Goal: Information Seeking & Learning: Learn about a topic

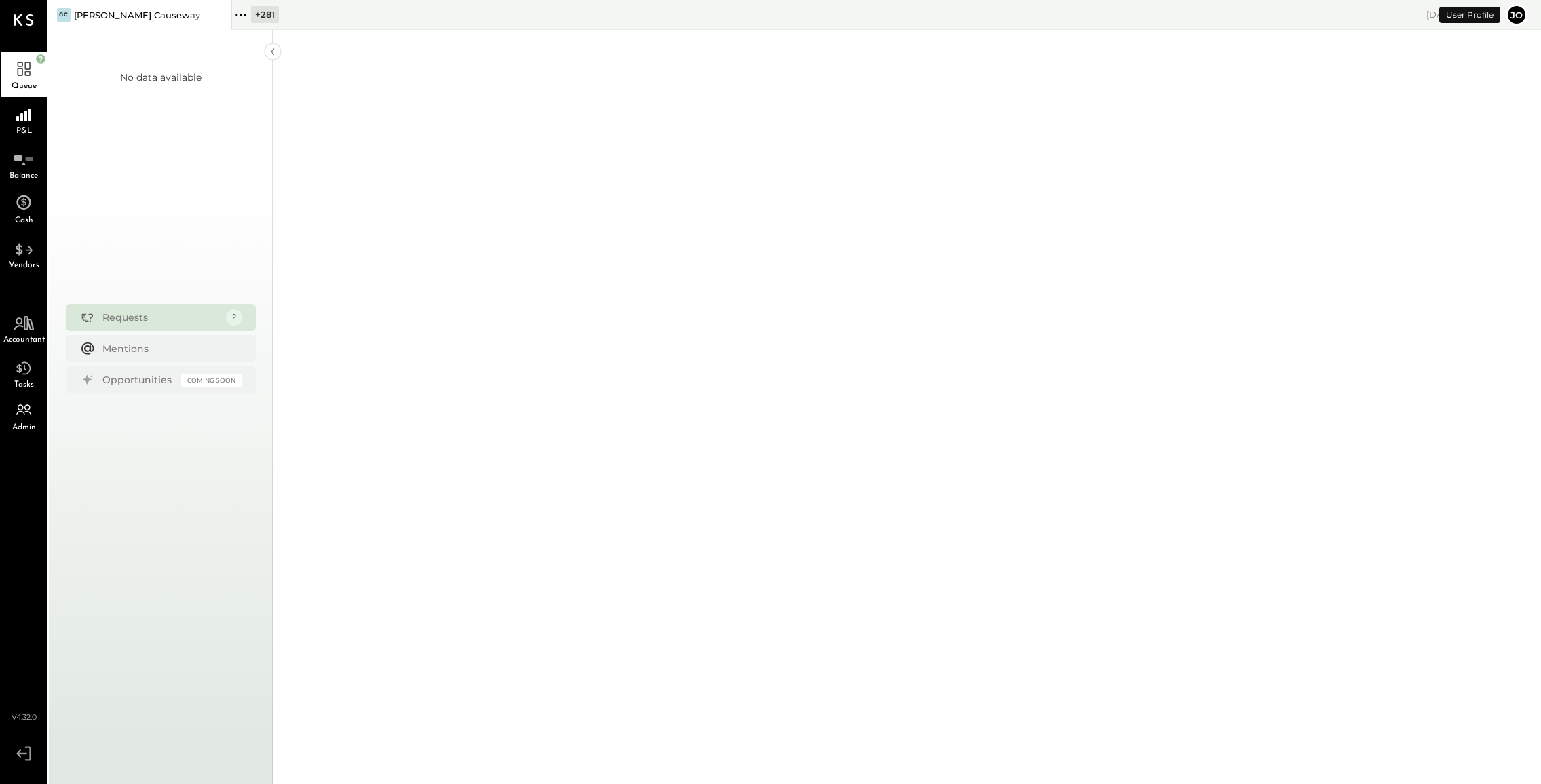
click at [221, 14] on icon at bounding box center [219, 15] width 17 height 16
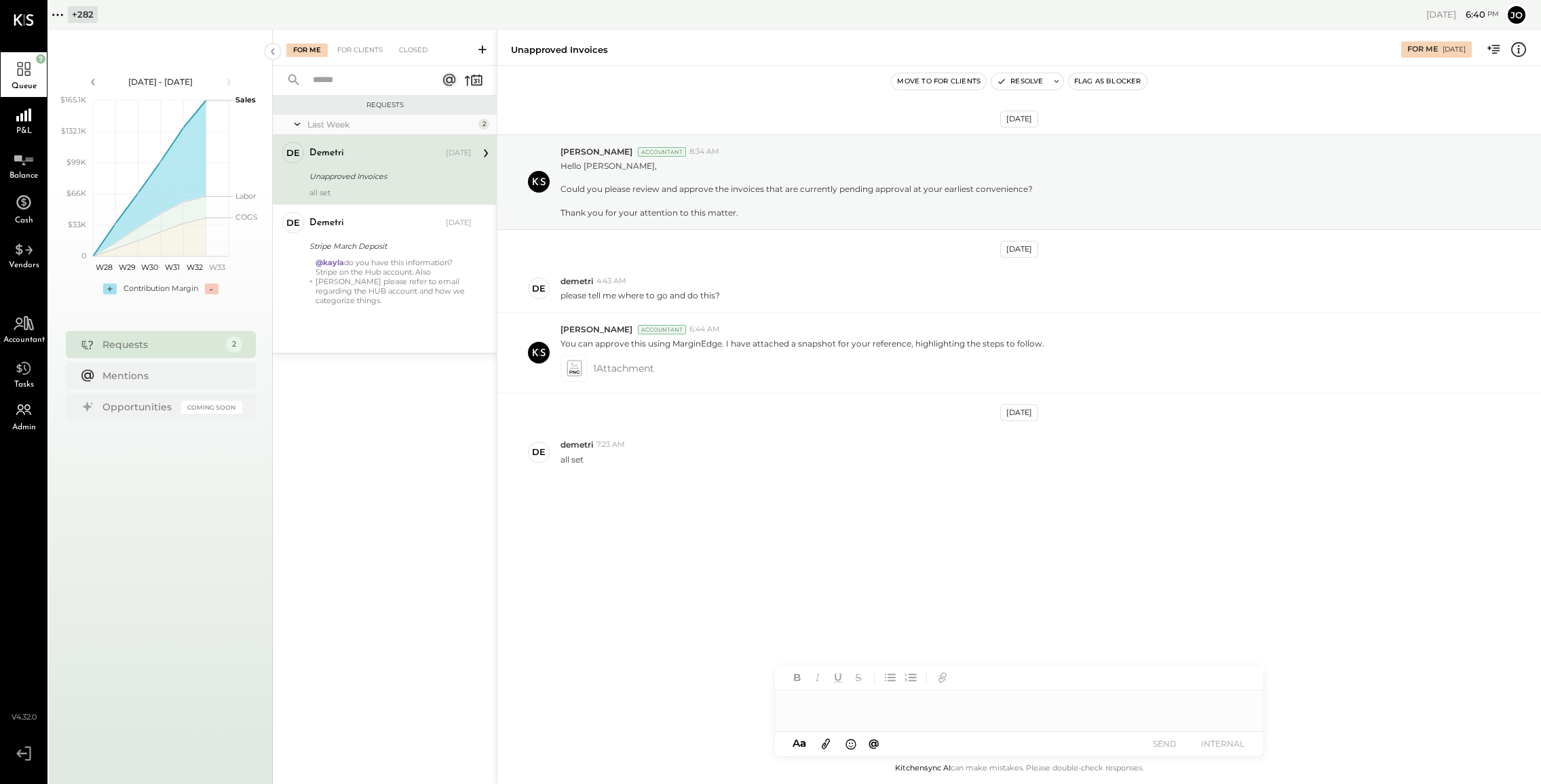
click at [51, 14] on icon at bounding box center [57, 15] width 18 height 18
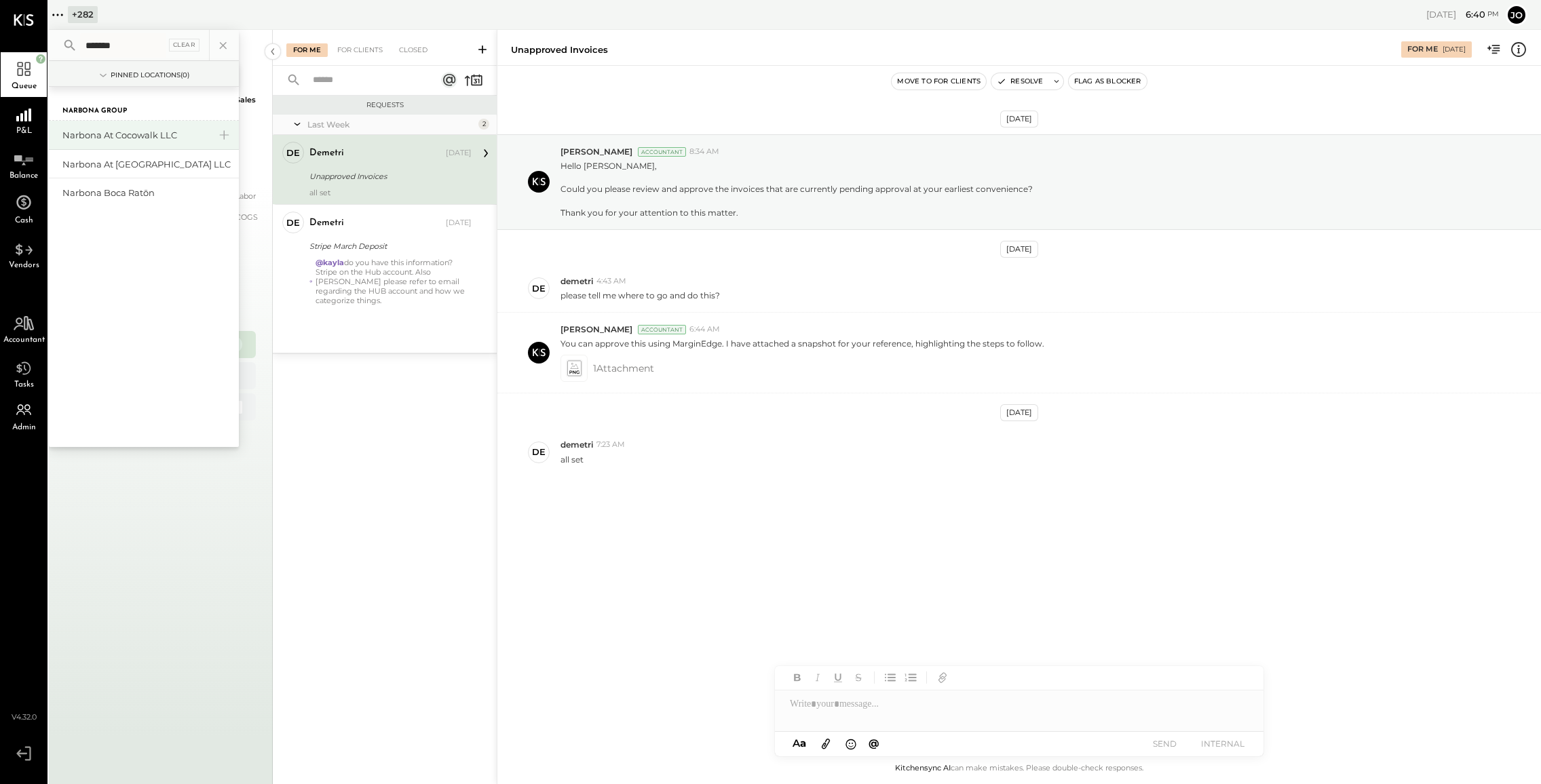
type input "*******"
click at [151, 138] on div "Narbona at Cocowalk LLC" at bounding box center [136, 135] width 147 height 13
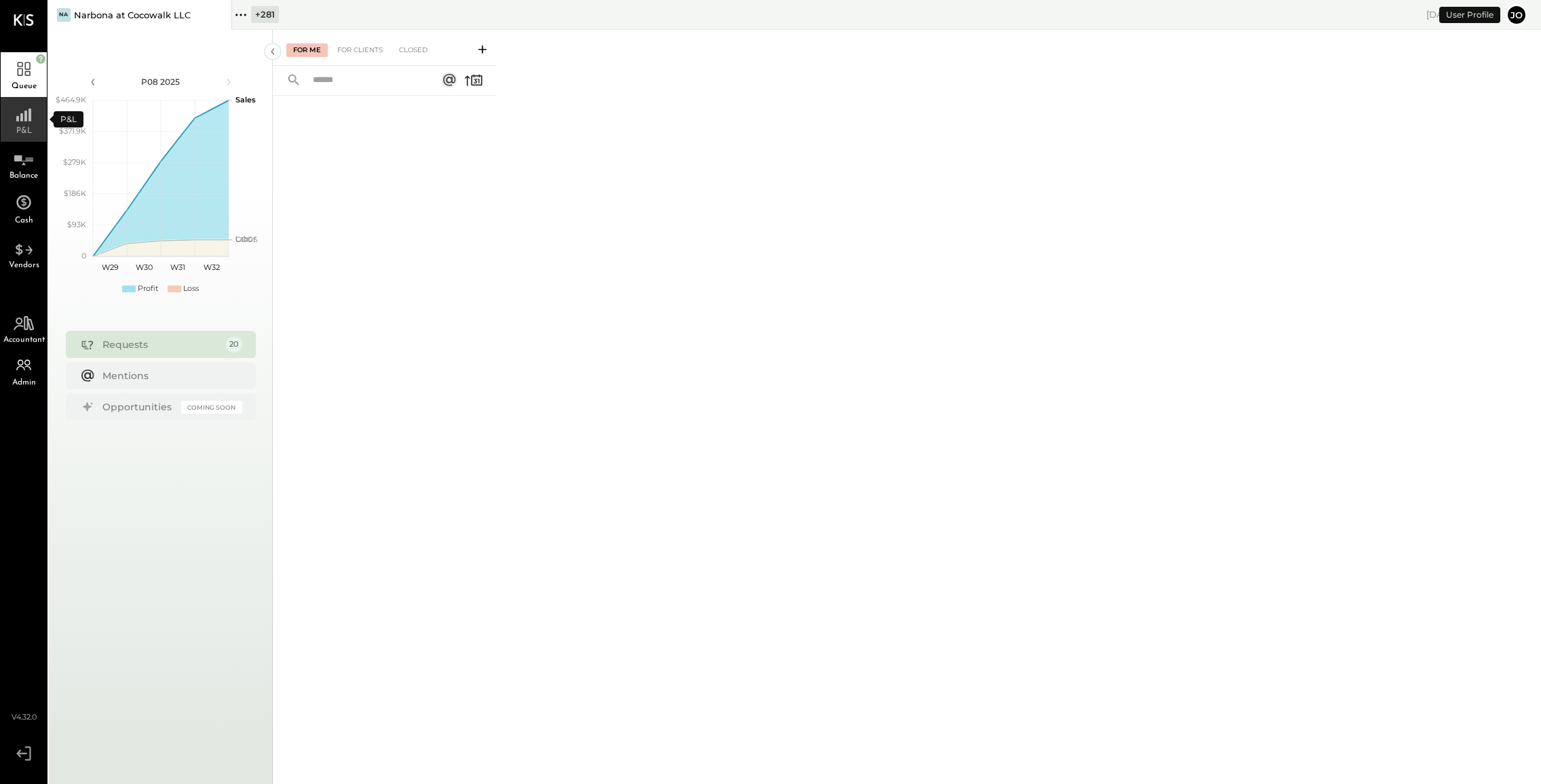
click at [36, 124] on div "P&L" at bounding box center [24, 119] width 47 height 45
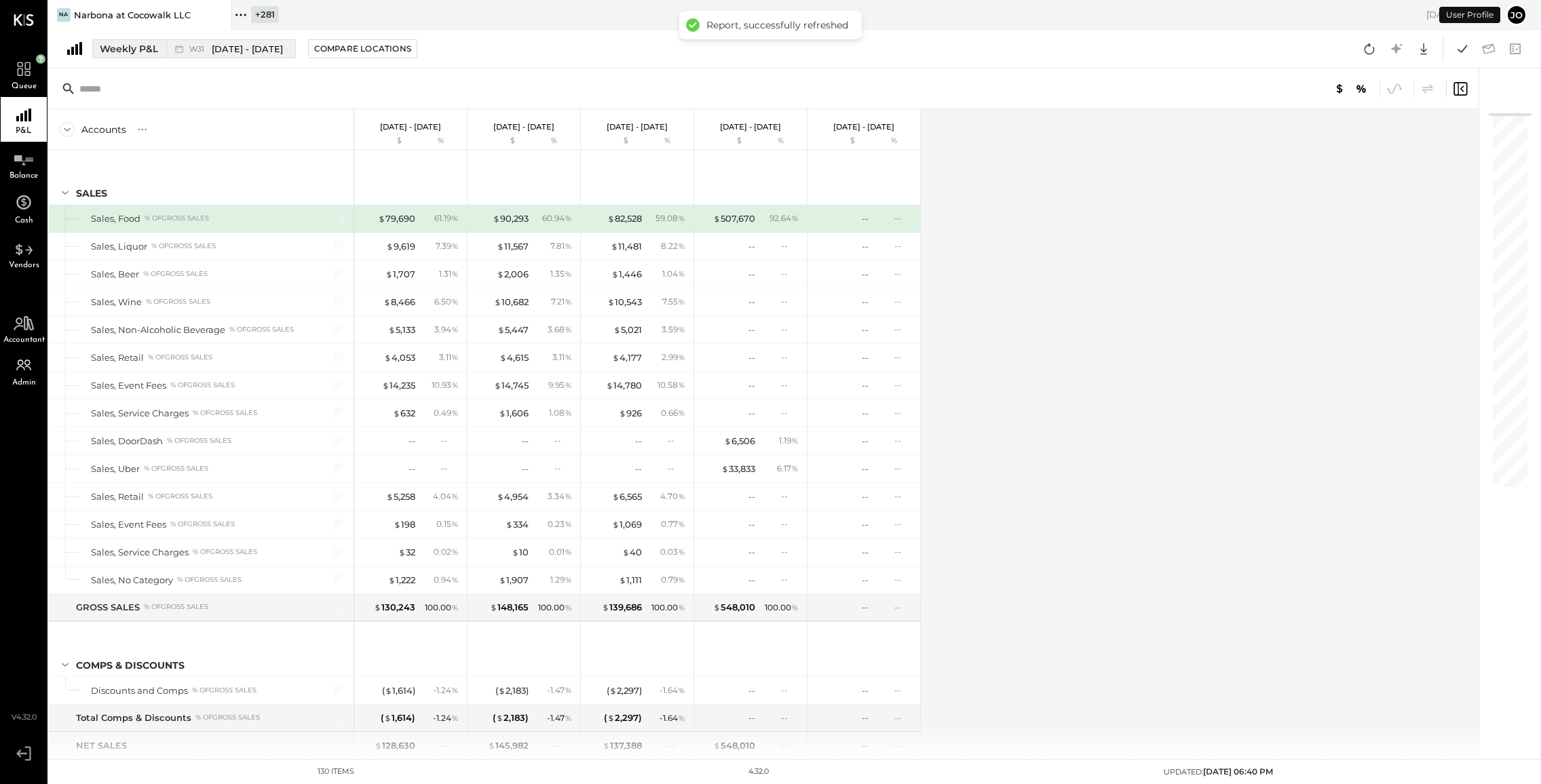
click at [167, 40] on div "W31 [DATE] - [DATE]" at bounding box center [227, 49] width 122 height 18
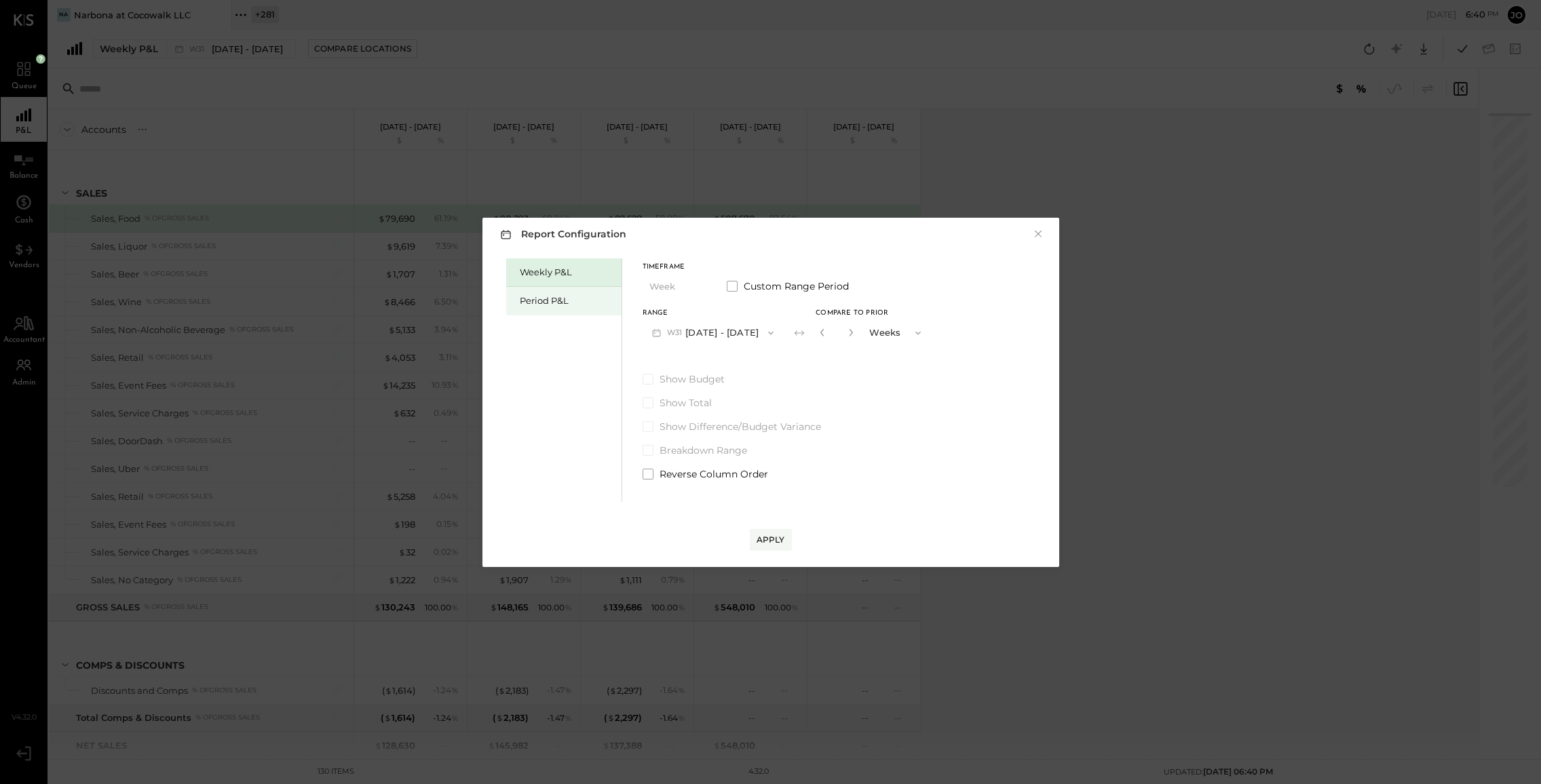
click at [545, 301] on div "Period P&L" at bounding box center [567, 300] width 95 height 13
click at [733, 336] on button "P08 [DATE] - [DATE]" at bounding box center [713, 332] width 142 height 25
click at [732, 333] on span "[DATE] - [DATE]" at bounding box center [706, 335] width 64 height 12
click at [843, 328] on div "Compare" at bounding box center [821, 333] width 45 height 12
click at [857, 338] on button "button" at bounding box center [851, 332] width 11 height 15
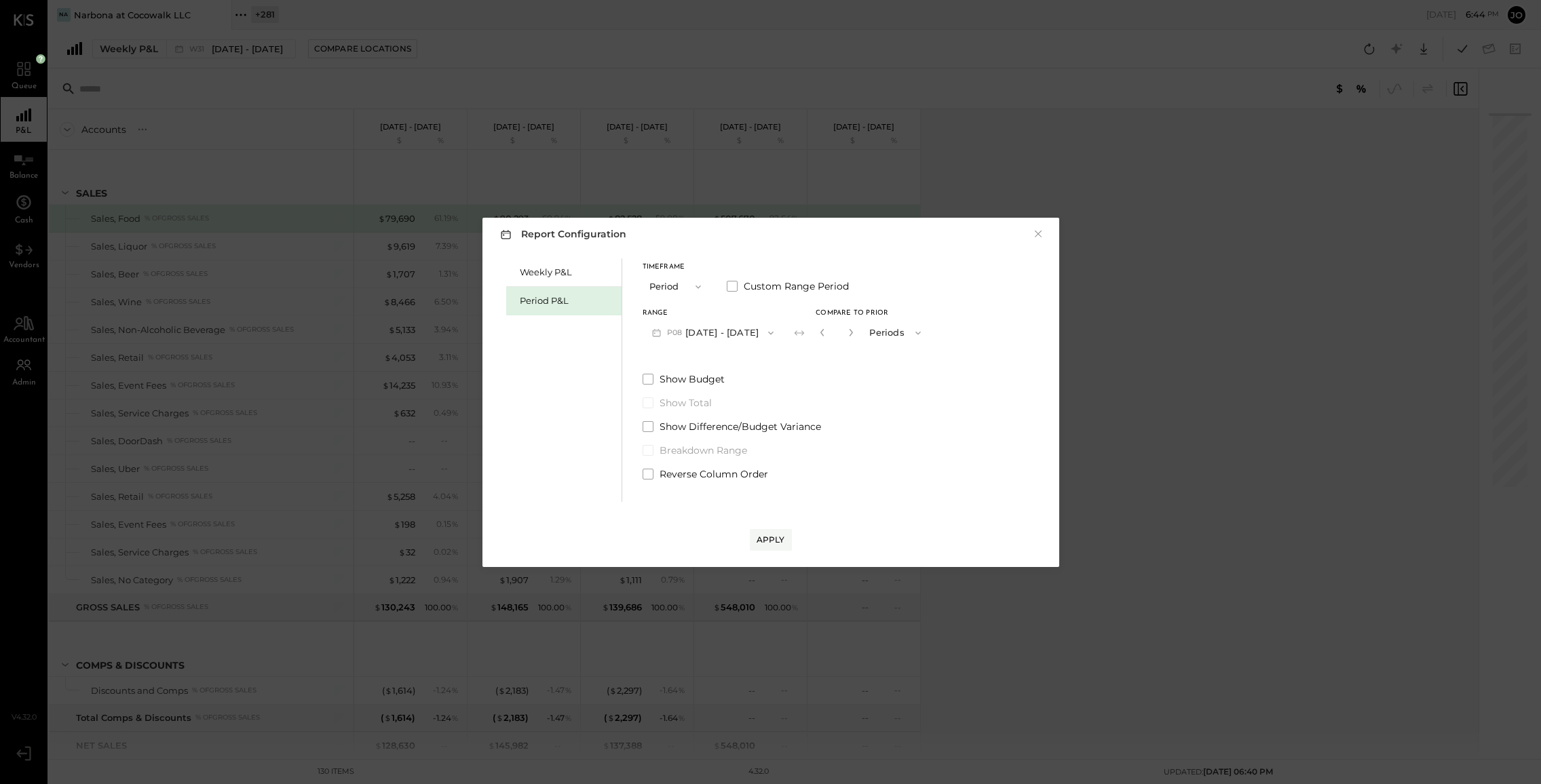
click at [857, 338] on button "button" at bounding box center [851, 332] width 11 height 15
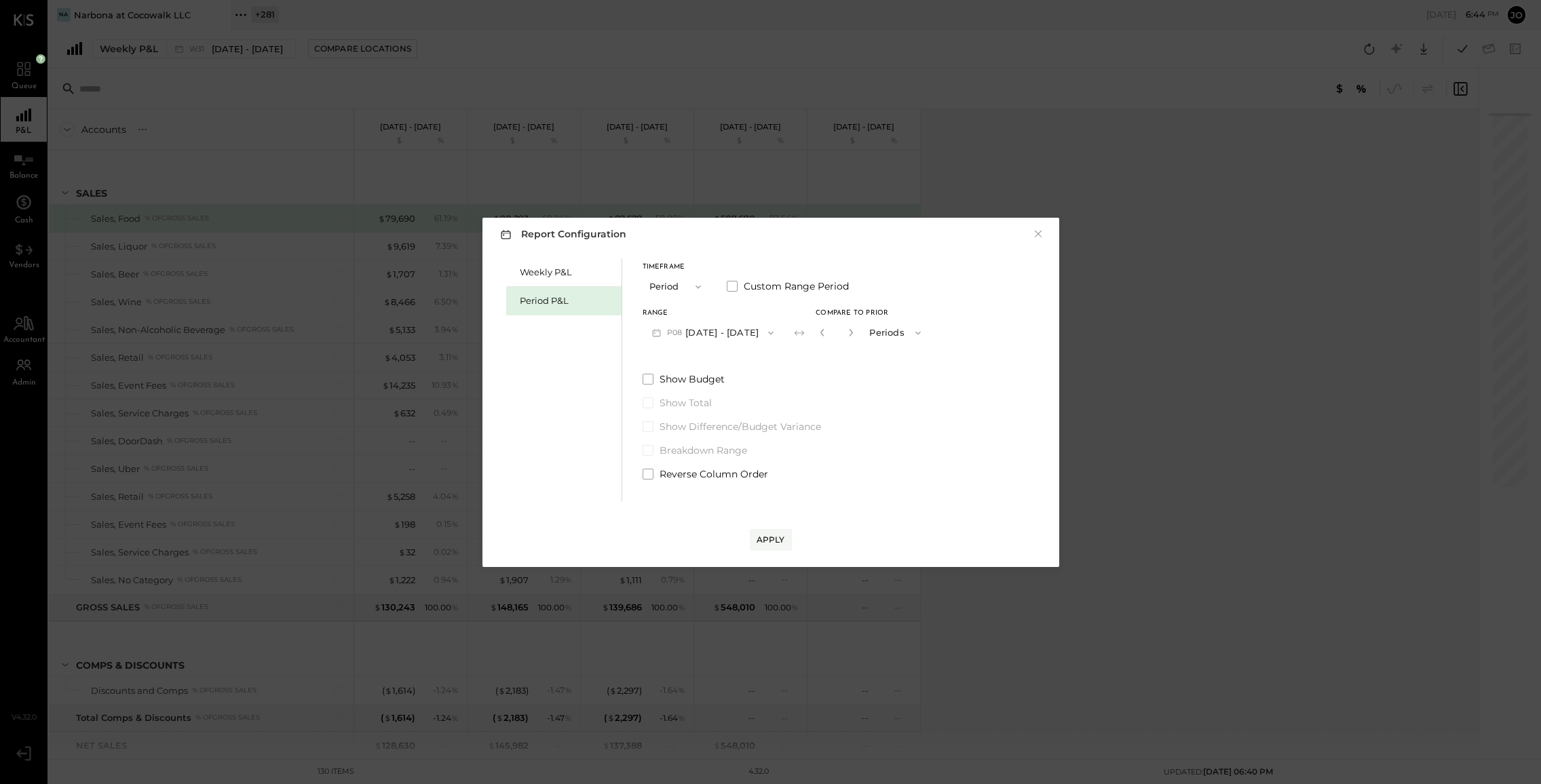
type input "*"
click at [767, 539] on div "Apply" at bounding box center [770, 539] width 29 height 12
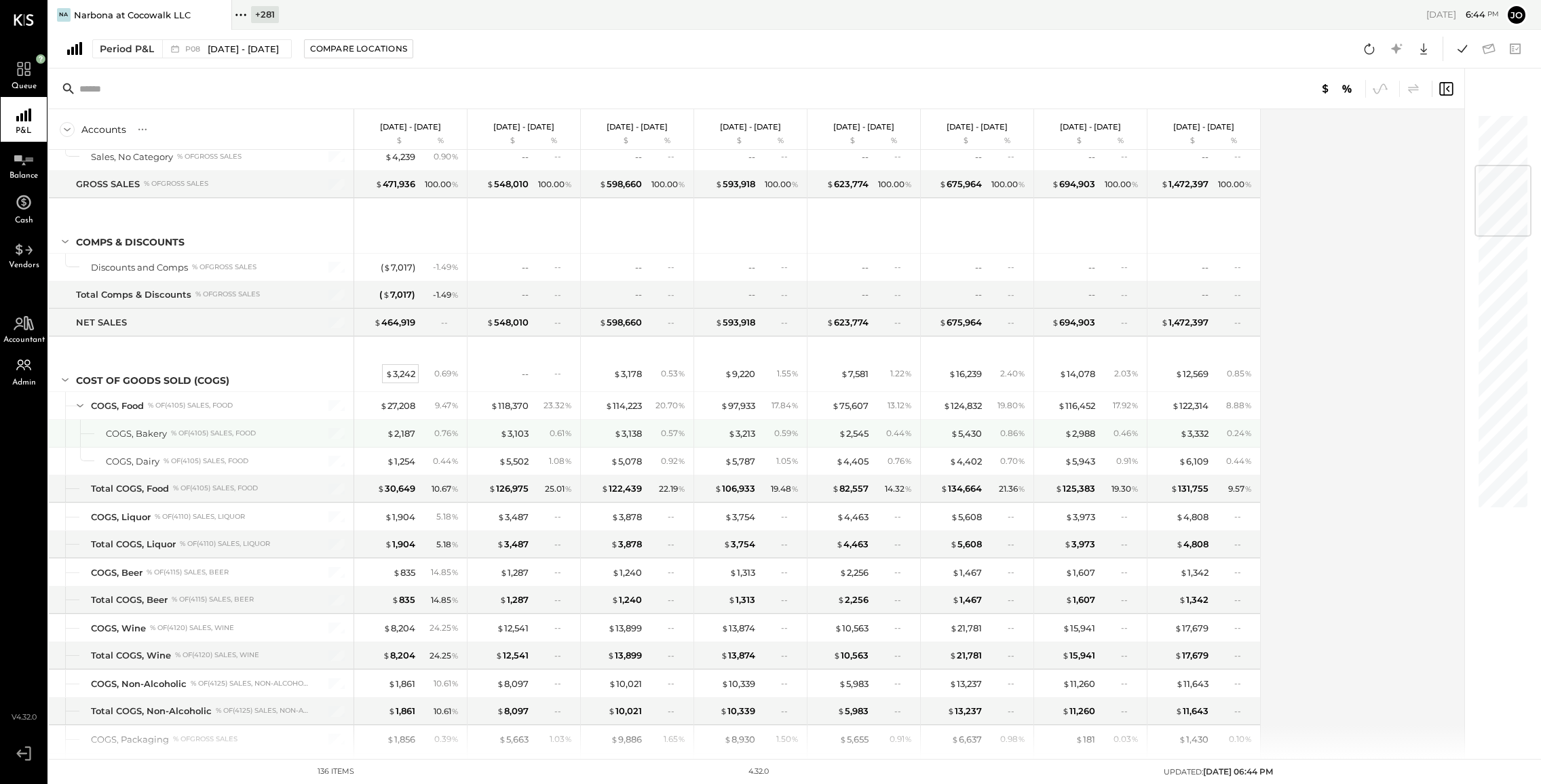
scroll to position [441, 0]
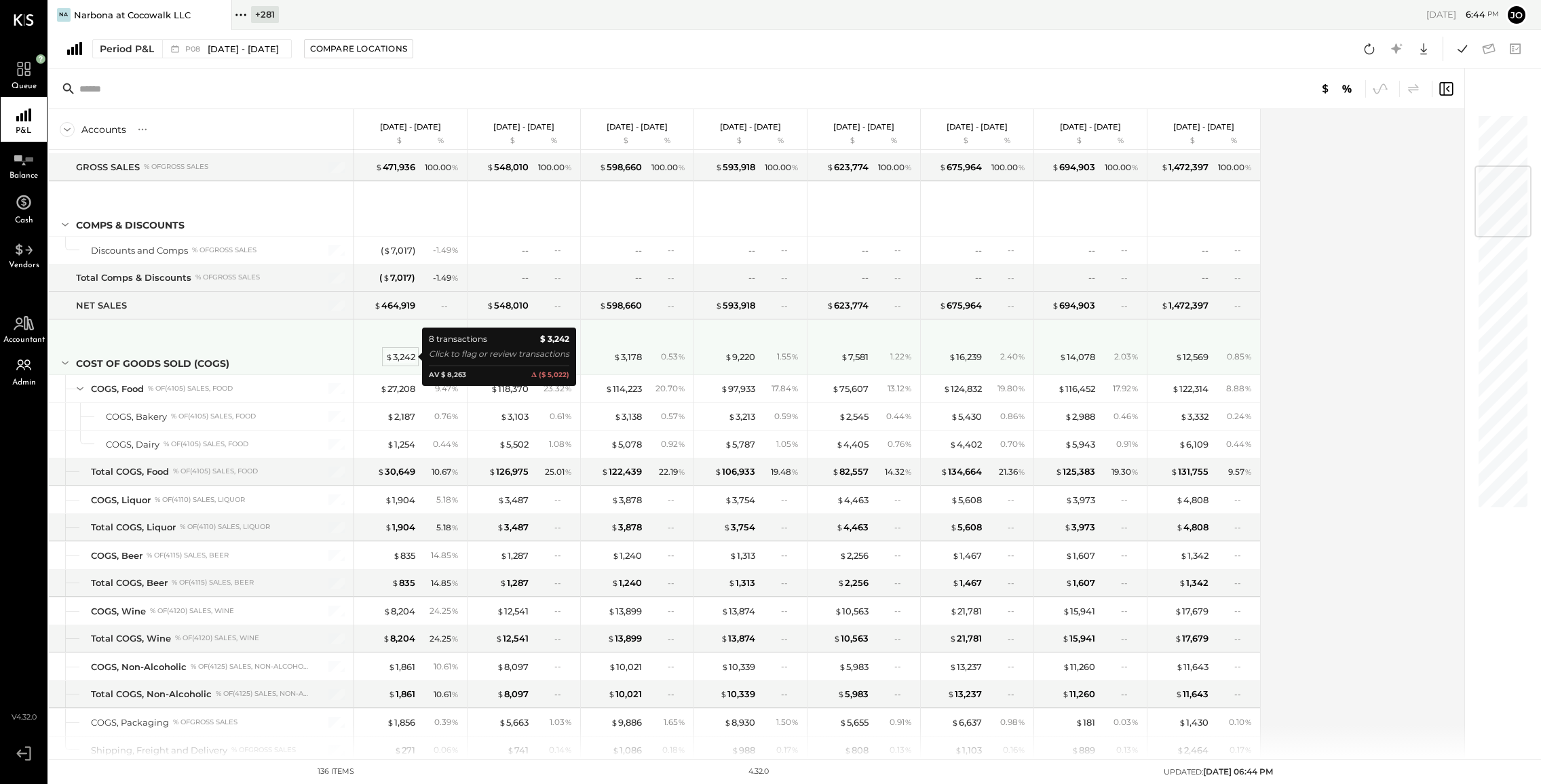
click at [398, 350] on div "$ 3,242" at bounding box center [400, 356] width 30 height 13
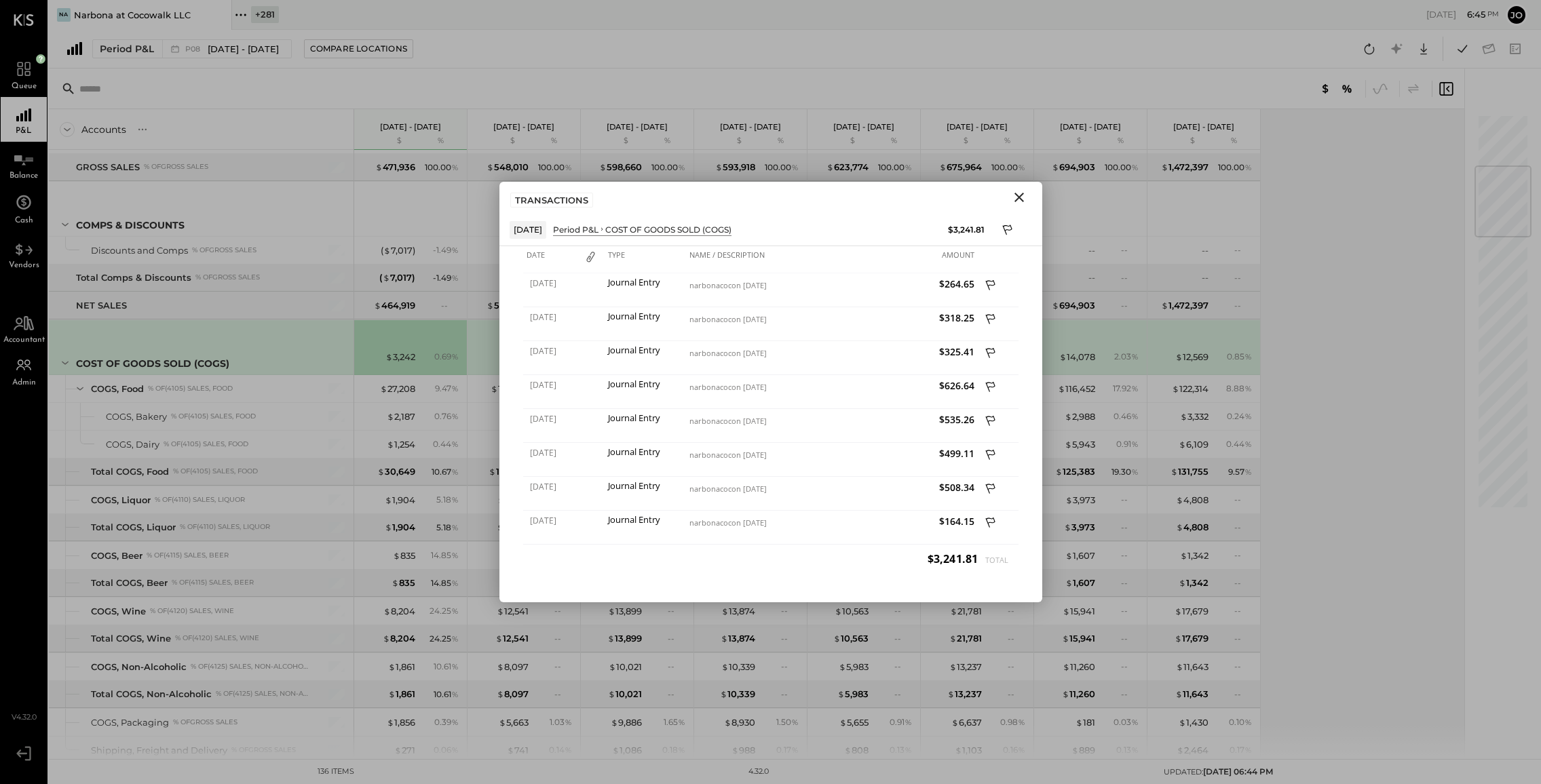
click at [1017, 200] on icon "Close" at bounding box center [1019, 197] width 16 height 16
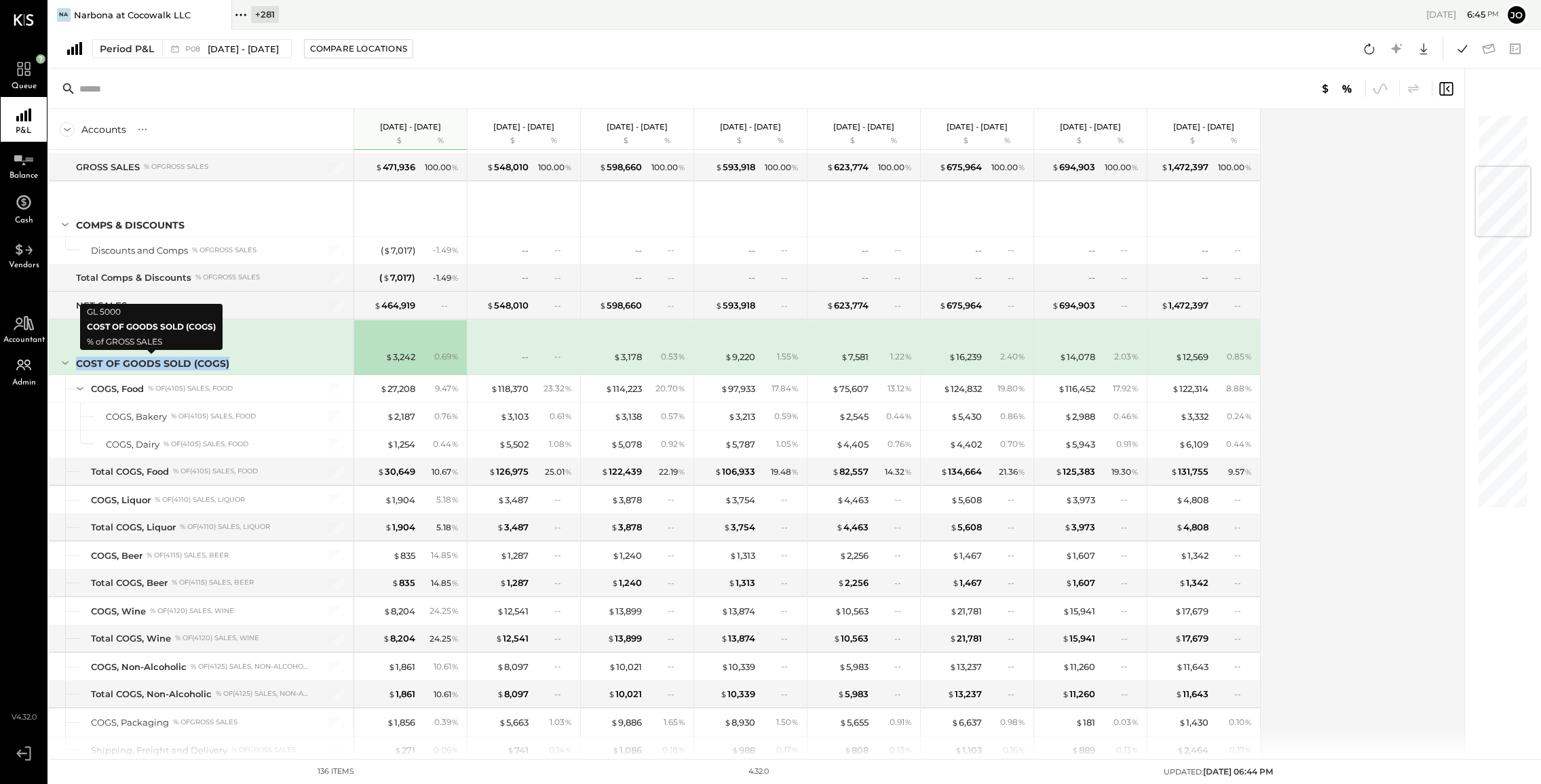
drag, startPoint x: 76, startPoint y: 361, endPoint x: 227, endPoint y: 365, distance: 151.1
click at [227, 365] on div "COST OF GOODS SOLD (COGS)" at bounding box center [153, 363] width 154 height 14
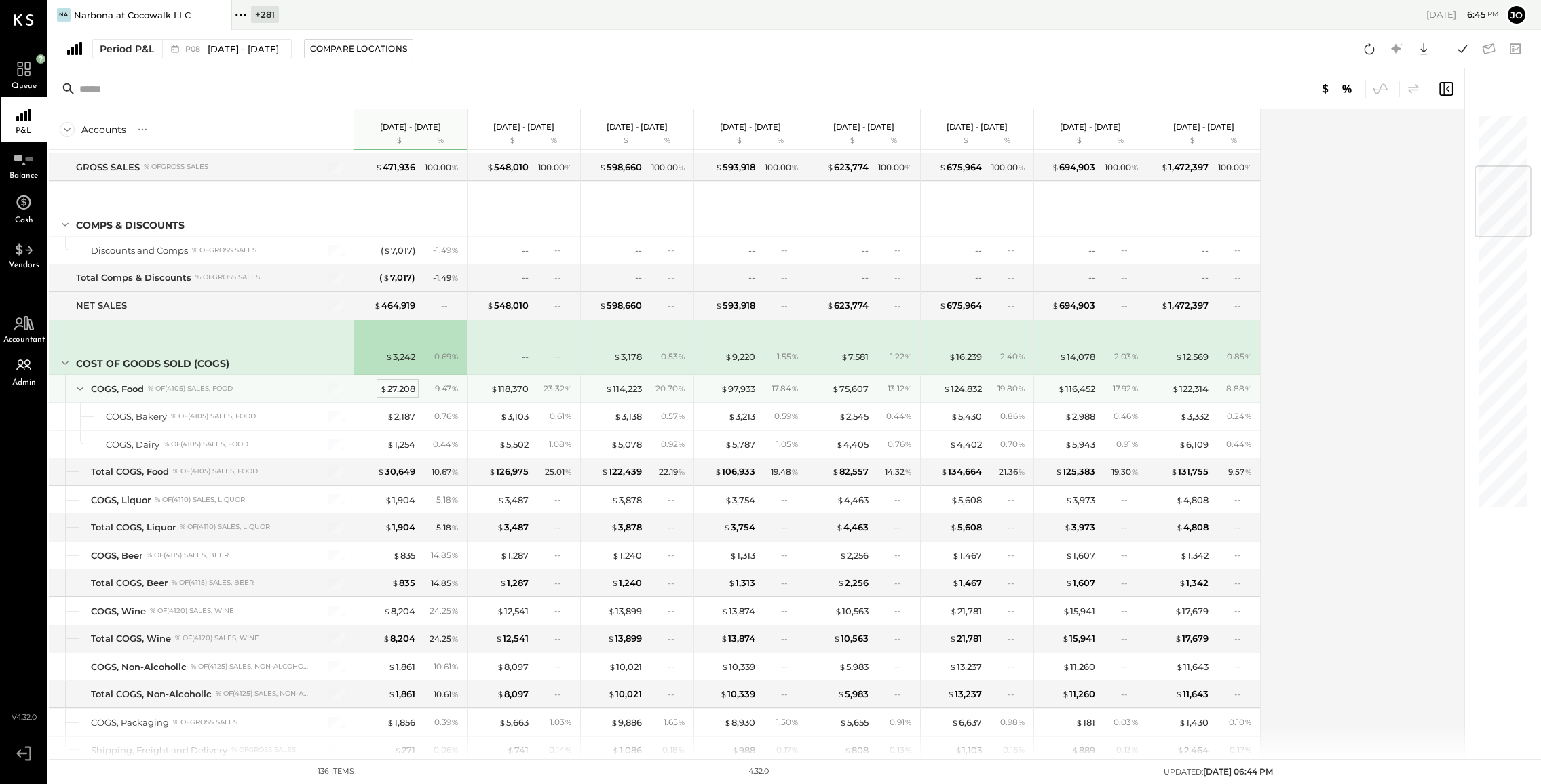
click at [411, 384] on div "$ 27,208" at bounding box center [398, 389] width 36 height 13
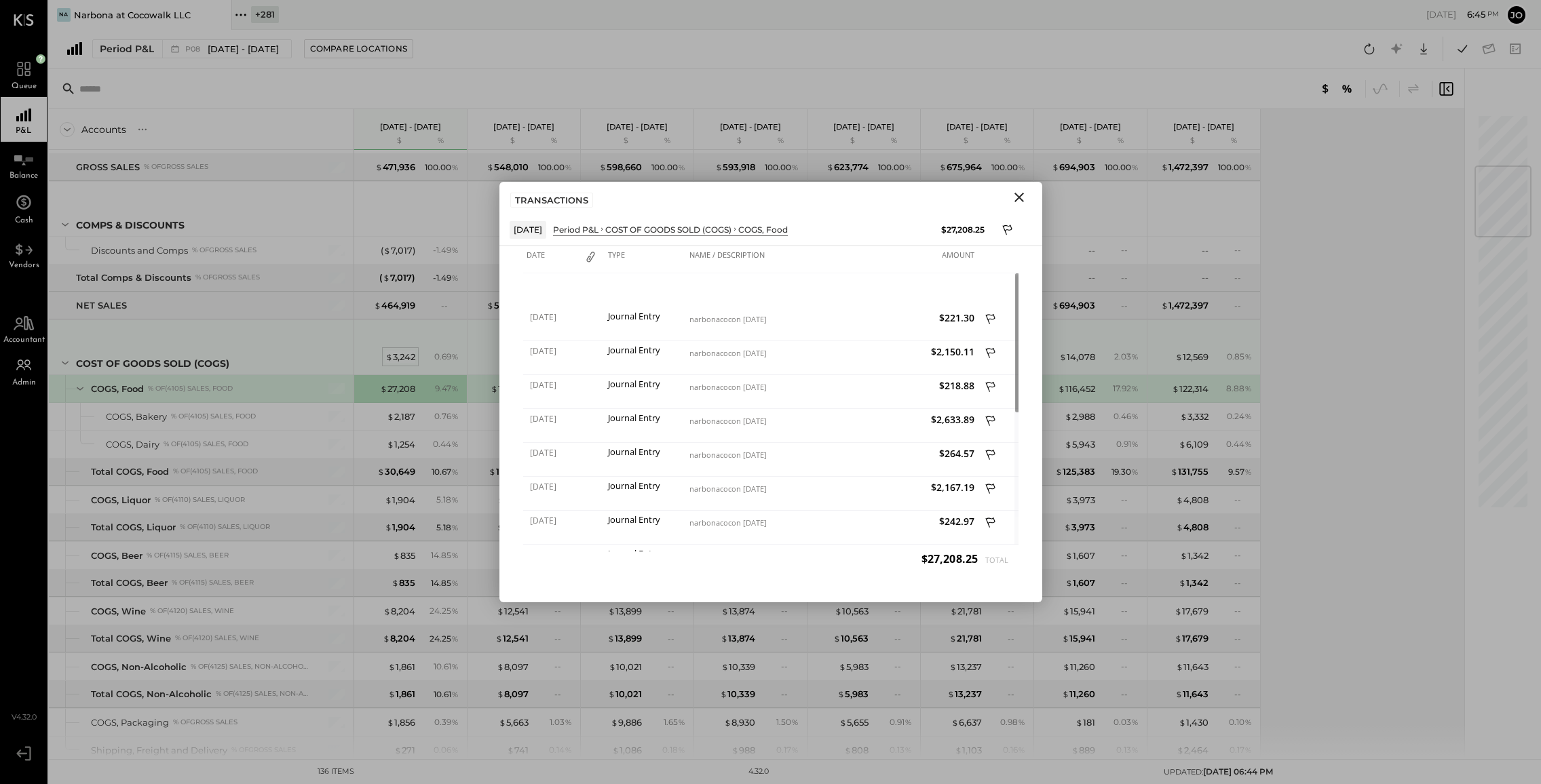
click at [400, 353] on div "$ 3,242" at bounding box center [400, 356] width 30 height 13
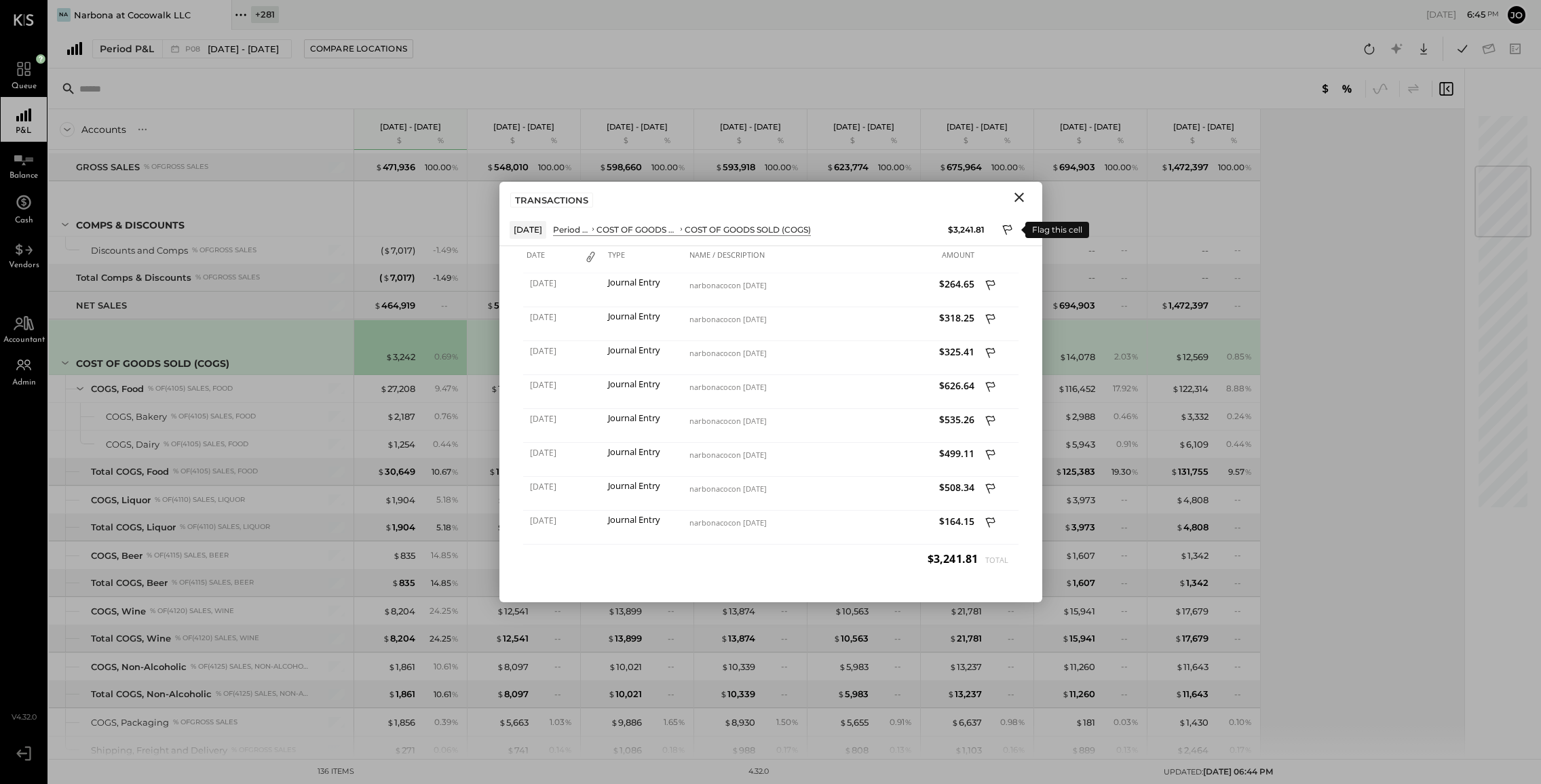
click at [1004, 231] on icon at bounding box center [1007, 230] width 10 height 10
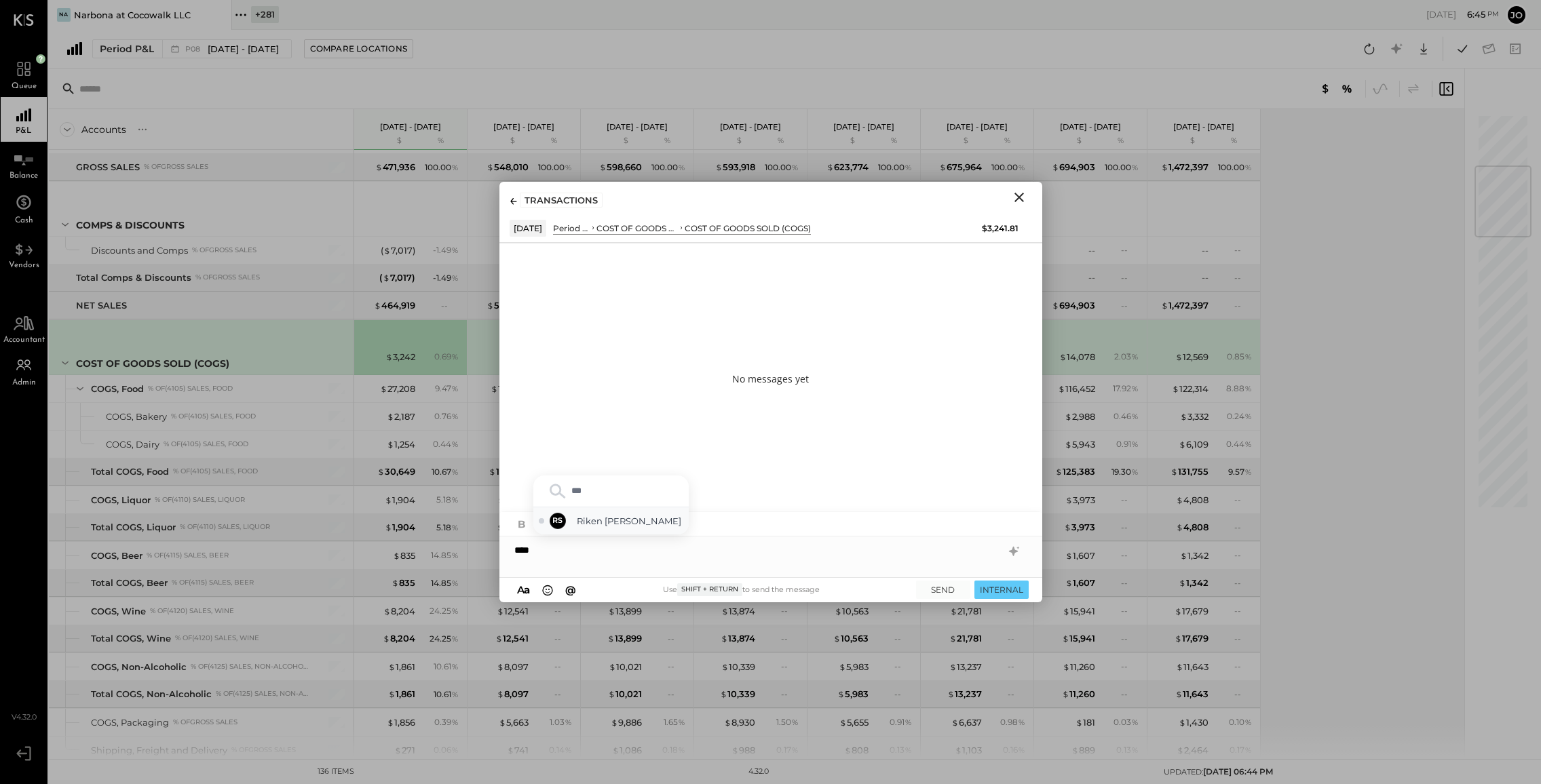
click at [639, 515] on span "Riken [PERSON_NAME]" at bounding box center [631, 521] width 107 height 13
click at [609, 550] on div "**********" at bounding box center [770, 549] width 543 height 27
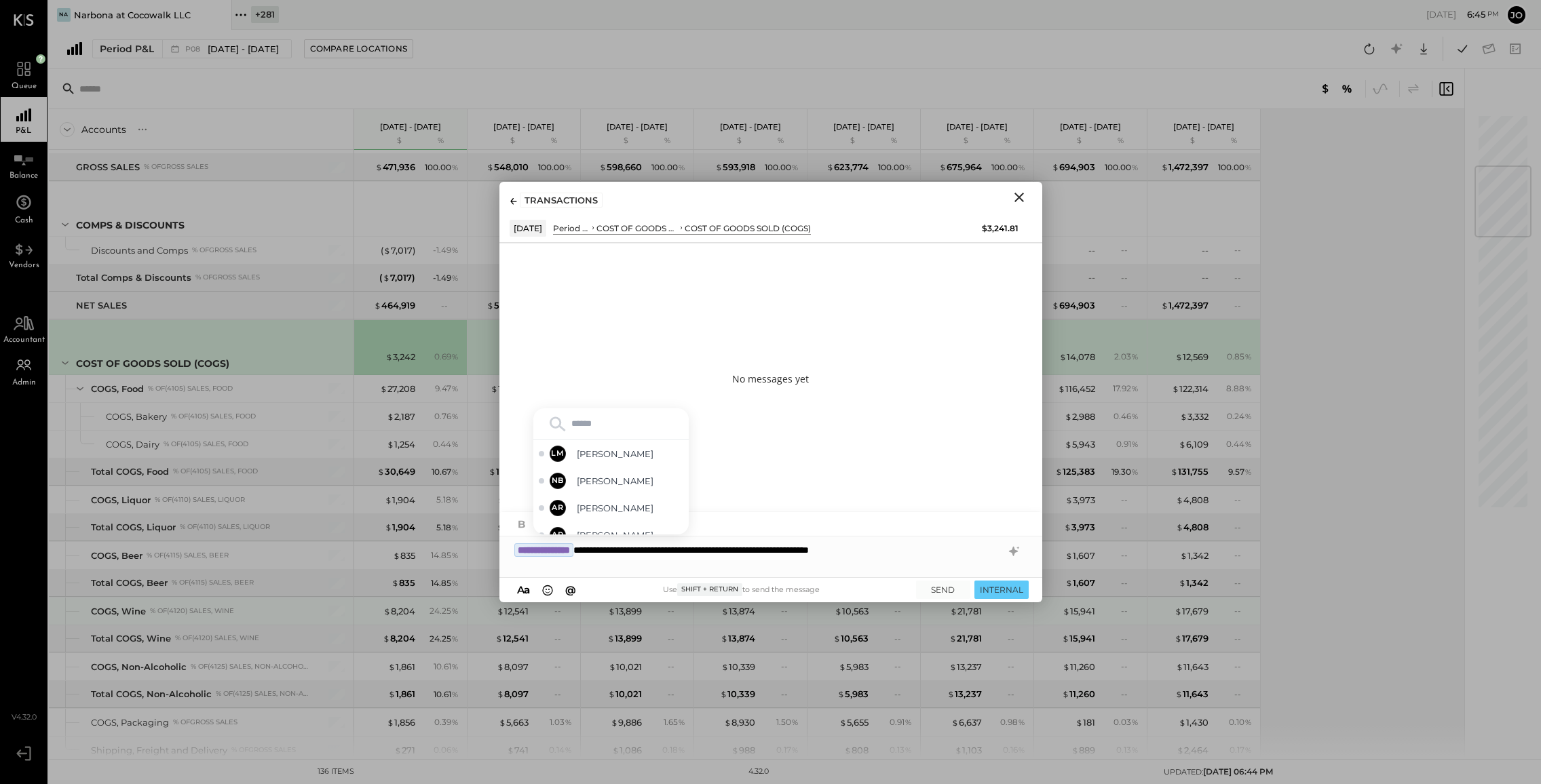
type input "*"
type input "*****"
type input "*"
click at [689, 557] on strong "**********" at bounding box center [660, 550] width 59 height 14
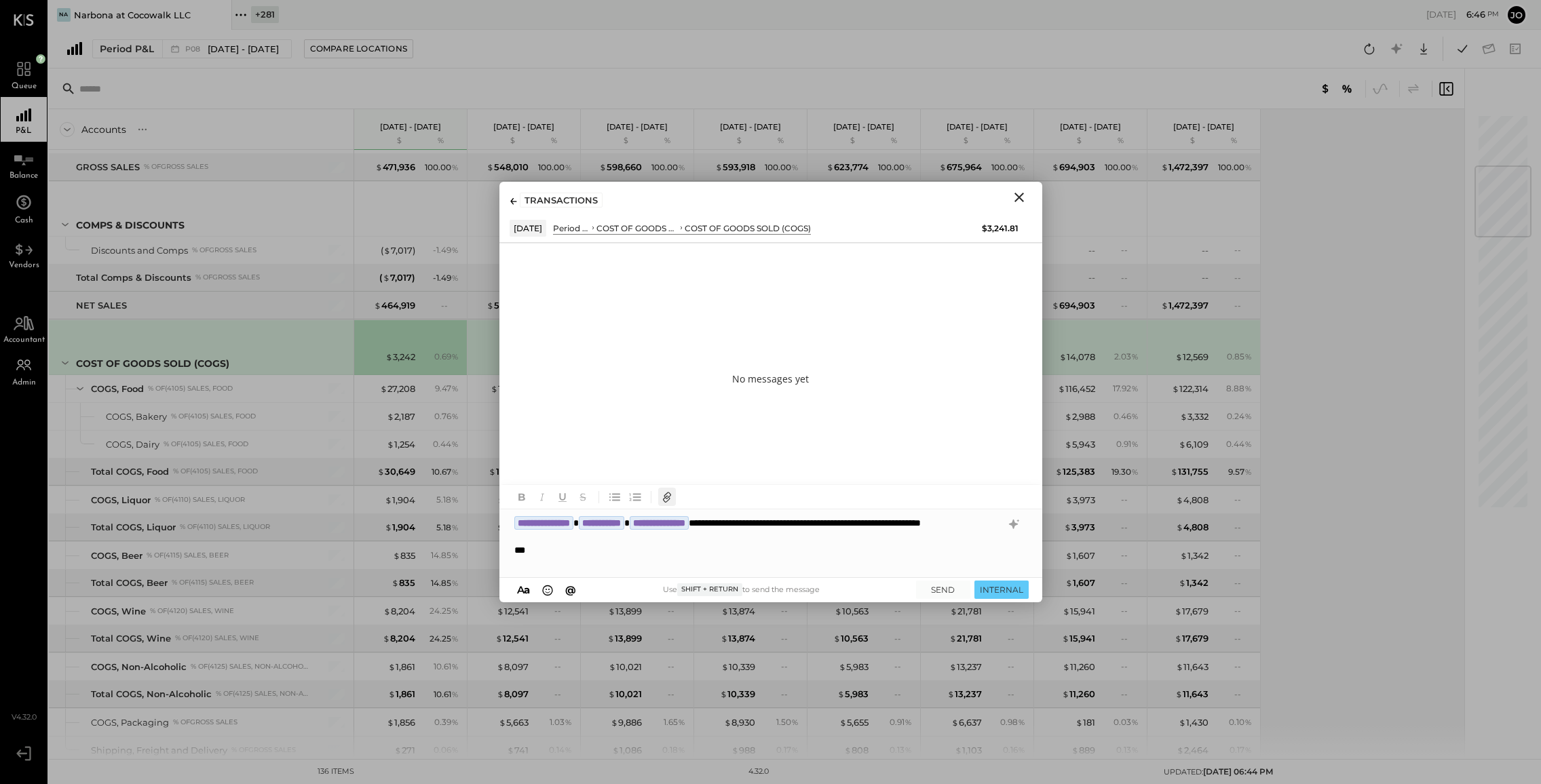
click at [664, 498] on icon "button" at bounding box center [667, 498] width 7 height 7
click at [662, 557] on div "**" at bounding box center [758, 550] width 487 height 14
click at [677, 557] on div "**********" at bounding box center [758, 550] width 487 height 14
click at [846, 557] on div "**********" at bounding box center [758, 550] width 487 height 14
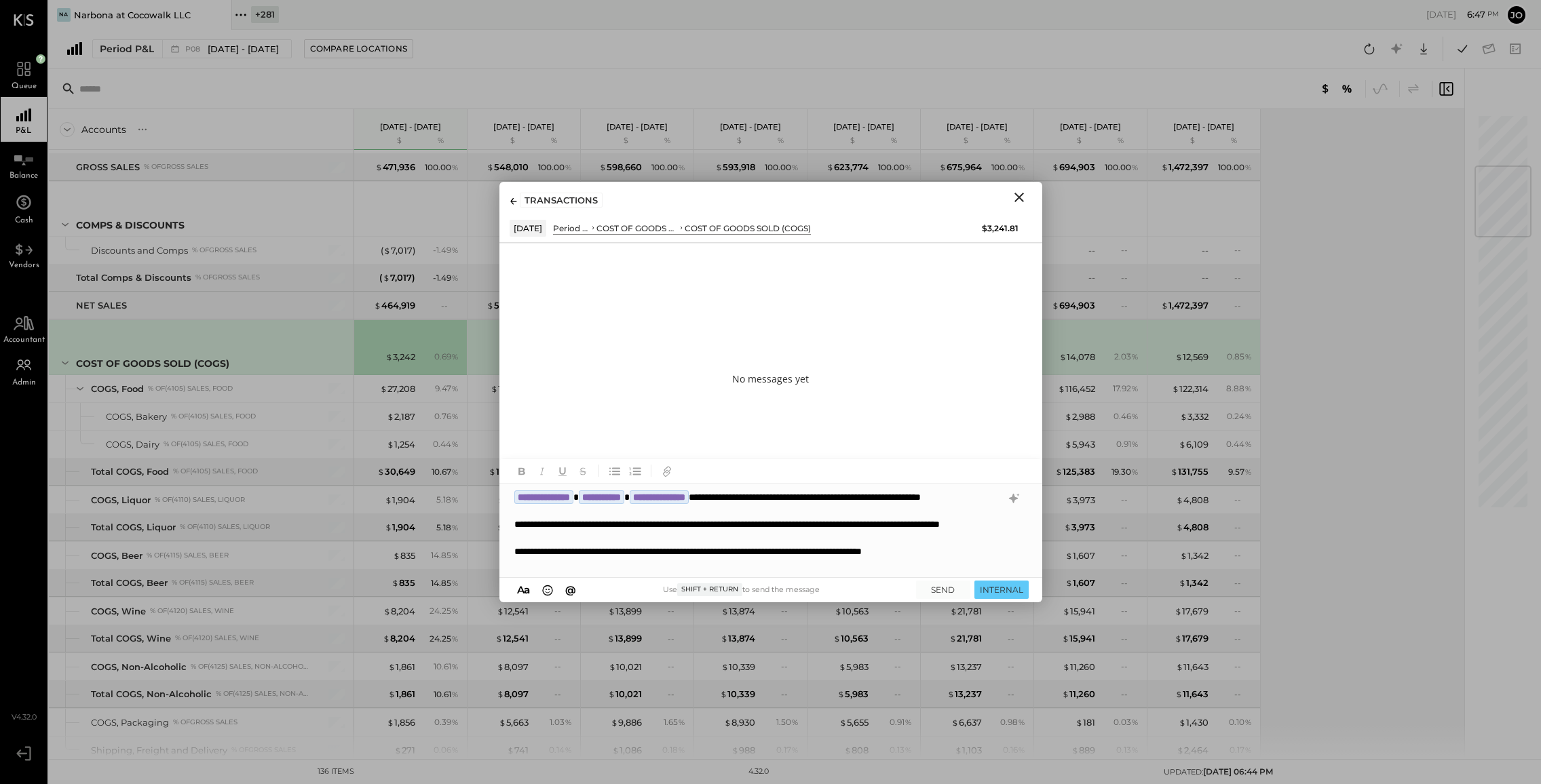
scroll to position [1, 0]
click at [559, 559] on div "**********" at bounding box center [757, 556] width 486 height 27
click at [558, 561] on div "**********" at bounding box center [757, 556] width 486 height 27
click at [558, 566] on div "**********" at bounding box center [757, 556] width 486 height 27
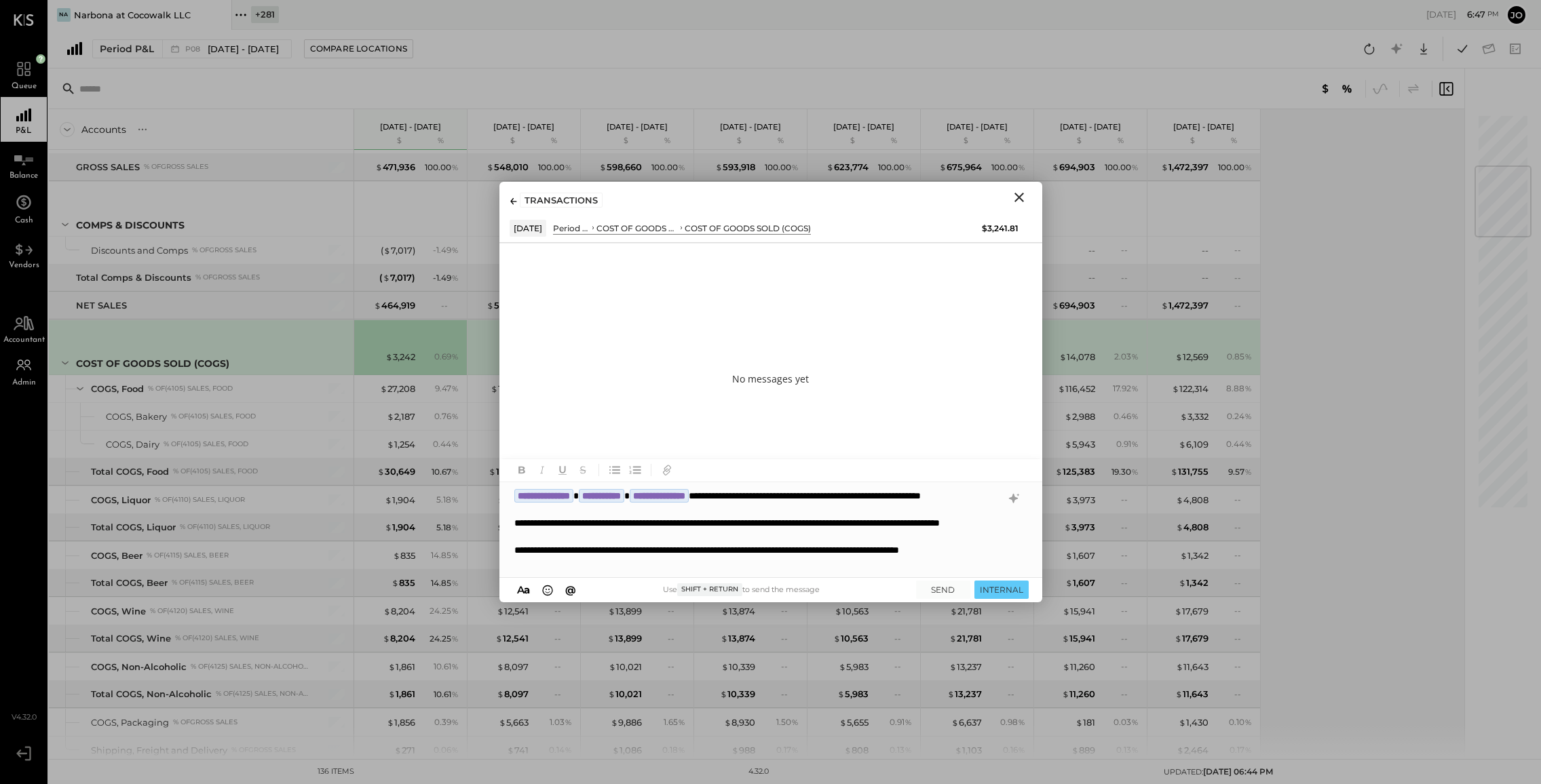
click at [587, 566] on div "**********" at bounding box center [757, 556] width 486 height 27
click at [624, 493] on strong "**********" at bounding box center [602, 496] width 46 height 14
click at [648, 504] on div "**********" at bounding box center [770, 530] width 543 height 95
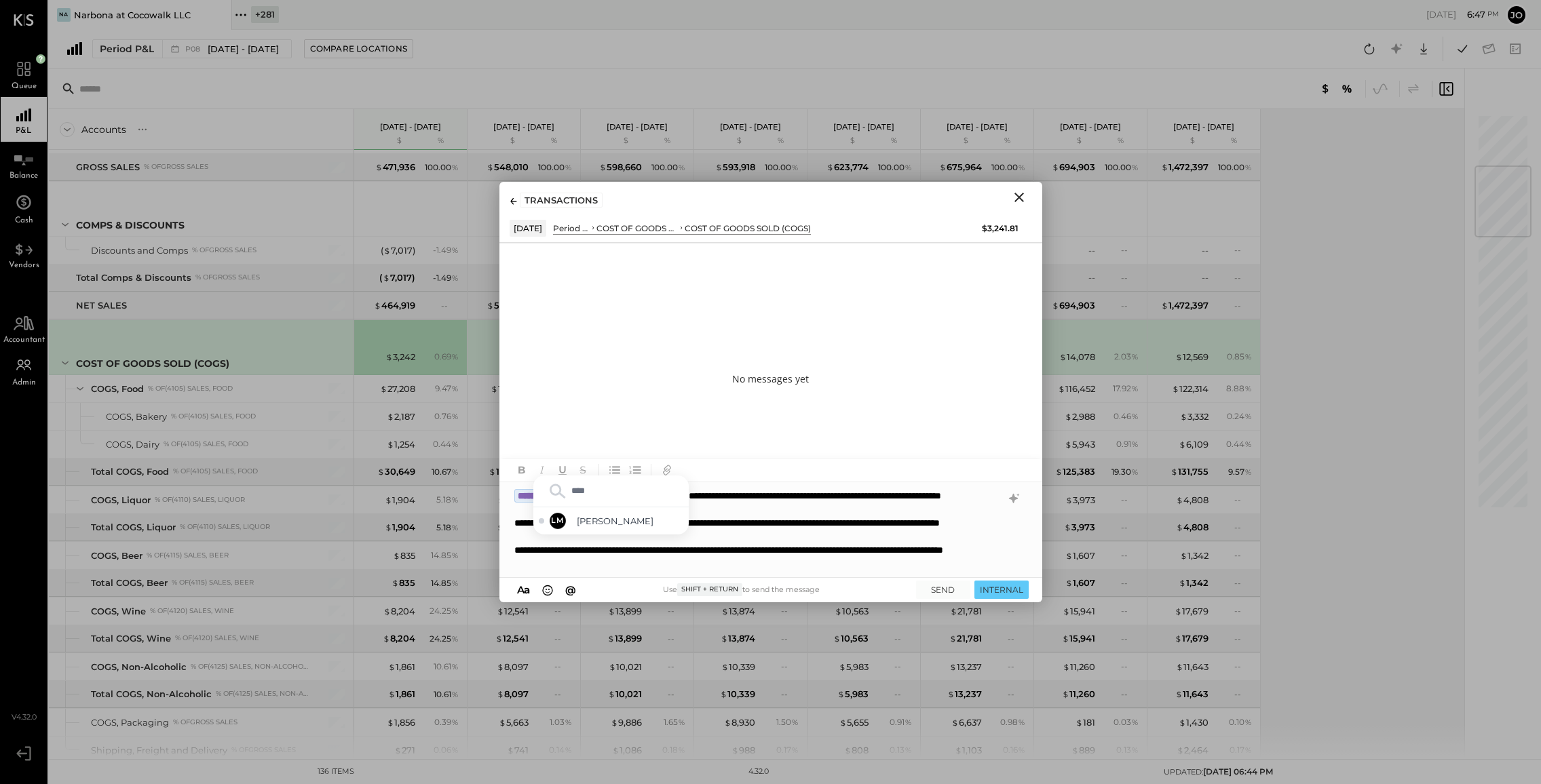
type input "*****"
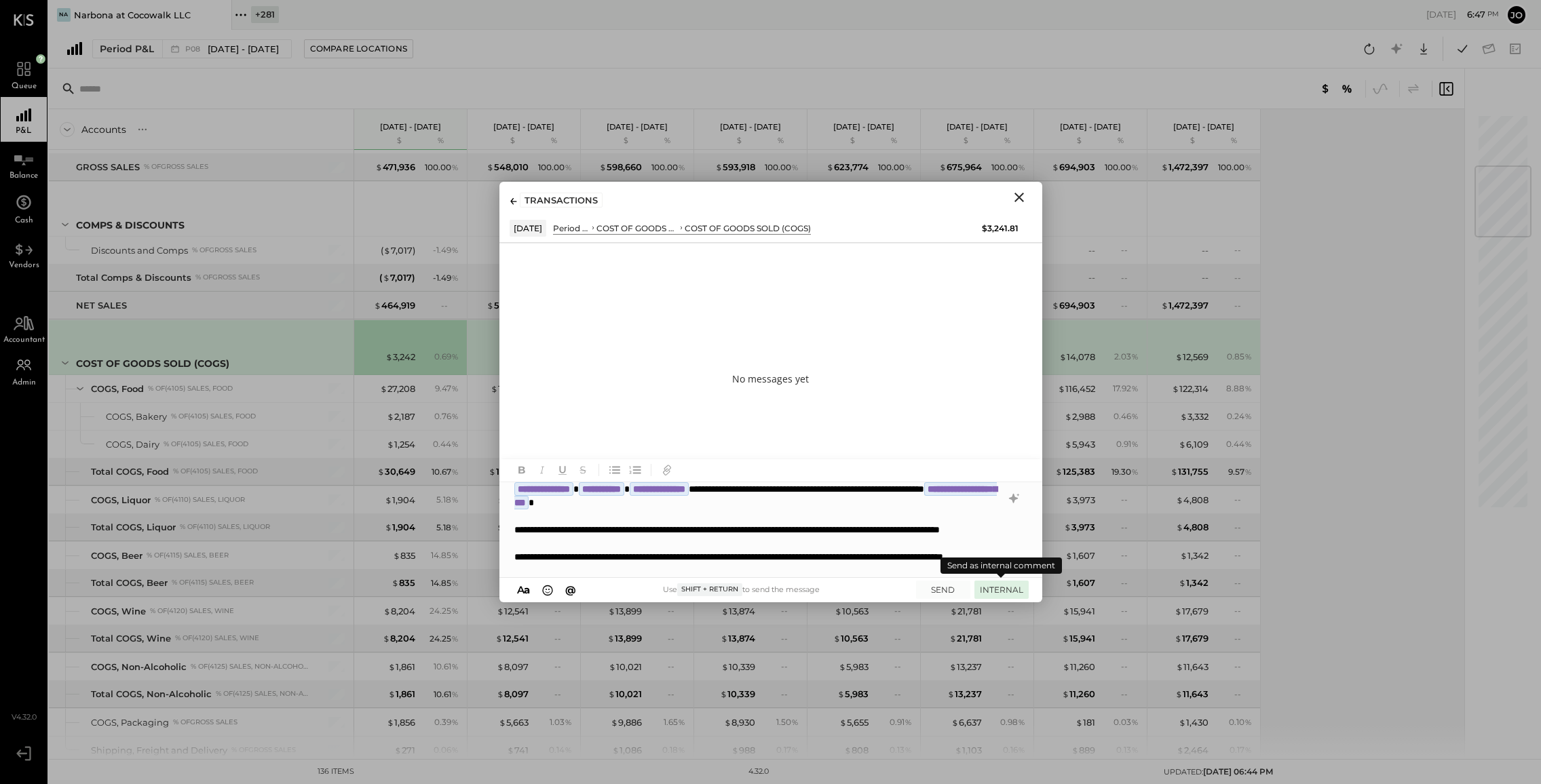
click at [1015, 585] on button "INTERNAL" at bounding box center [1001, 590] width 54 height 19
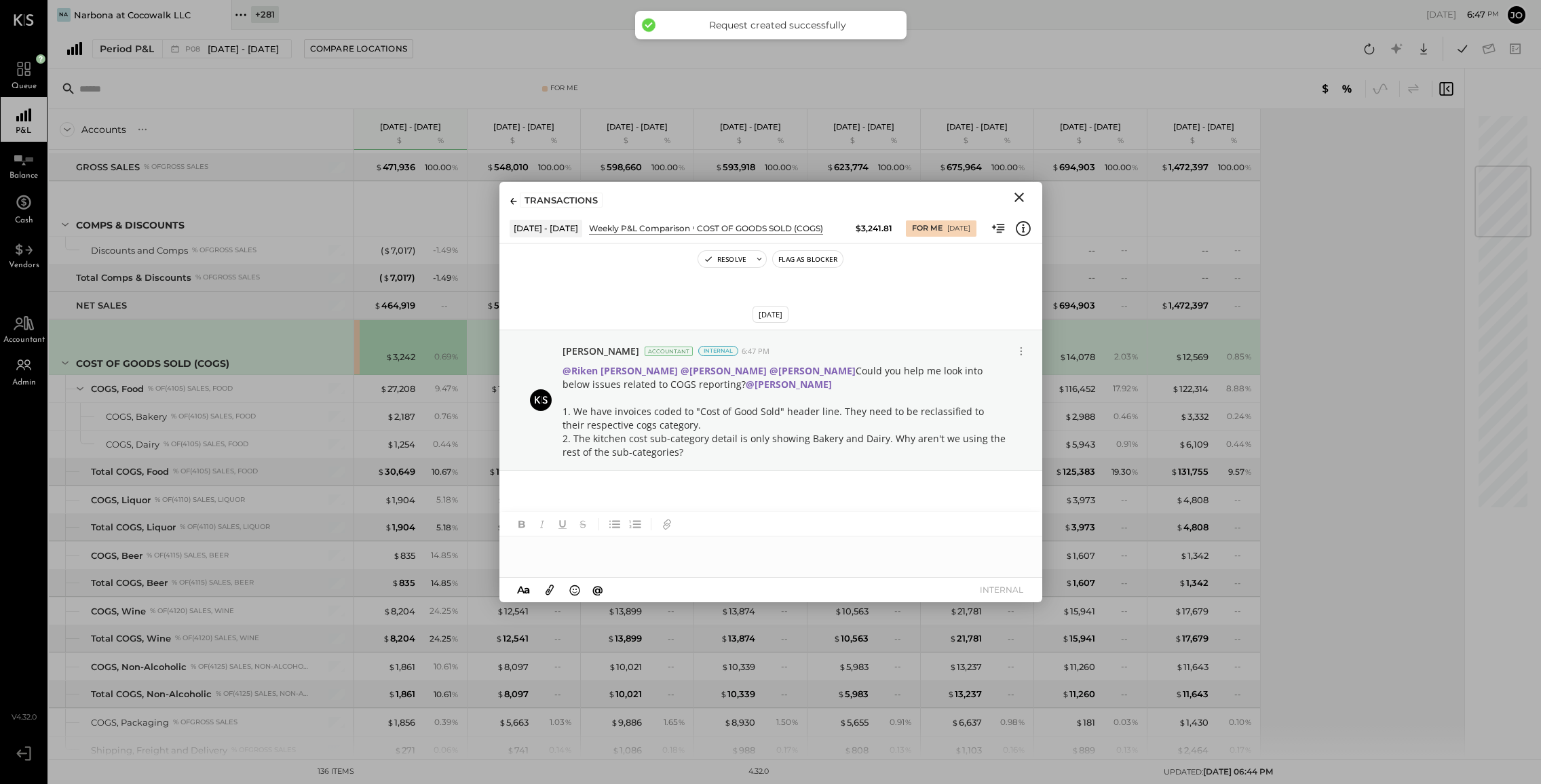
click at [1021, 202] on icon "Close" at bounding box center [1019, 197] width 16 height 16
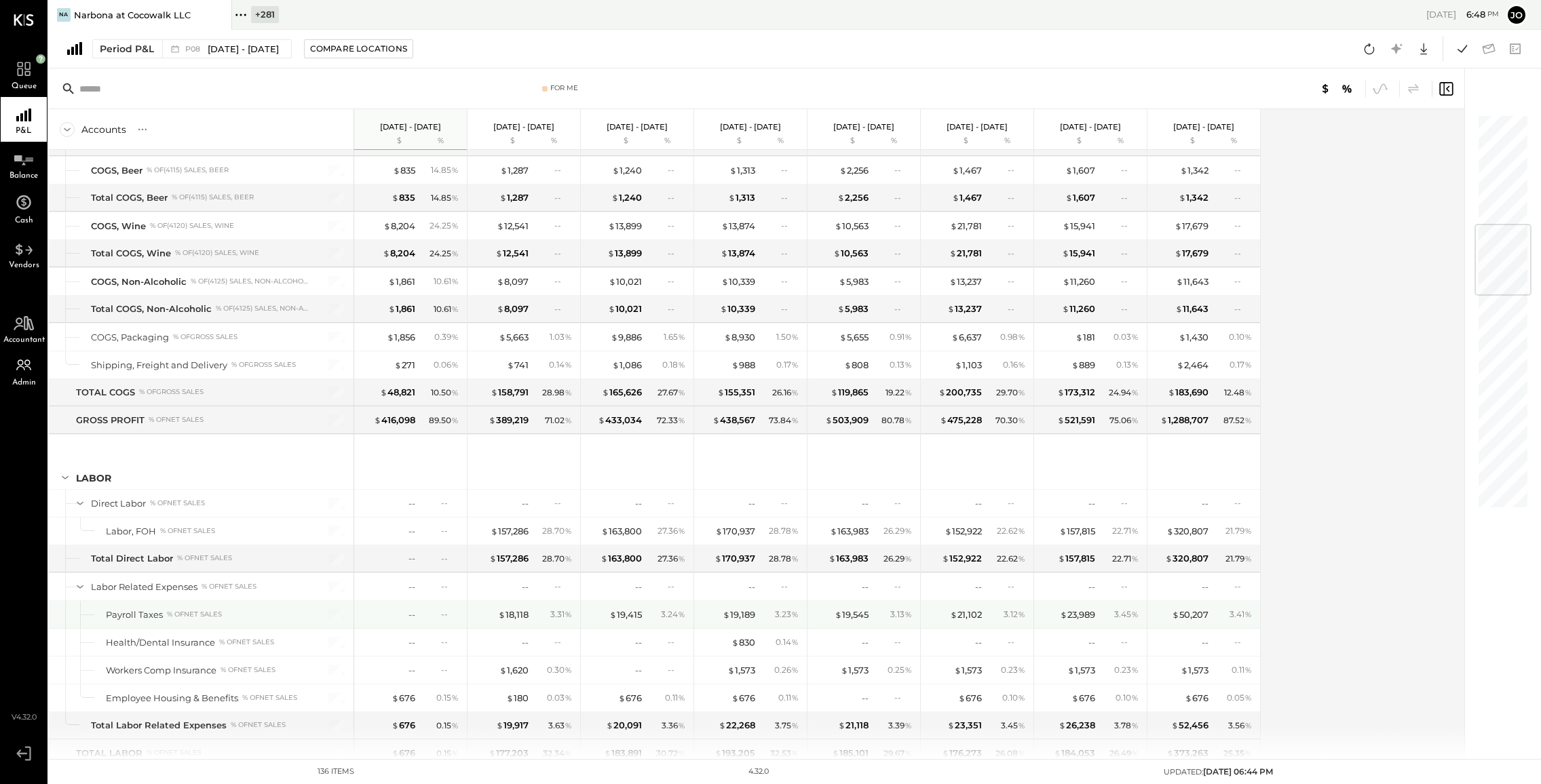
scroll to position [978, 0]
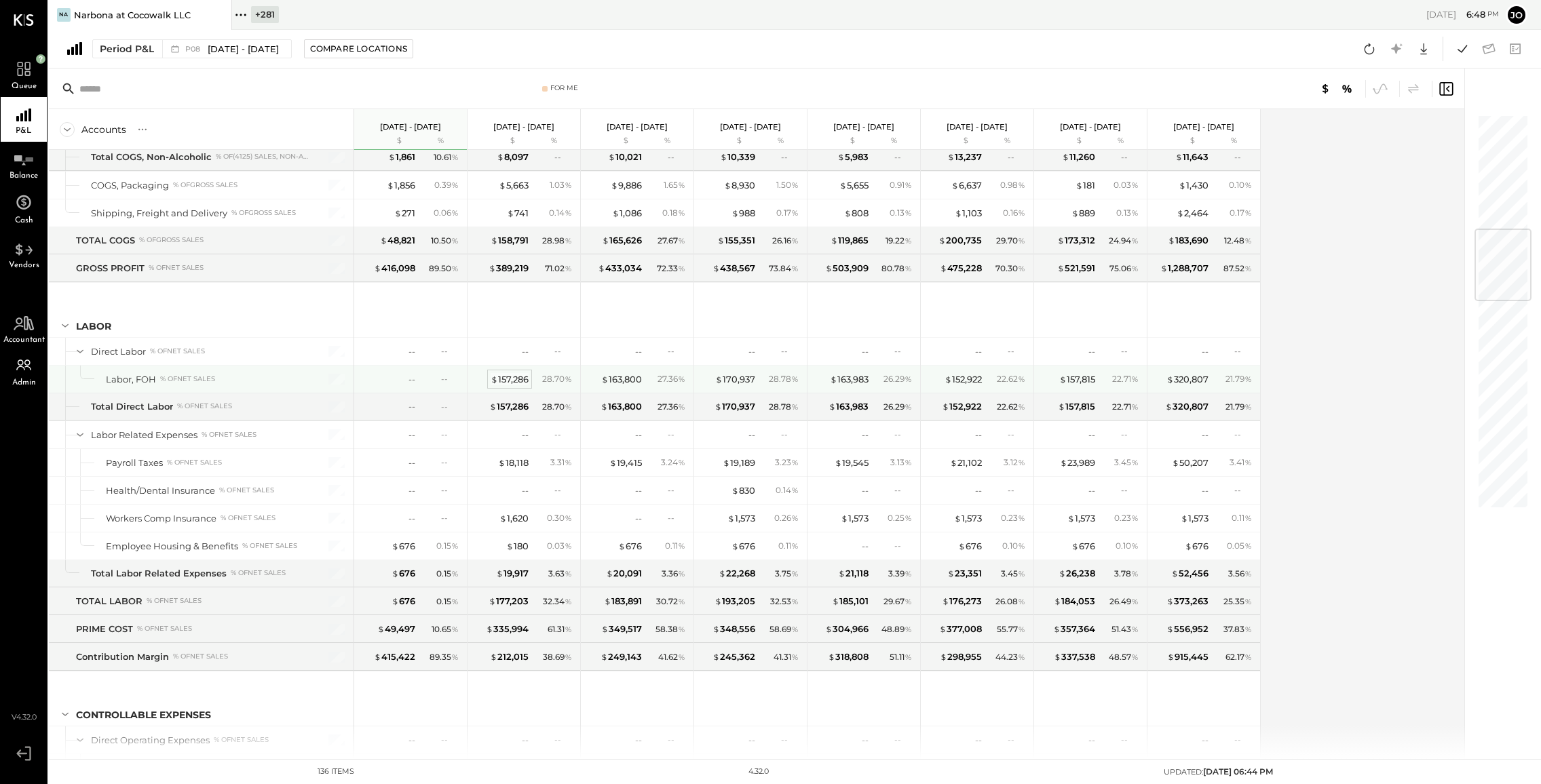
click at [517, 374] on div "$ 157,286" at bounding box center [509, 379] width 38 height 13
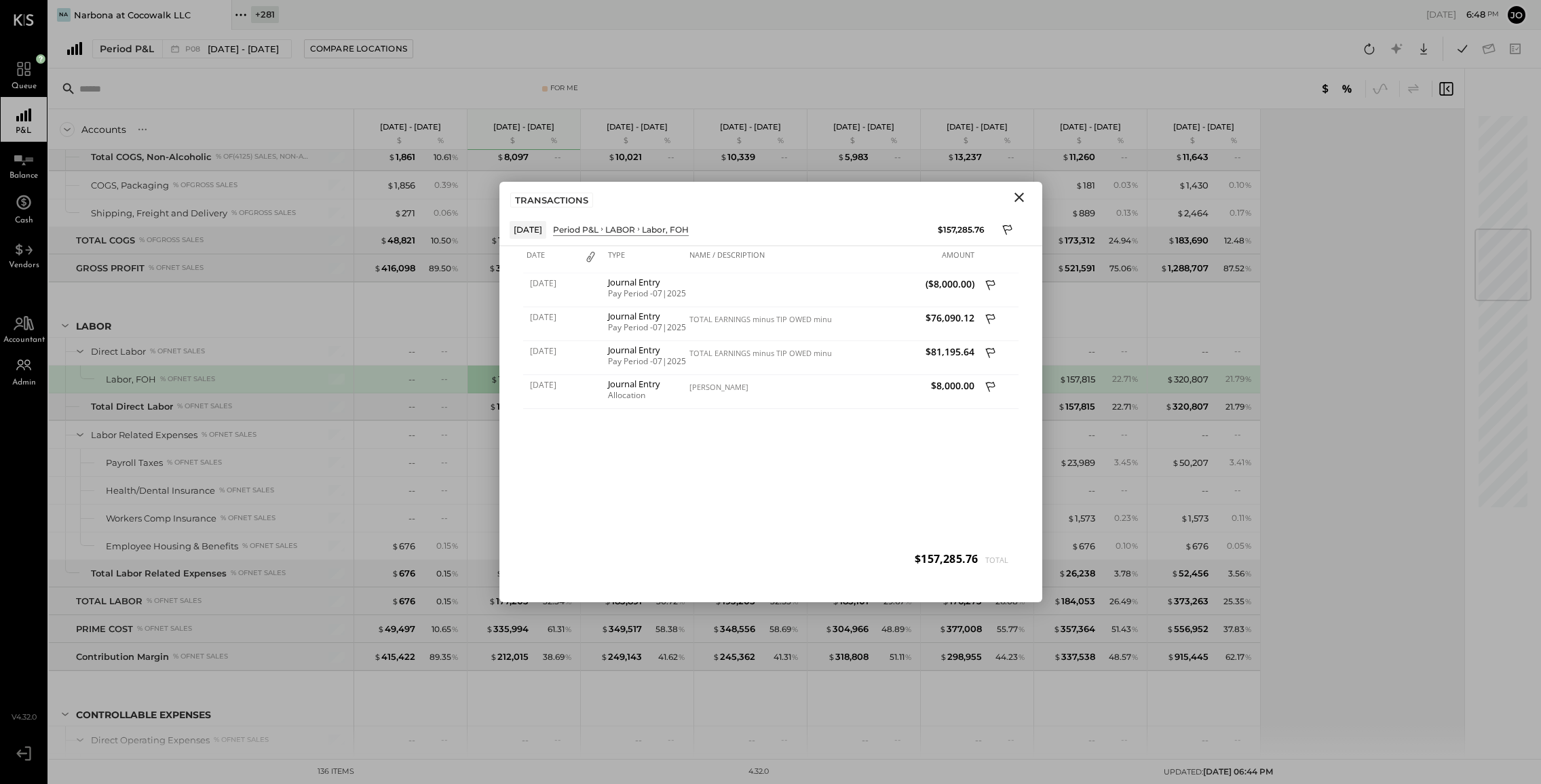
click at [1019, 202] on icon "Close" at bounding box center [1019, 197] width 16 height 16
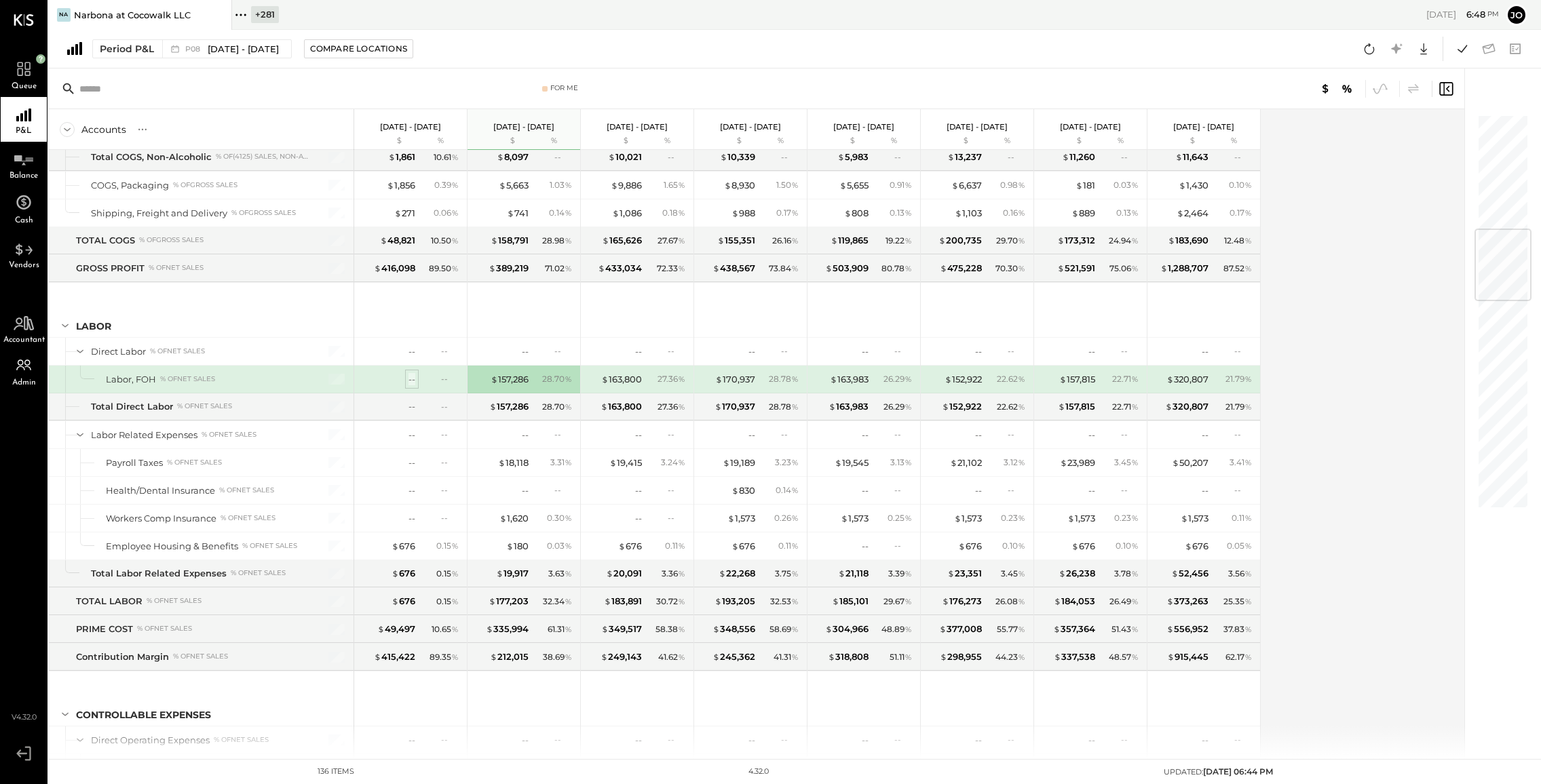
click at [409, 375] on div "--" at bounding box center [412, 379] width 7 height 13
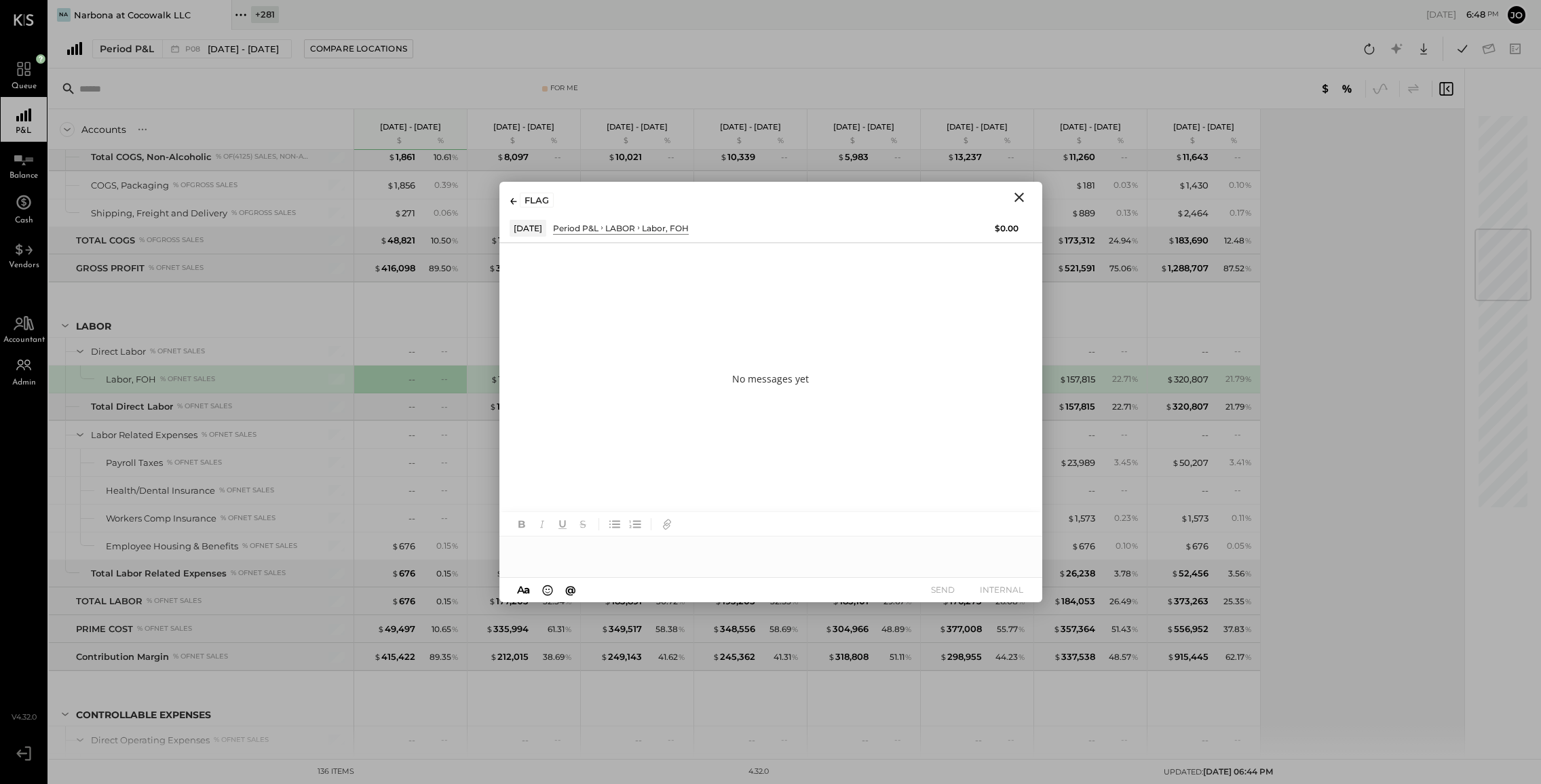
click at [712, 558] on div at bounding box center [770, 549] width 543 height 27
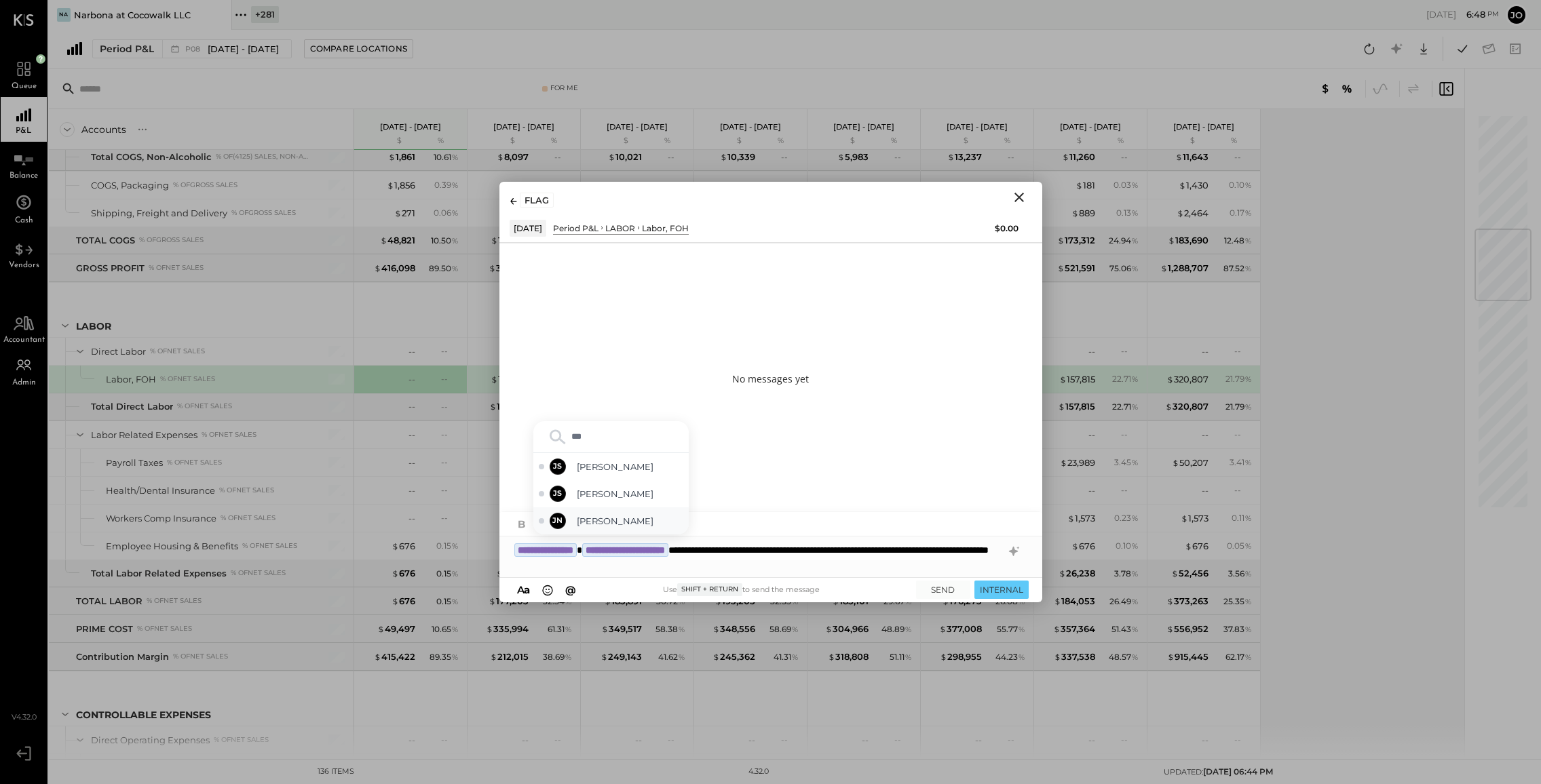
click at [641, 514] on div "JN [PERSON_NAME]" at bounding box center [611, 521] width 155 height 27
type input "****"
click at [642, 515] on span "Riken [PERSON_NAME]" at bounding box center [631, 521] width 107 height 13
click at [1017, 588] on button "INTERNAL" at bounding box center [1001, 590] width 54 height 19
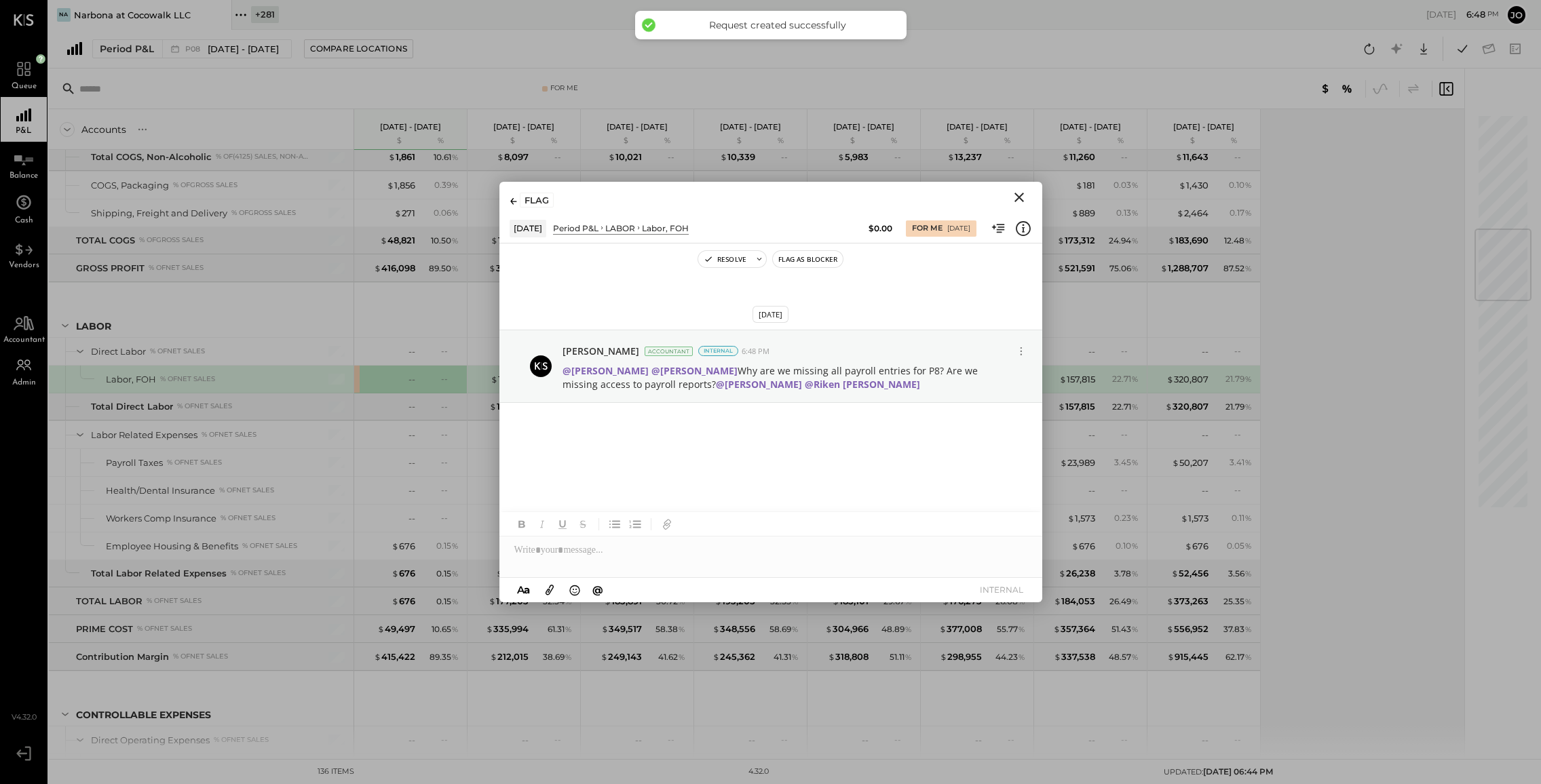
click at [1021, 204] on icon "Close" at bounding box center [1019, 197] width 16 height 16
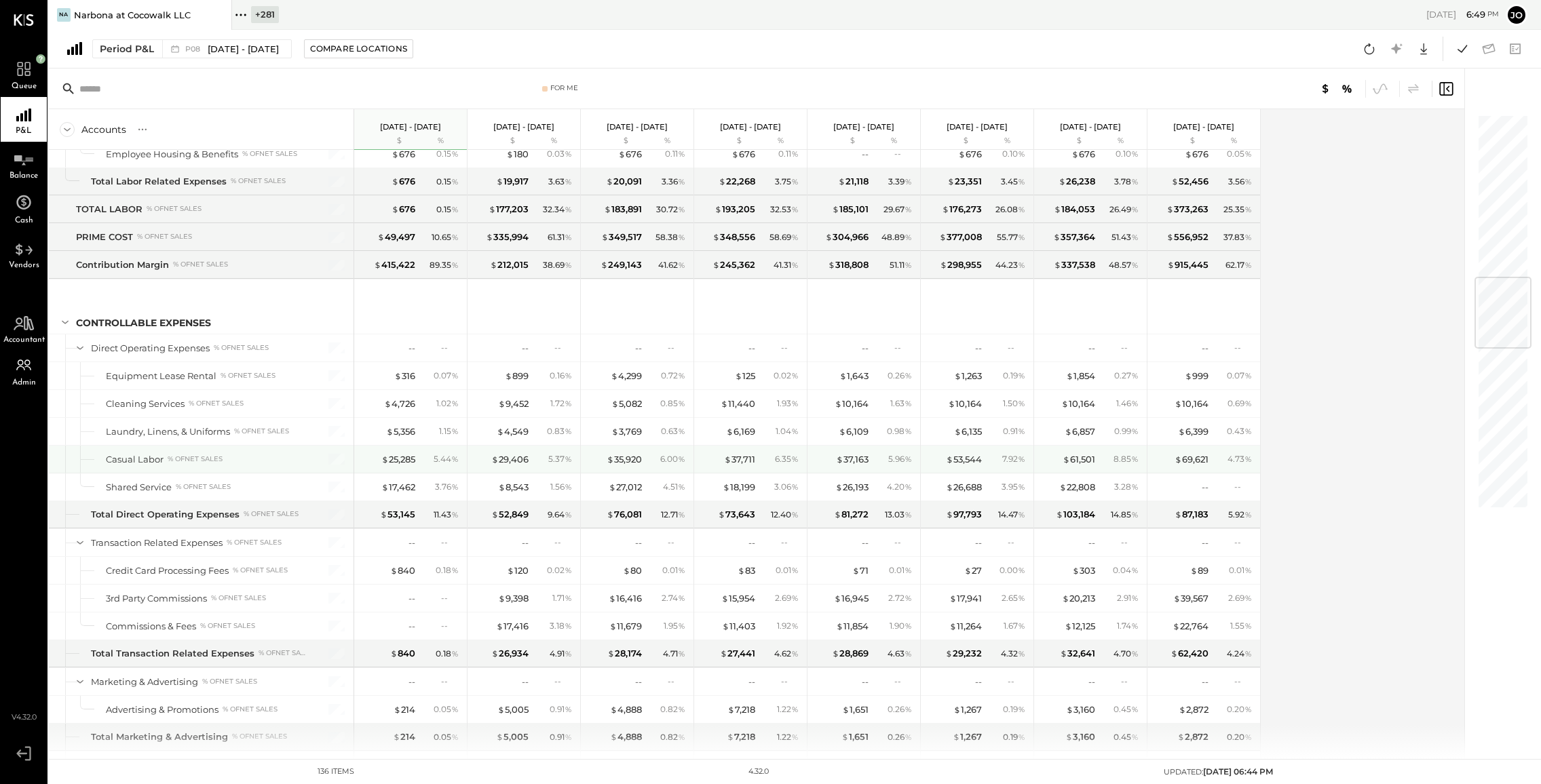
scroll to position [1381, 0]
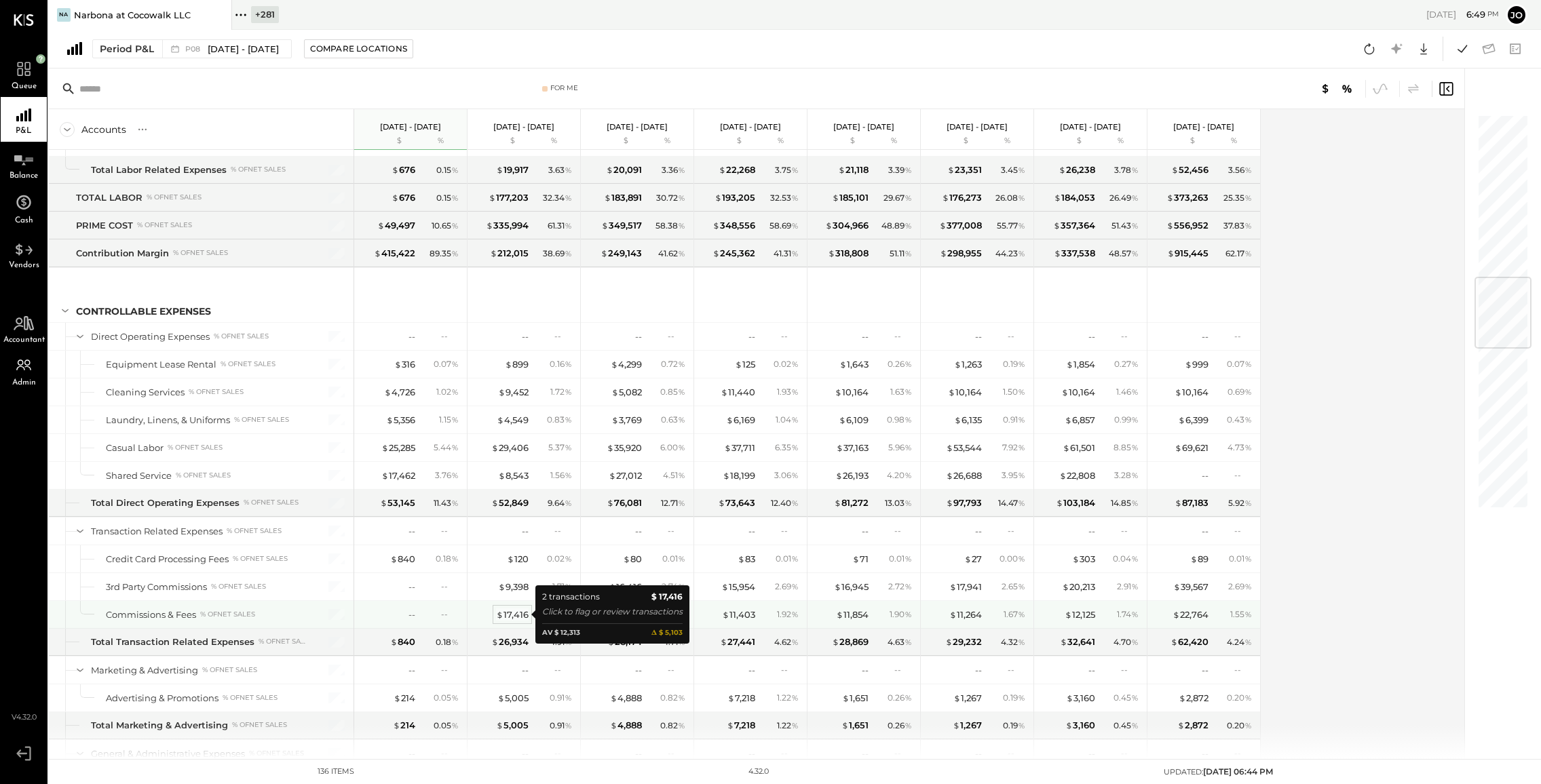
click at [518, 619] on div "$ 17,416" at bounding box center [512, 615] width 33 height 13
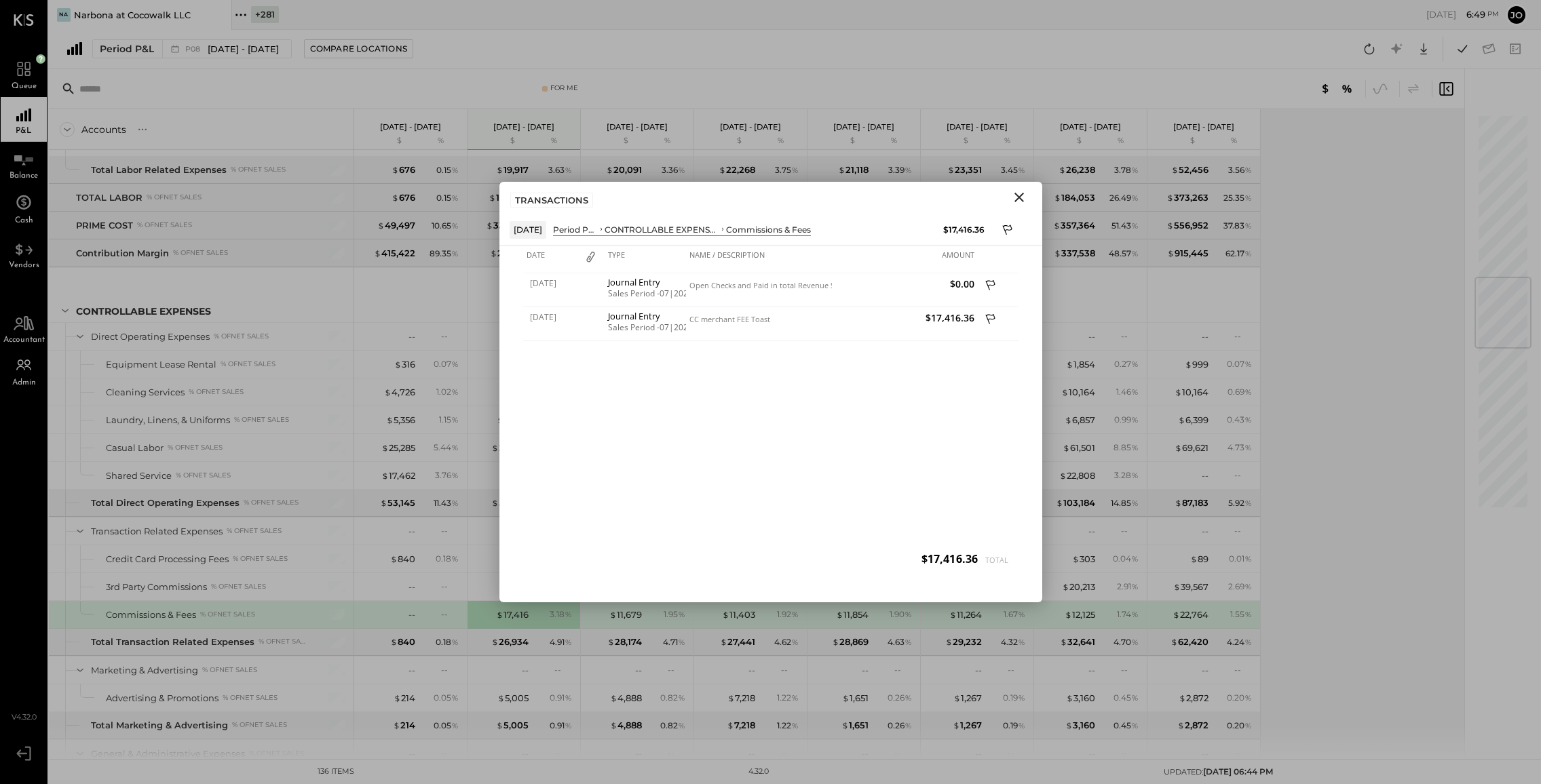
click at [1019, 203] on icon "Close" at bounding box center [1019, 197] width 16 height 16
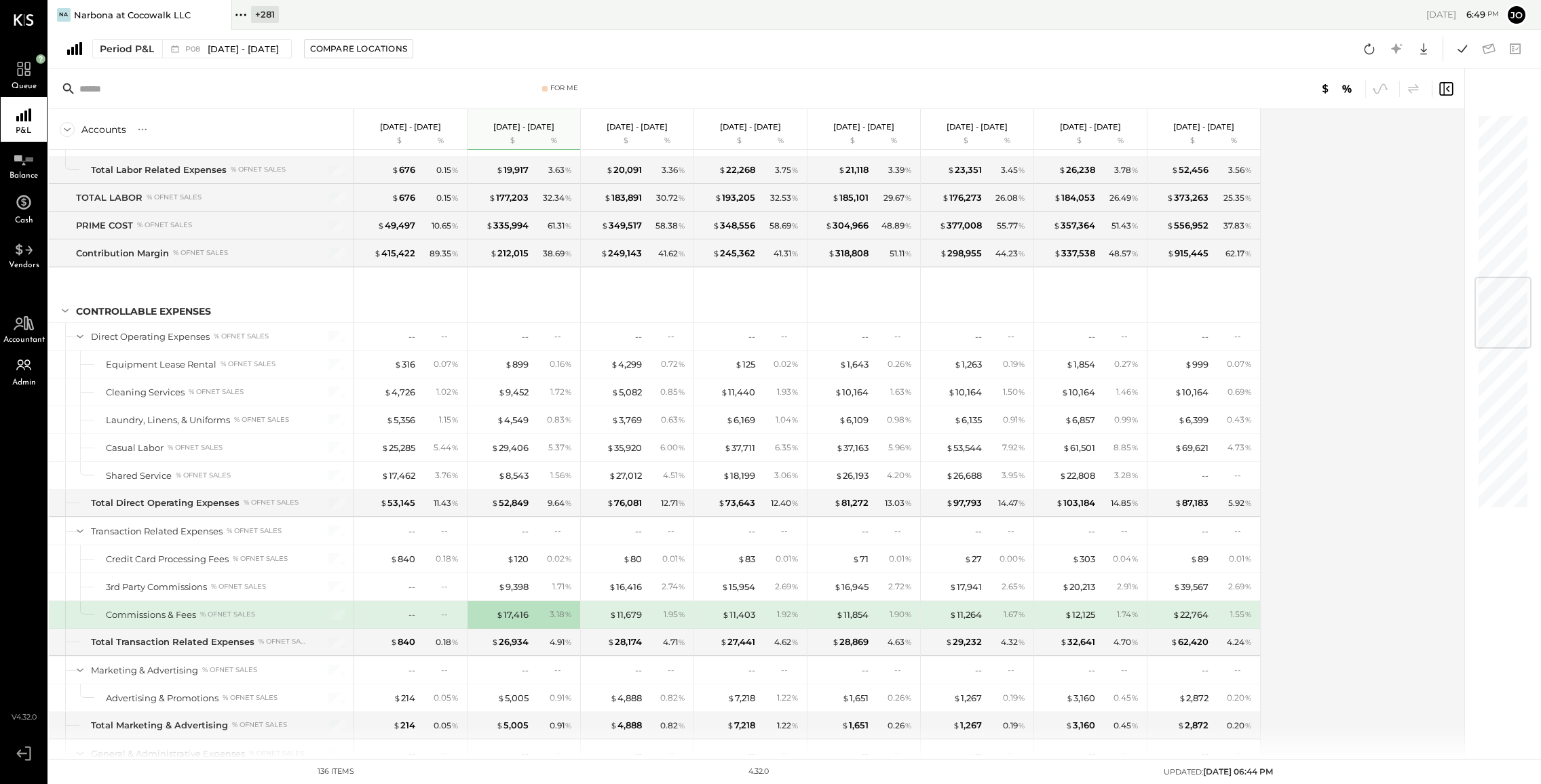
click at [180, 617] on div "Commissions & Fees" at bounding box center [151, 615] width 90 height 13
click at [166, 616] on div "Commissions & Fees" at bounding box center [151, 615] width 90 height 13
click at [409, 615] on div "--" at bounding box center [412, 615] width 7 height 13
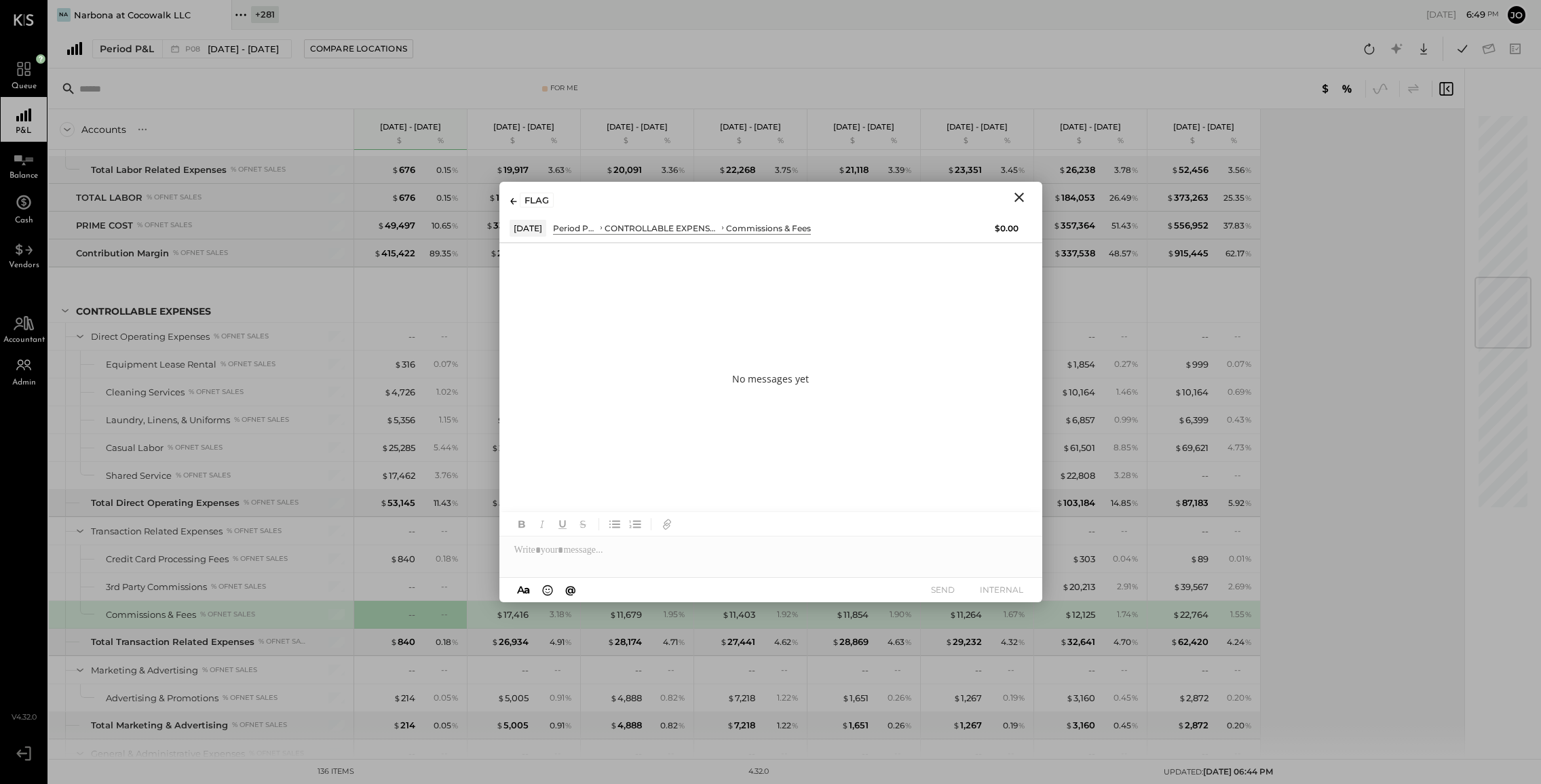
click at [1013, 202] on icon "Close" at bounding box center [1019, 197] width 16 height 16
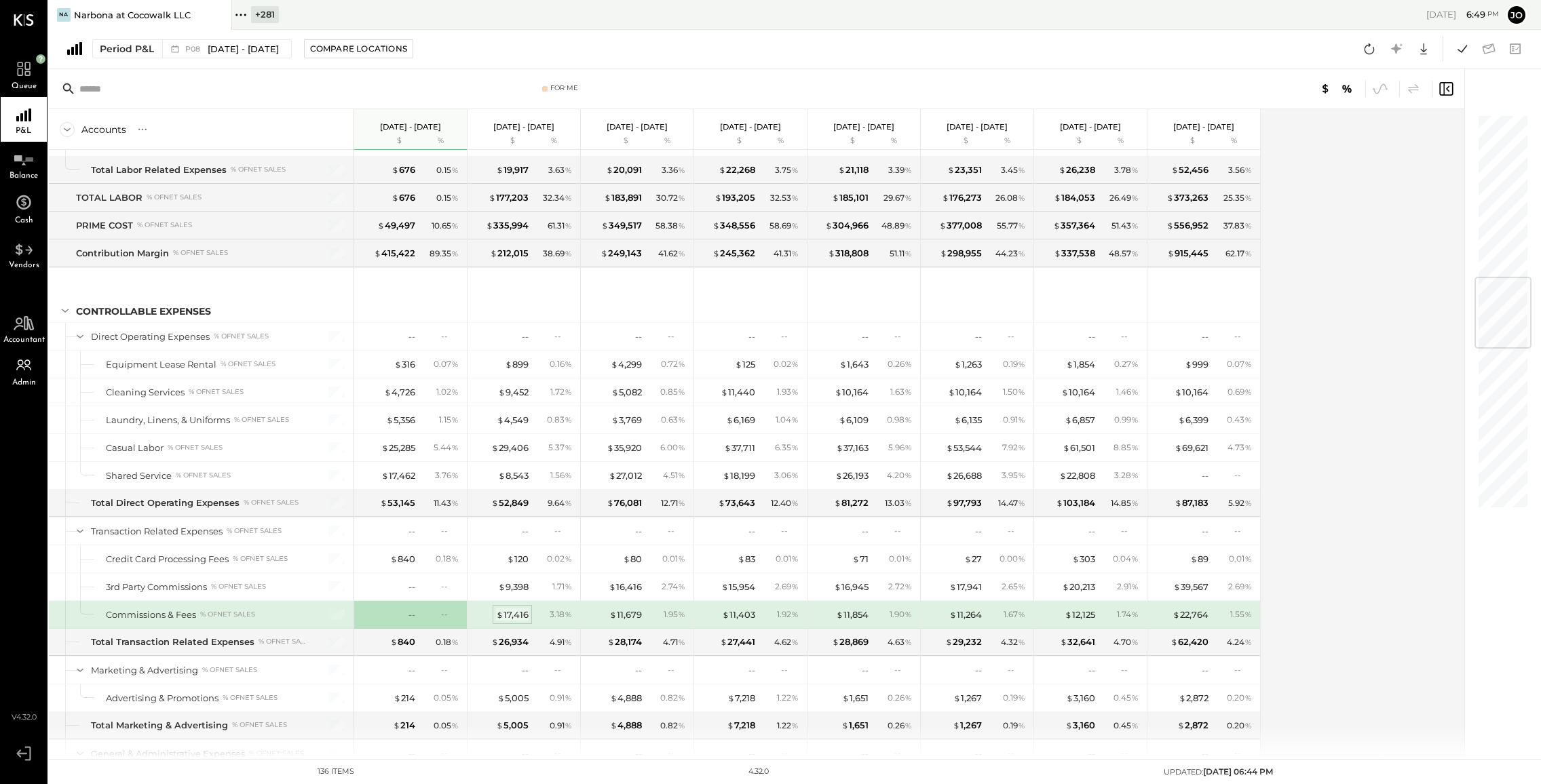
click at [515, 617] on div "$ 17,416" at bounding box center [512, 615] width 33 height 13
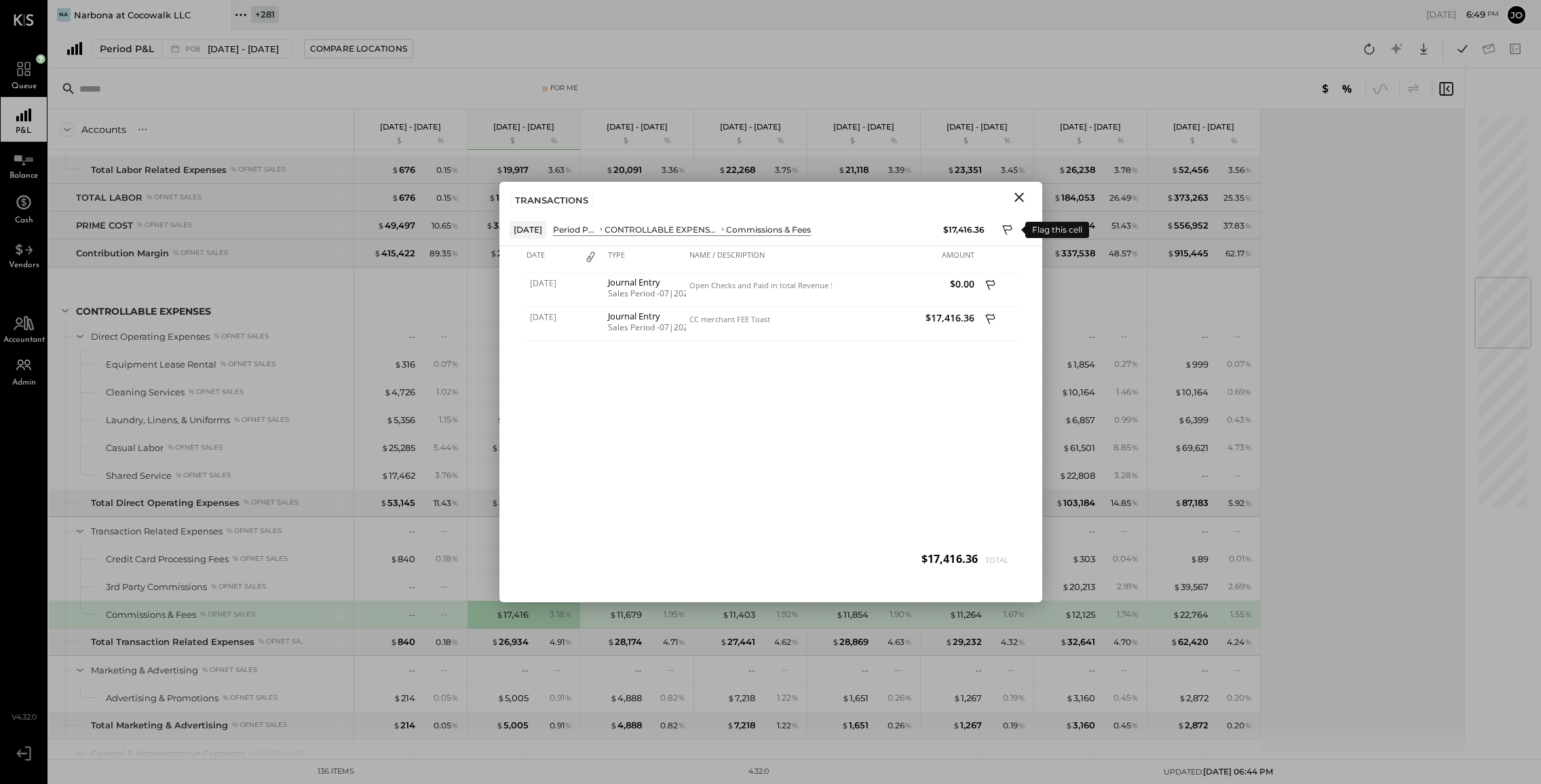
click at [1007, 227] on icon at bounding box center [1008, 231] width 12 height 16
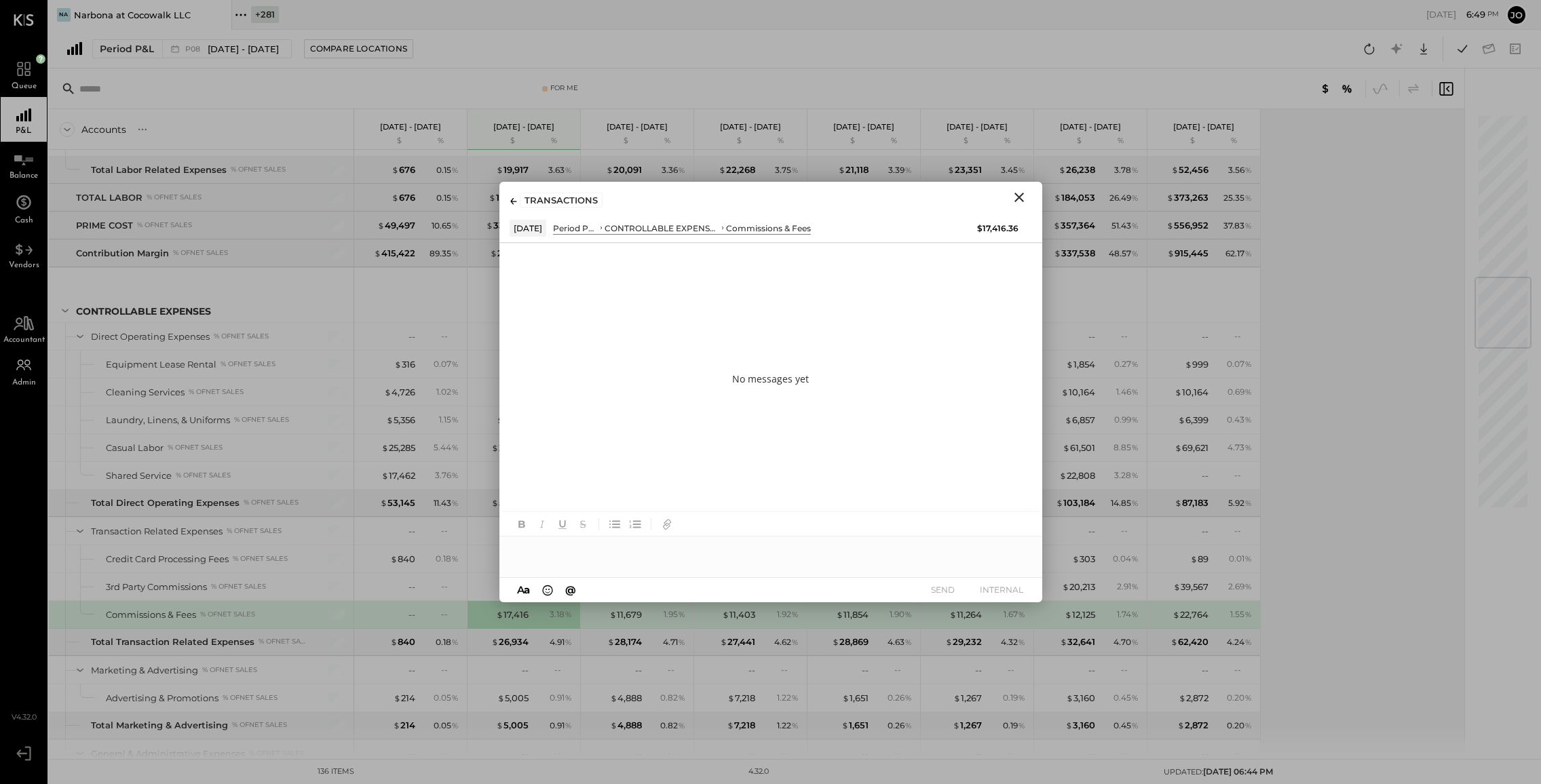
click at [810, 551] on div at bounding box center [770, 549] width 543 height 27
click at [666, 520] on span "Riken [PERSON_NAME]" at bounding box center [631, 521] width 107 height 13
drag, startPoint x: 612, startPoint y: 548, endPoint x: 805, endPoint y: 548, distance: 193.0
click at [805, 548] on div "**********" at bounding box center [770, 549] width 543 height 27
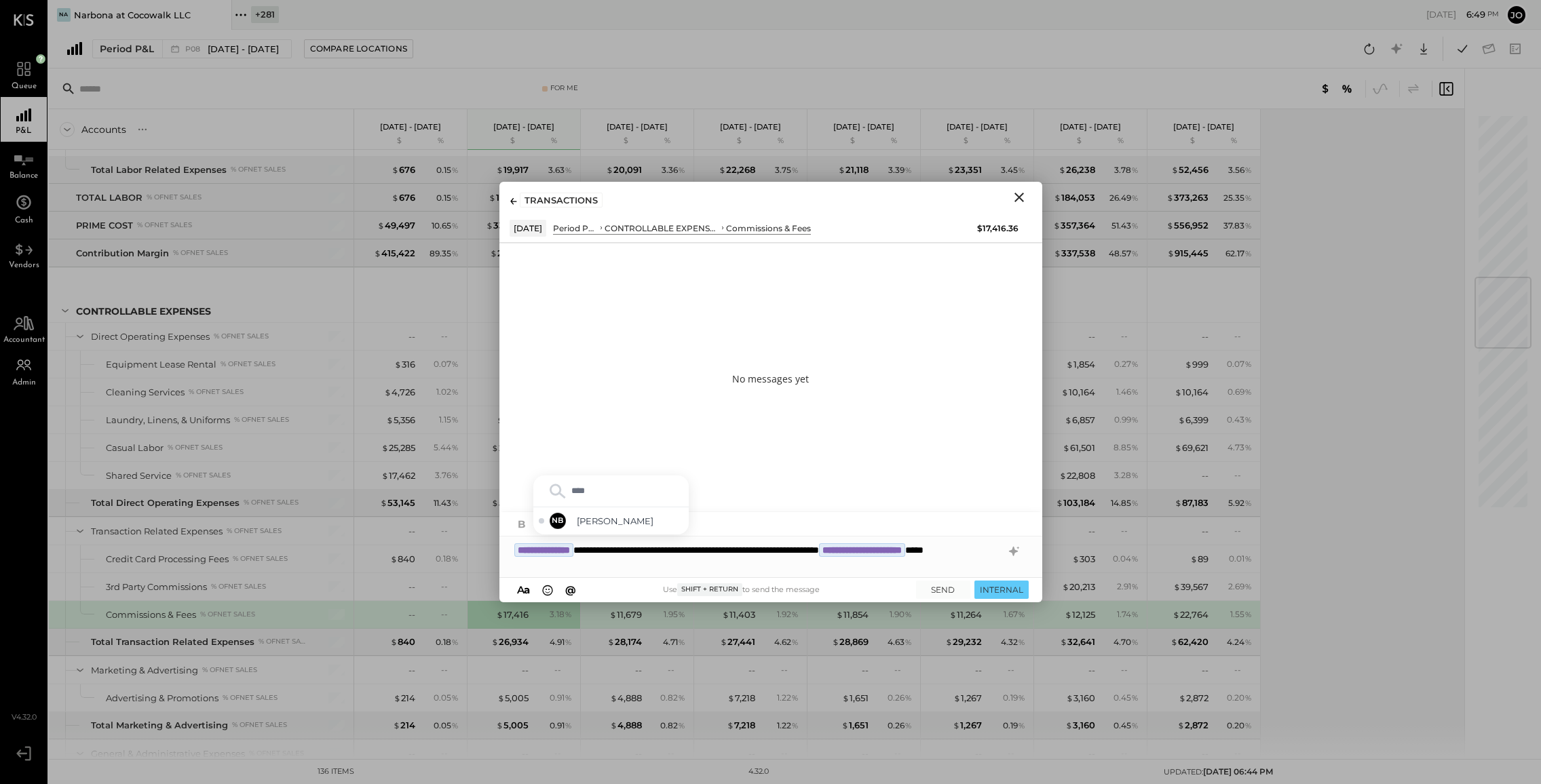
type input "*****"
click at [1000, 592] on button "INTERNAL" at bounding box center [1001, 590] width 54 height 19
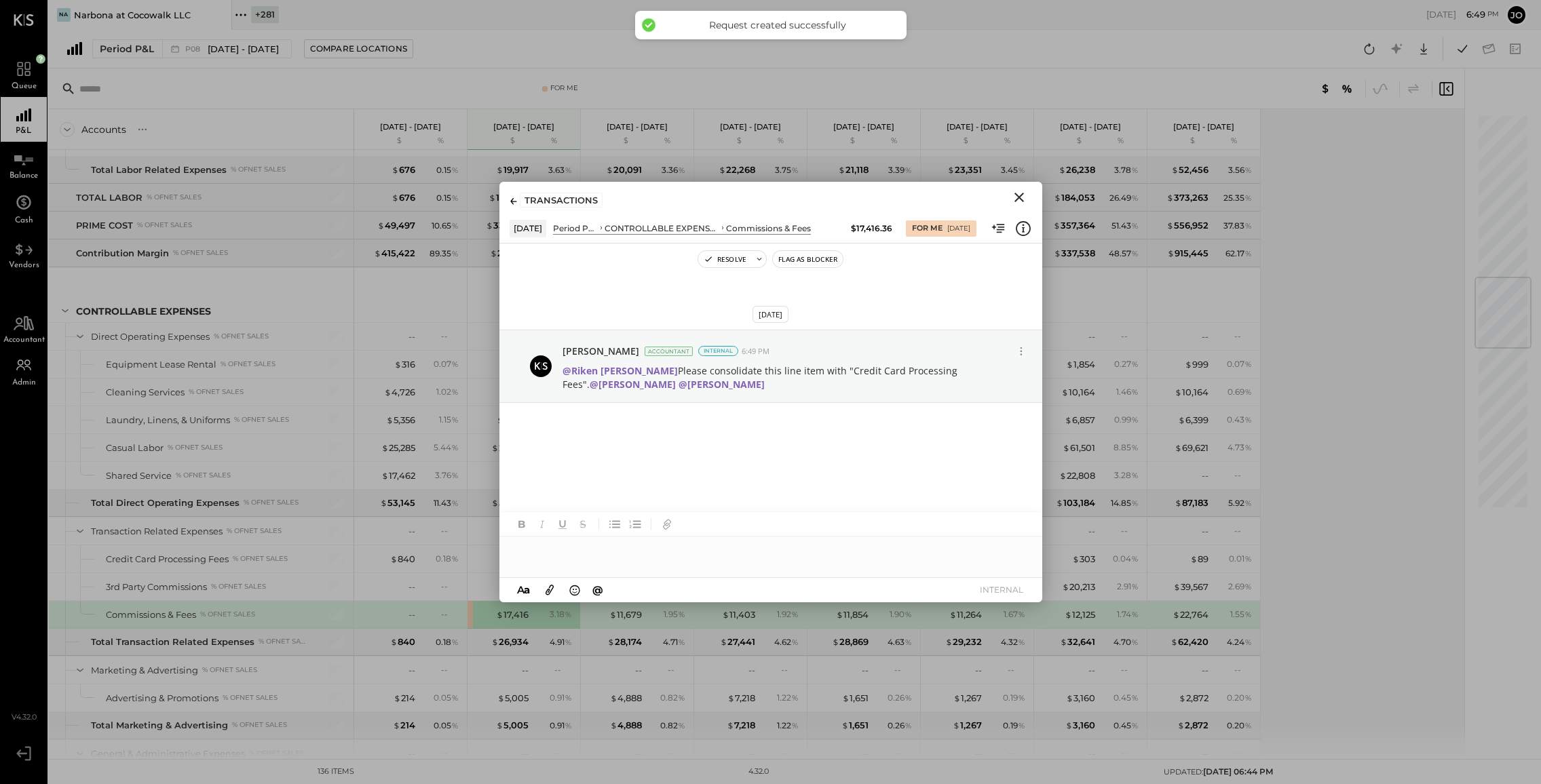
click at [1017, 195] on icon "Close" at bounding box center [1020, 198] width 10 height 10
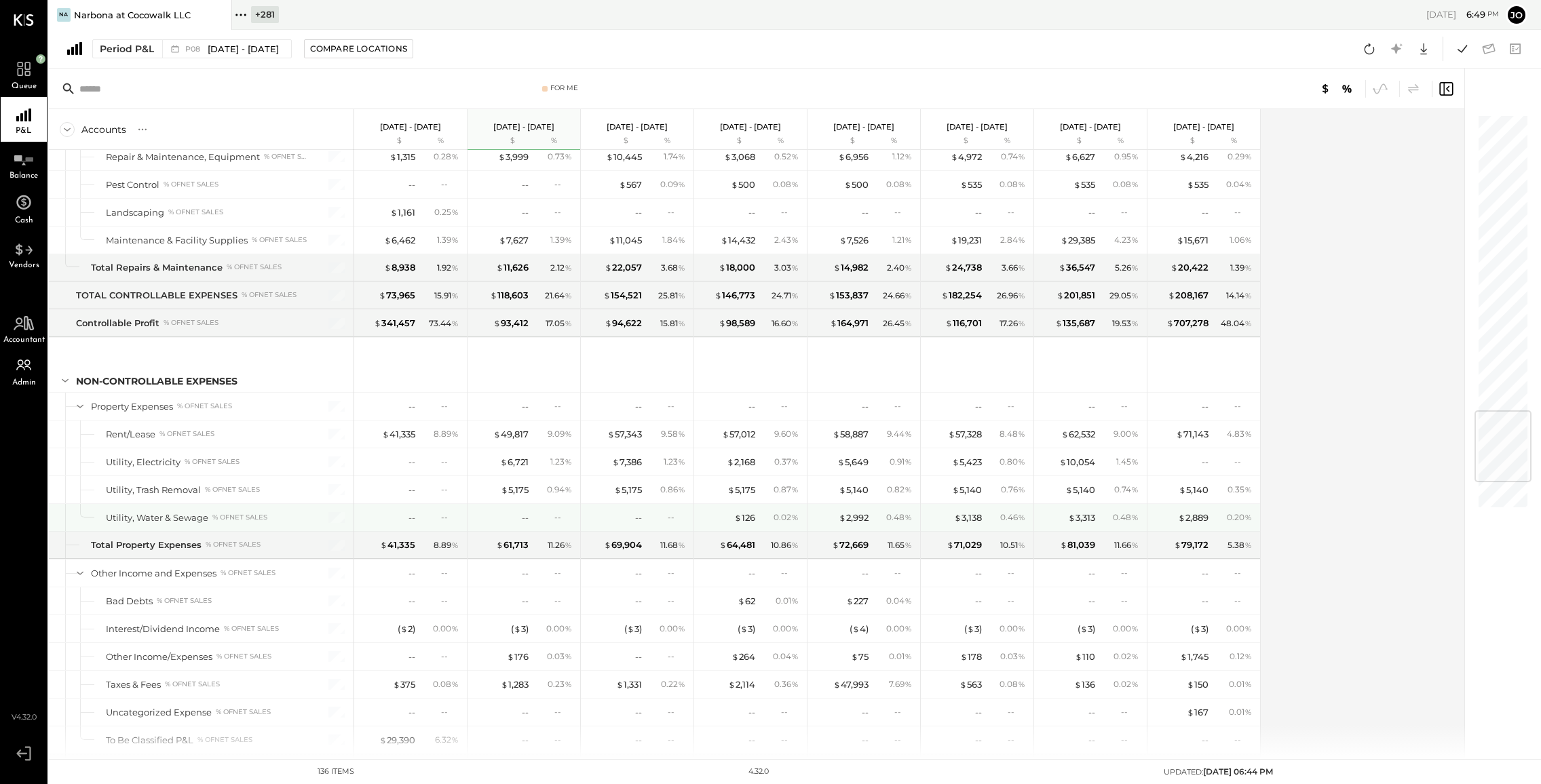
scroll to position [2567, 0]
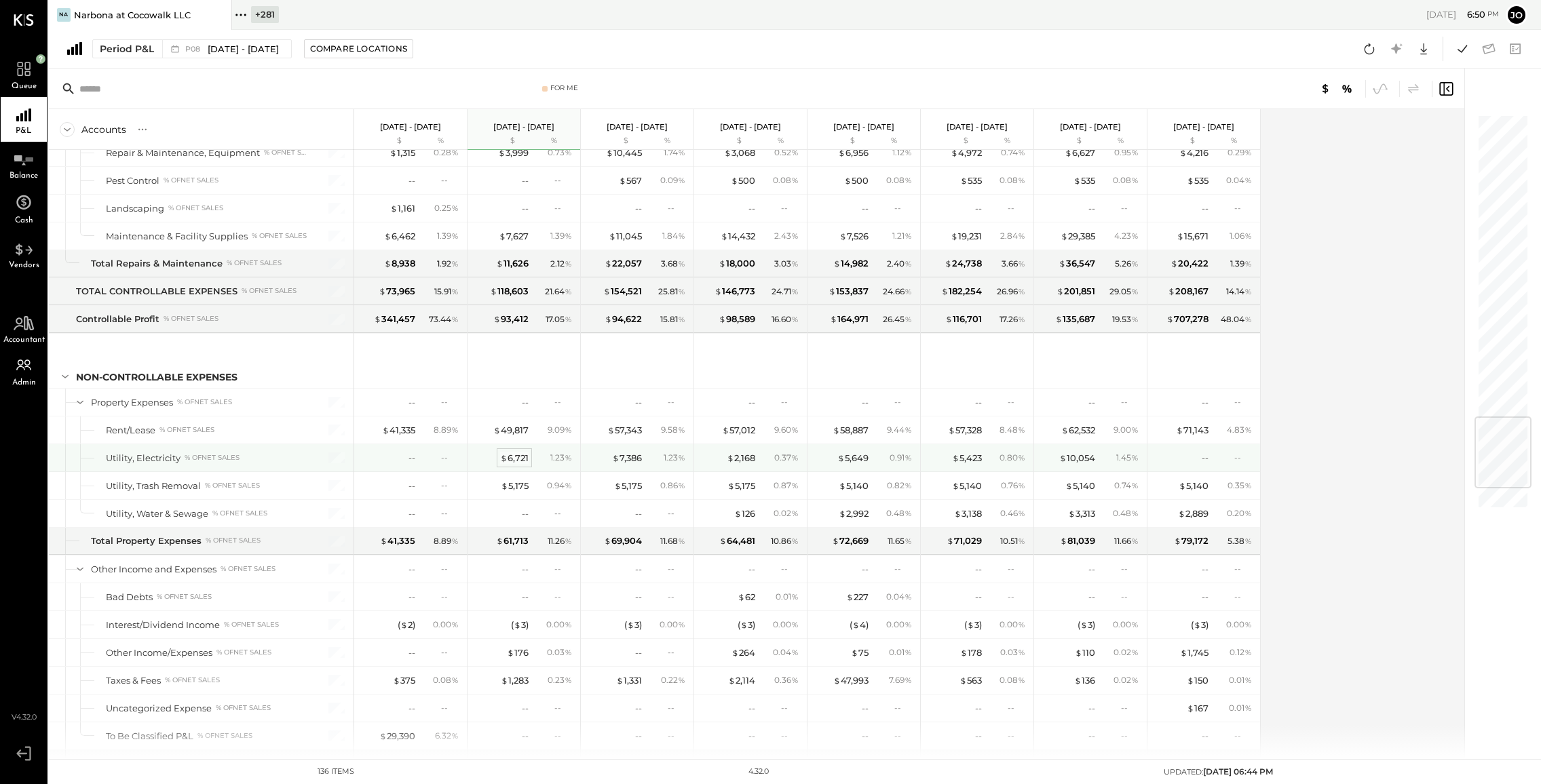
click at [519, 462] on div "$ 6,721" at bounding box center [514, 457] width 29 height 13
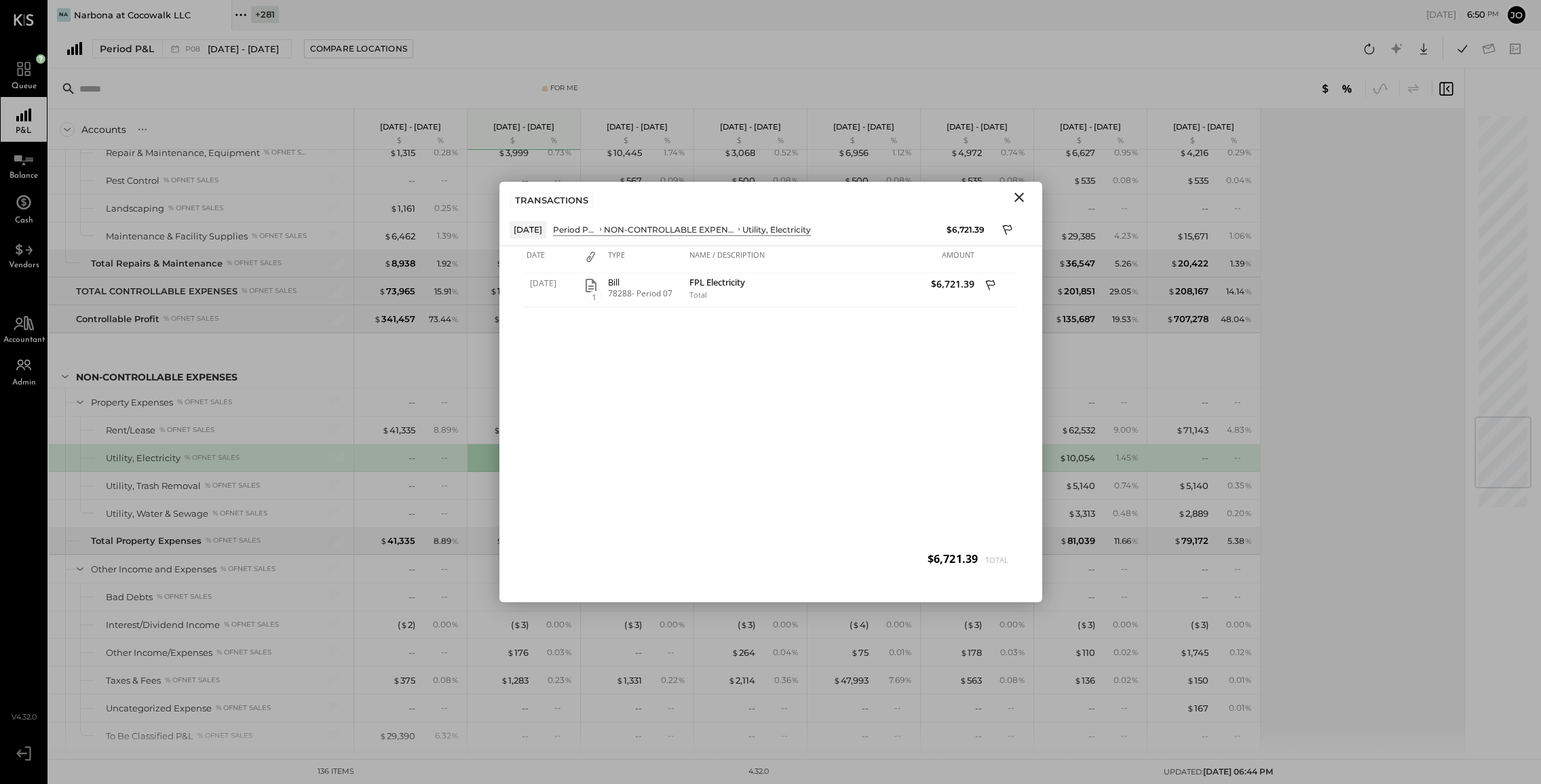
click at [1015, 195] on icon "Close" at bounding box center [1019, 197] width 16 height 16
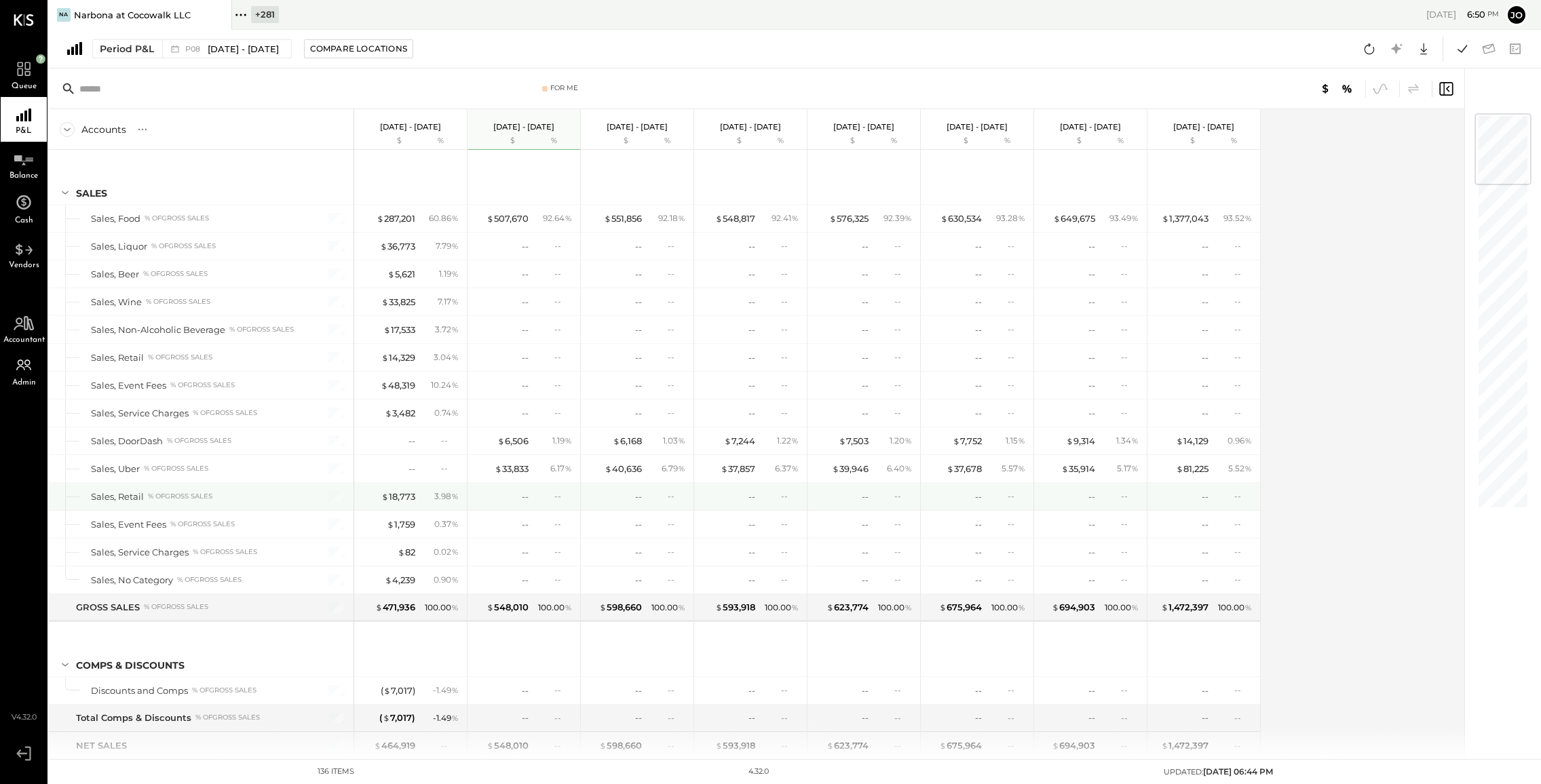
click at [398, 485] on div "$ 18,773 3.98 %" at bounding box center [412, 496] width 102 height 27
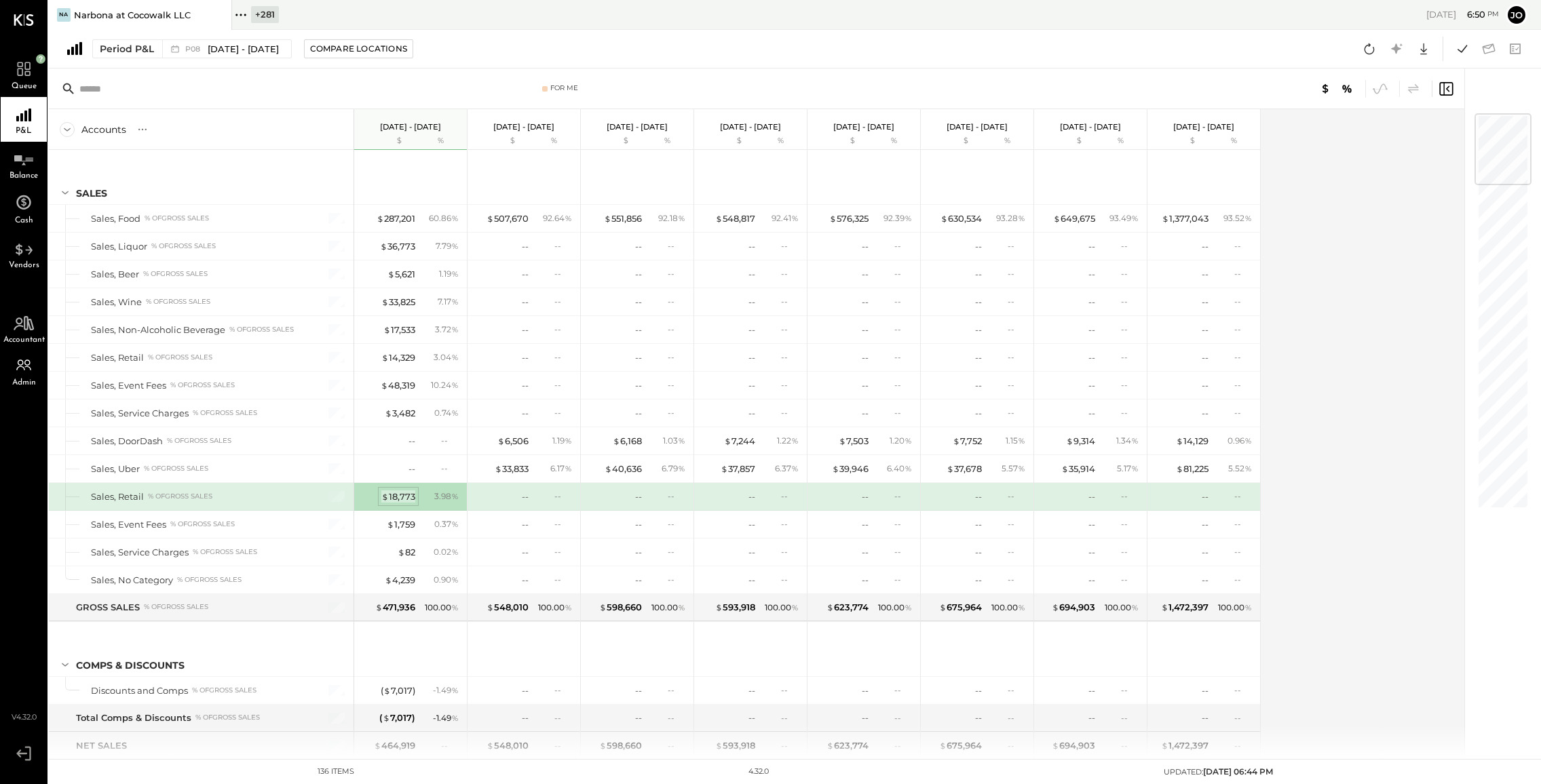
click at [398, 493] on div "$ 18,773" at bounding box center [398, 496] width 34 height 13
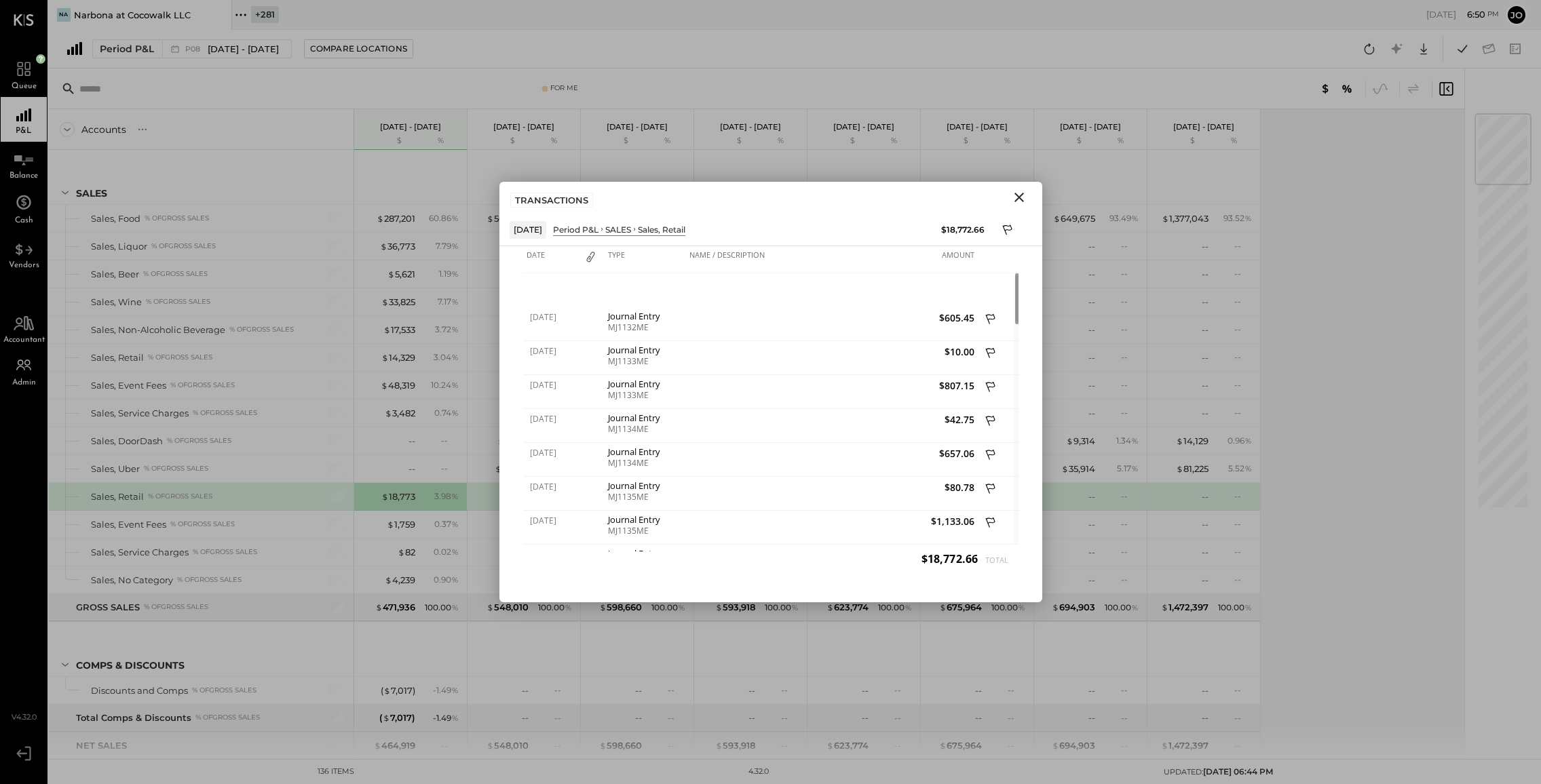
click at [1021, 195] on icon "Close" at bounding box center [1020, 198] width 10 height 10
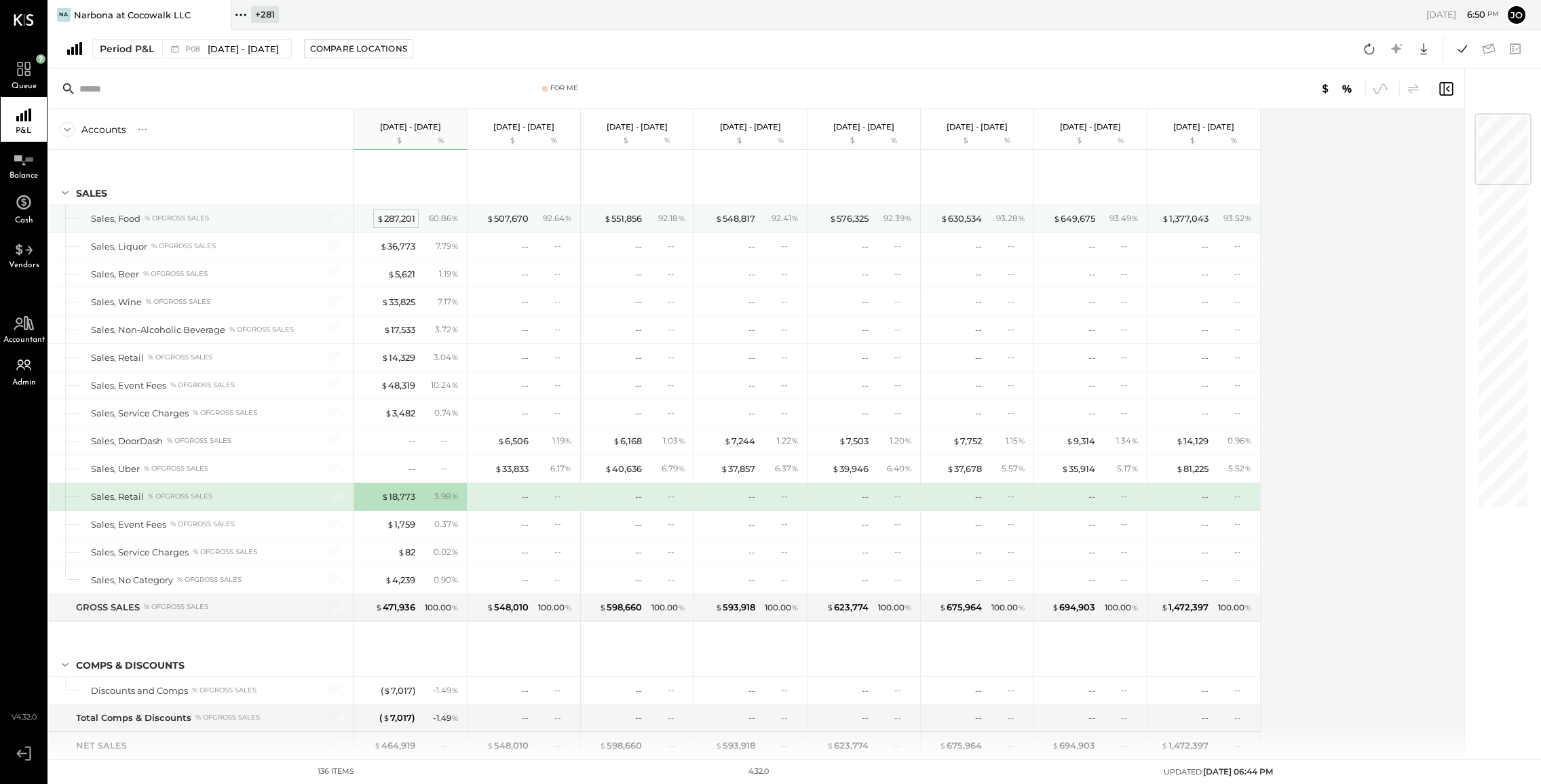
click at [403, 215] on div "$ 287,201" at bounding box center [395, 219] width 39 height 13
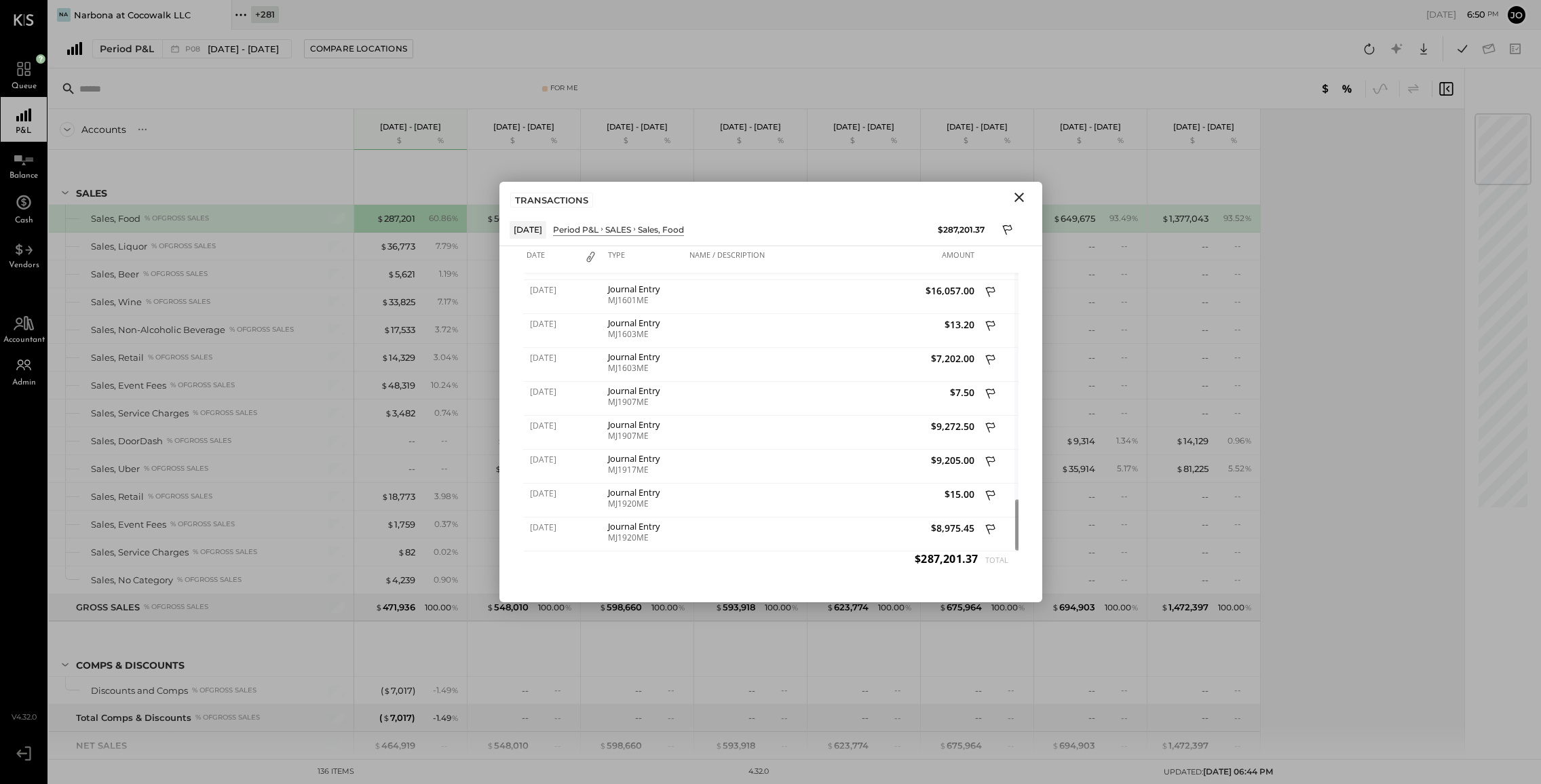
click at [1015, 200] on icon "Close" at bounding box center [1019, 197] width 16 height 16
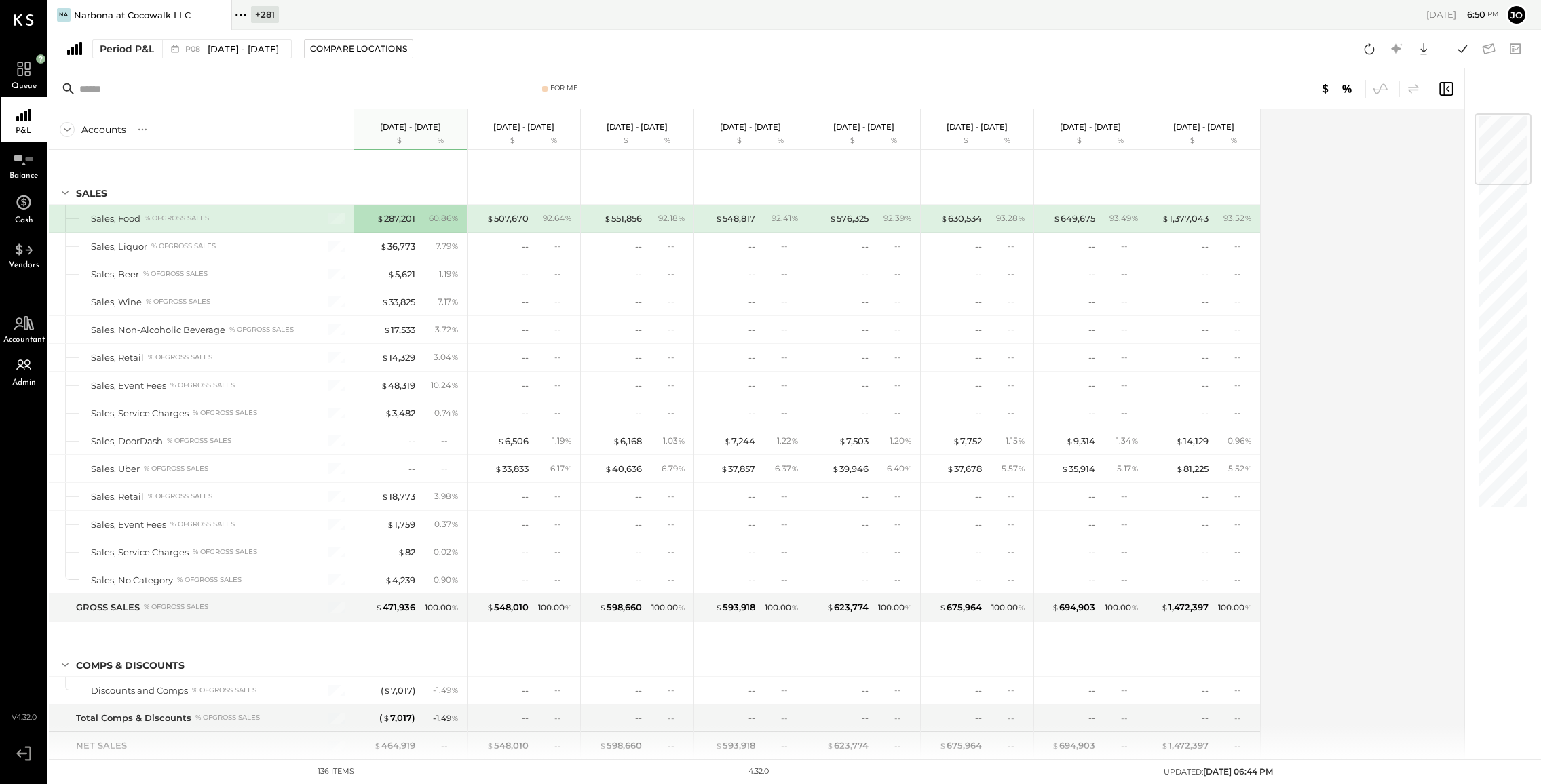
click at [241, 14] on icon at bounding box center [241, 15] width 2 height 2
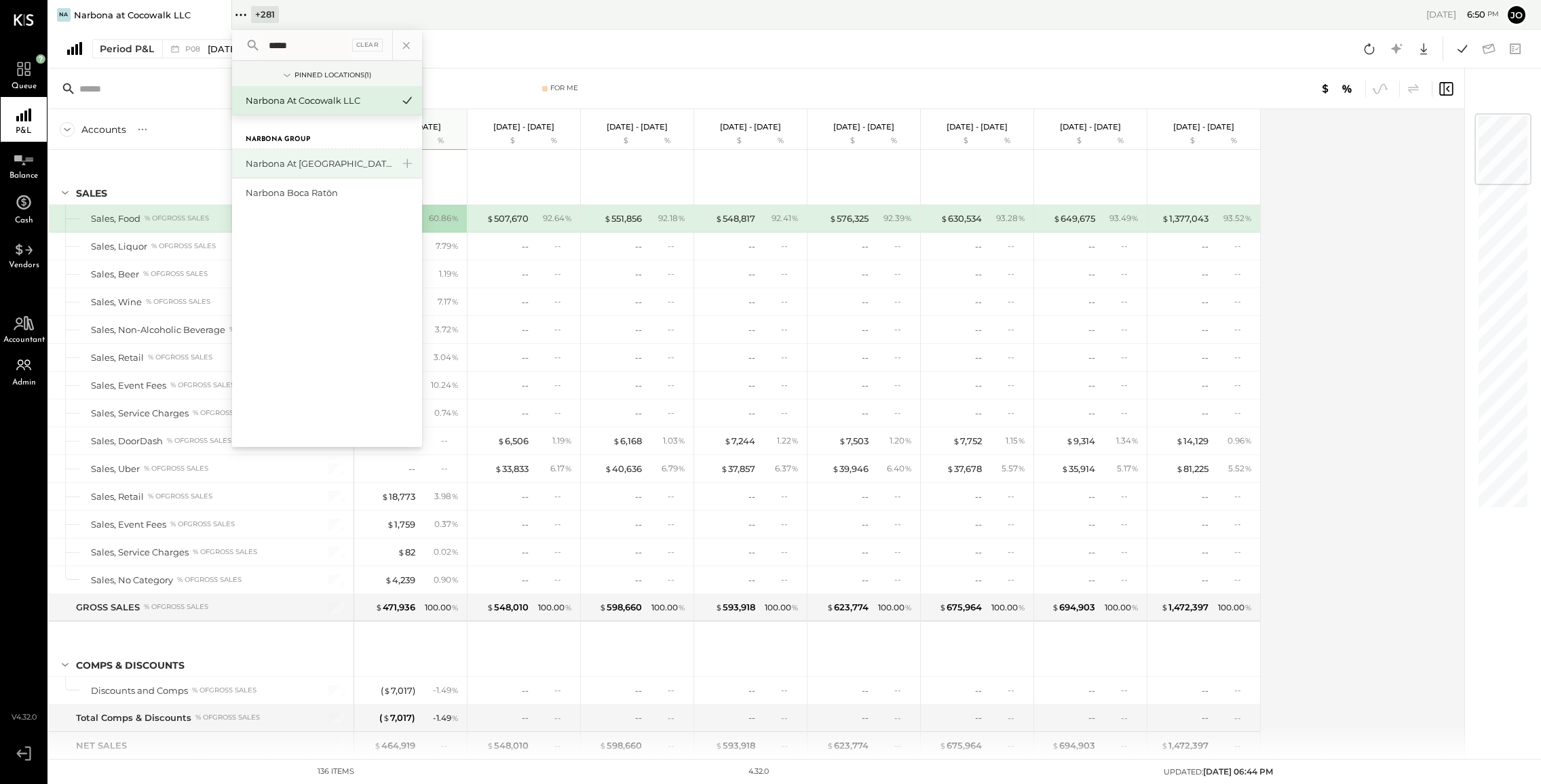
type input "*****"
click at [305, 157] on div "Narbona at [GEOGRAPHIC_DATA] LLC" at bounding box center [319, 163] width 147 height 13
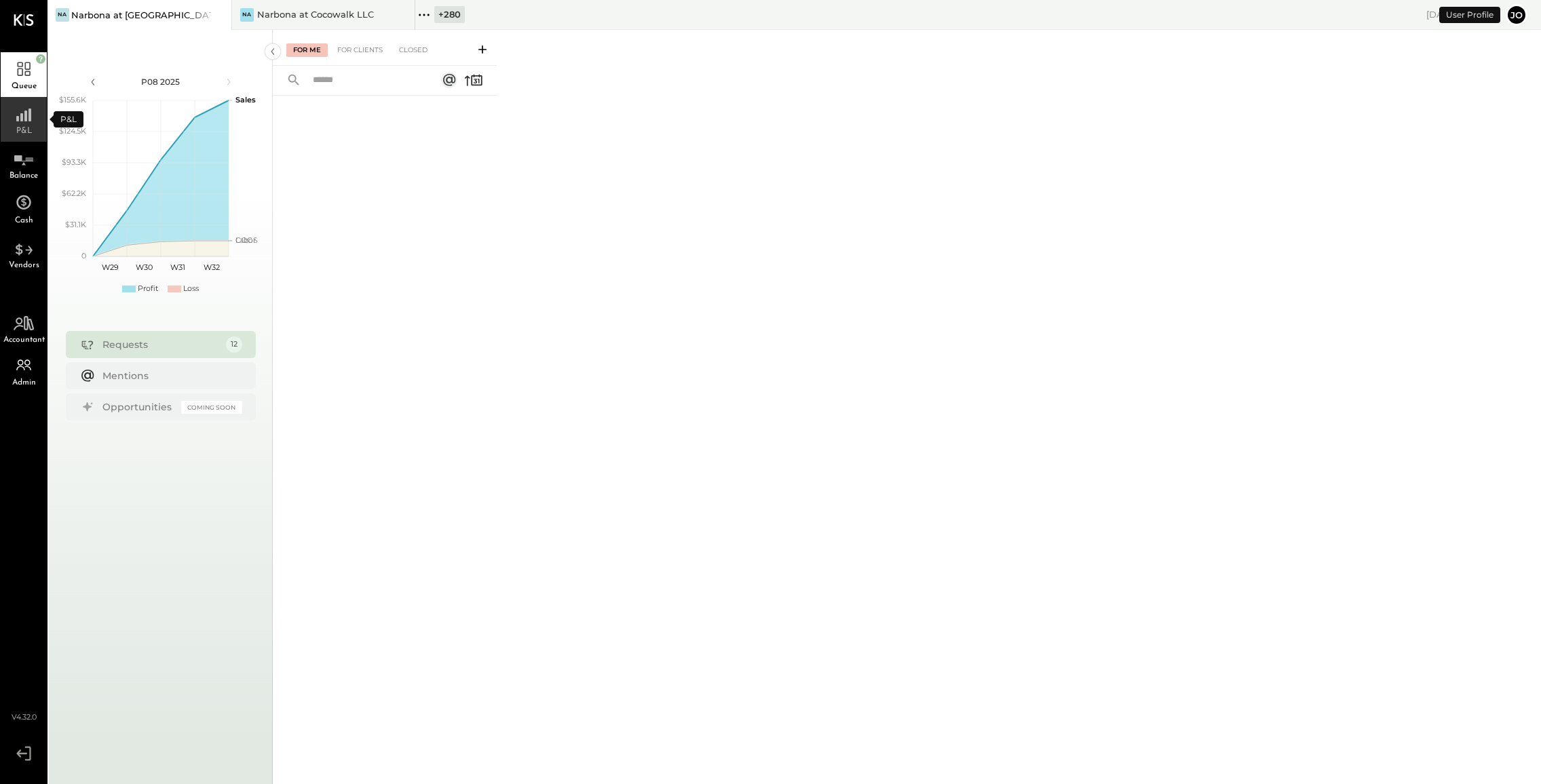
click at [29, 122] on div "P&L" at bounding box center [24, 119] width 47 height 45
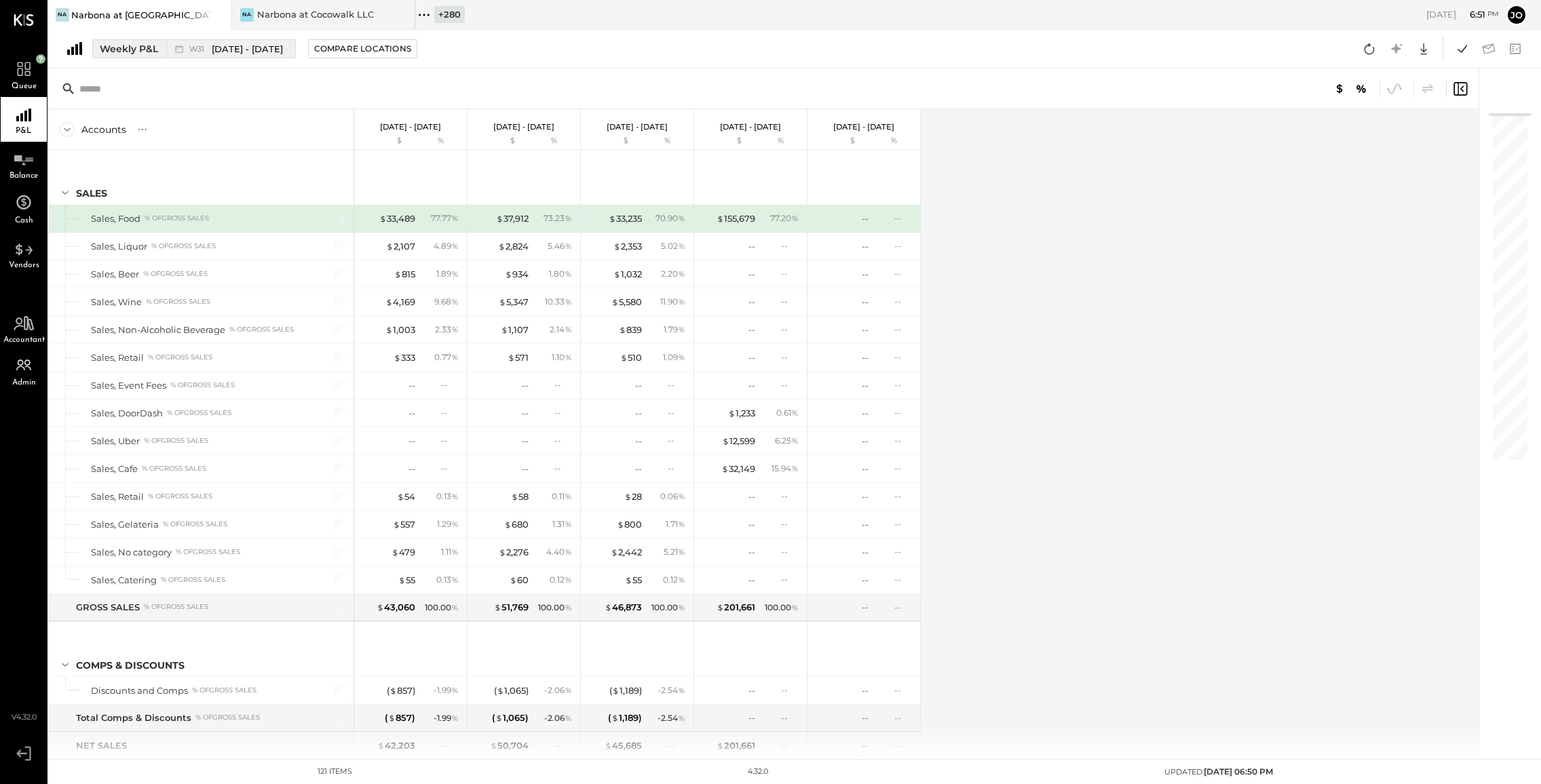
click at [283, 44] on span "[DATE] - [DATE]" at bounding box center [248, 49] width 71 height 13
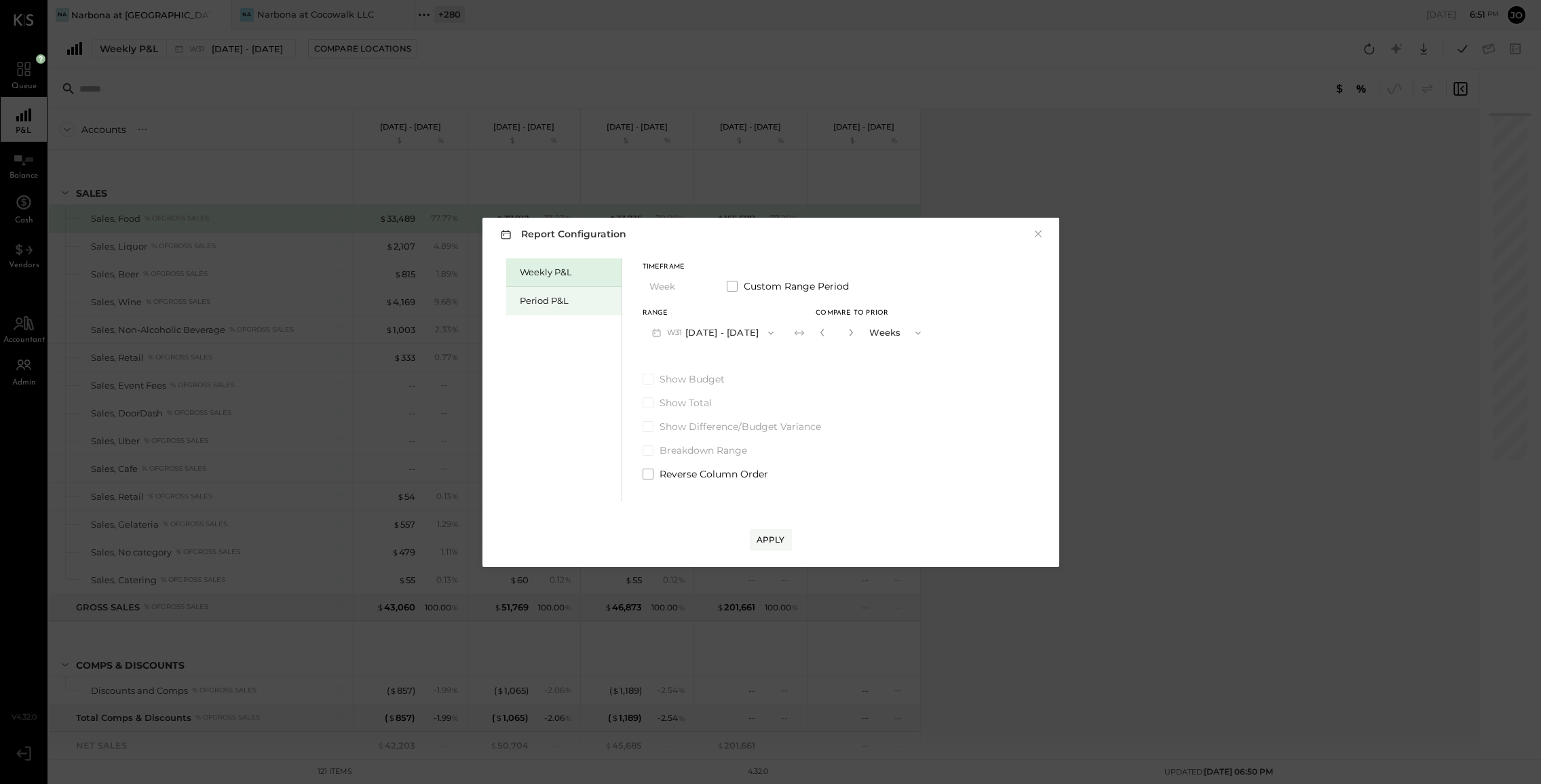
click at [571, 307] on div "Period P&L" at bounding box center [564, 301] width 116 height 29
click at [819, 334] on div "Compare" at bounding box center [821, 333] width 45 height 12
click at [856, 334] on icon "button" at bounding box center [851, 333] width 8 height 8
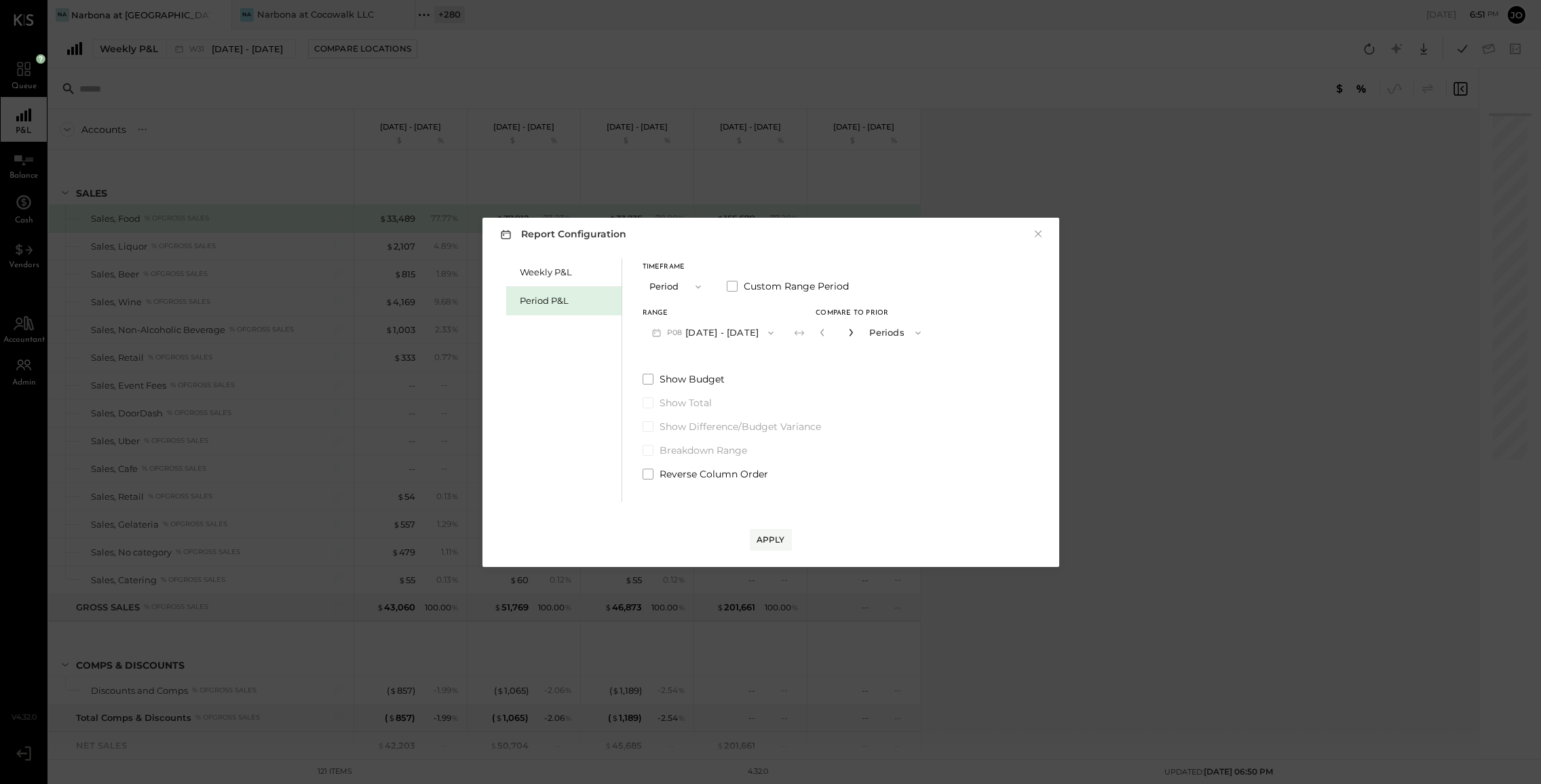
click at [856, 334] on icon "button" at bounding box center [851, 333] width 8 height 8
type input "*"
click at [769, 532] on button "Apply" at bounding box center [770, 540] width 42 height 22
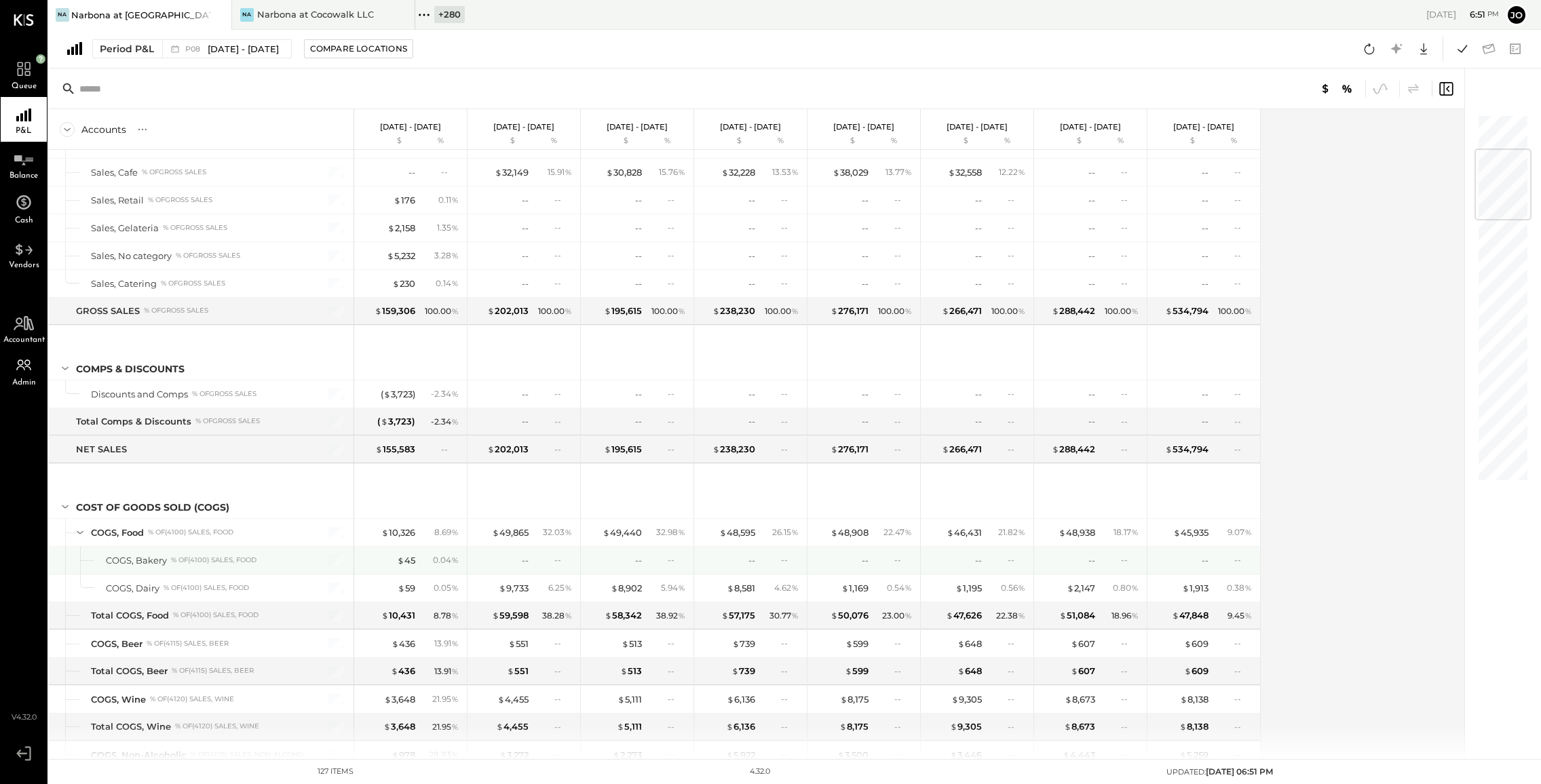
scroll to position [302, 0]
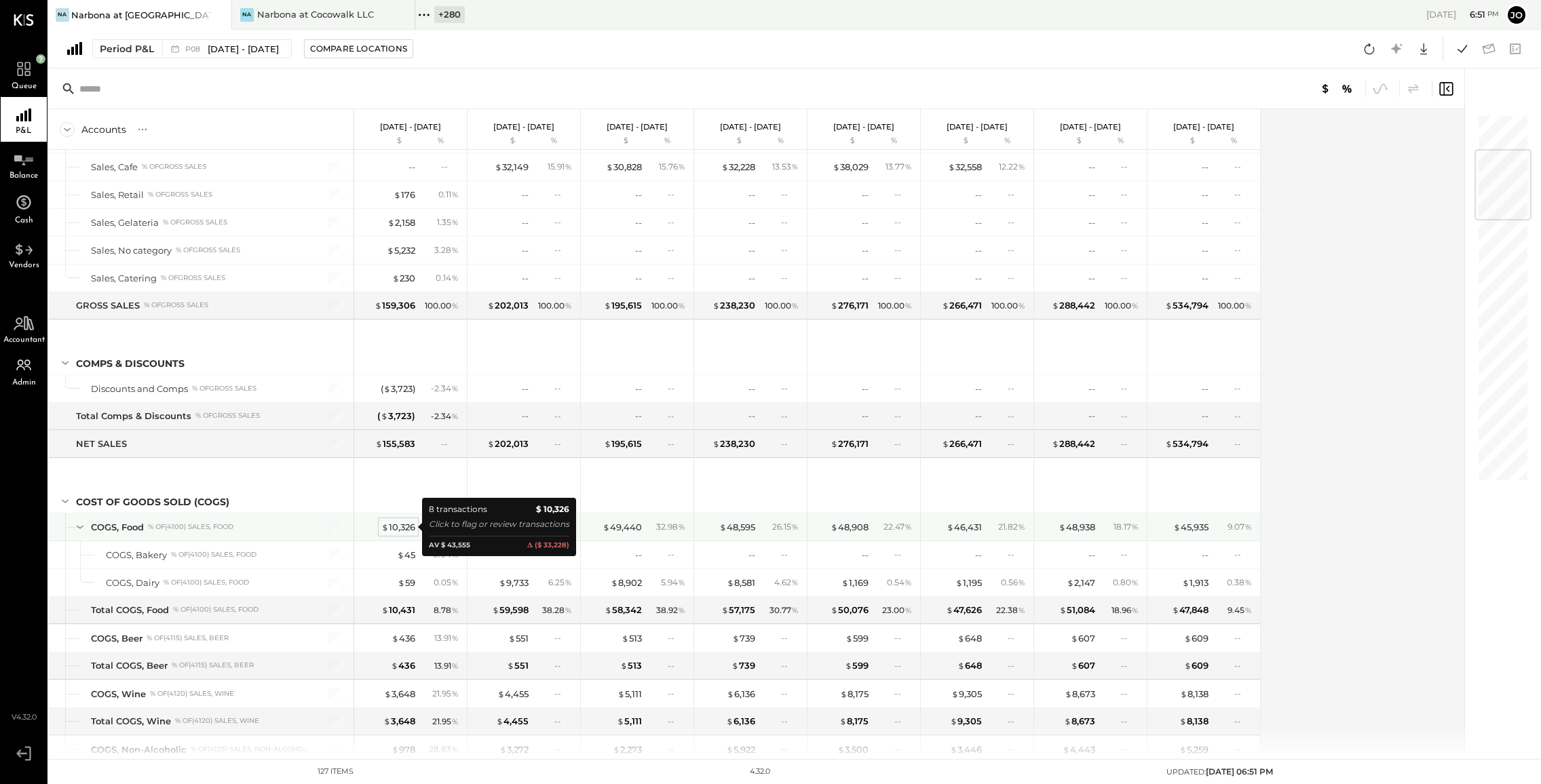
click at [402, 525] on div "$ 10,326" at bounding box center [398, 527] width 34 height 13
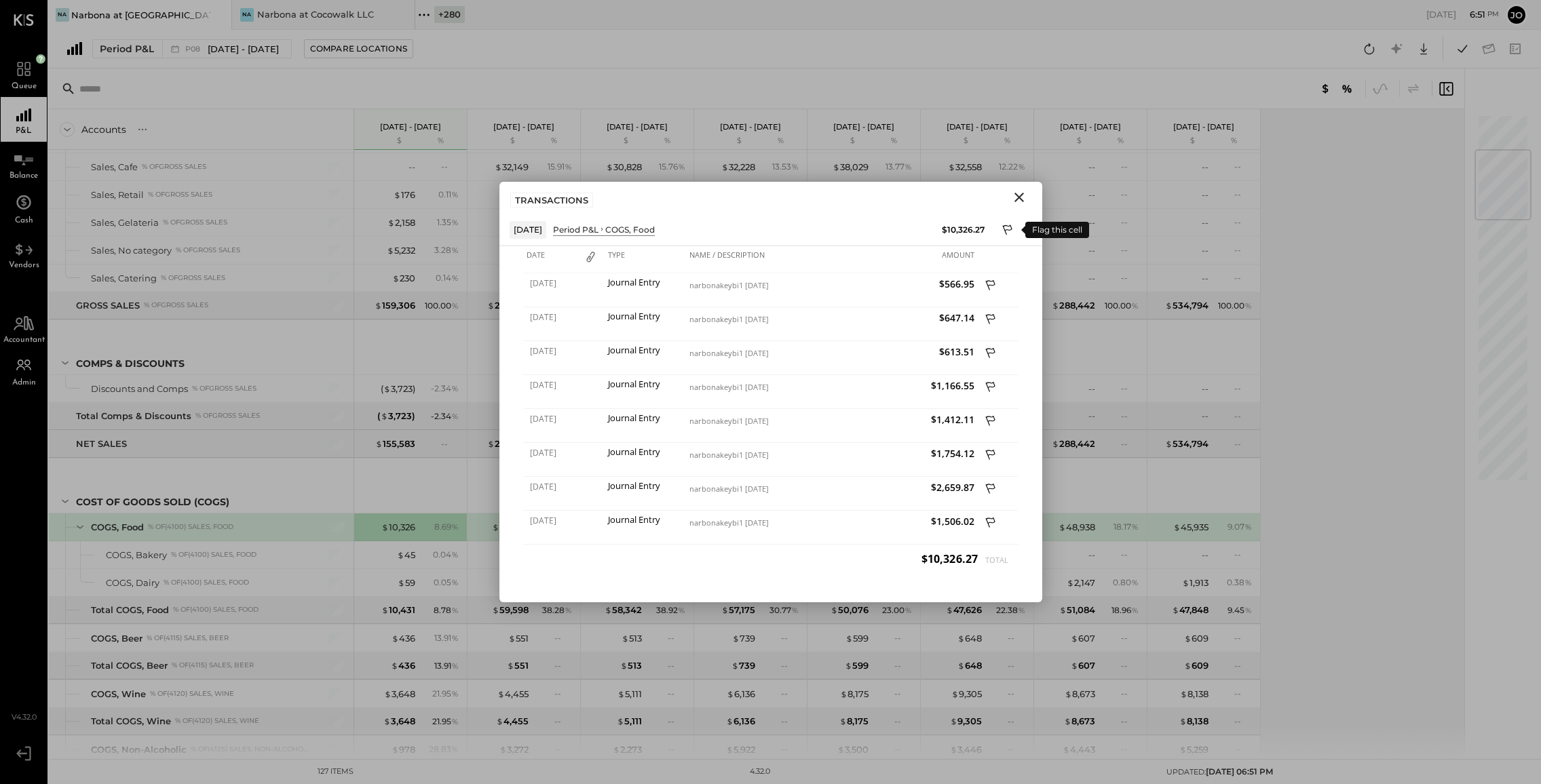
click at [1008, 231] on icon at bounding box center [1008, 231] width 12 height 16
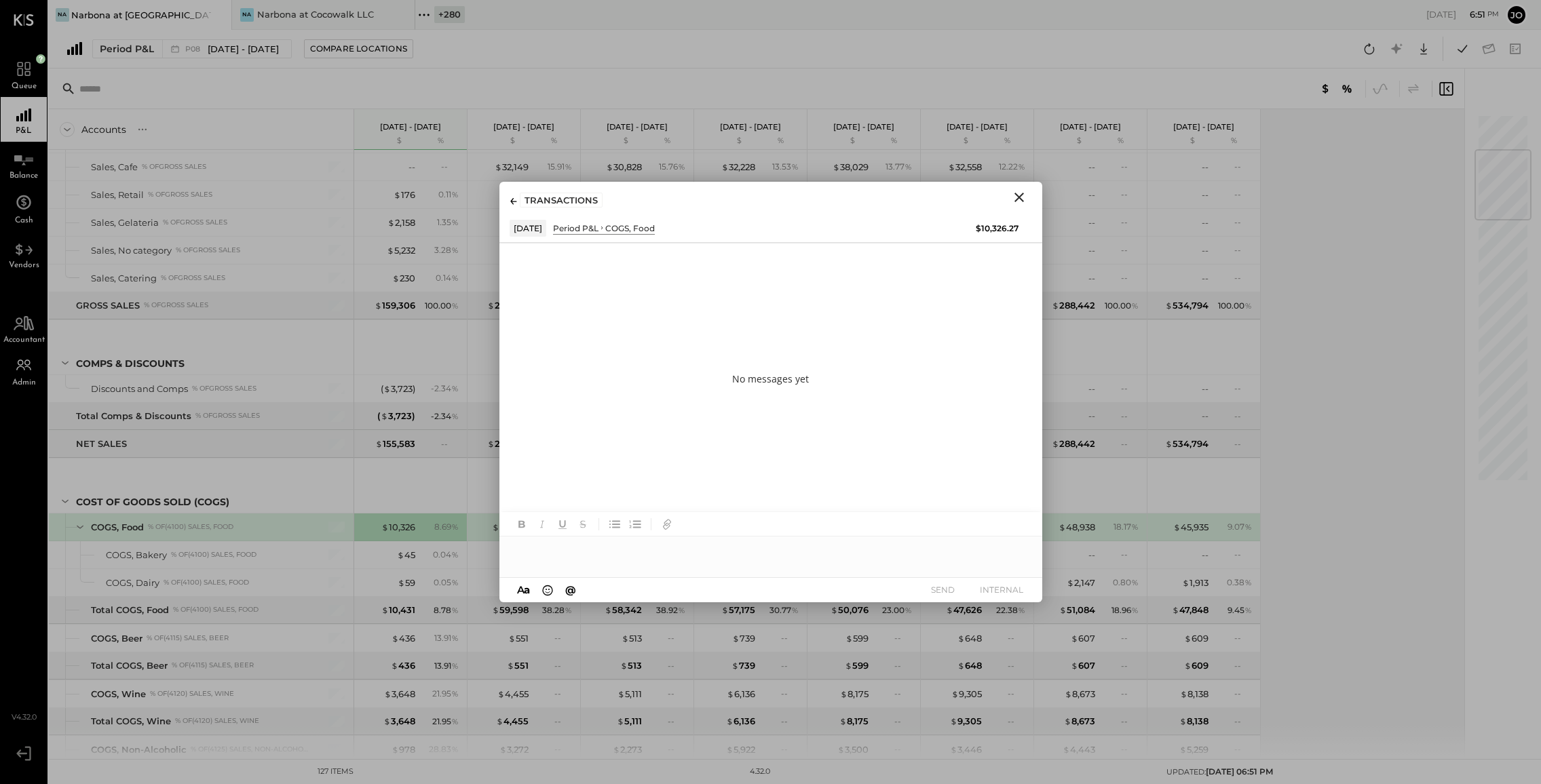
click at [842, 543] on div at bounding box center [770, 549] width 543 height 27
drag, startPoint x: 611, startPoint y: 547, endPoint x: 984, endPoint y: 547, distance: 373.0
click at [973, 547] on div "**********" at bounding box center [770, 549] width 543 height 27
click at [609, 554] on div "**********" at bounding box center [770, 556] width 543 height 41
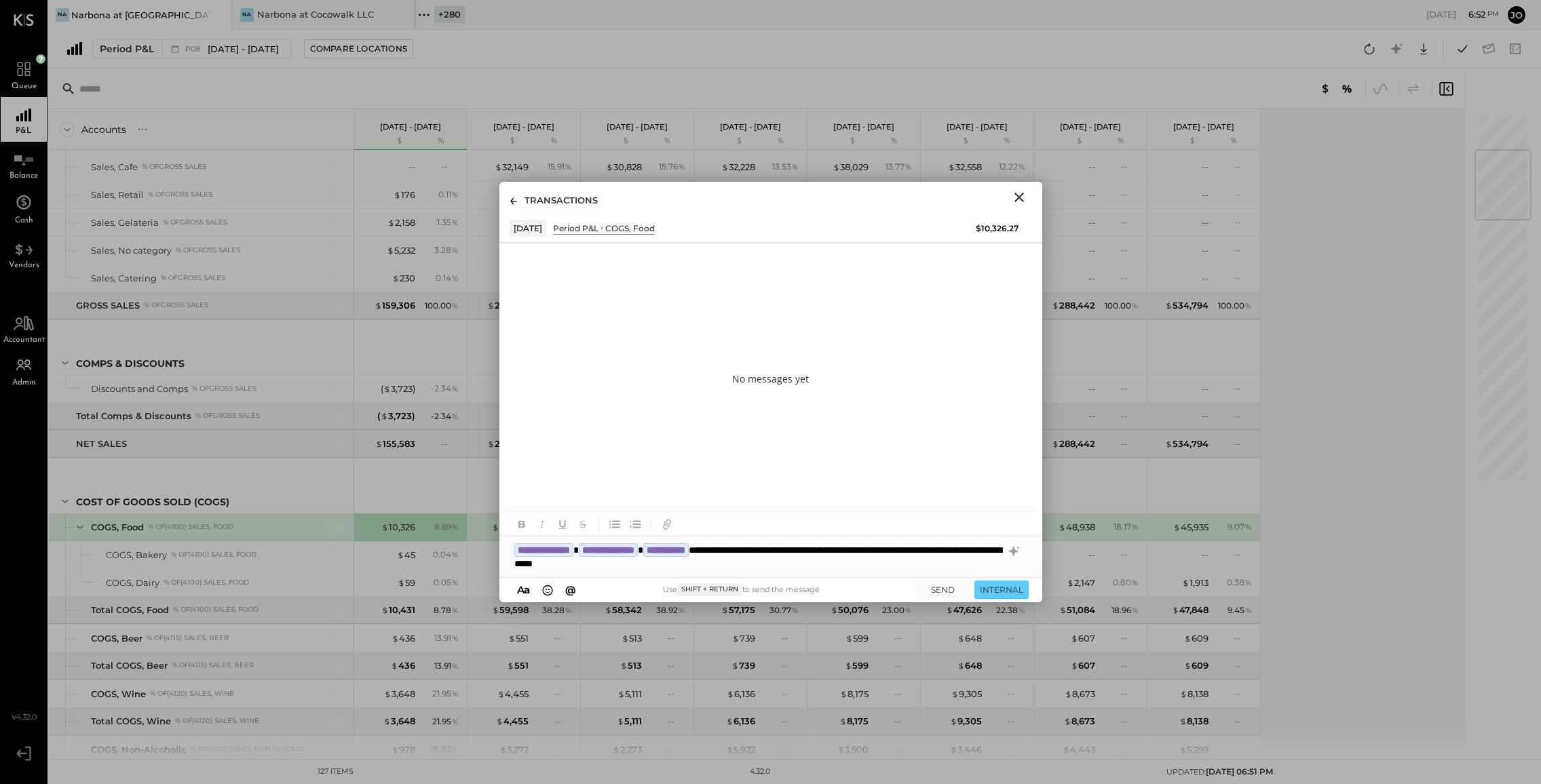
click at [781, 563] on div "**********" at bounding box center [770, 556] width 543 height 41
type input "*****"
click at [939, 589] on button "SEND" at bounding box center [943, 590] width 54 height 19
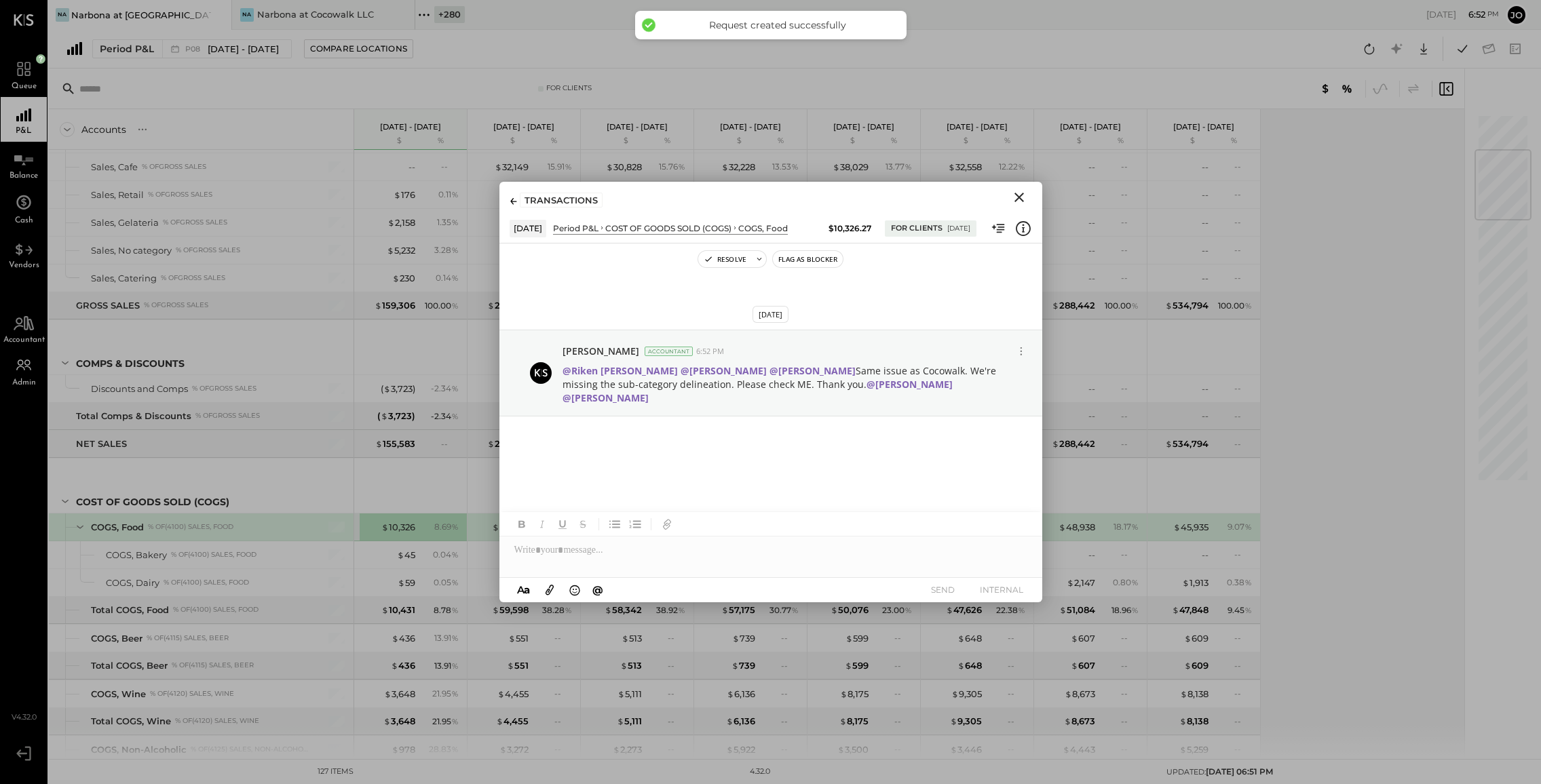
click at [1017, 196] on icon "Close" at bounding box center [1019, 197] width 16 height 16
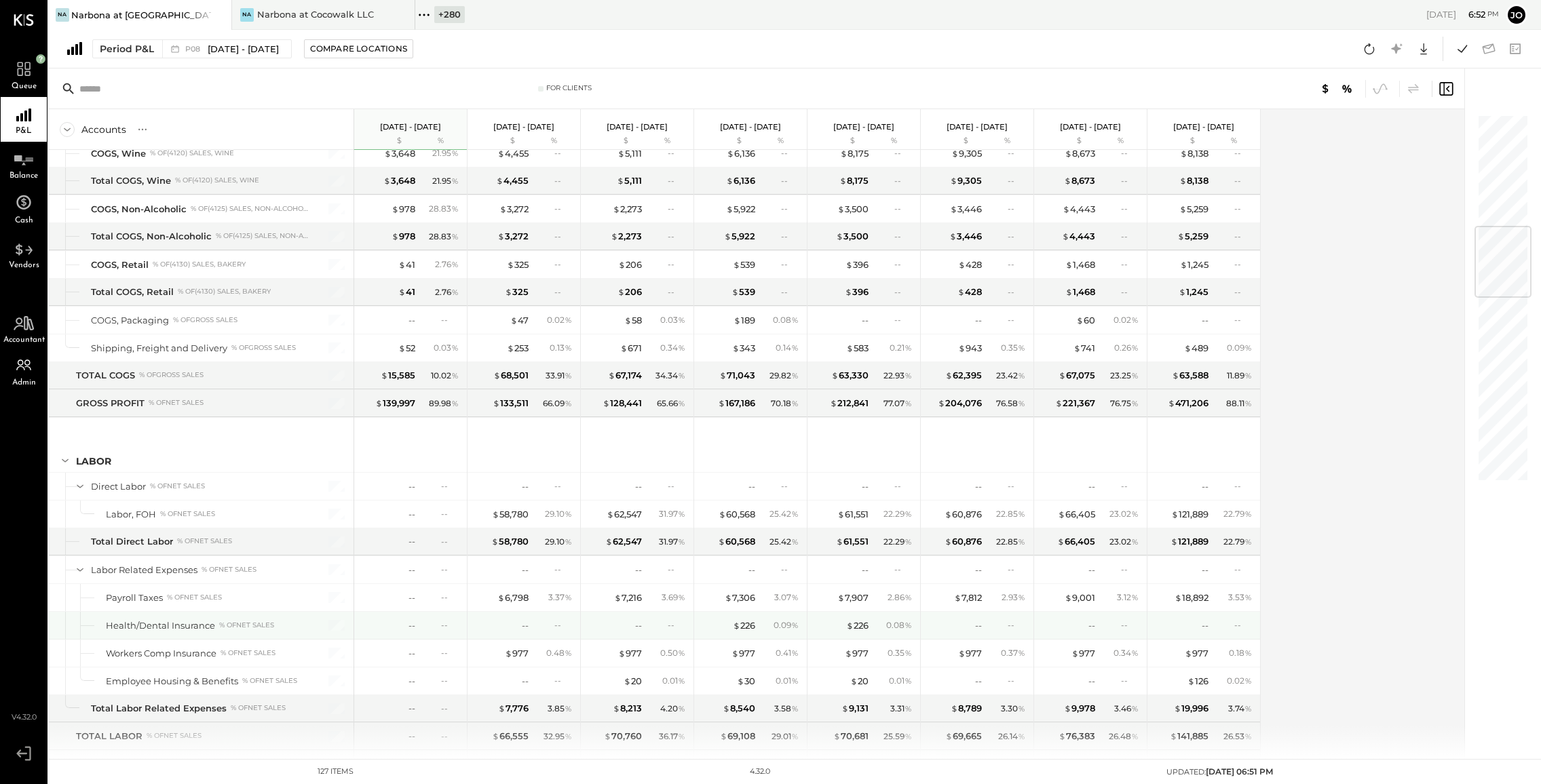
scroll to position [982, 0]
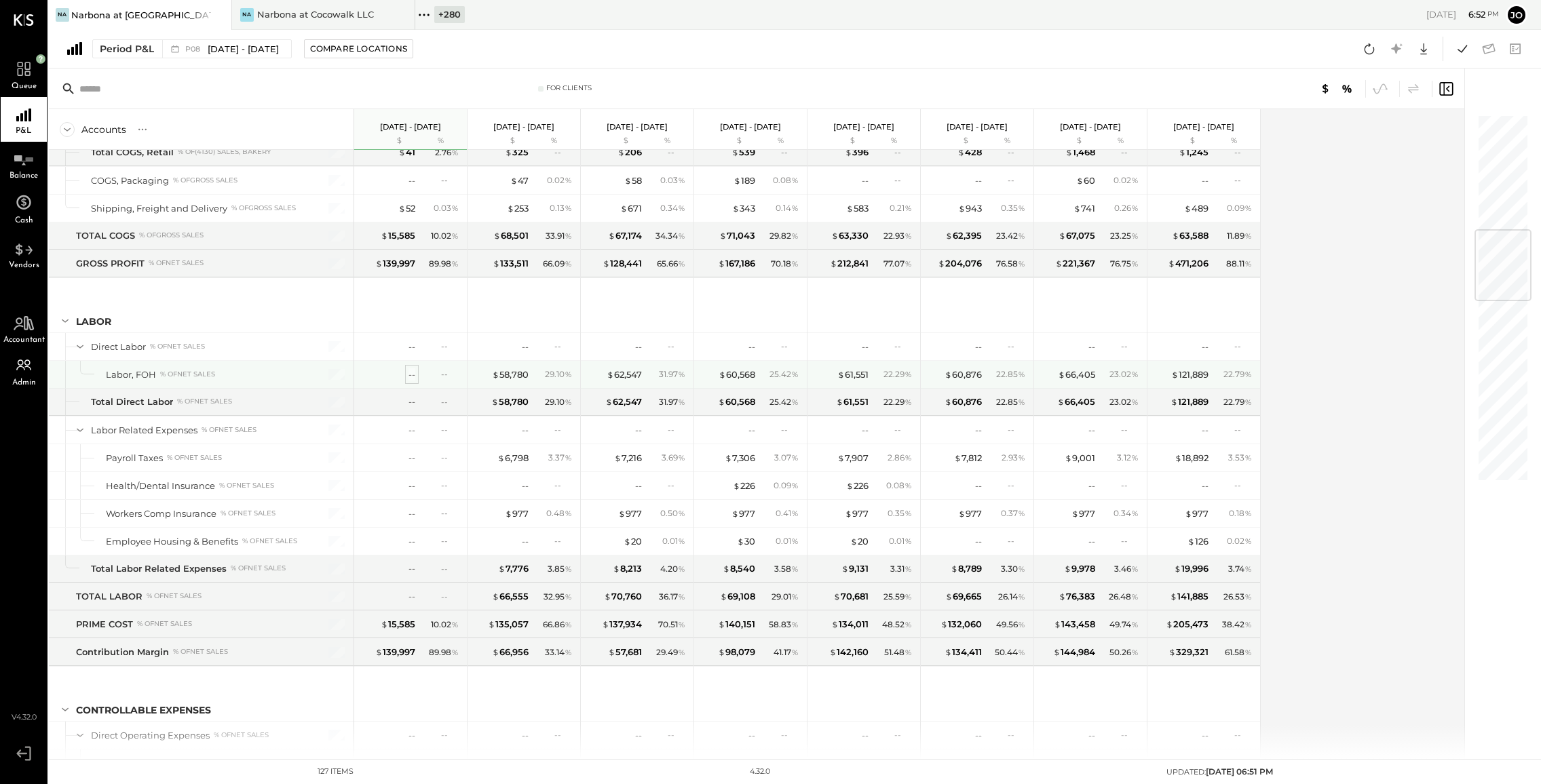
click at [410, 372] on div "--" at bounding box center [412, 374] width 7 height 13
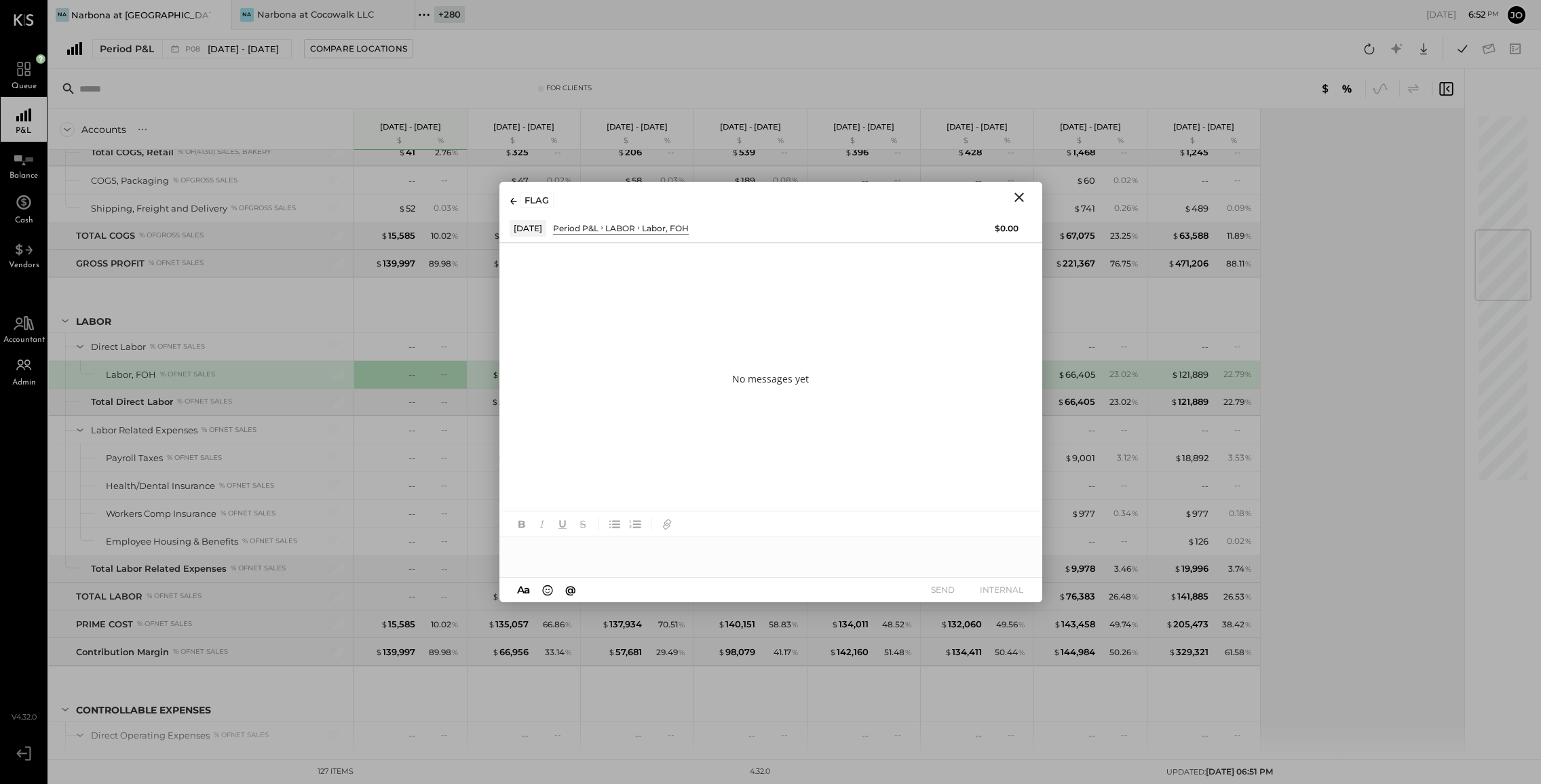
click at [1021, 193] on icon "Close" at bounding box center [1019, 197] width 16 height 16
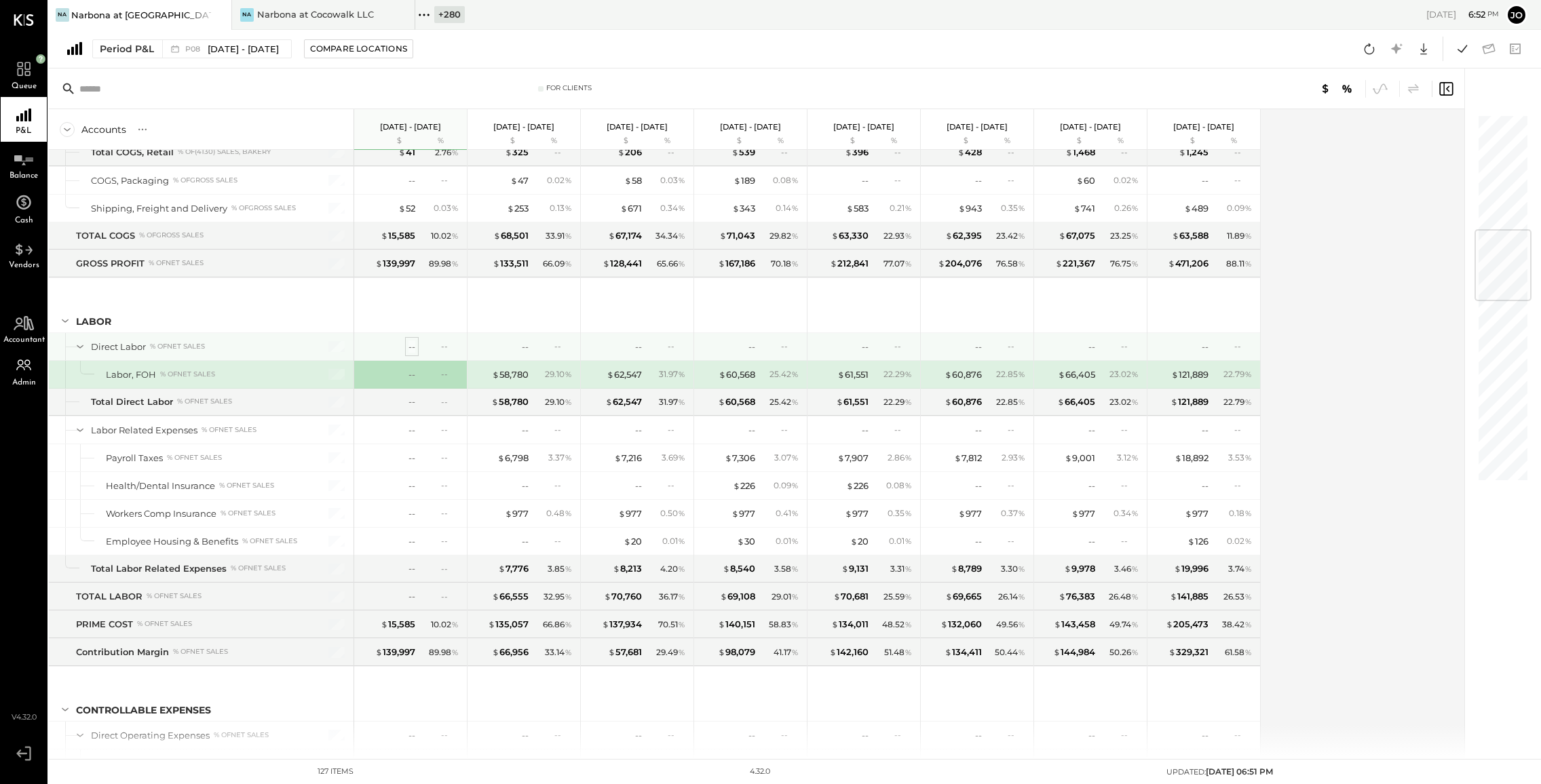
click at [412, 342] on div "--" at bounding box center [412, 346] width 7 height 13
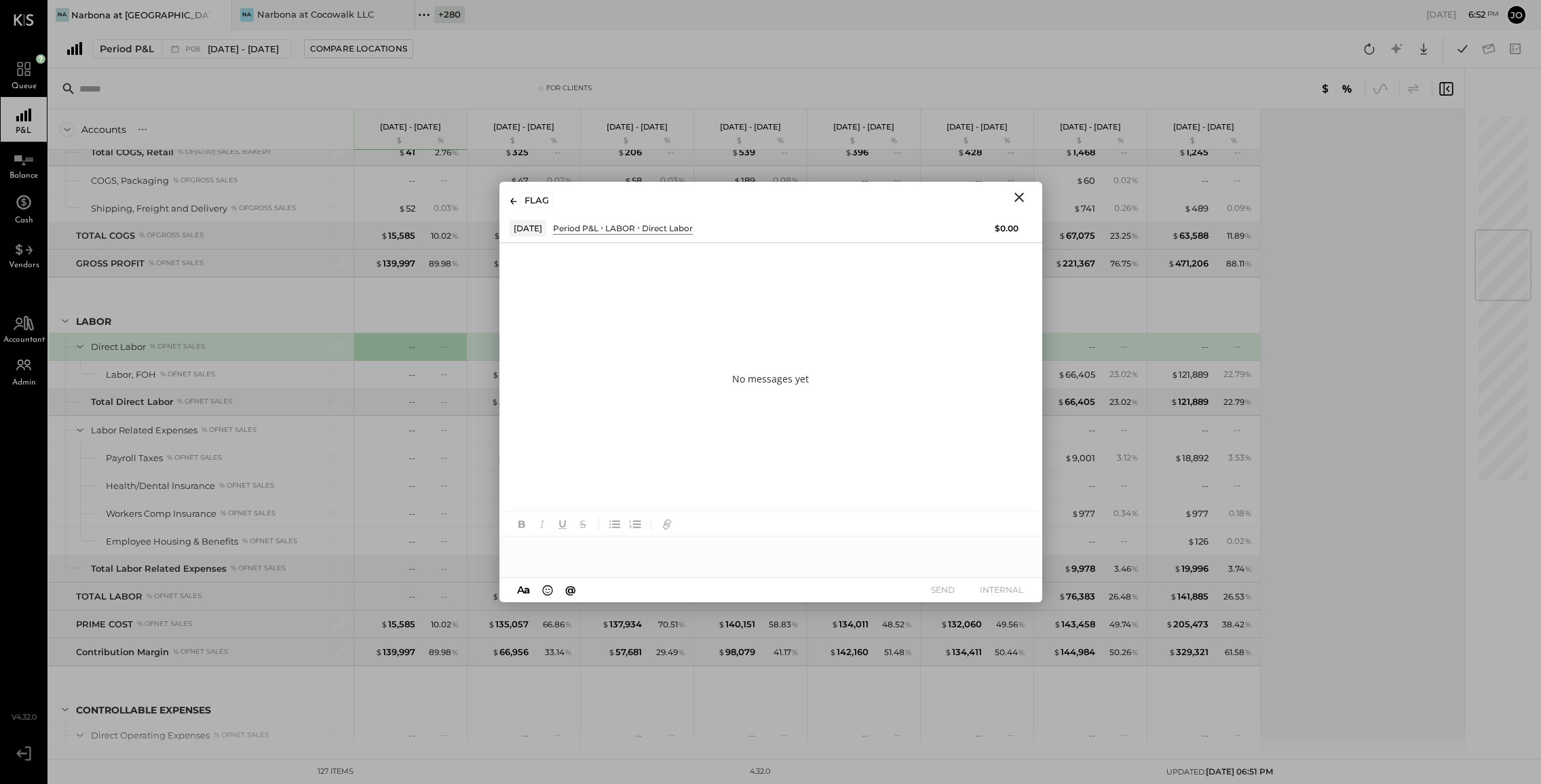
click at [898, 267] on div "No messages yet" at bounding box center [770, 378] width 543 height 271
click at [702, 583] on div "A a @ Use Shift + Return to send the message SEND INTERNAL" at bounding box center [770, 590] width 543 height 25
click at [703, 570] on div at bounding box center [770, 544] width 543 height 65
click at [703, 548] on div at bounding box center [770, 549] width 543 height 27
type input "***"
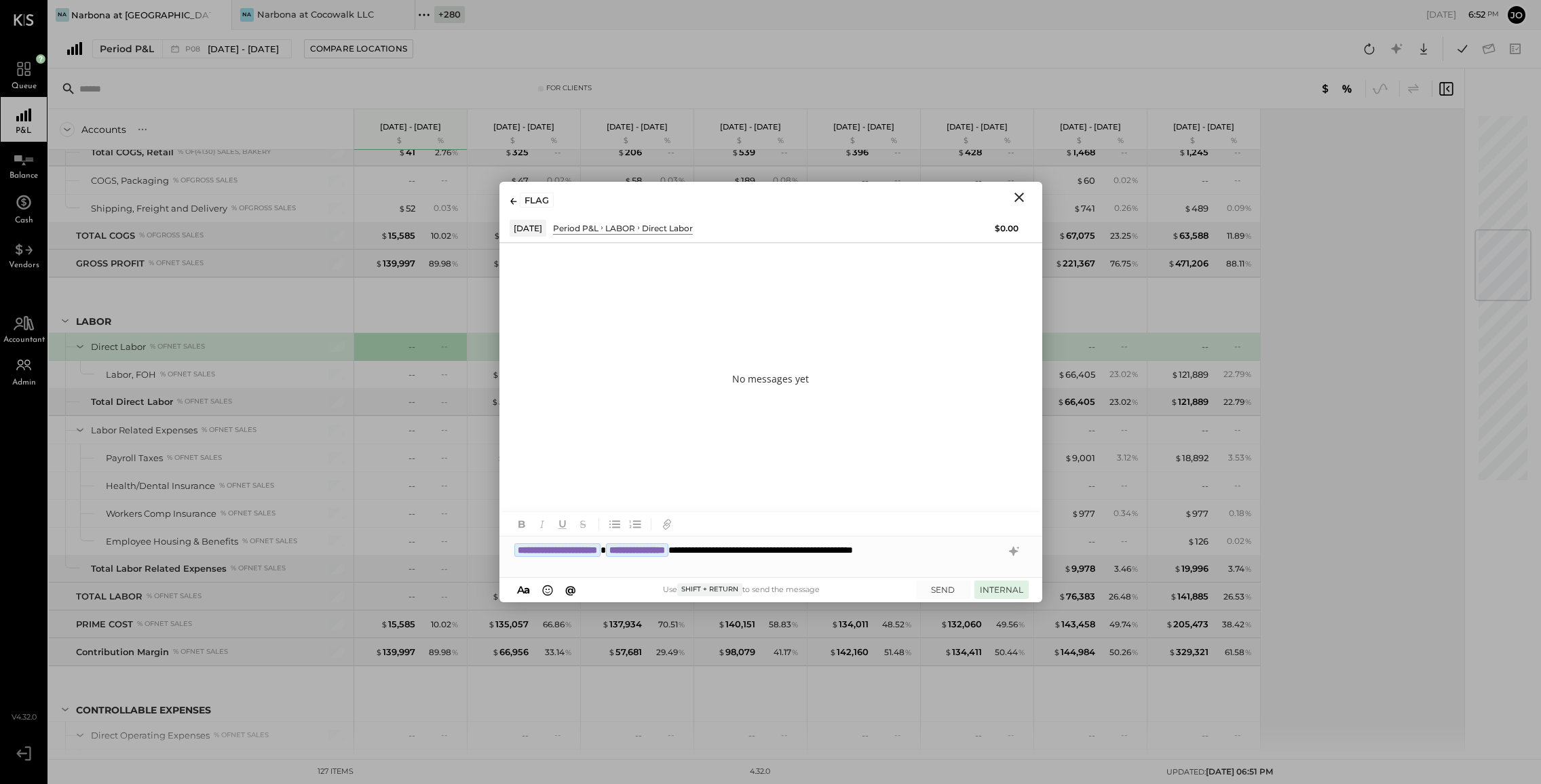
click at [996, 590] on button "INTERNAL" at bounding box center [1001, 590] width 54 height 19
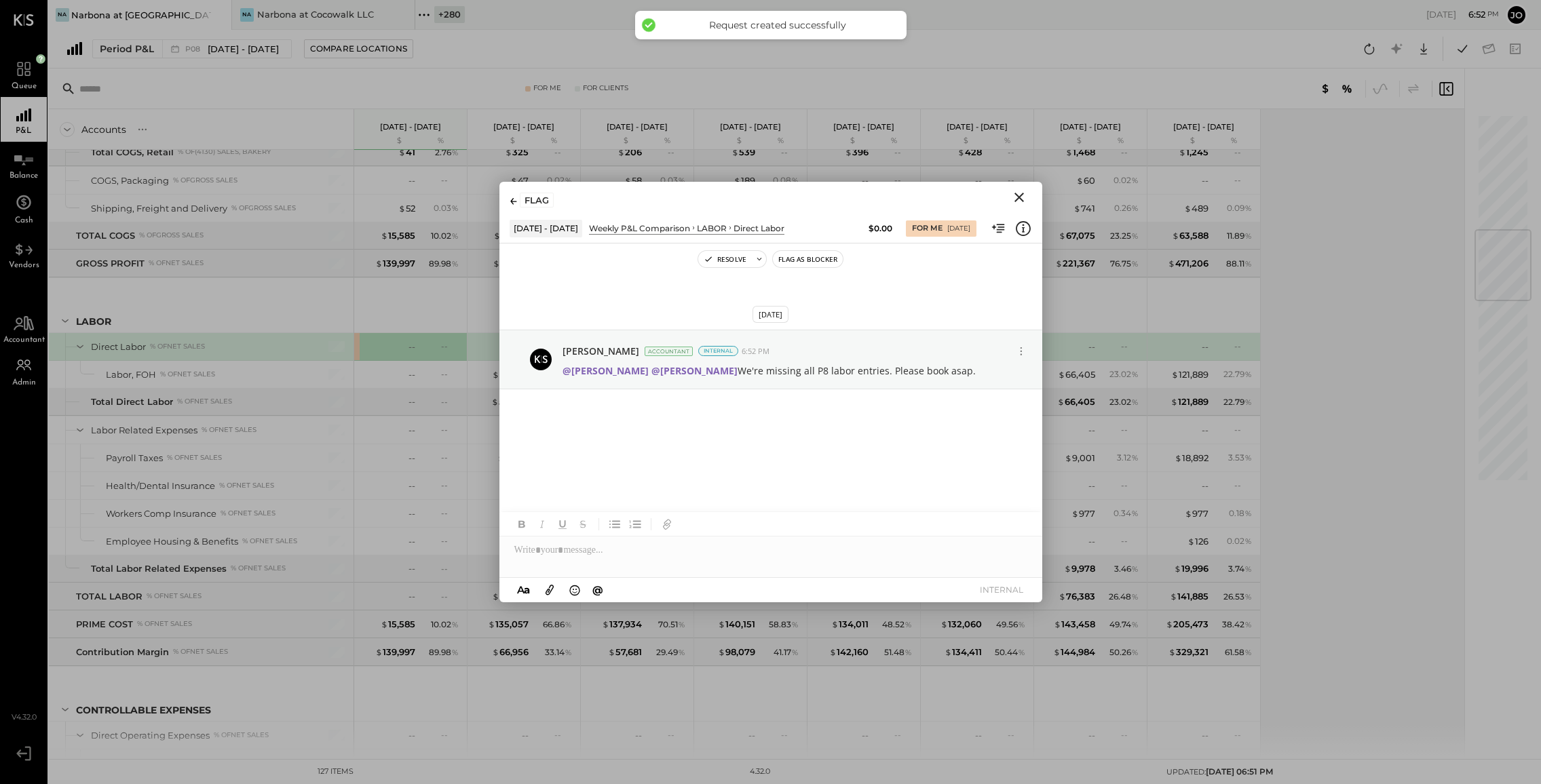
click at [1023, 189] on button "Close" at bounding box center [1019, 198] width 25 height 18
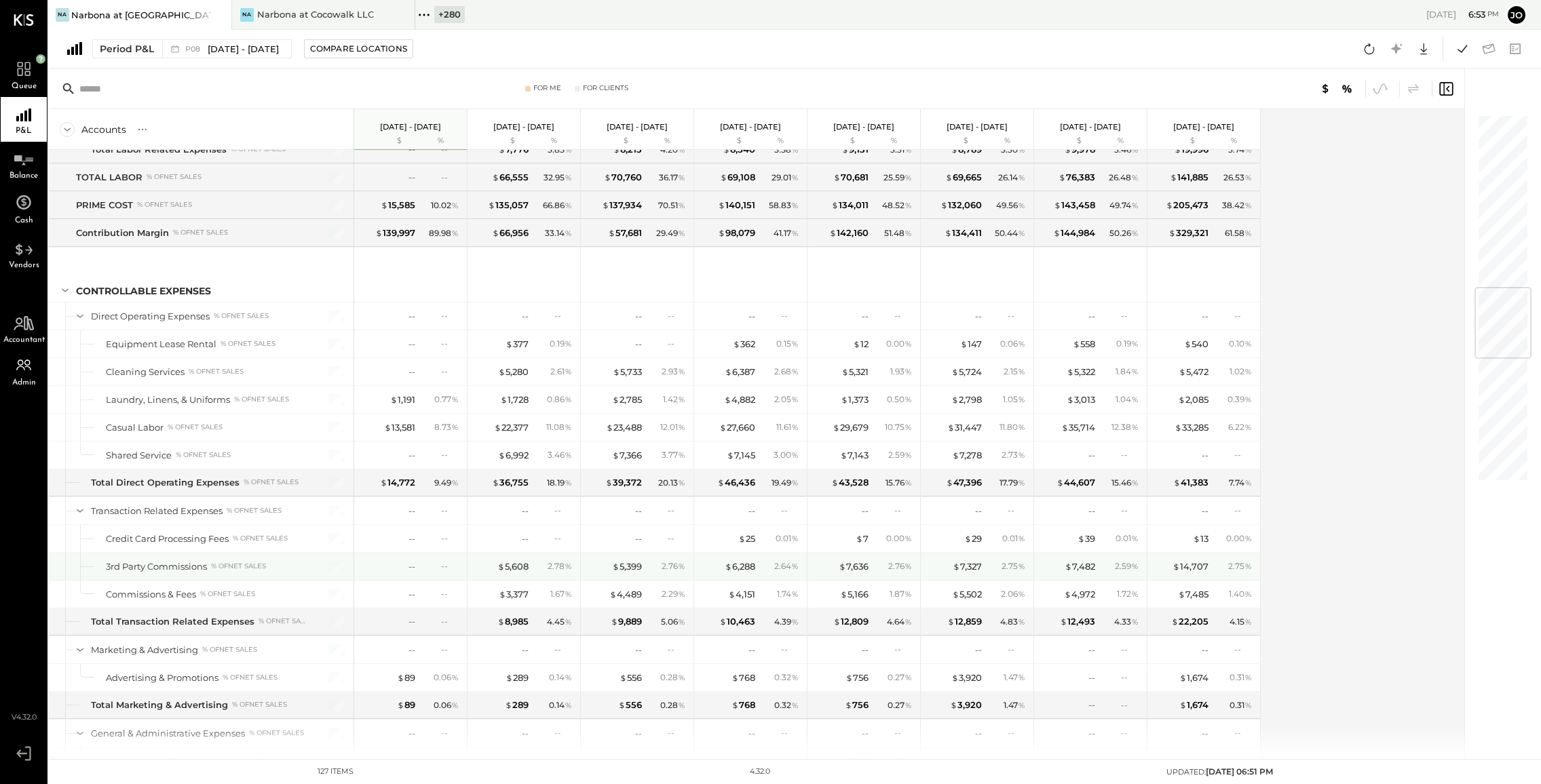
scroll to position [1492, 0]
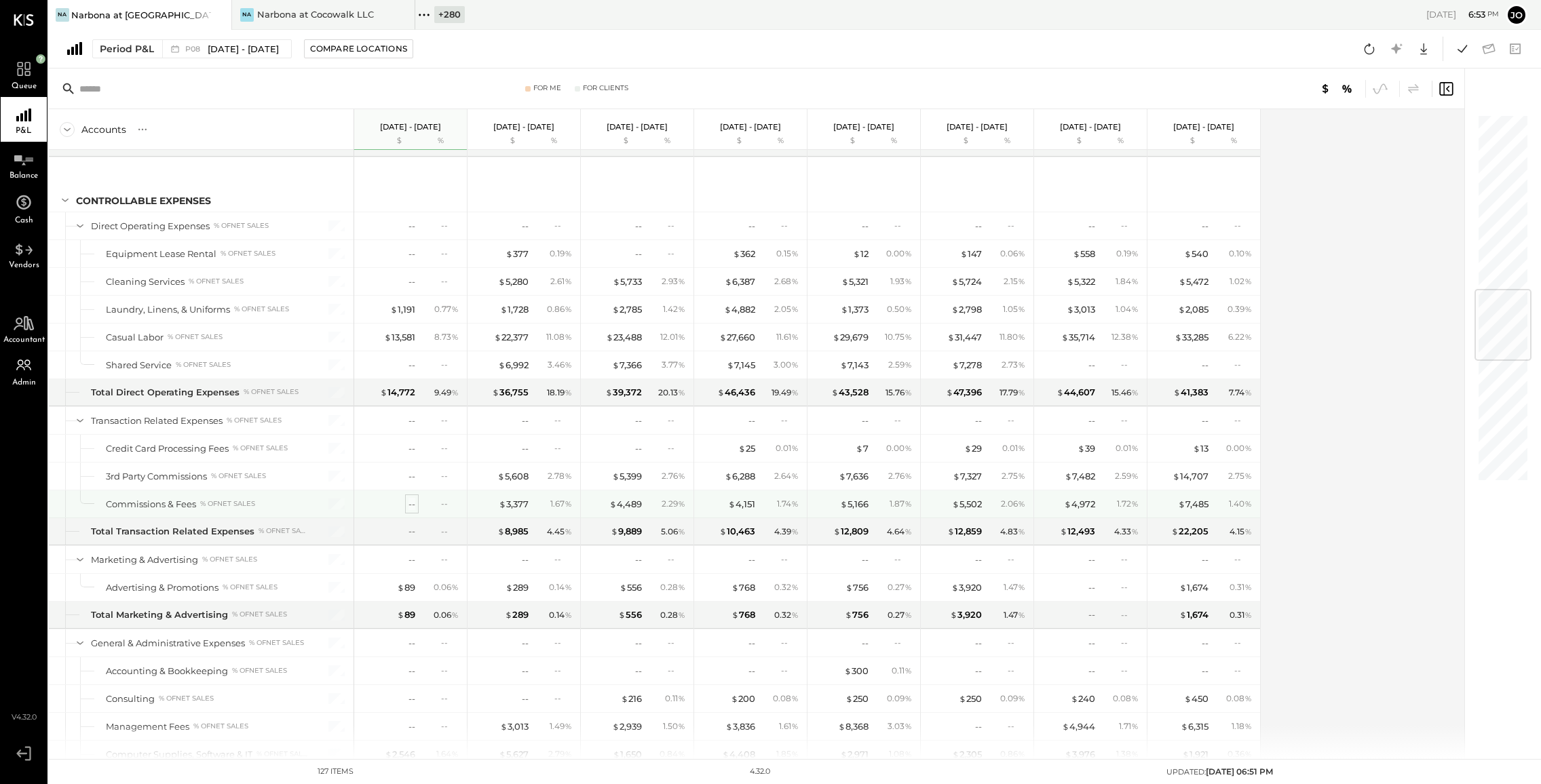
click at [409, 501] on div "--" at bounding box center [412, 504] width 7 height 13
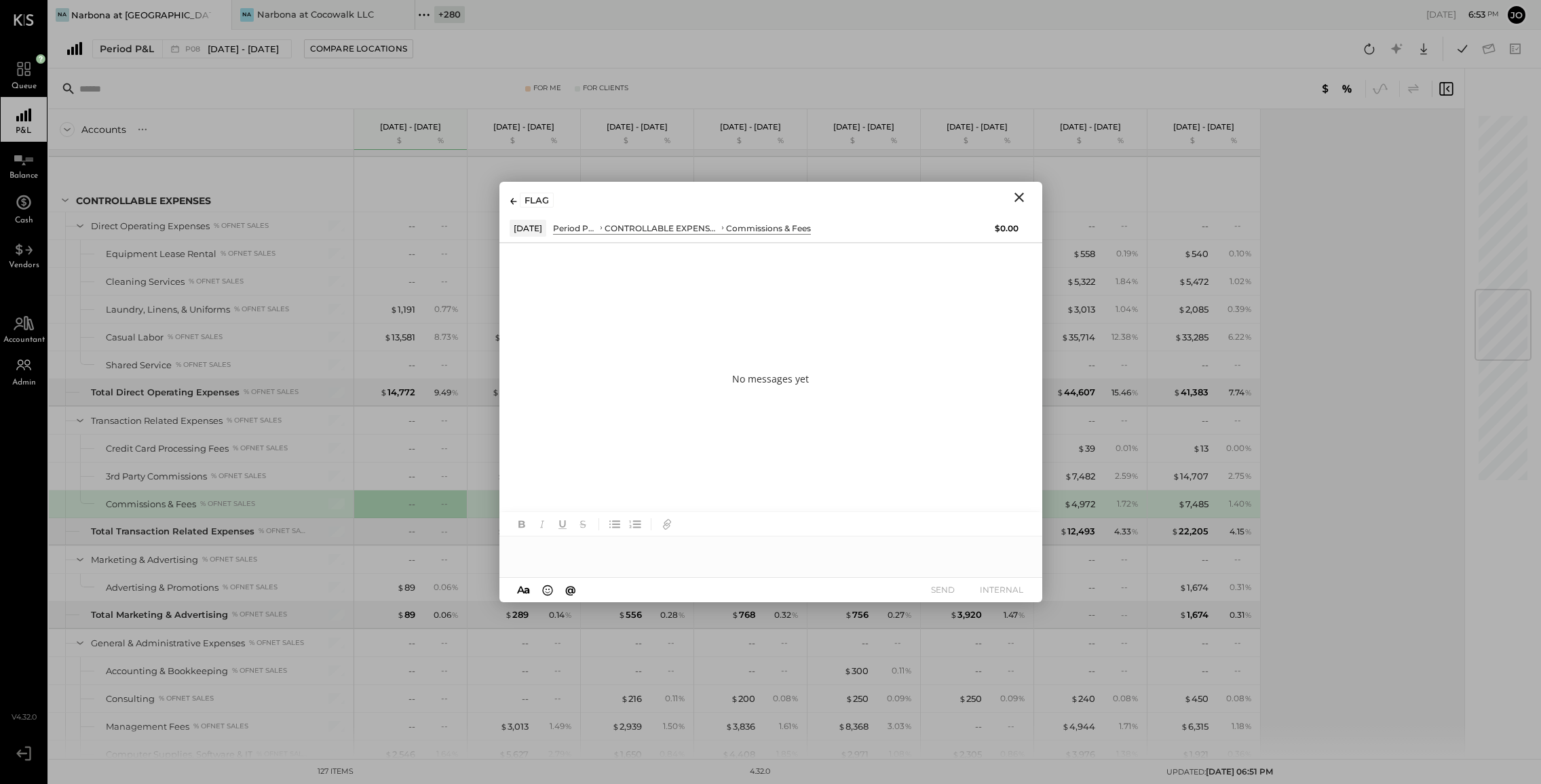
click at [680, 545] on div at bounding box center [770, 549] width 543 height 27
drag, startPoint x: 745, startPoint y: 551, endPoint x: 881, endPoint y: 551, distance: 136.0
click at [866, 551] on div "**********" at bounding box center [770, 549] width 543 height 27
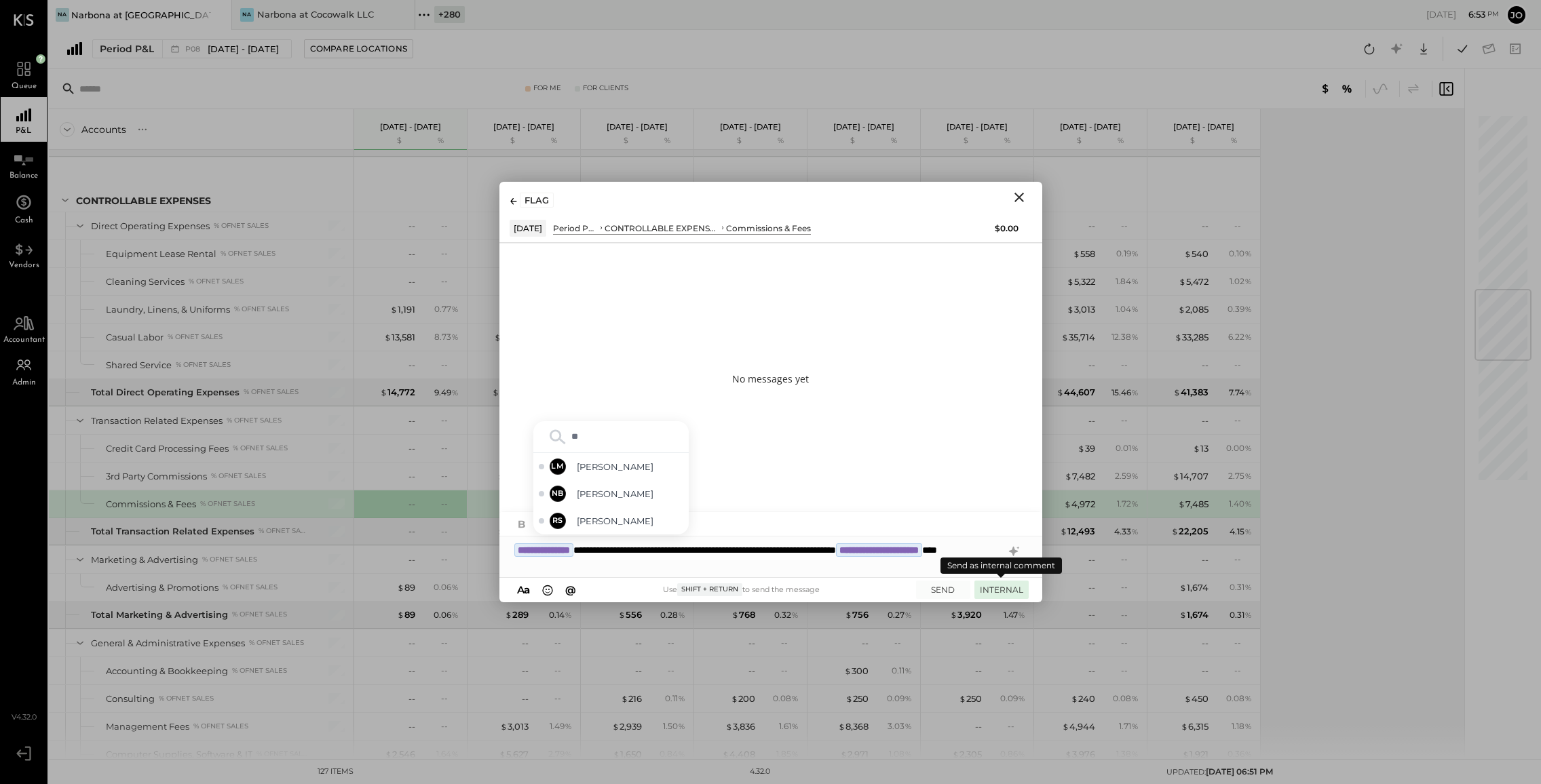
type input "***"
click at [1023, 590] on button "INTERNAL" at bounding box center [1001, 590] width 54 height 19
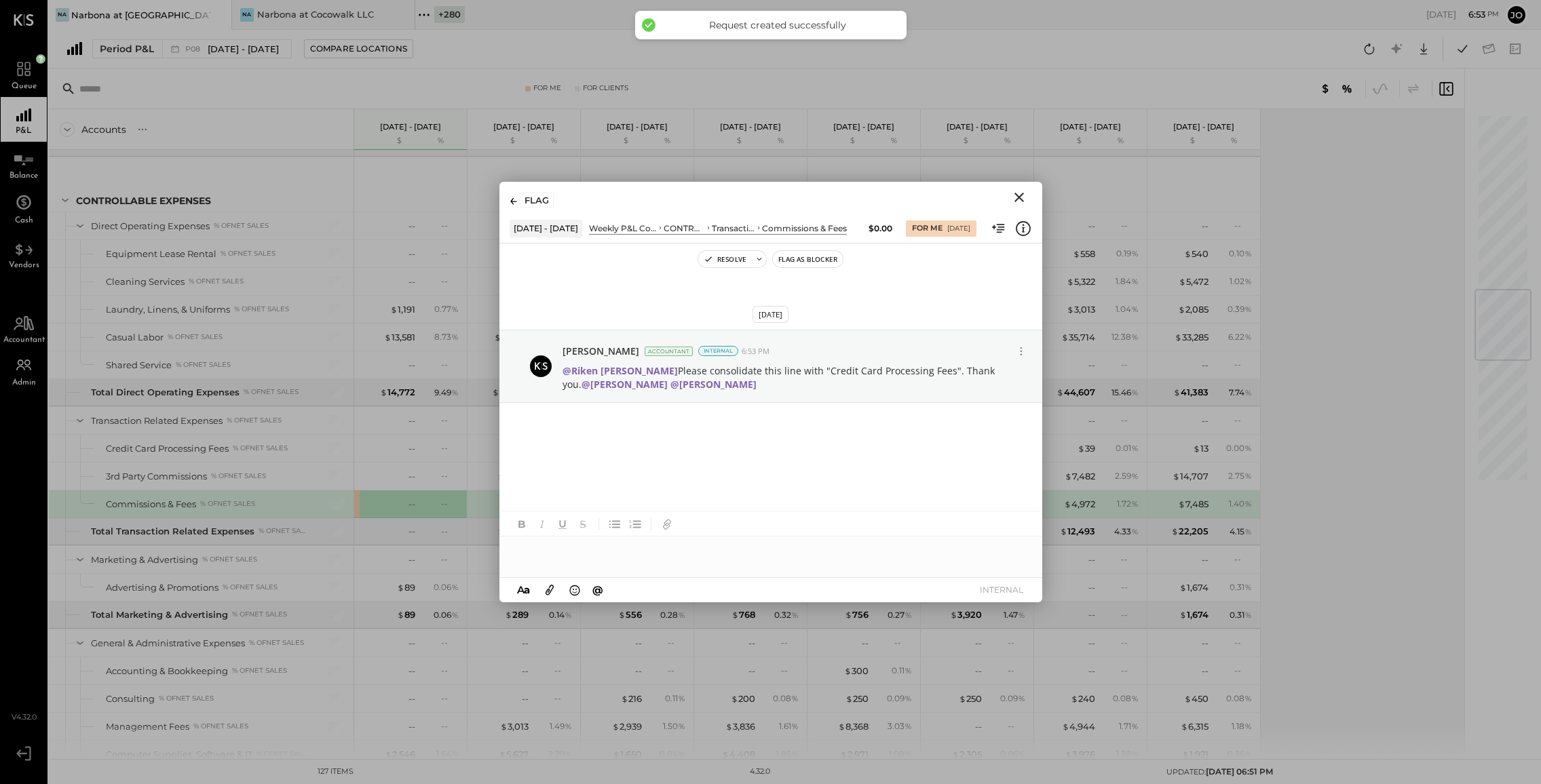
click at [1017, 202] on icon "Close" at bounding box center [1019, 197] width 16 height 16
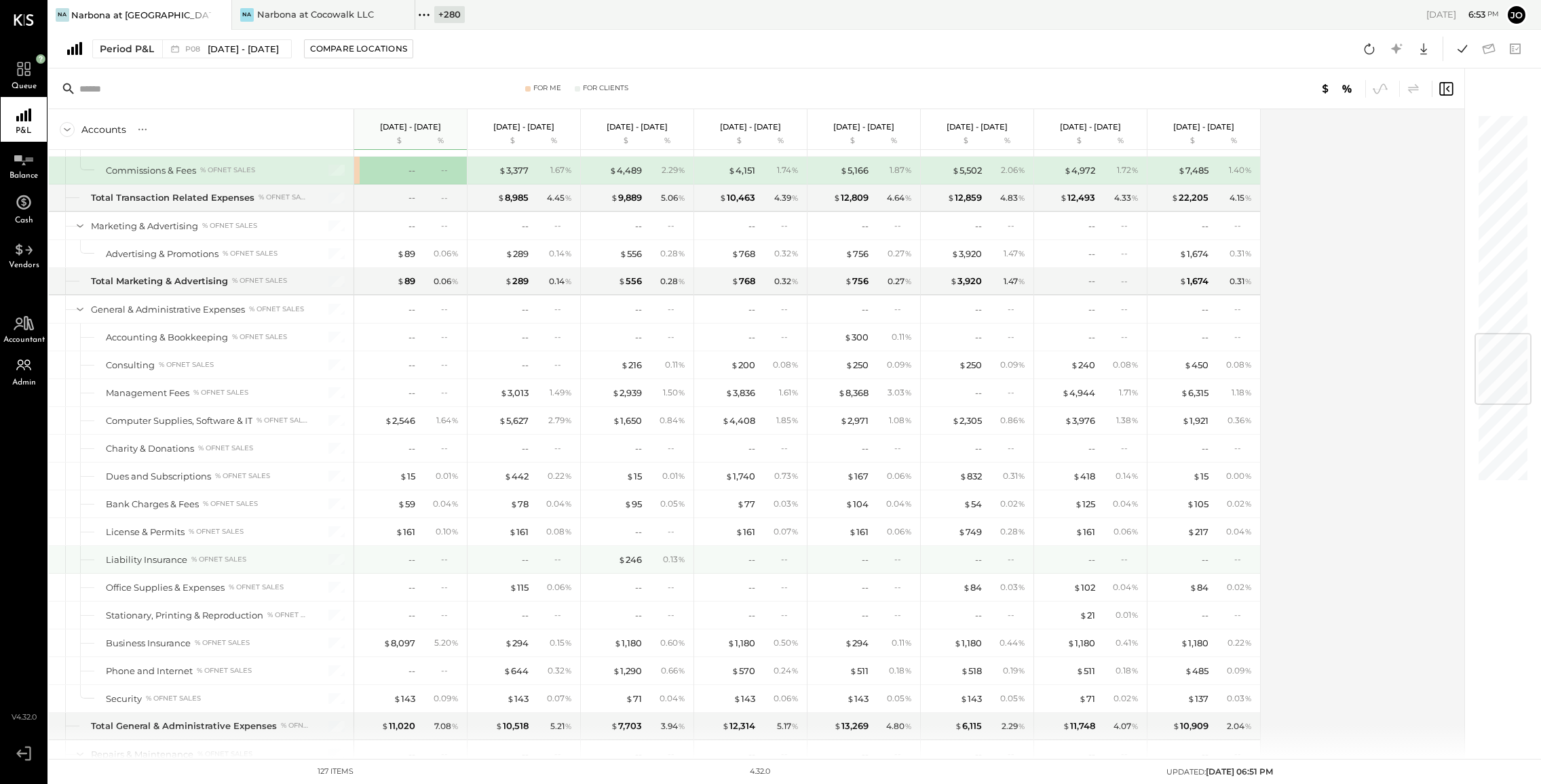
scroll to position [1879, 0]
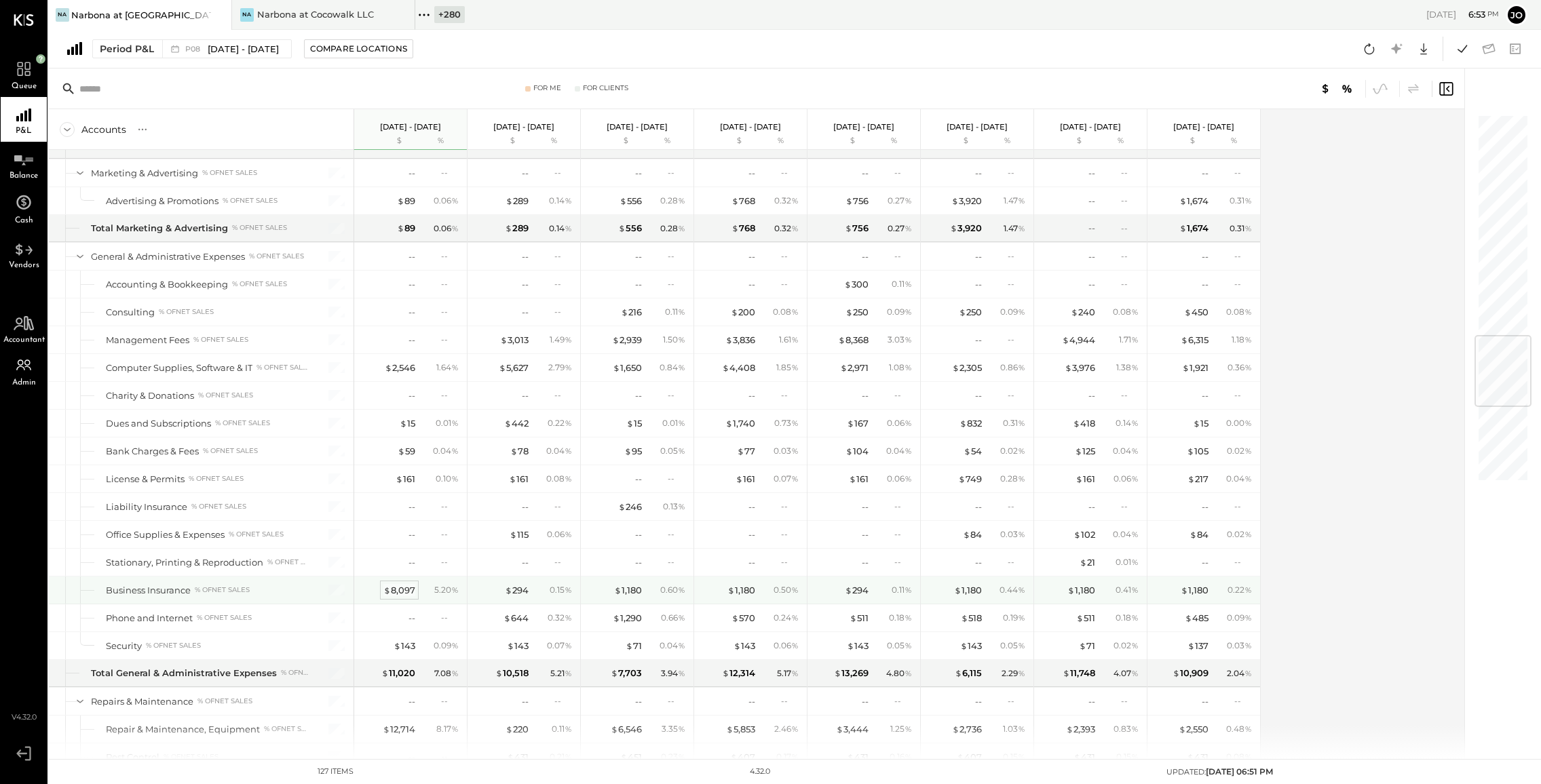
click at [404, 587] on div "$ 8,097" at bounding box center [399, 590] width 32 height 13
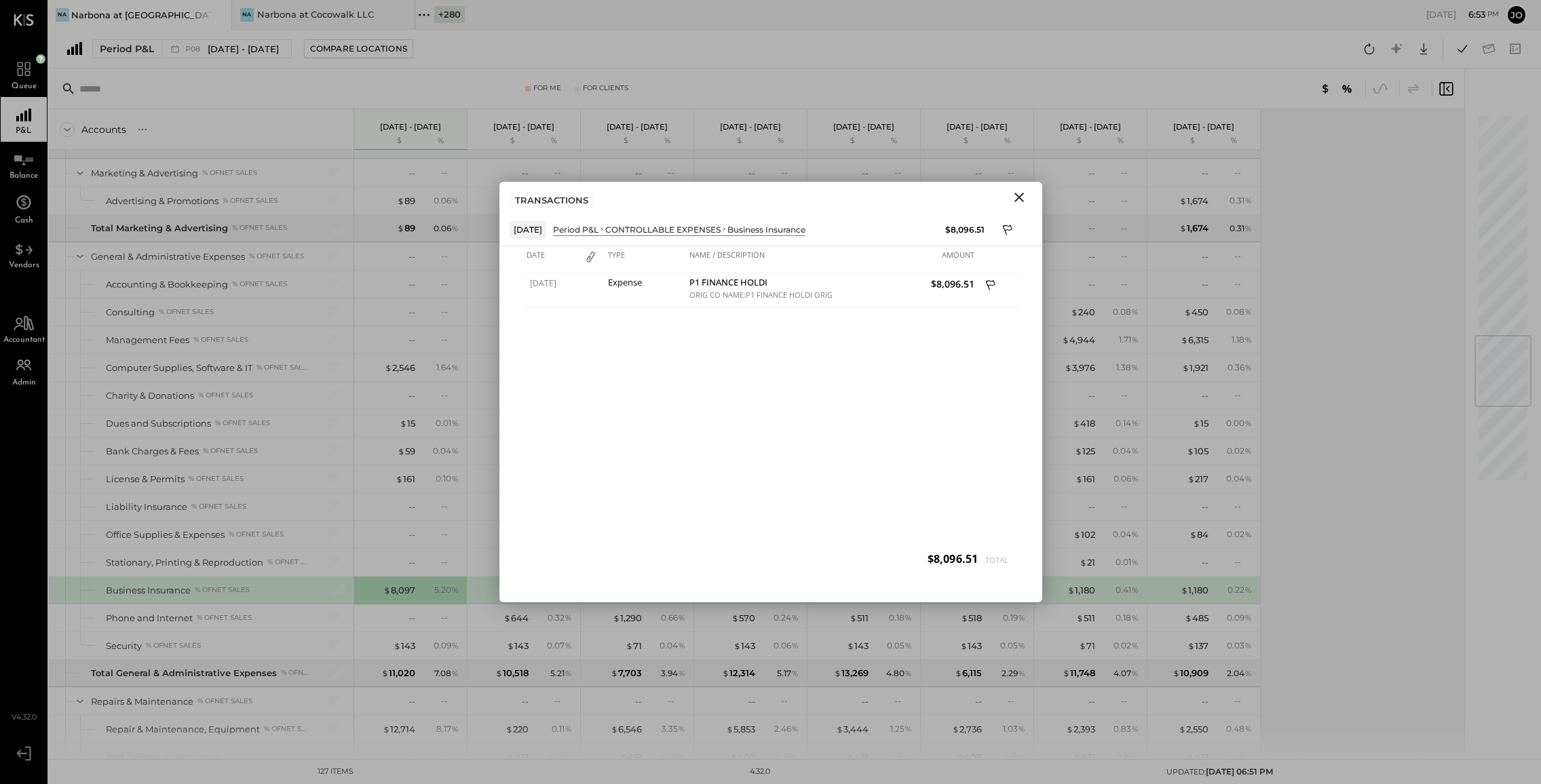
click at [1023, 203] on icon "Close" at bounding box center [1019, 197] width 16 height 16
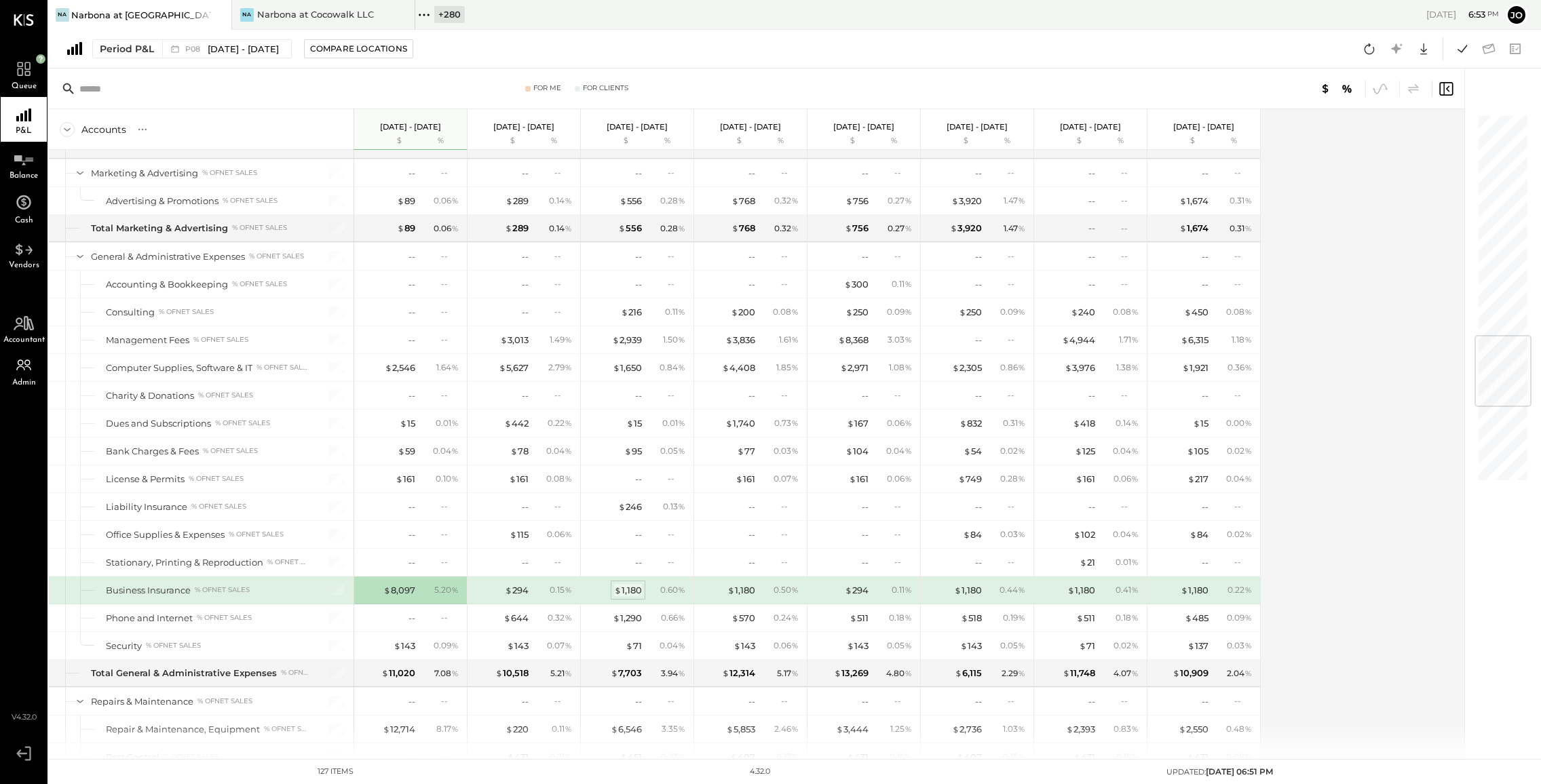
click at [632, 594] on div "$ 1,180" at bounding box center [628, 590] width 28 height 13
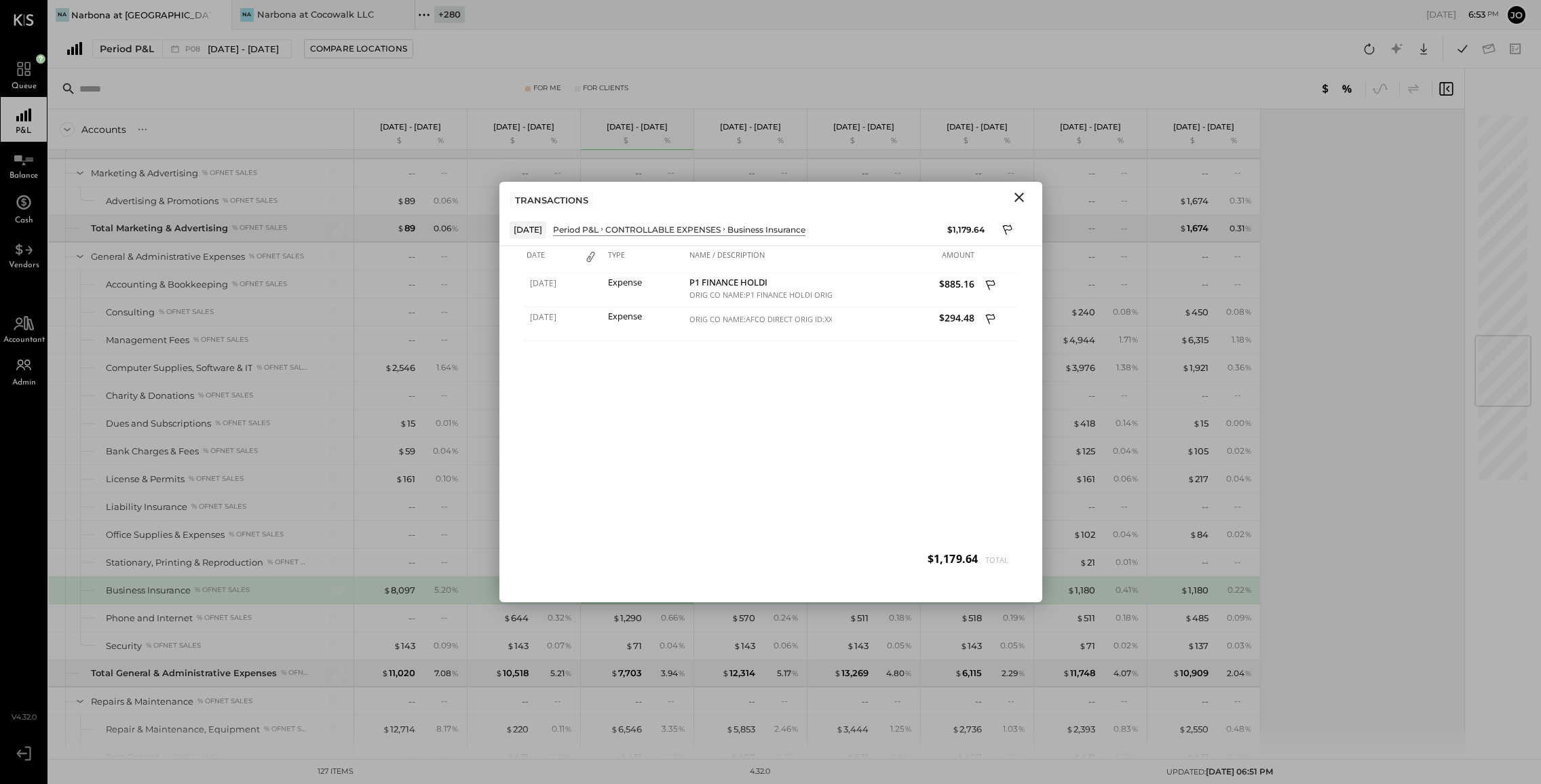
click at [1023, 193] on icon "Close" at bounding box center [1020, 198] width 10 height 10
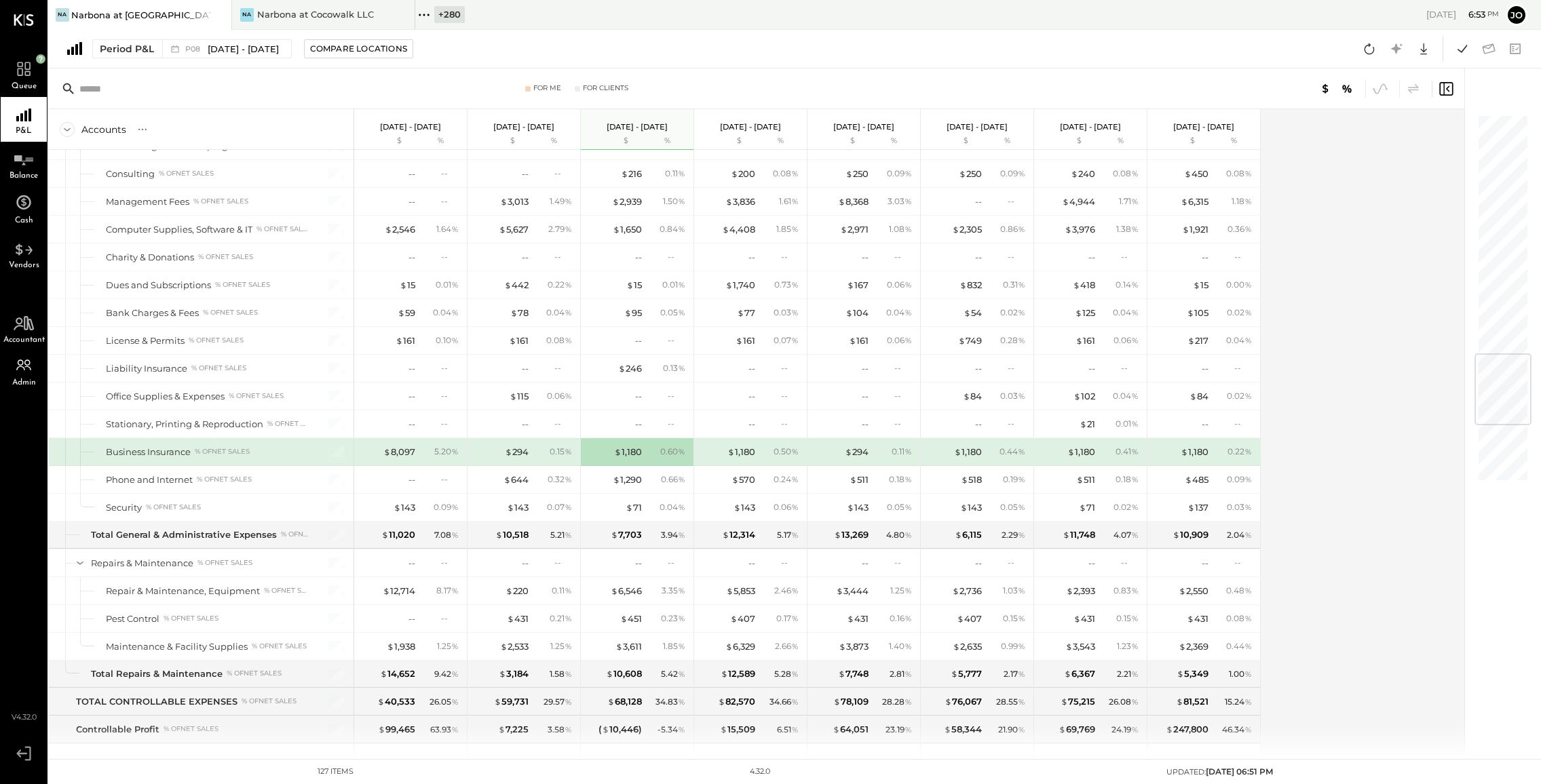
scroll to position [2046, 0]
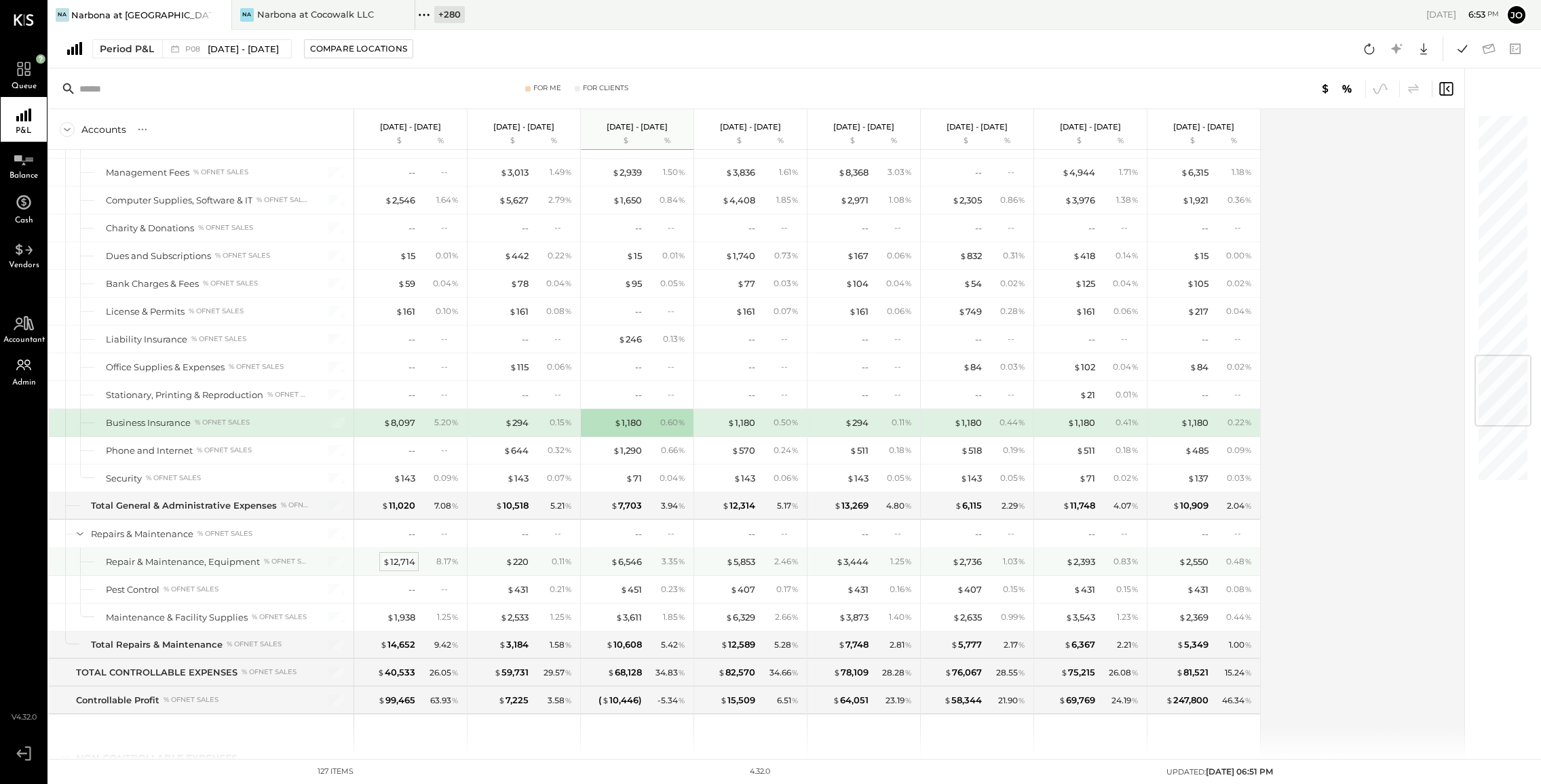
click at [404, 564] on div "$ 12,714" at bounding box center [399, 561] width 33 height 13
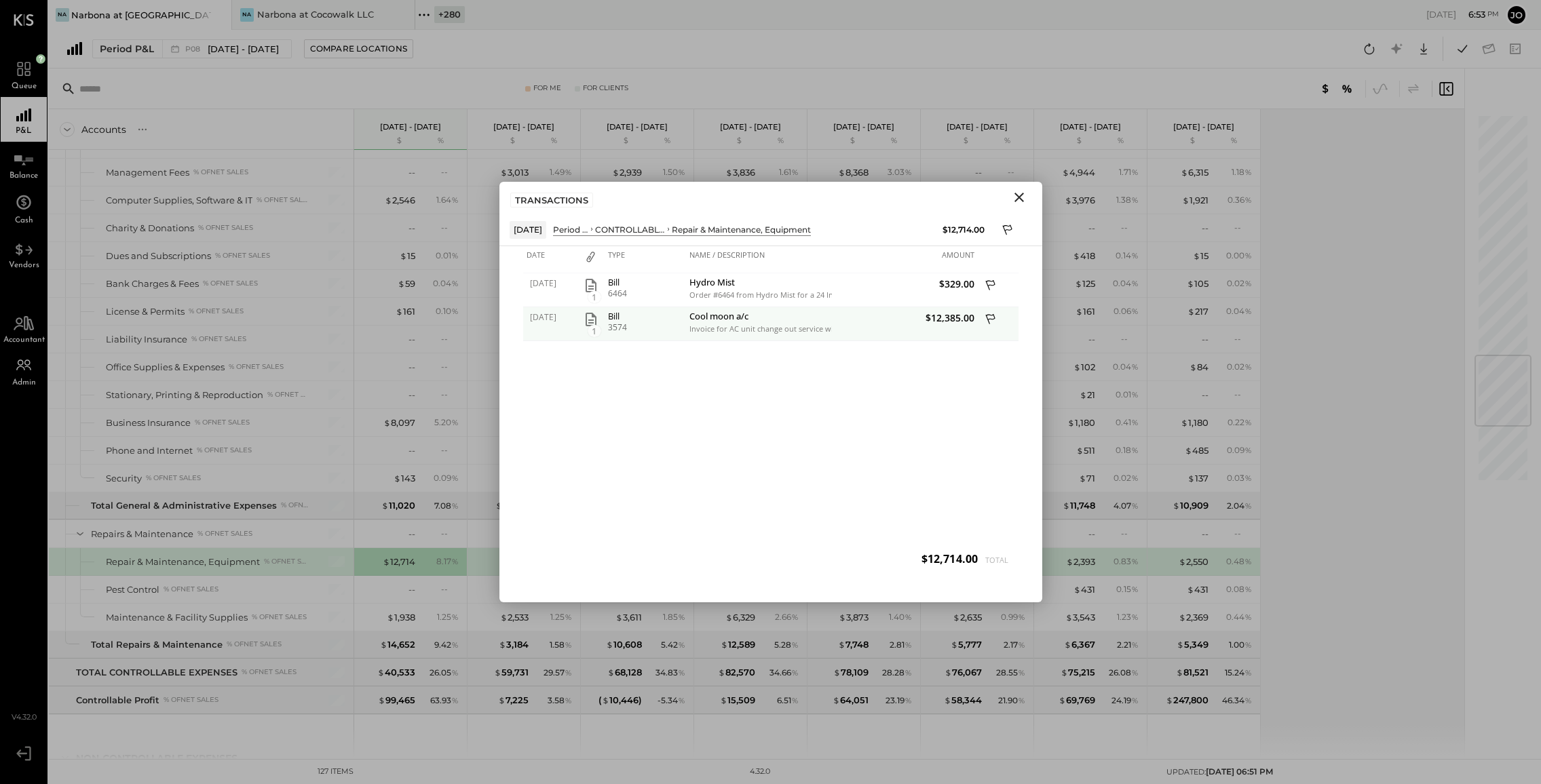
click at [574, 318] on div "[DATE]" at bounding box center [550, 324] width 54 height 34
click at [585, 318] on icon "button" at bounding box center [590, 320] width 11 height 14
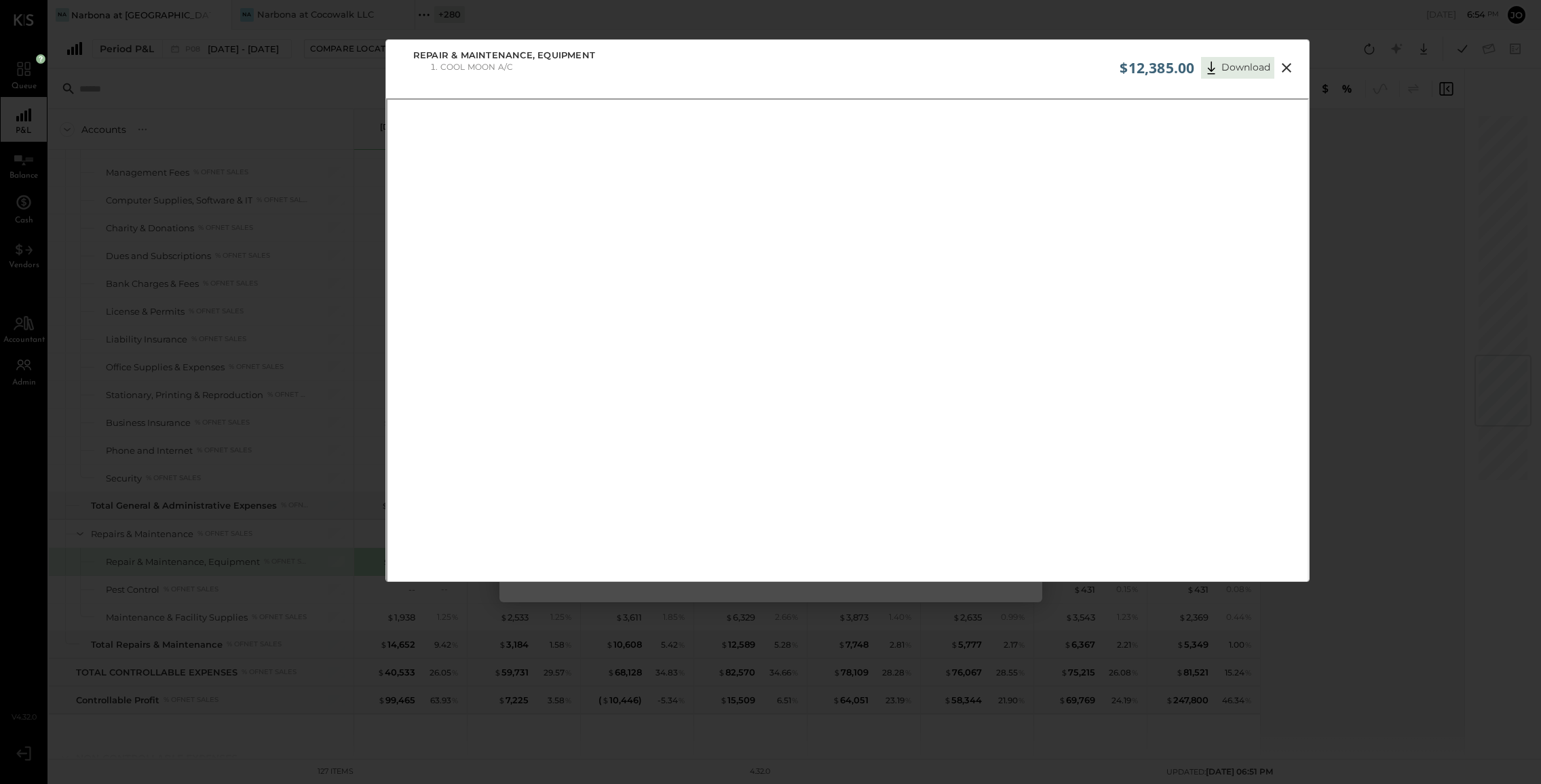
scroll to position [12, 0]
click at [1292, 57] on icon at bounding box center [1286, 55] width 16 height 16
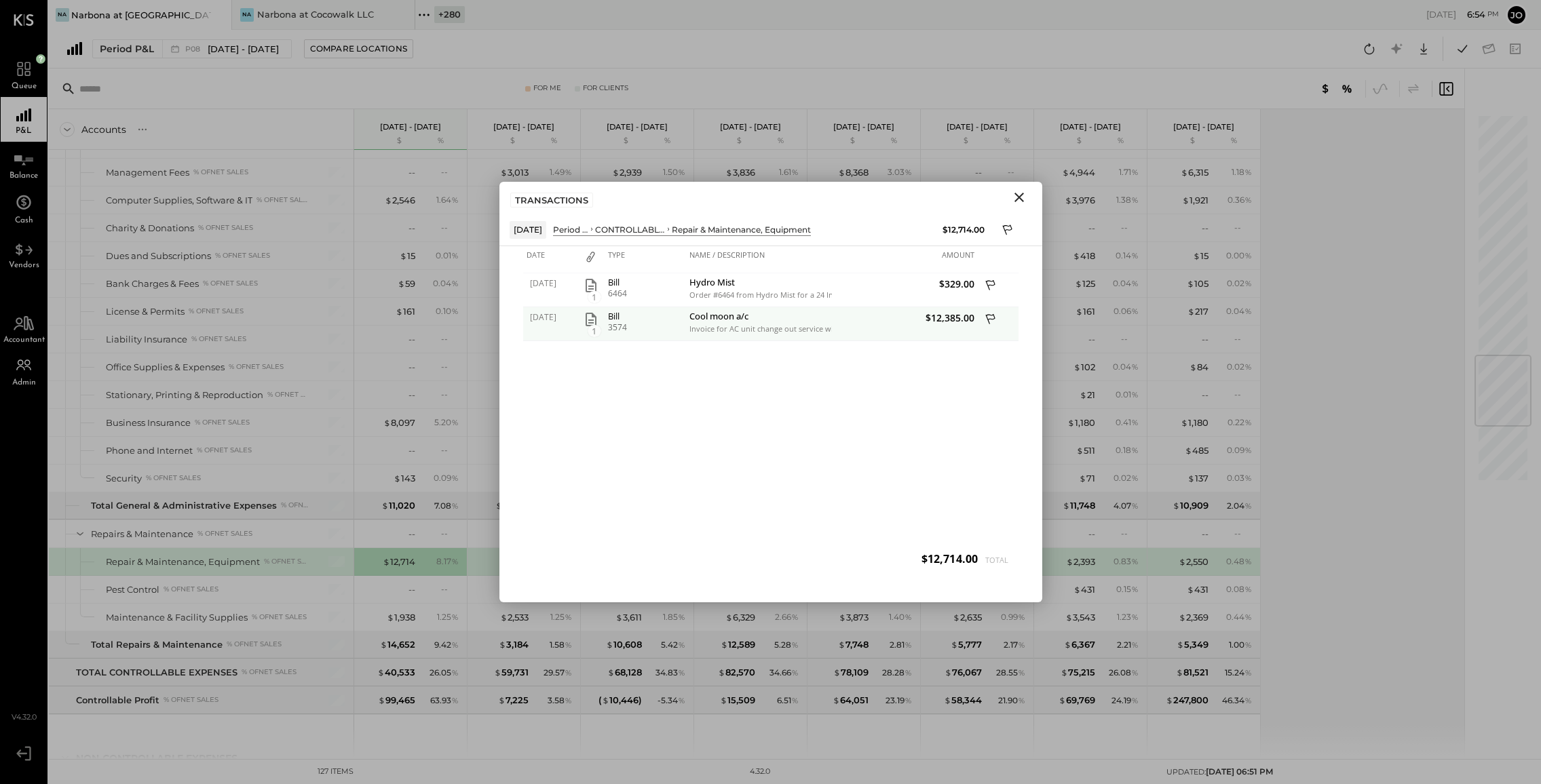
click at [596, 321] on icon "button" at bounding box center [590, 320] width 11 height 14
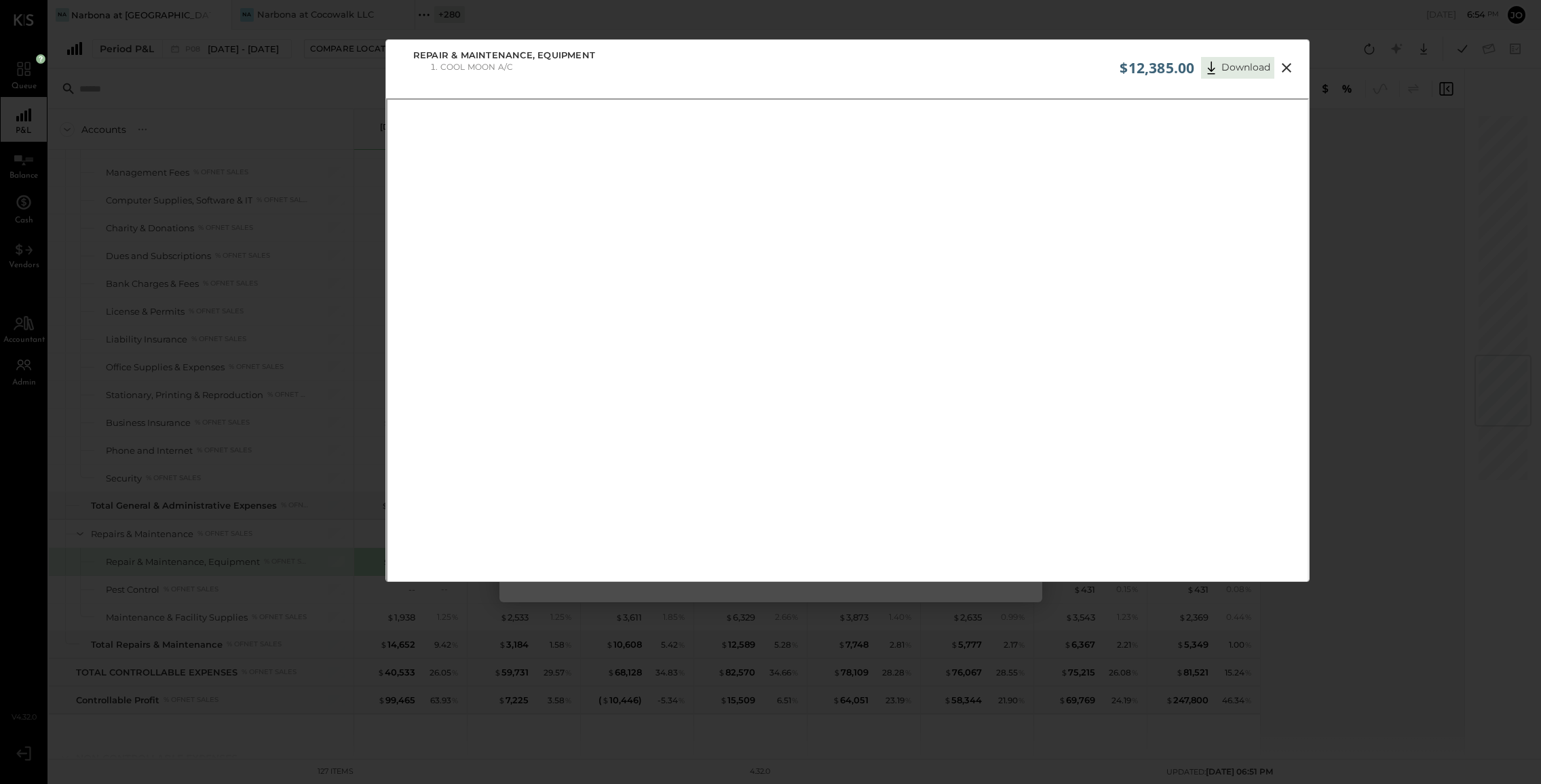
click at [1286, 68] on icon at bounding box center [1287, 68] width 10 height 10
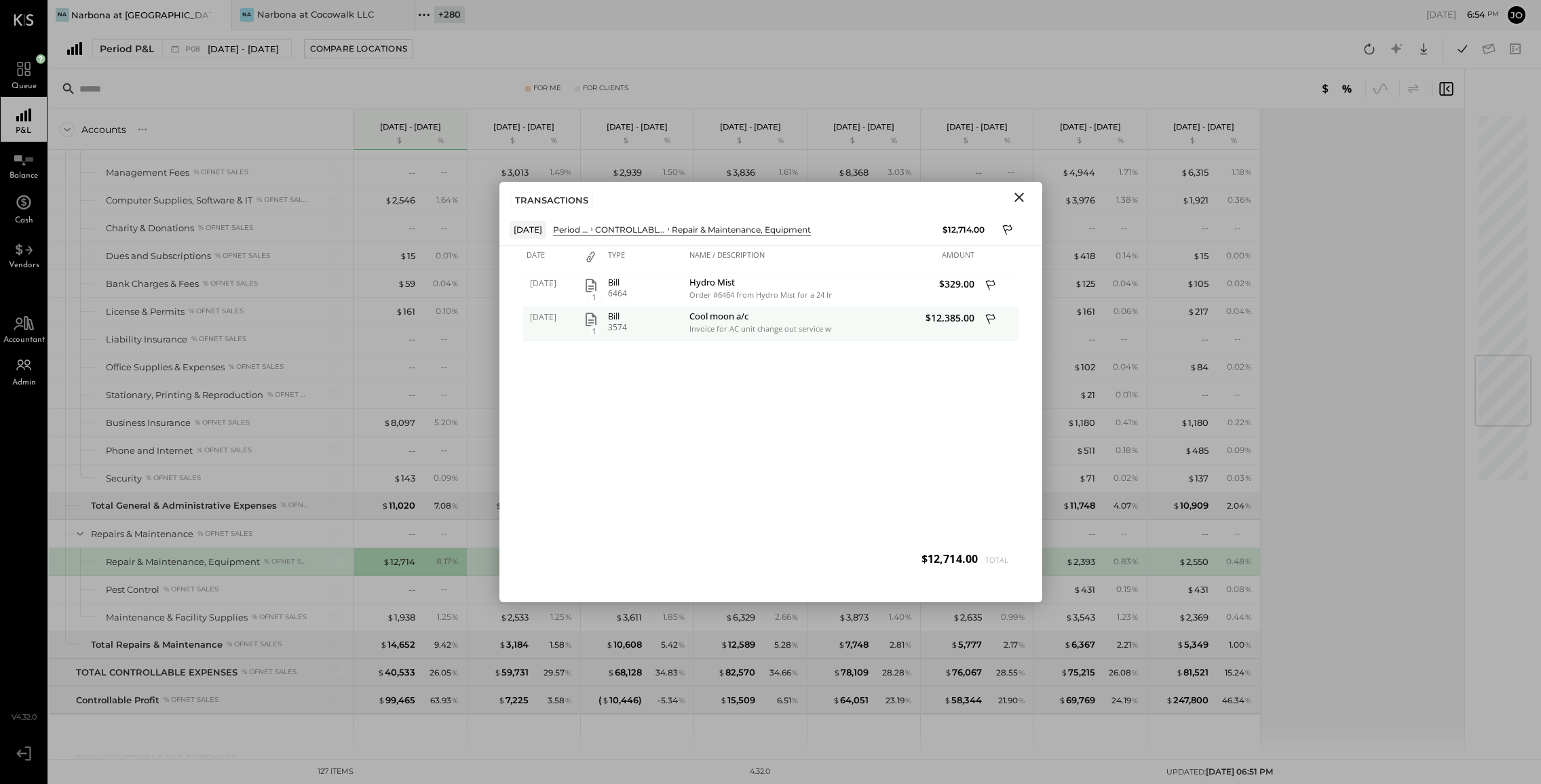
click at [993, 315] on icon at bounding box center [990, 319] width 10 height 10
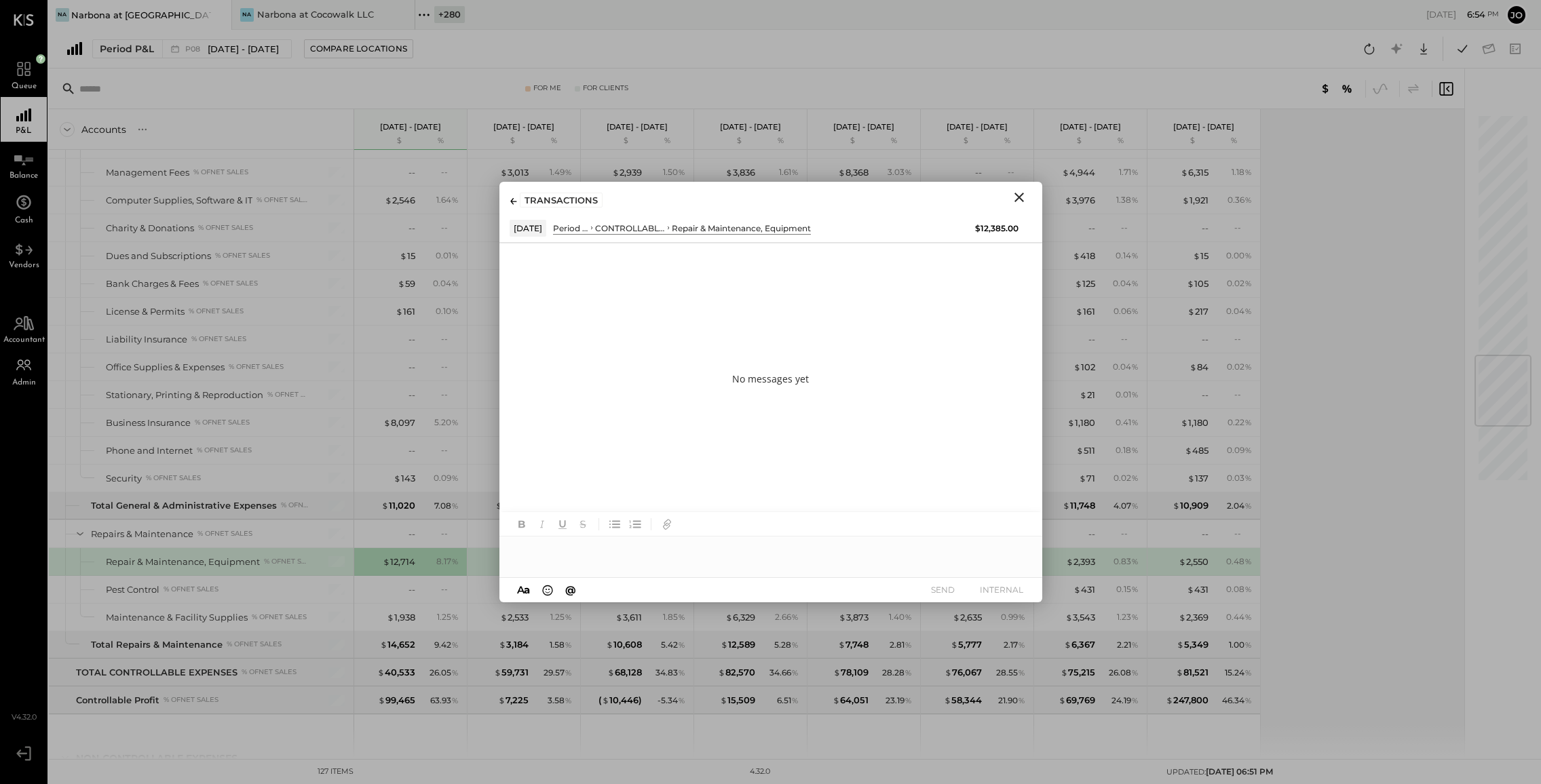
click at [1012, 199] on icon "Close" at bounding box center [1019, 197] width 16 height 16
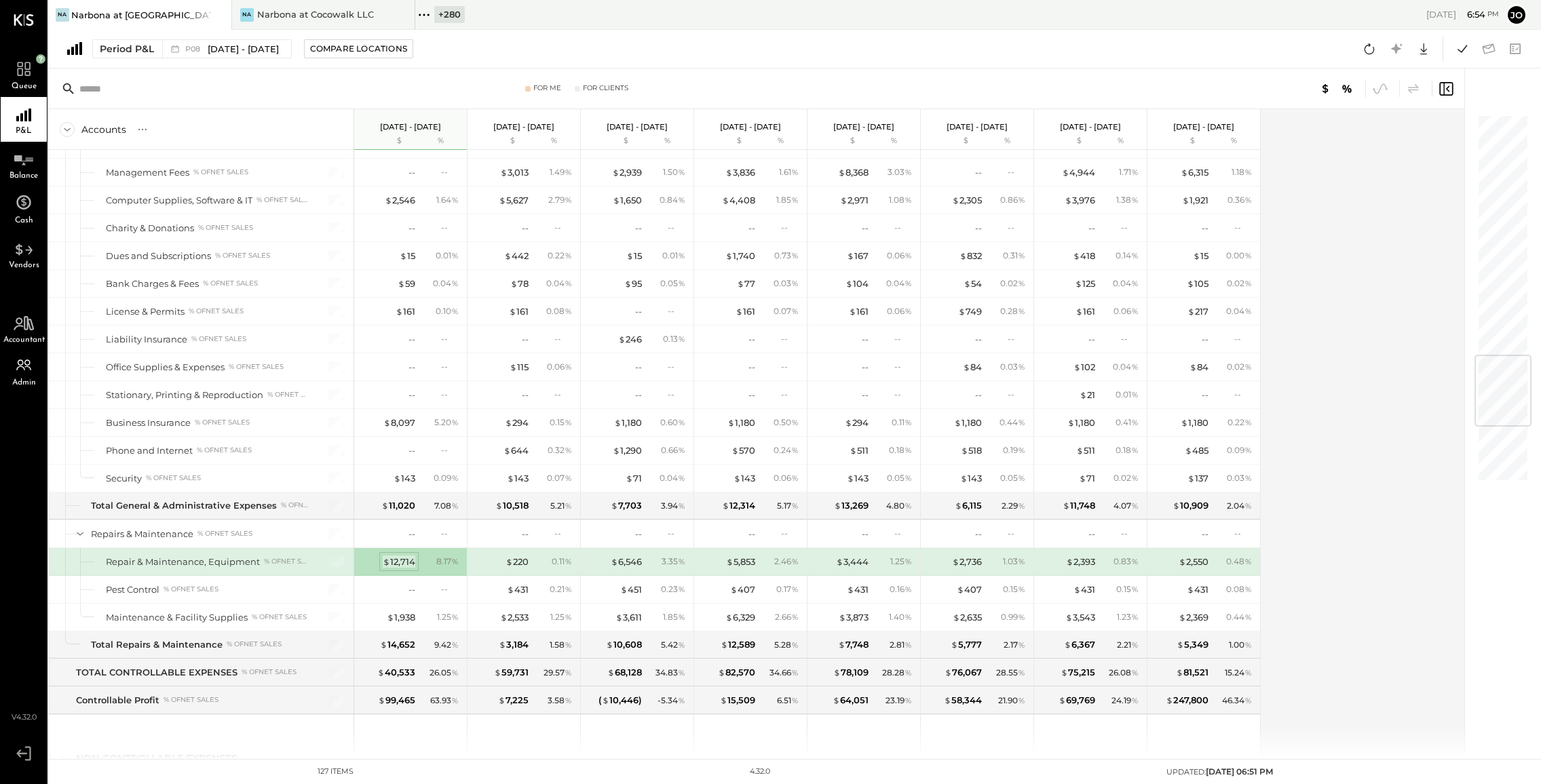
click at [404, 556] on div "$ 12,714" at bounding box center [399, 561] width 33 height 13
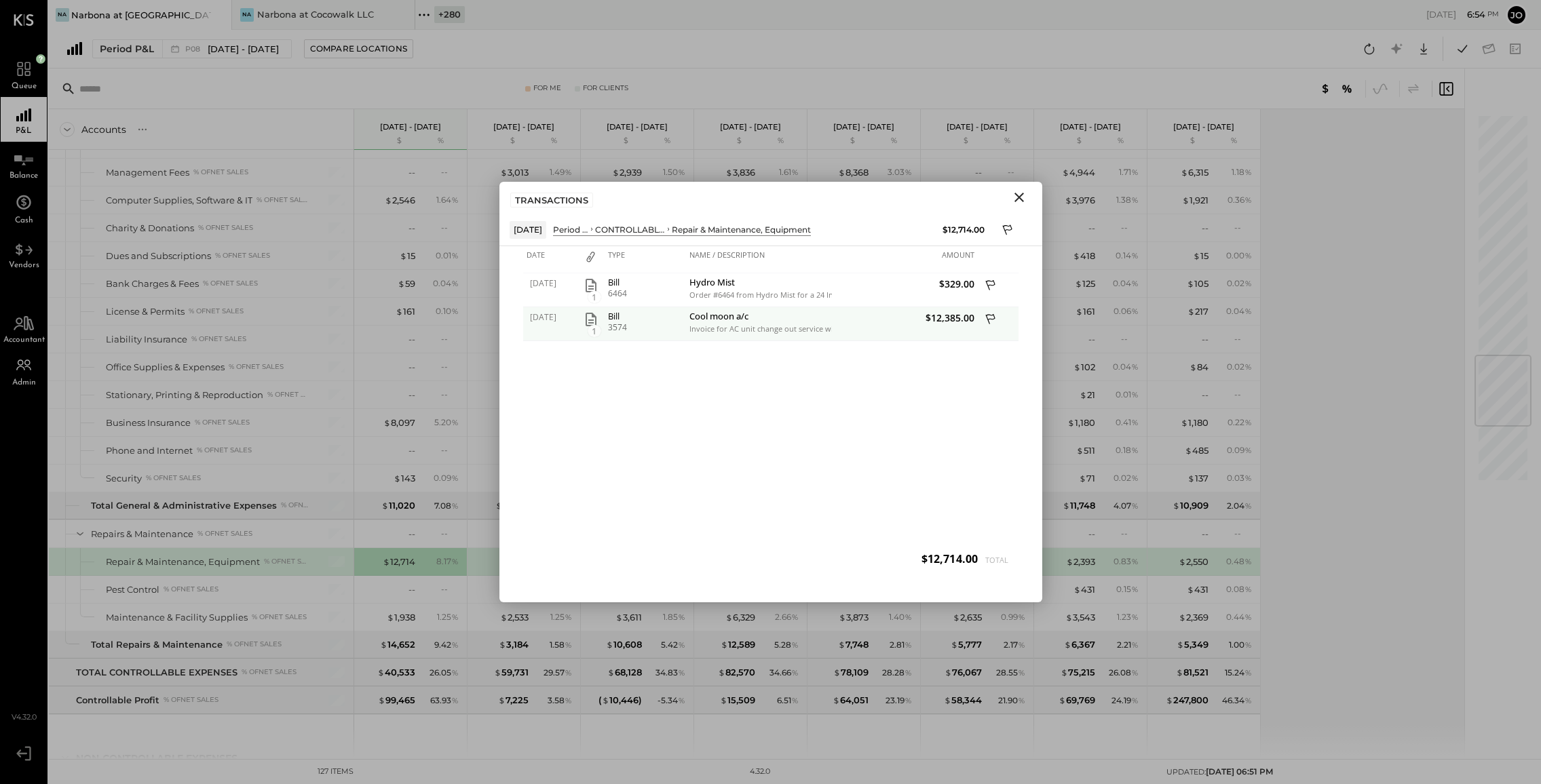
click at [593, 323] on icon "button" at bounding box center [590, 320] width 11 height 14
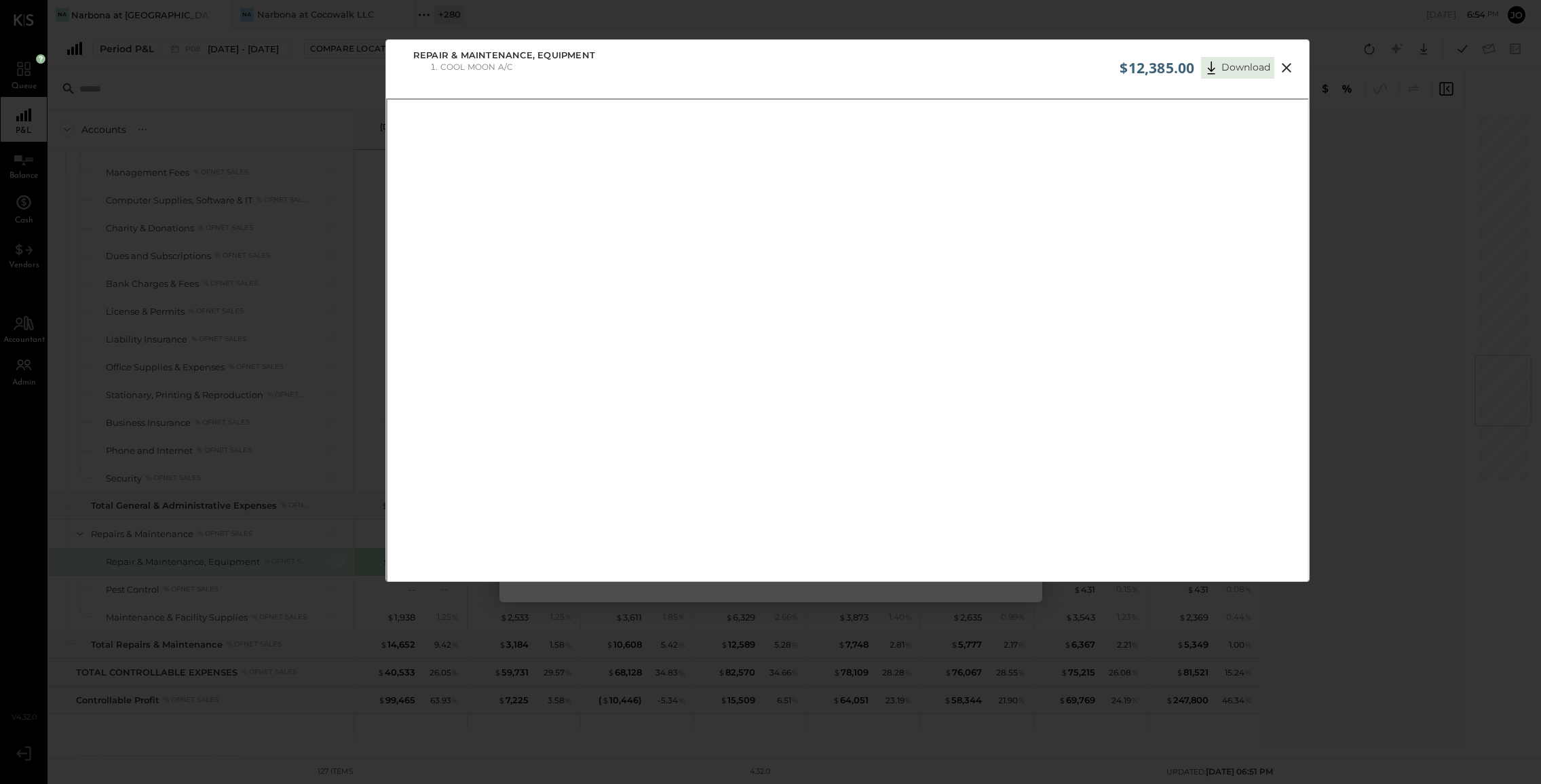
click at [1283, 61] on icon at bounding box center [1286, 67] width 16 height 16
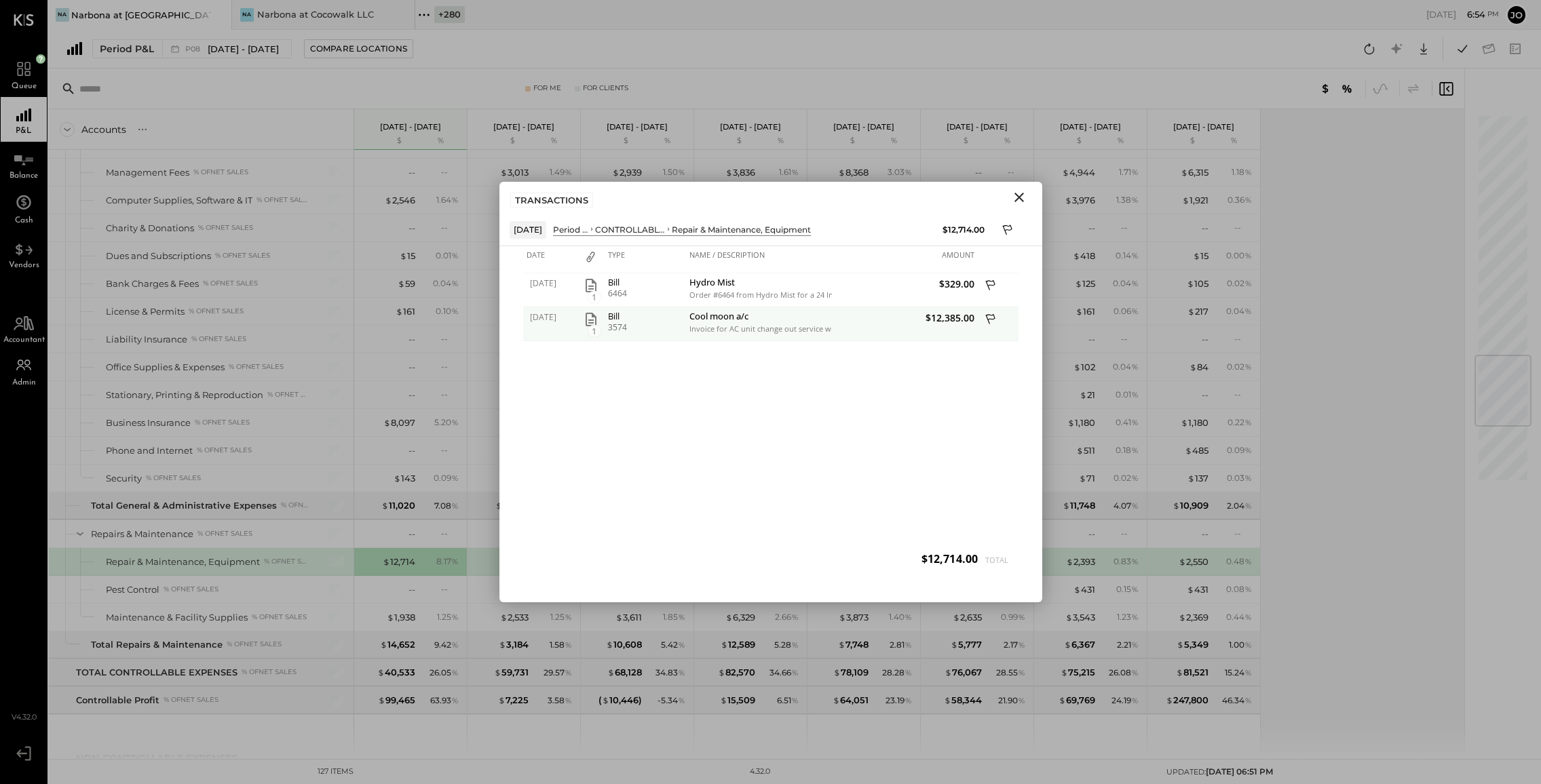
click at [987, 315] on icon at bounding box center [991, 320] width 12 height 17
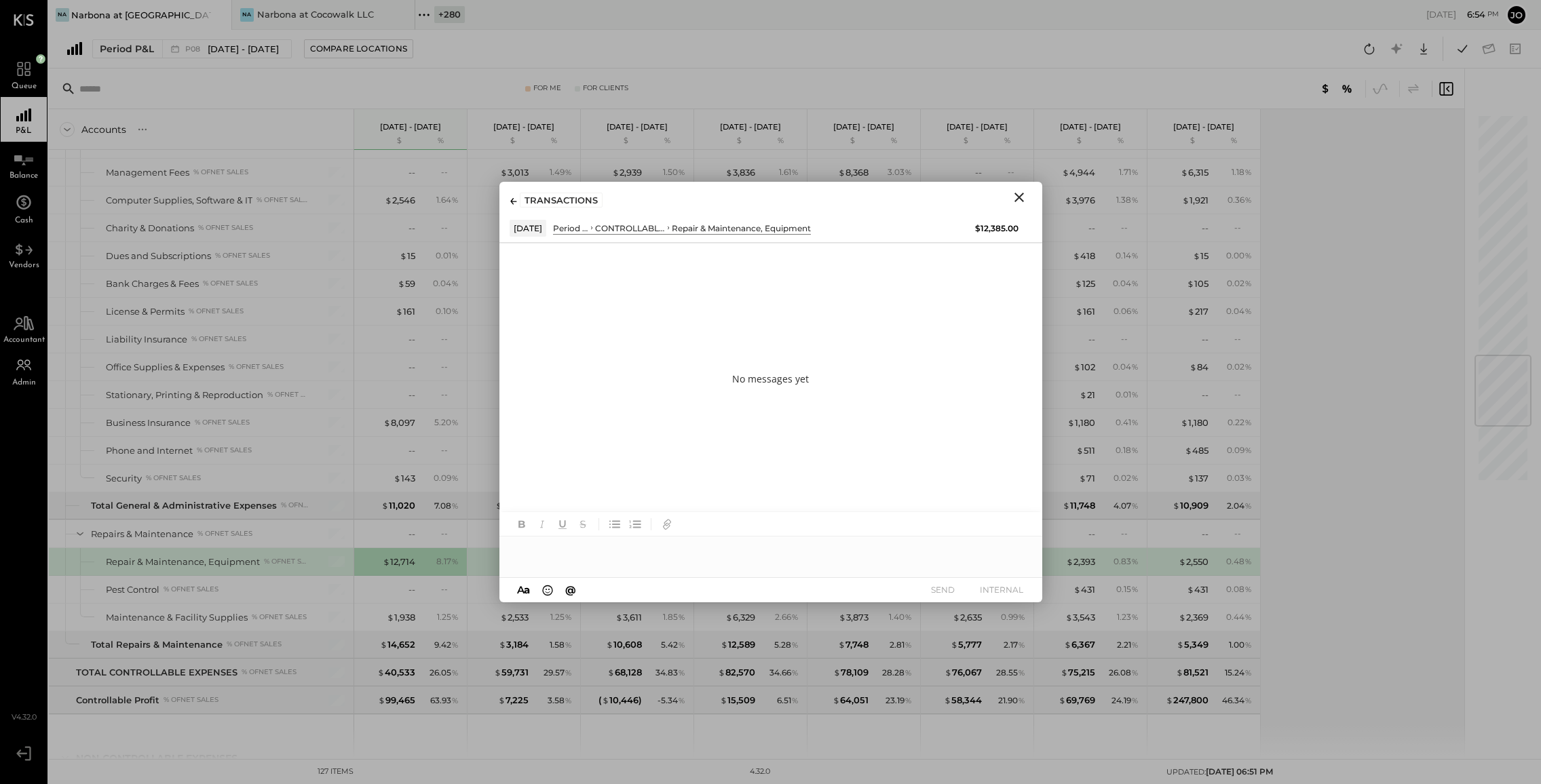
click at [777, 568] on div at bounding box center [770, 544] width 543 height 65
click at [770, 559] on div at bounding box center [770, 549] width 543 height 27
type input "***"
click at [574, 565] on div "**********" at bounding box center [770, 556] width 543 height 41
click at [631, 587] on div "Use Shift + Return to send the message" at bounding box center [742, 589] width 323 height 12
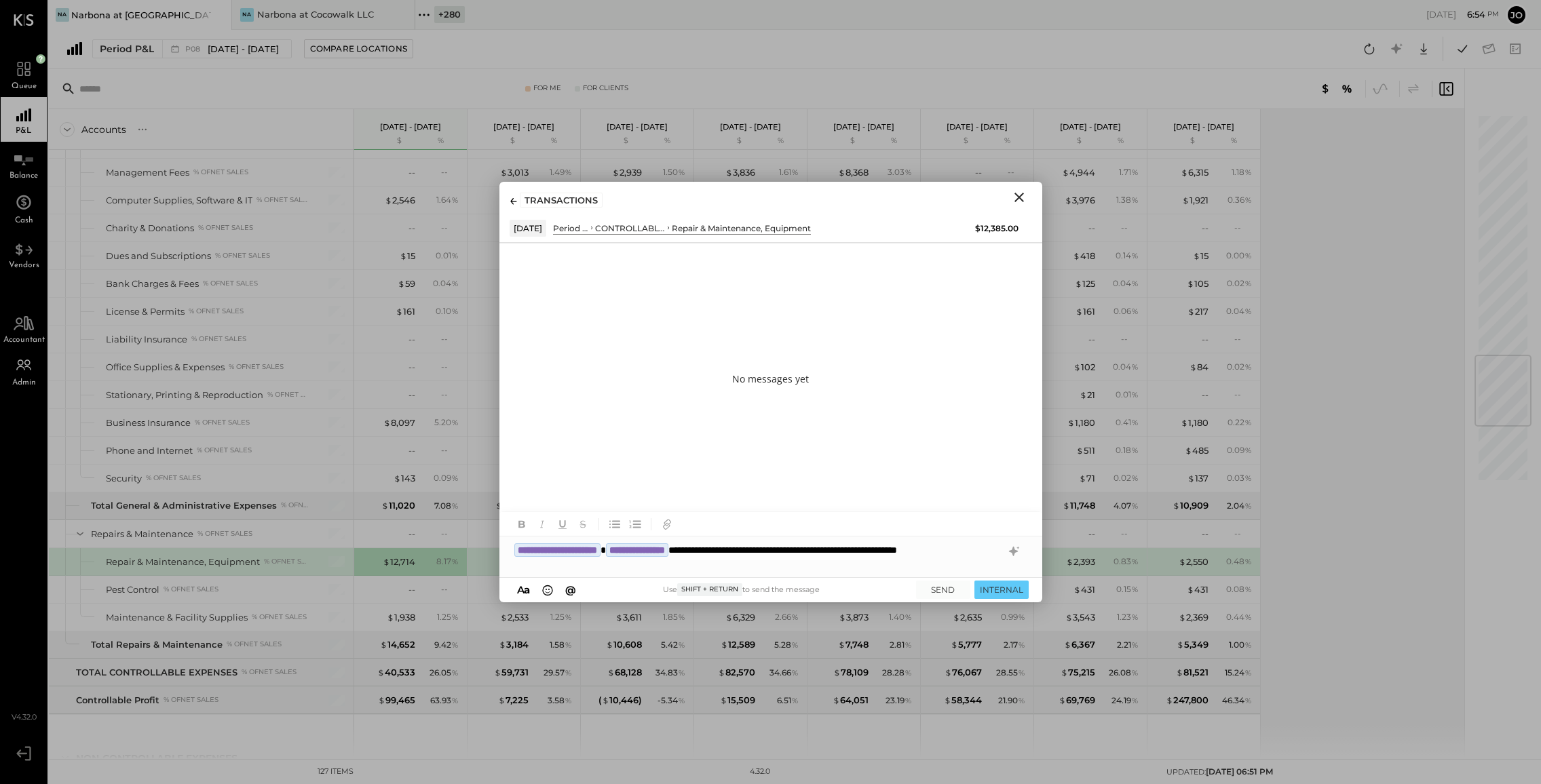
click at [632, 559] on div "**********" at bounding box center [770, 556] width 543 height 41
click at [775, 543] on div "**********" at bounding box center [770, 556] width 543 height 41
click at [795, 563] on div "**********" at bounding box center [770, 556] width 543 height 41
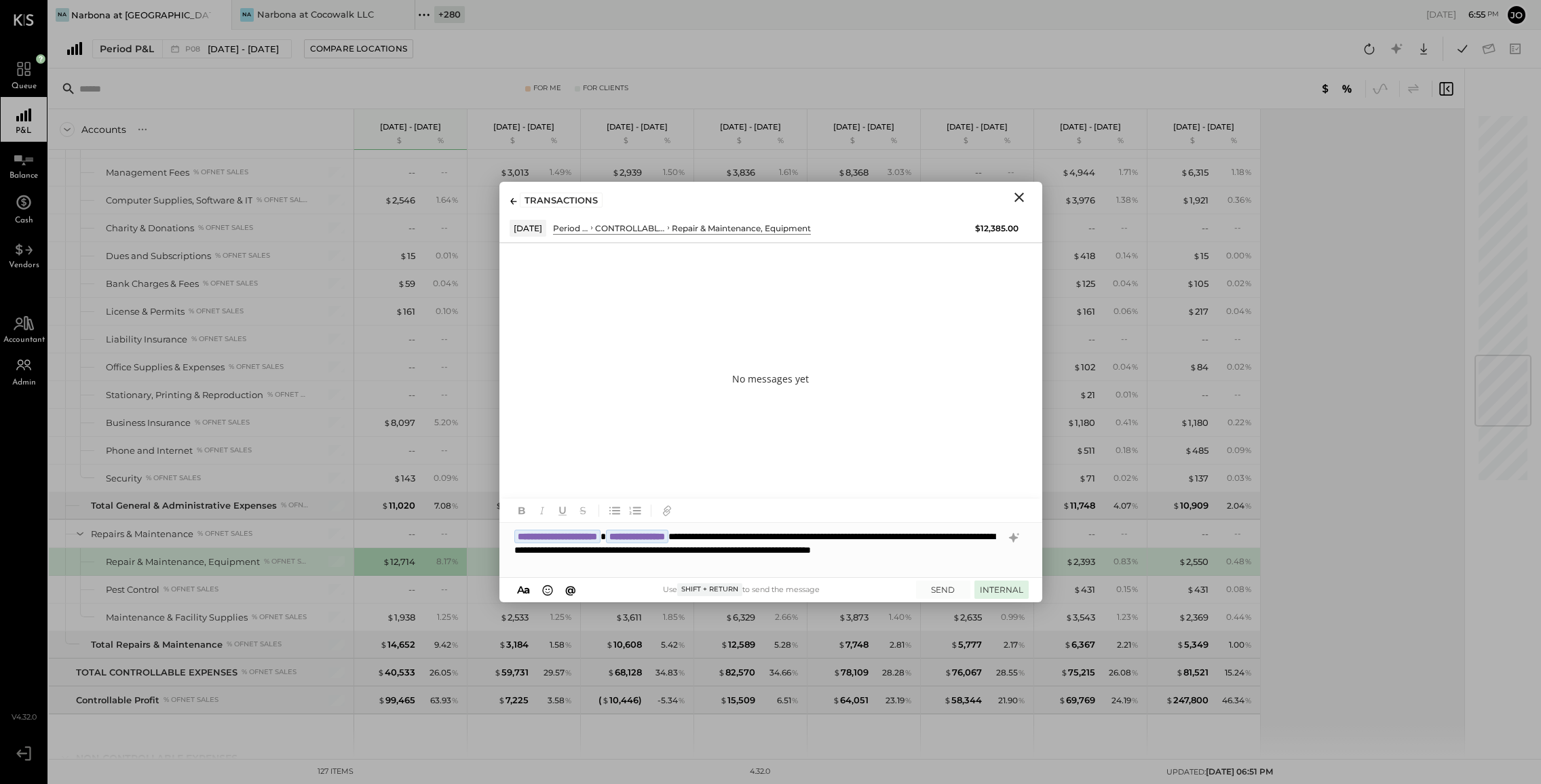
click at [1022, 581] on button "INTERNAL" at bounding box center [1001, 590] width 54 height 19
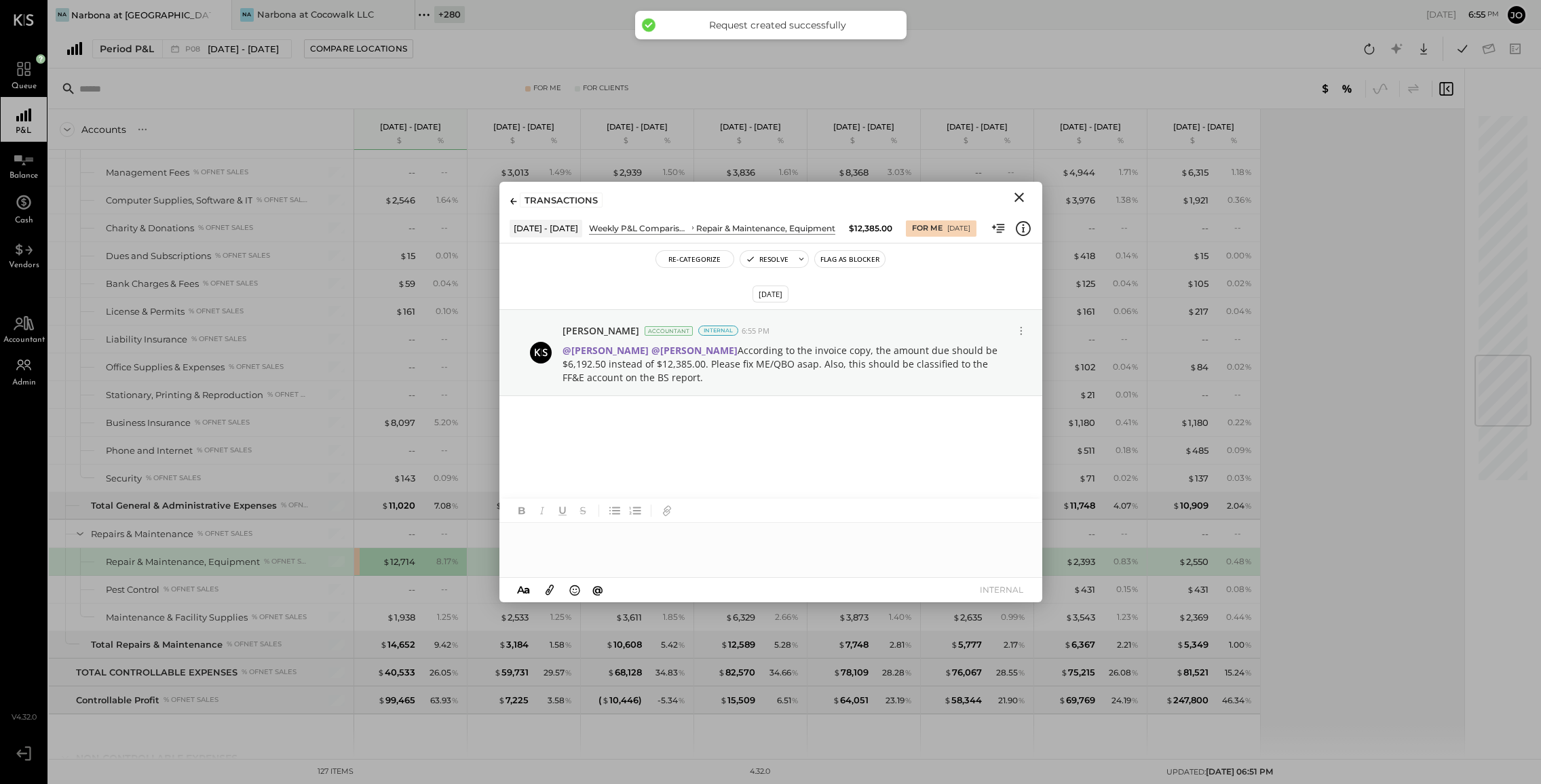
click at [1023, 191] on icon "Close" at bounding box center [1019, 197] width 16 height 16
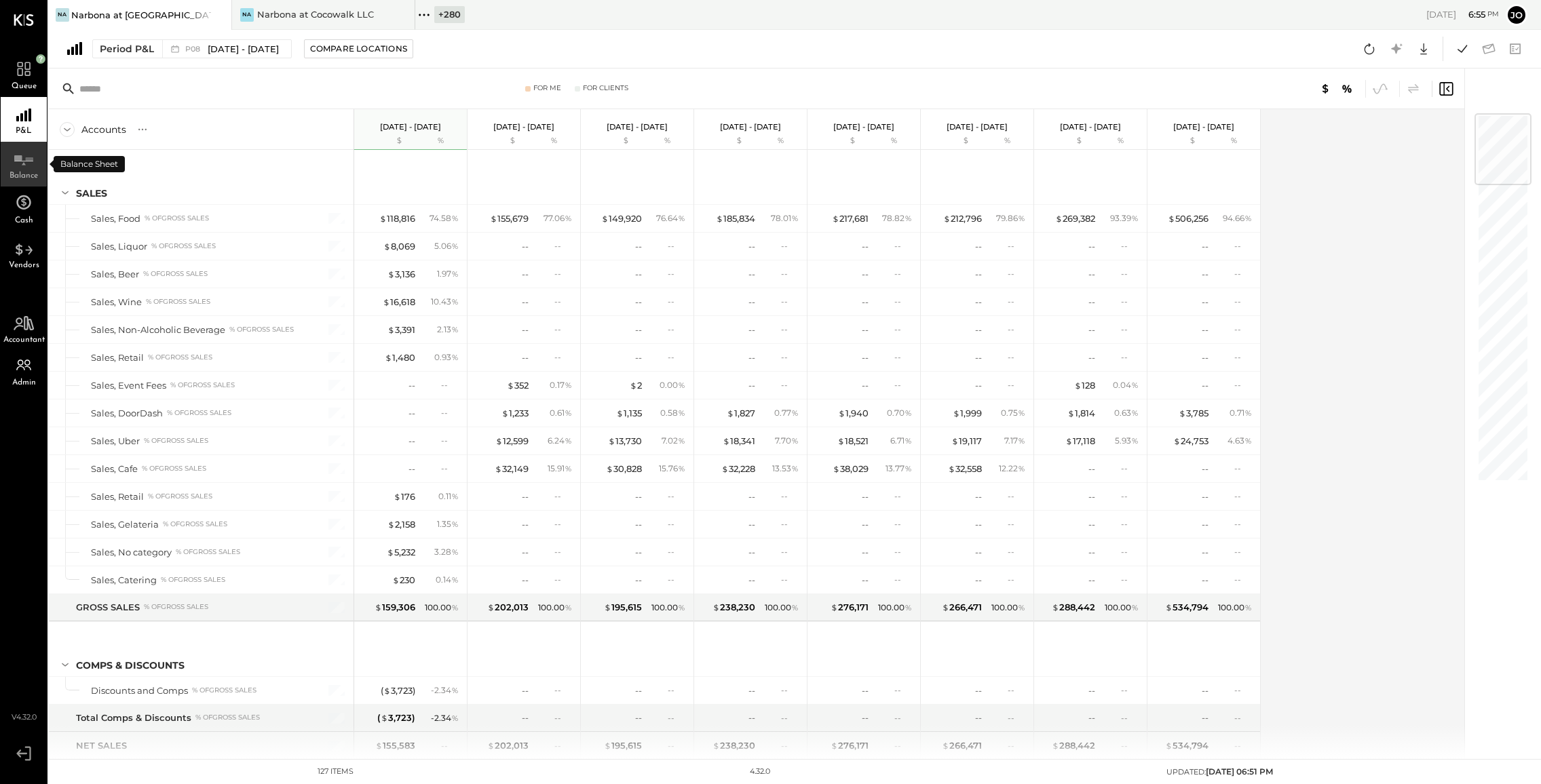
click at [19, 164] on icon at bounding box center [24, 155] width 25 height 21
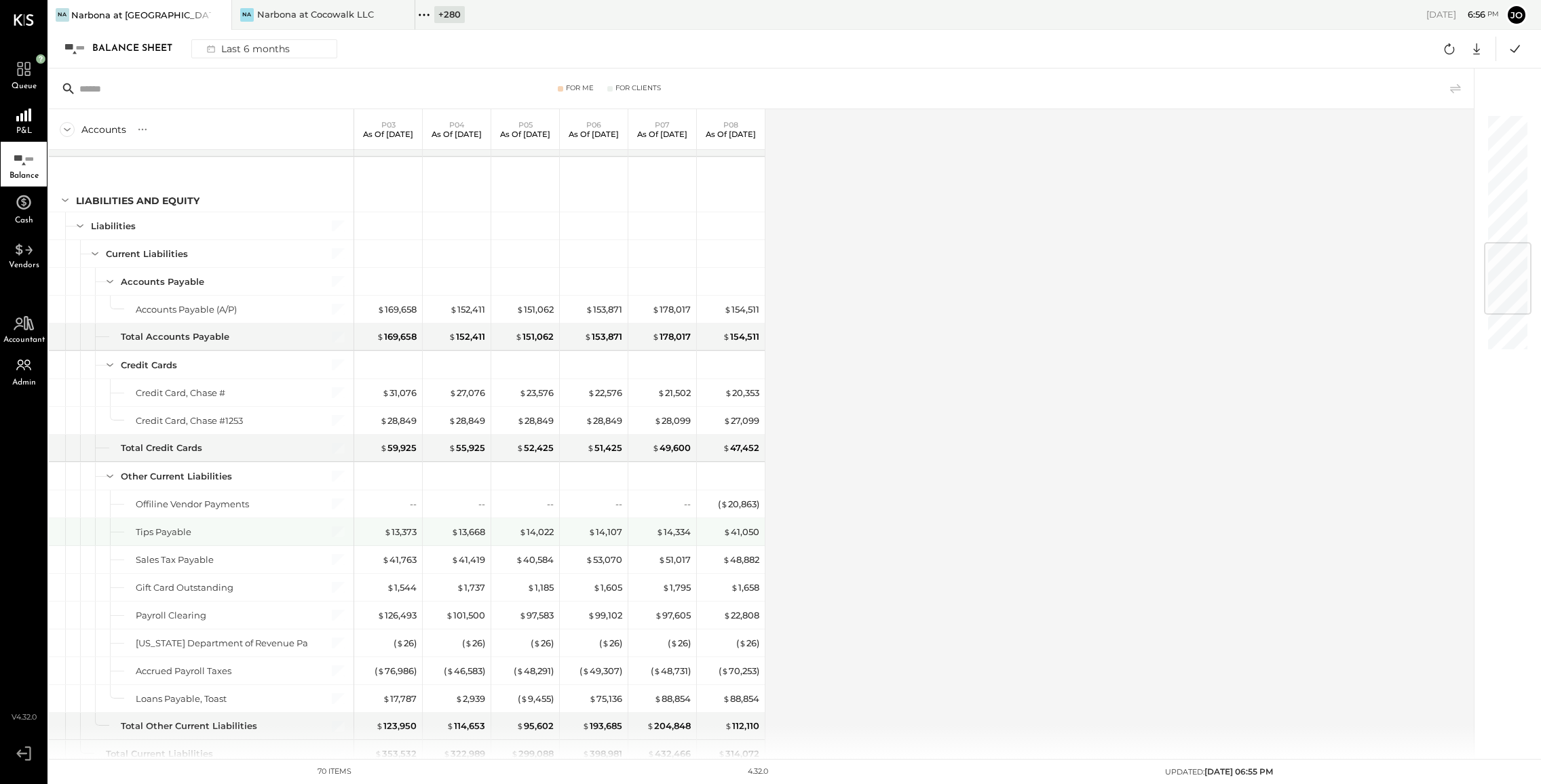
scroll to position [1106, 0]
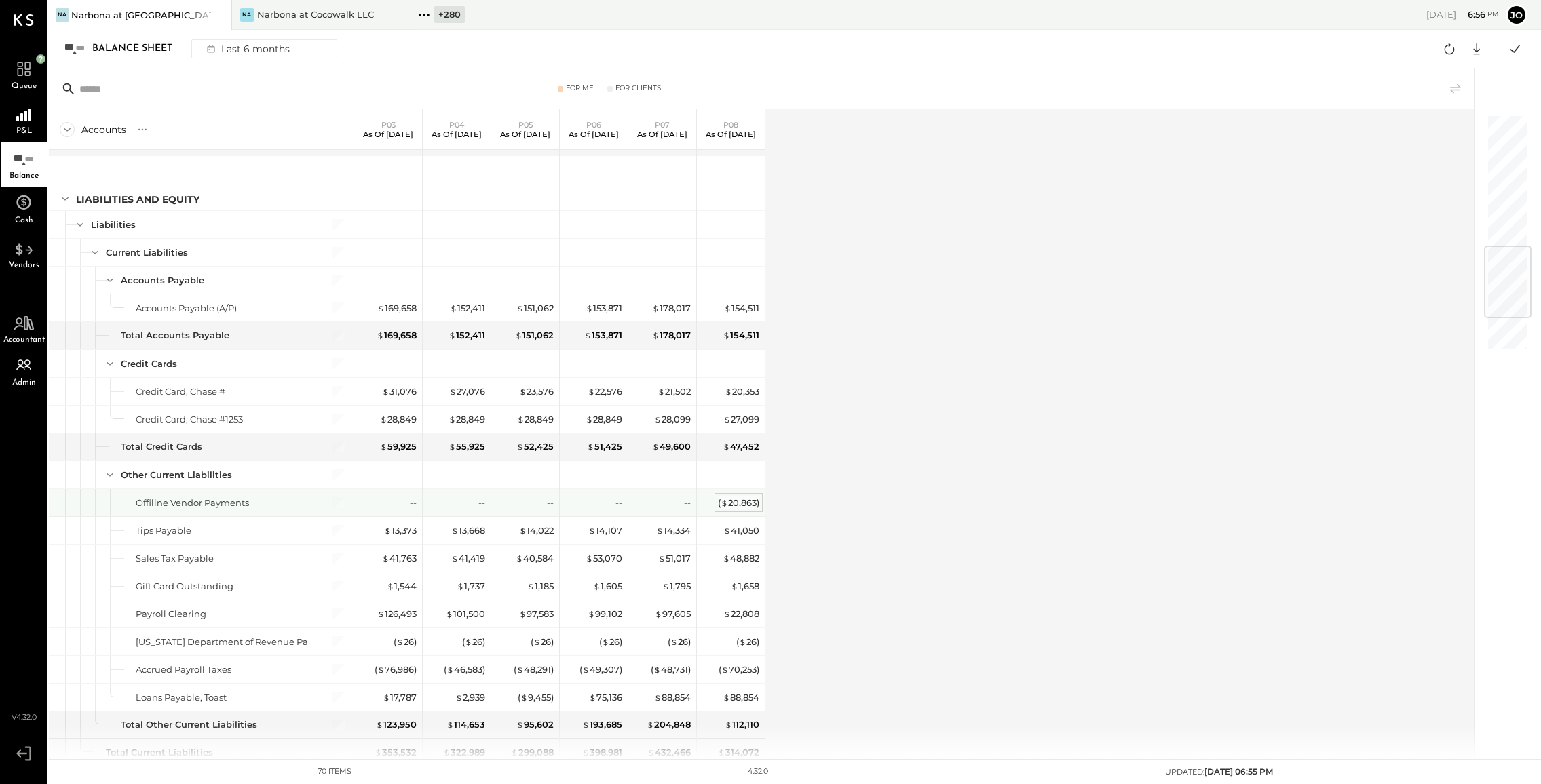
click at [735, 504] on div "( $ 20,863 )" at bounding box center [739, 503] width 42 height 13
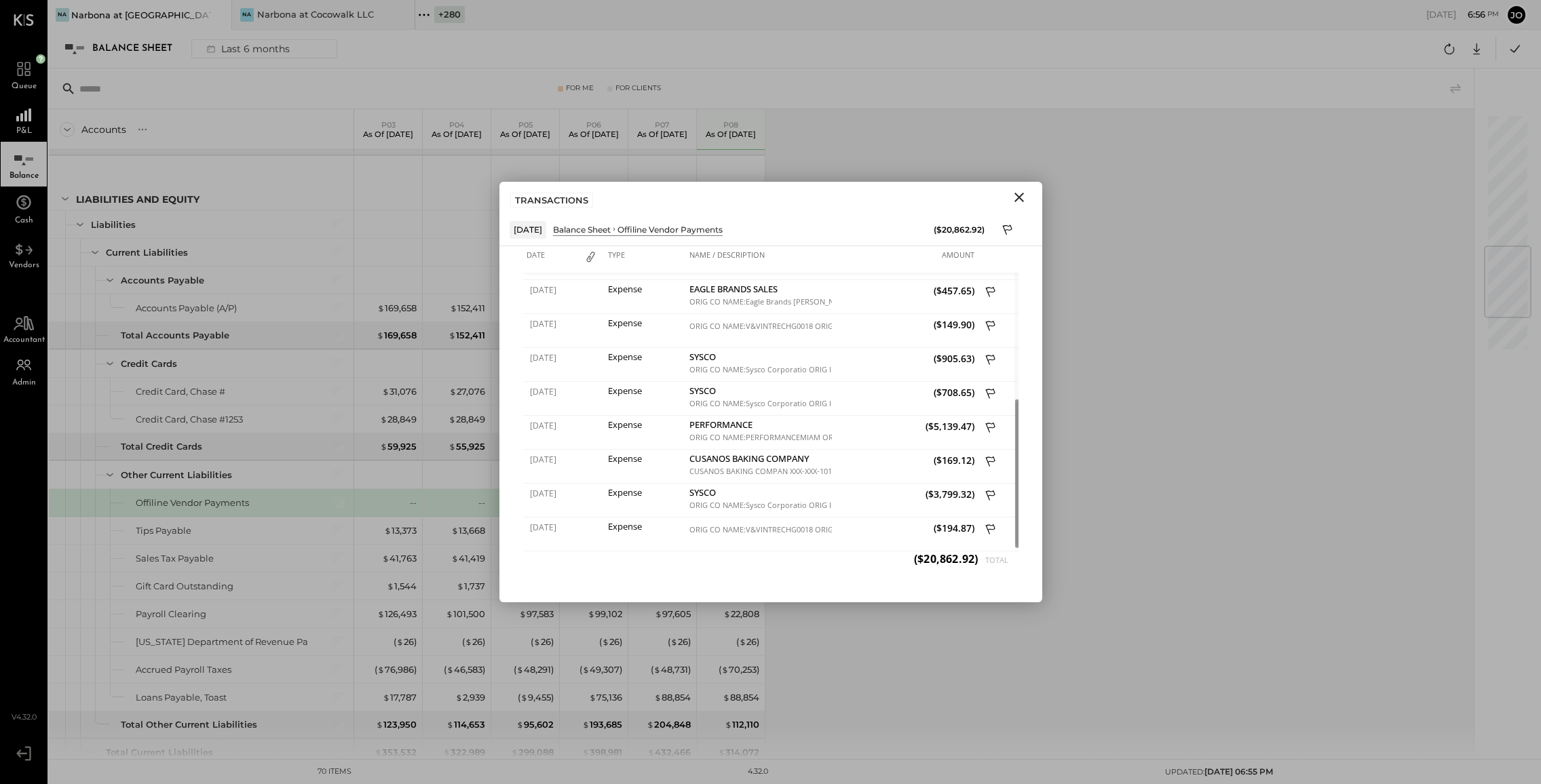
click at [1023, 208] on div "TRANSACTIONS" at bounding box center [770, 198] width 543 height 32
click at [1020, 197] on icon "Close" at bounding box center [1019, 197] width 16 height 16
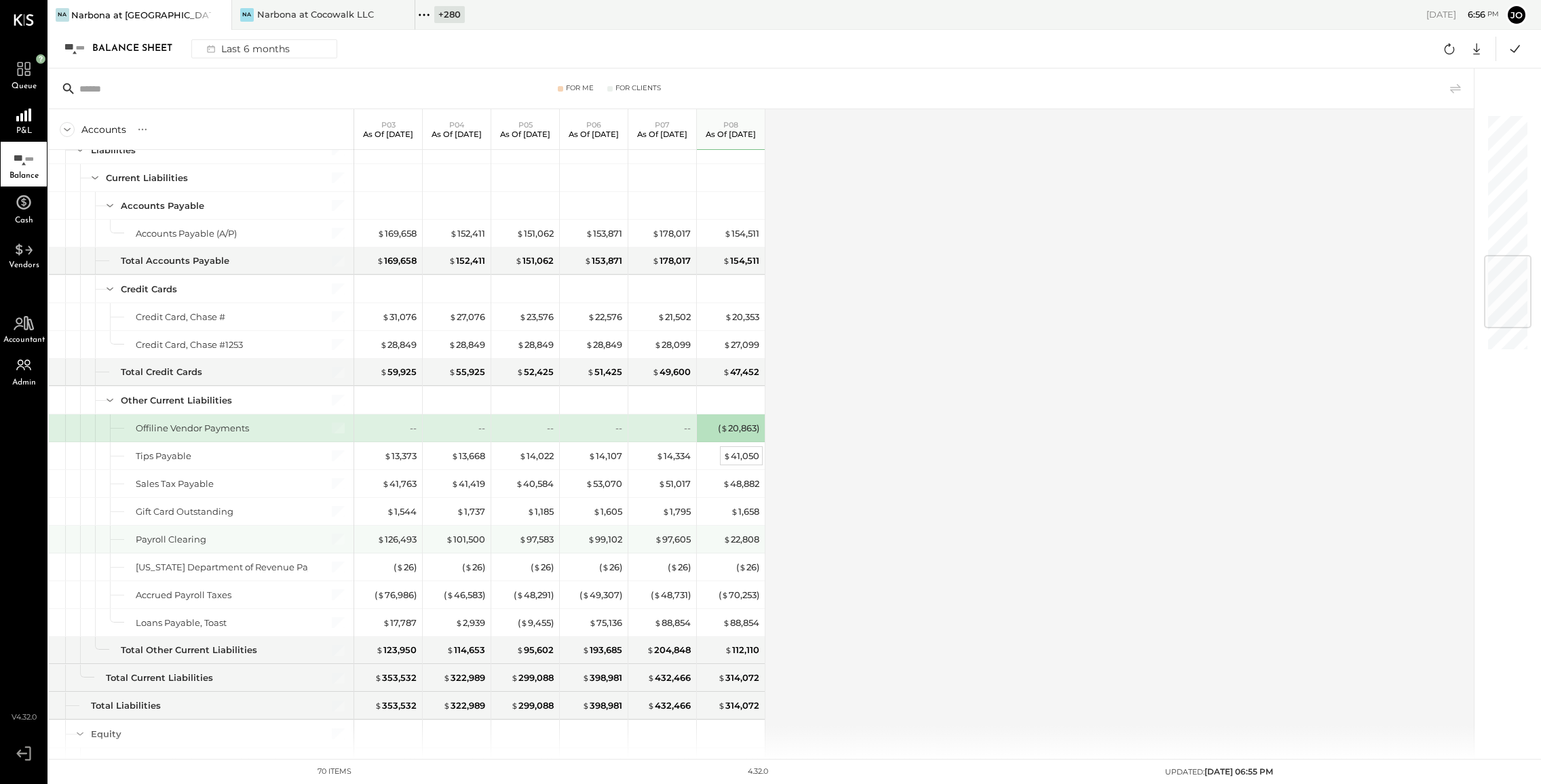
scroll to position [1190, 0]
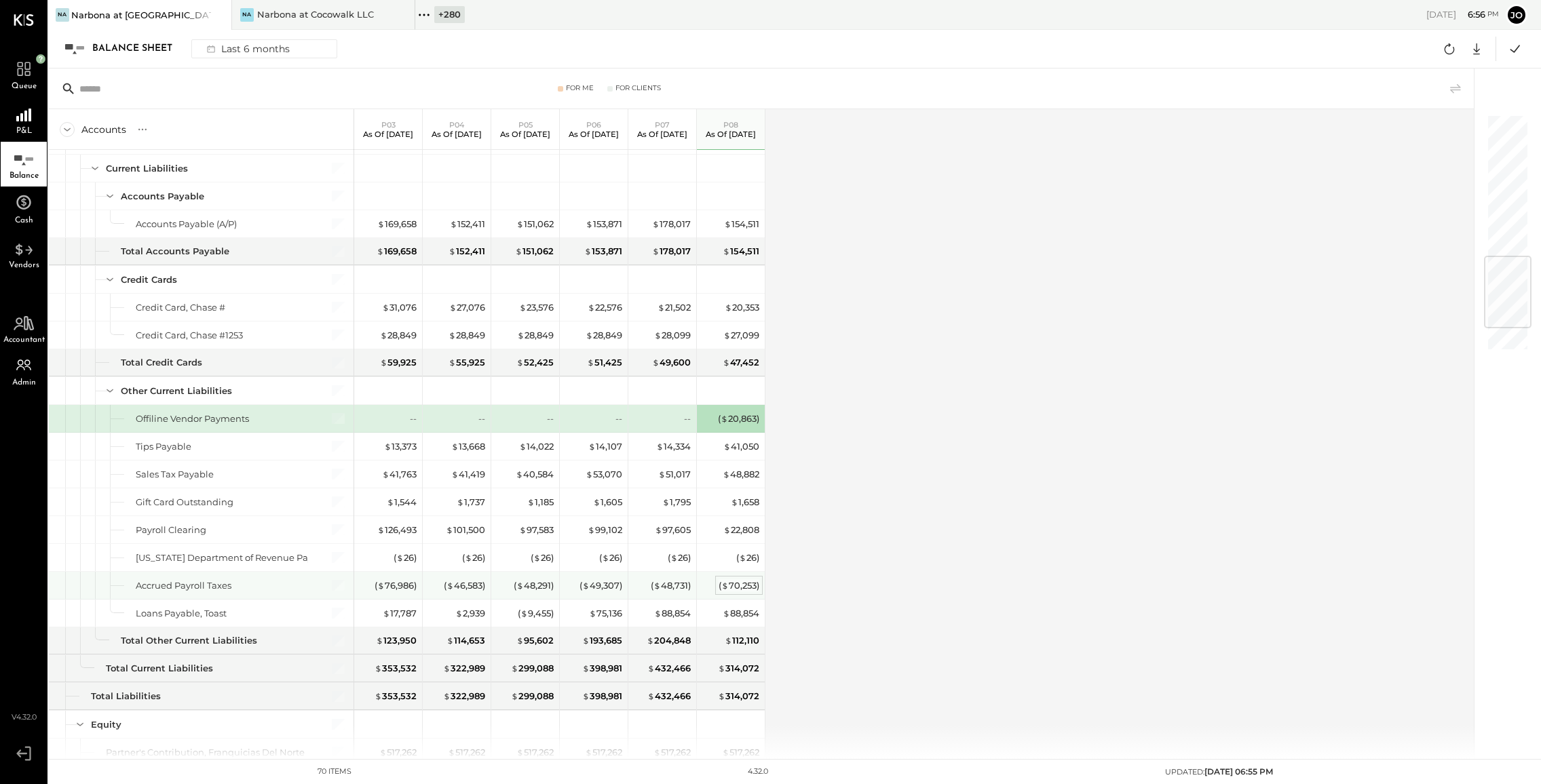
click at [747, 581] on div "( $ 70,253 )" at bounding box center [739, 585] width 41 height 13
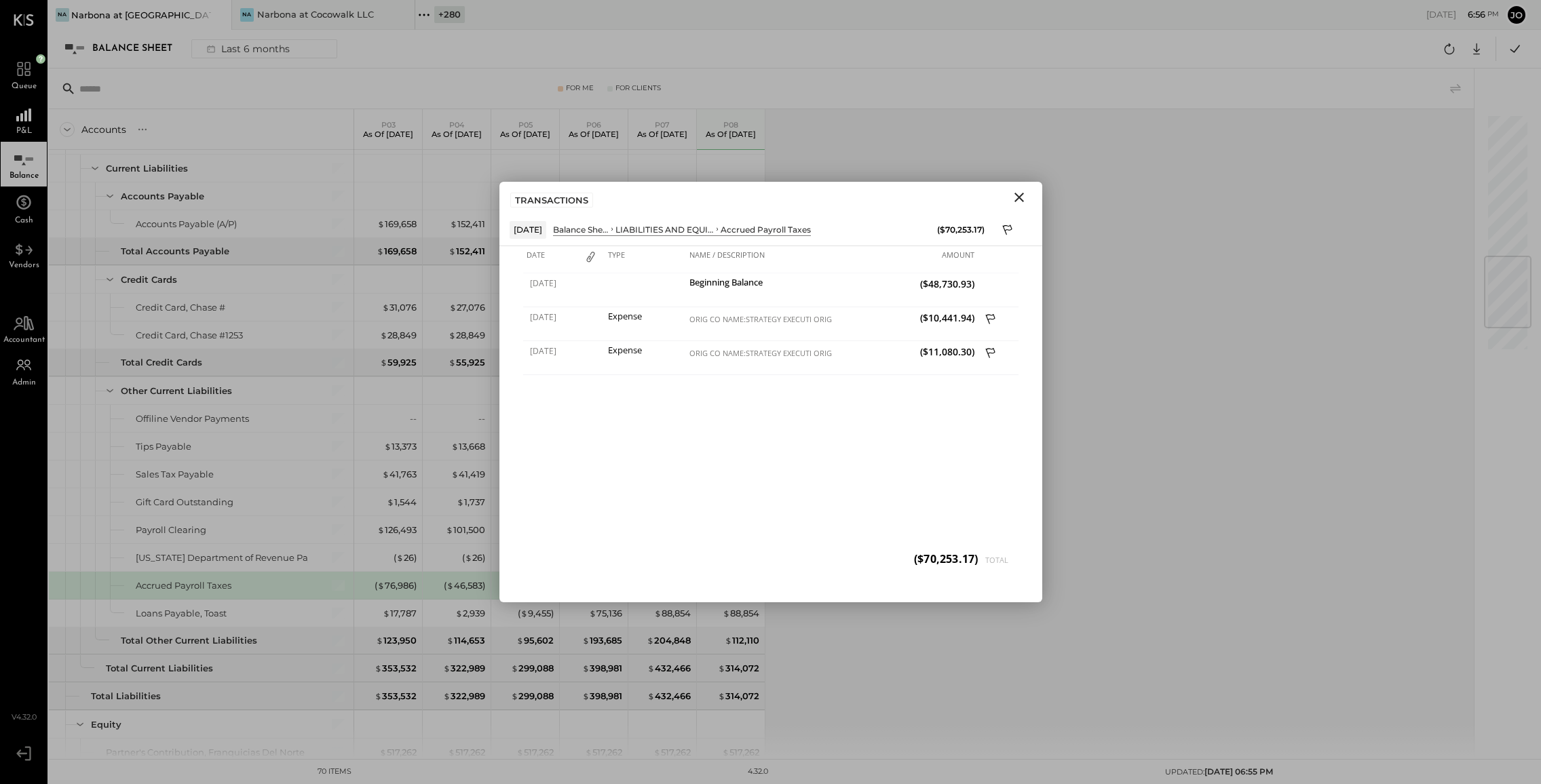
click at [1028, 197] on button "Close" at bounding box center [1019, 198] width 25 height 18
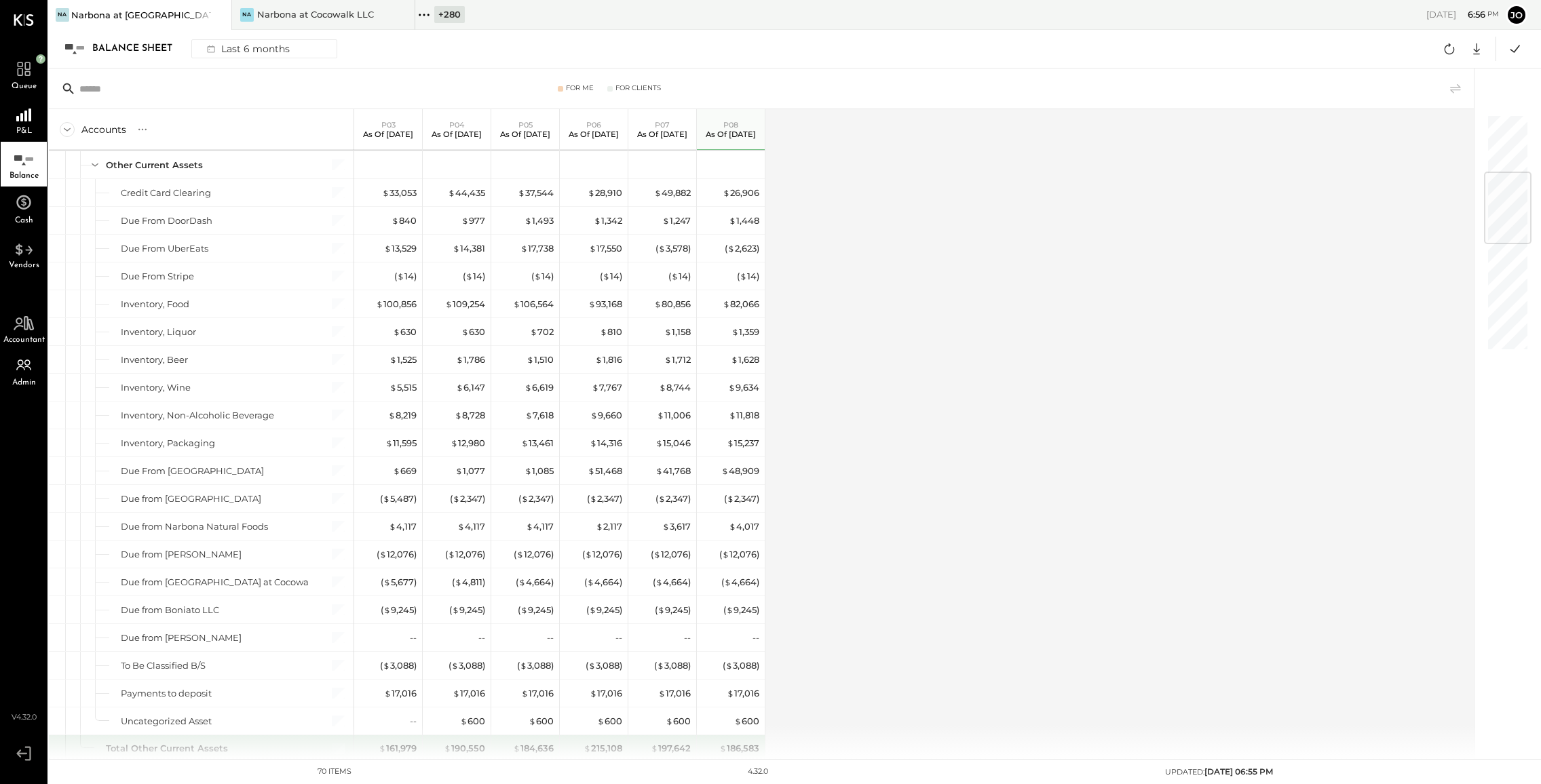
scroll to position [0, 0]
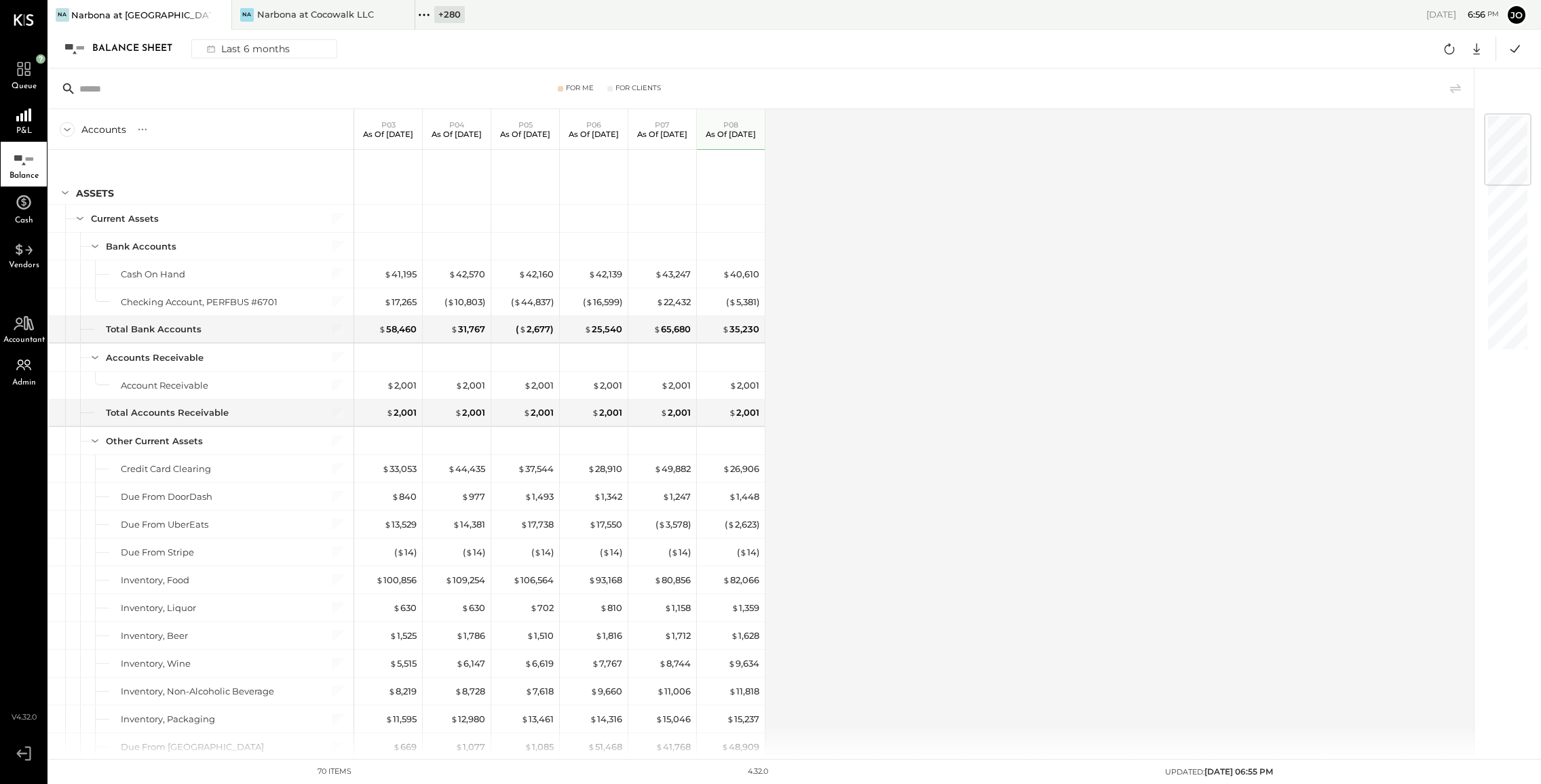
click at [437, 16] on div "+ 280" at bounding box center [450, 14] width 31 height 17
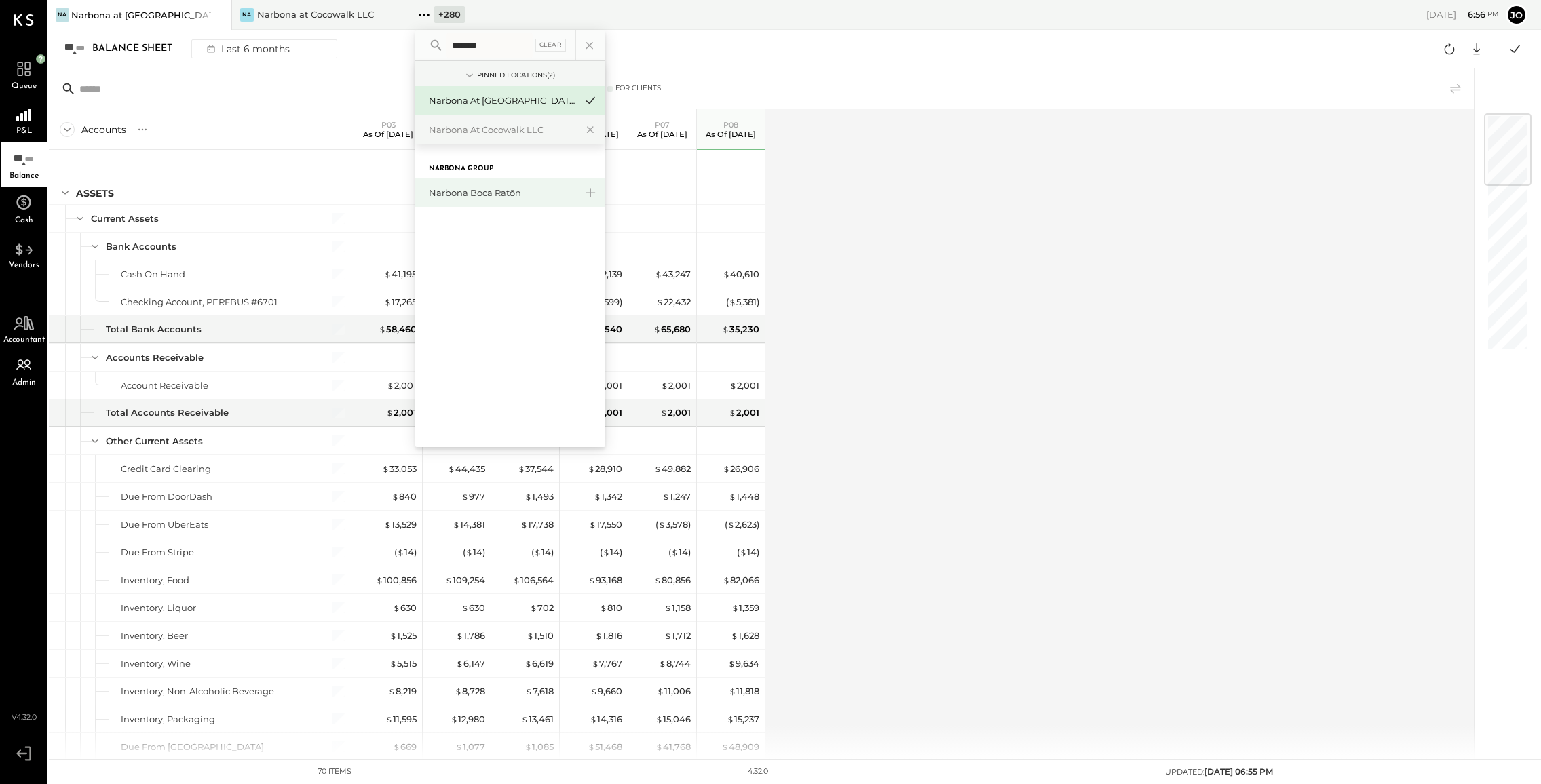
type input "*******"
click at [490, 185] on div "Narbona Boca Ratōn" at bounding box center [510, 192] width 190 height 29
click at [487, 195] on div "Narbona Boca Ratōn" at bounding box center [502, 192] width 147 height 13
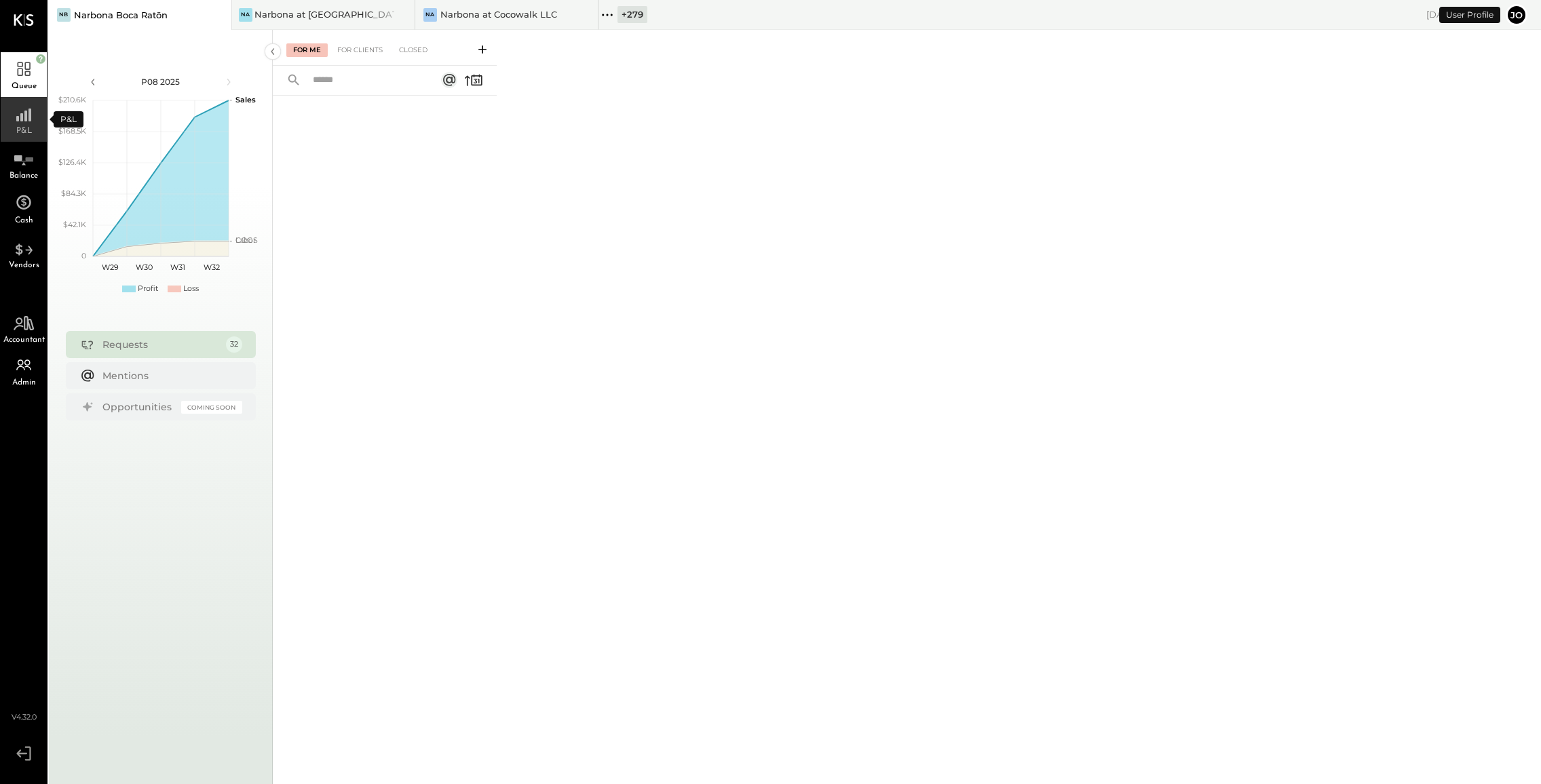
click at [29, 130] on span "P&L" at bounding box center [24, 131] width 16 height 8
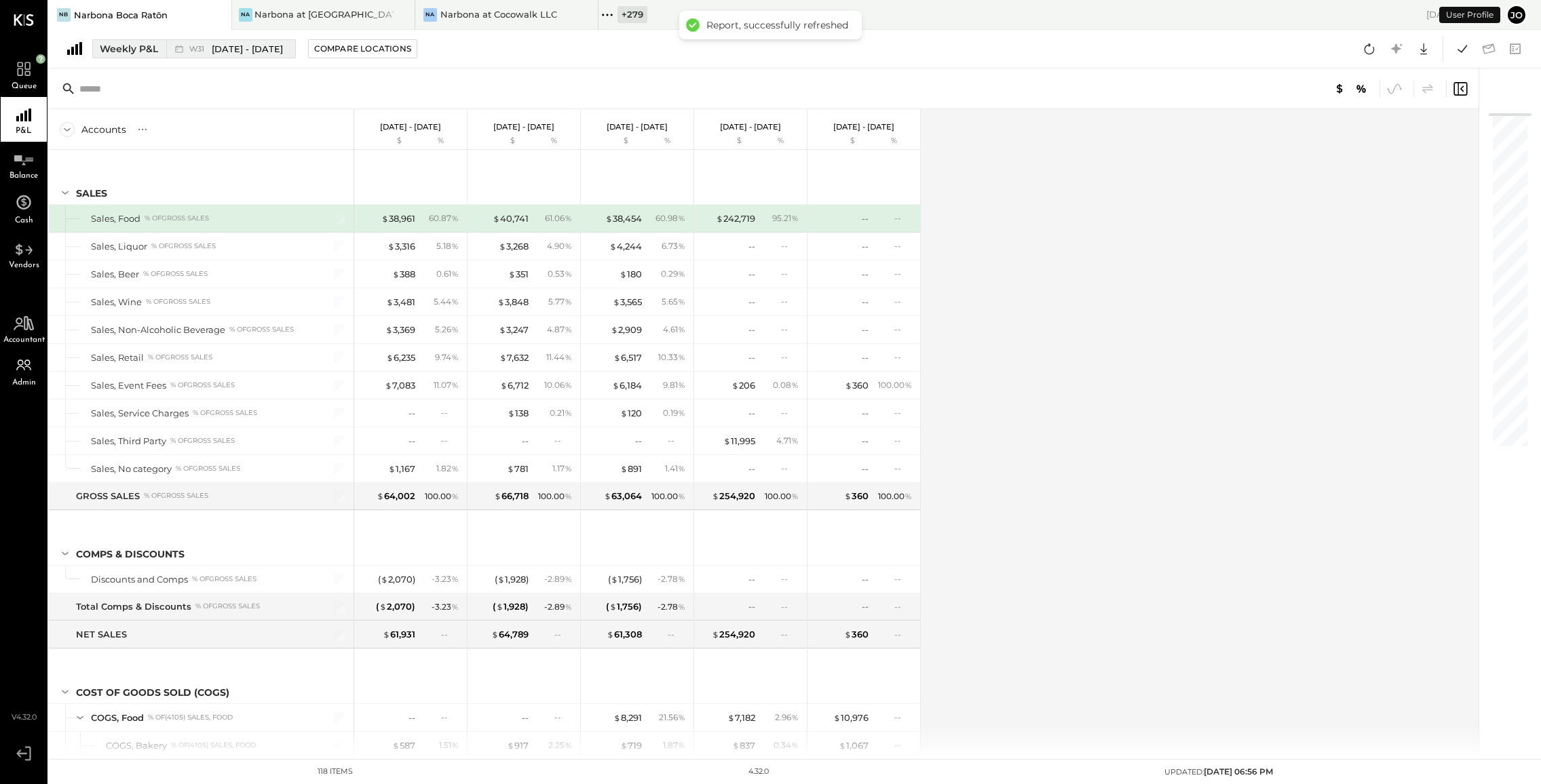
click at [216, 50] on span "[DATE] - [DATE]" at bounding box center [248, 49] width 71 height 13
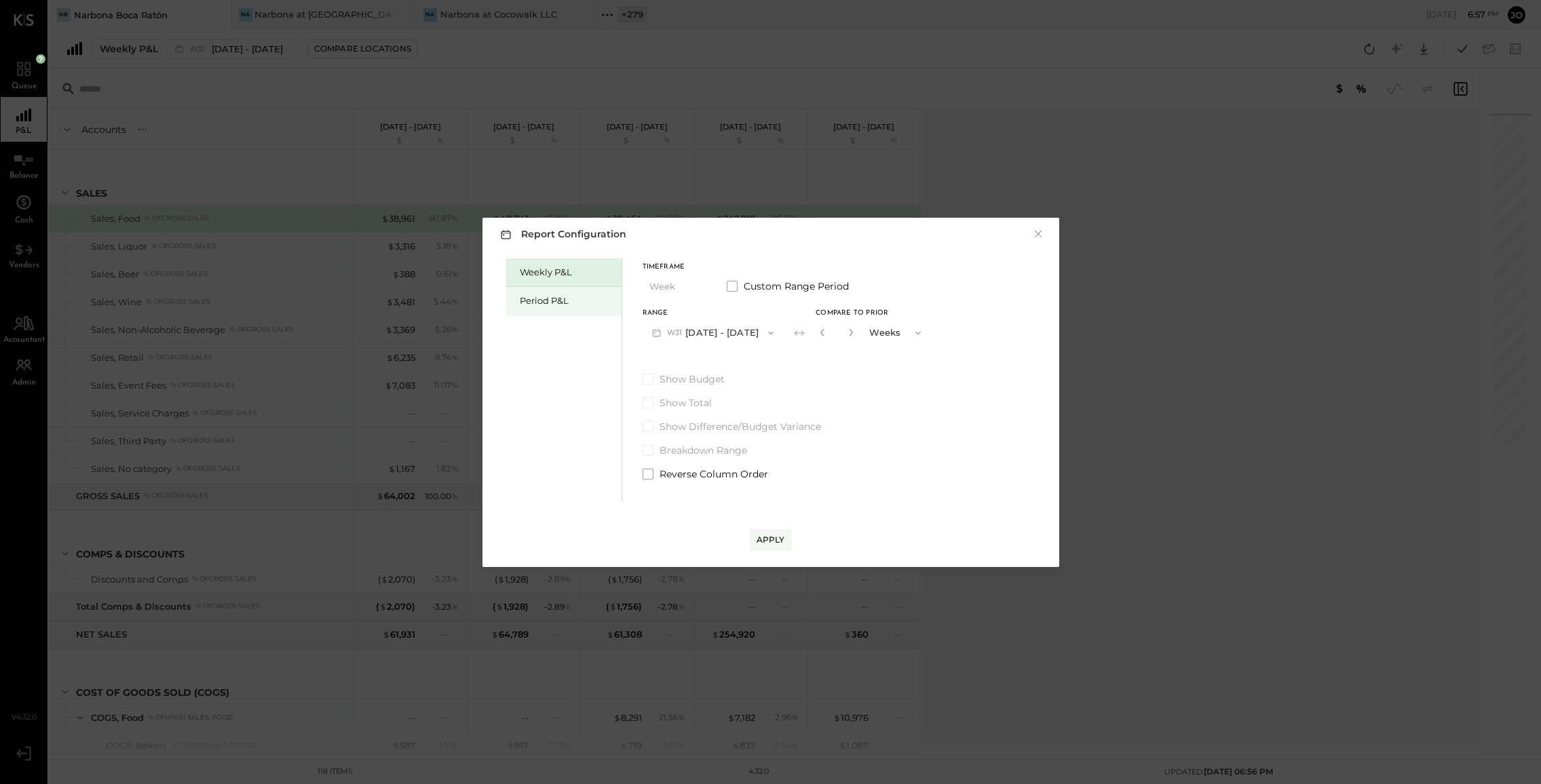
click at [555, 310] on div "Period P&L" at bounding box center [564, 301] width 116 height 29
click at [843, 327] on div "Compare" at bounding box center [821, 333] width 45 height 12
click at [853, 333] on icon "button" at bounding box center [851, 333] width 3 height 8
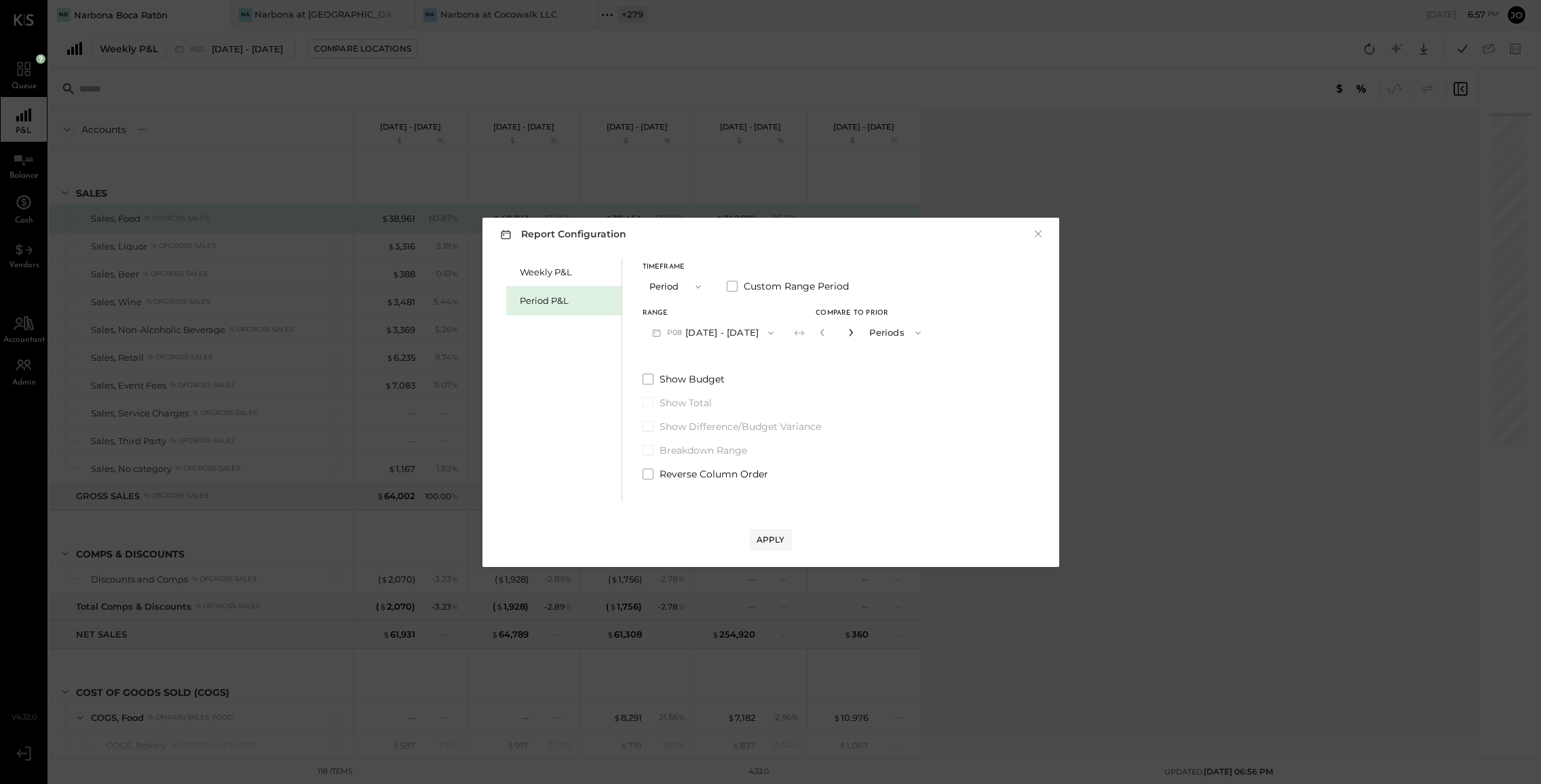
click at [853, 333] on icon "button" at bounding box center [851, 333] width 3 height 8
type input "*"
click at [775, 536] on div "Apply" at bounding box center [770, 539] width 29 height 12
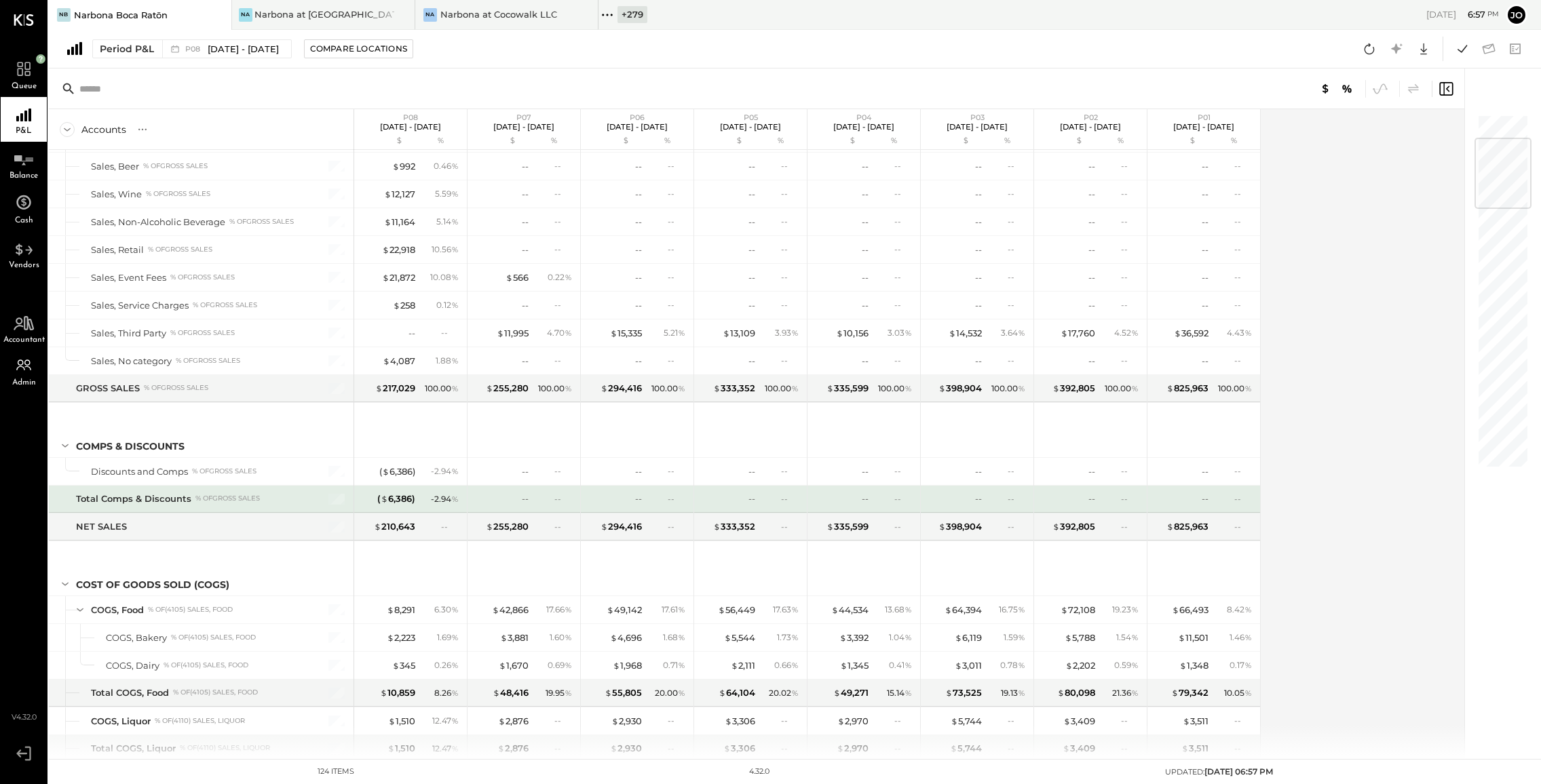
scroll to position [213, 0]
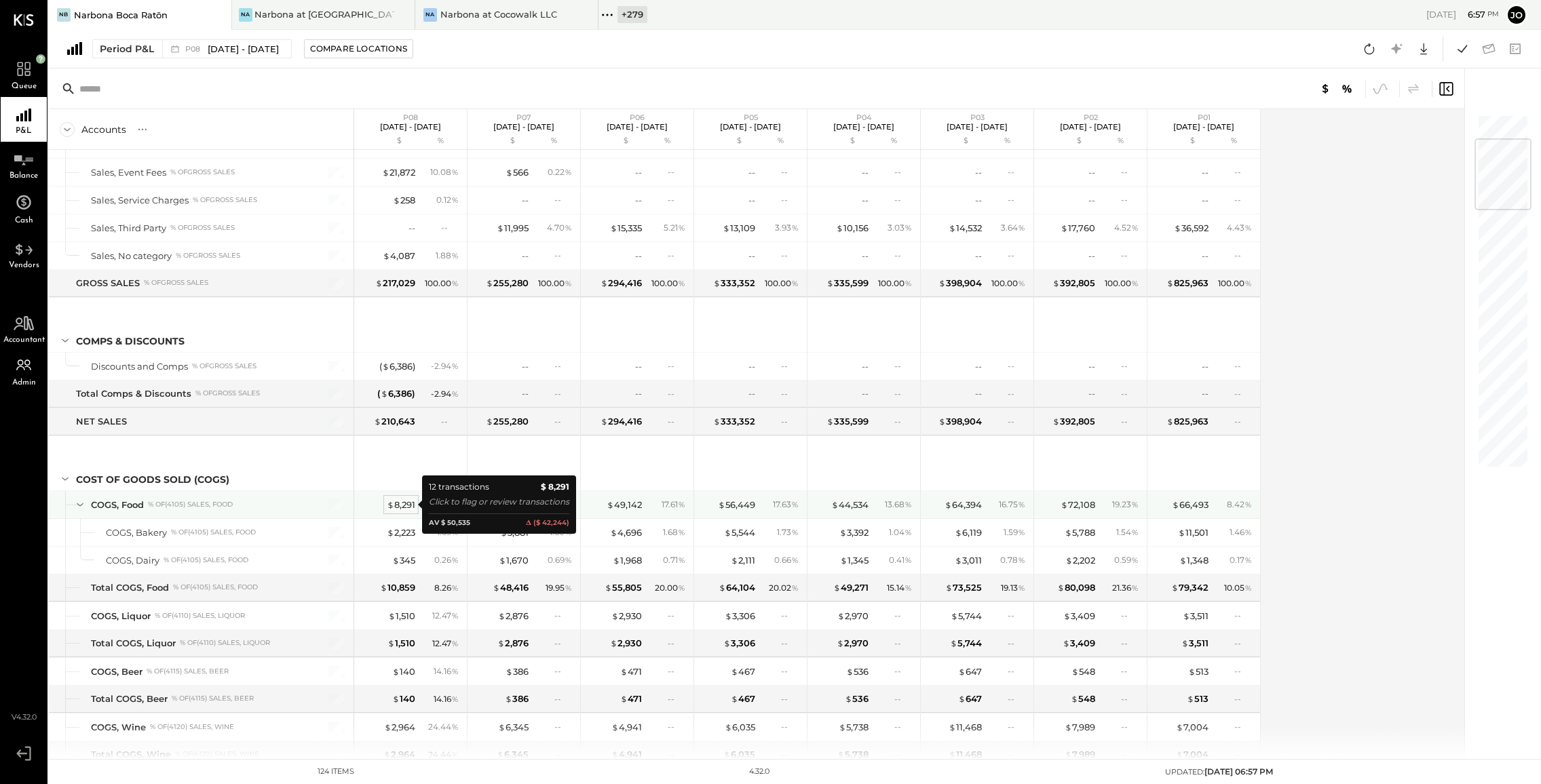
click at [396, 505] on div "$ 8,291" at bounding box center [401, 505] width 29 height 13
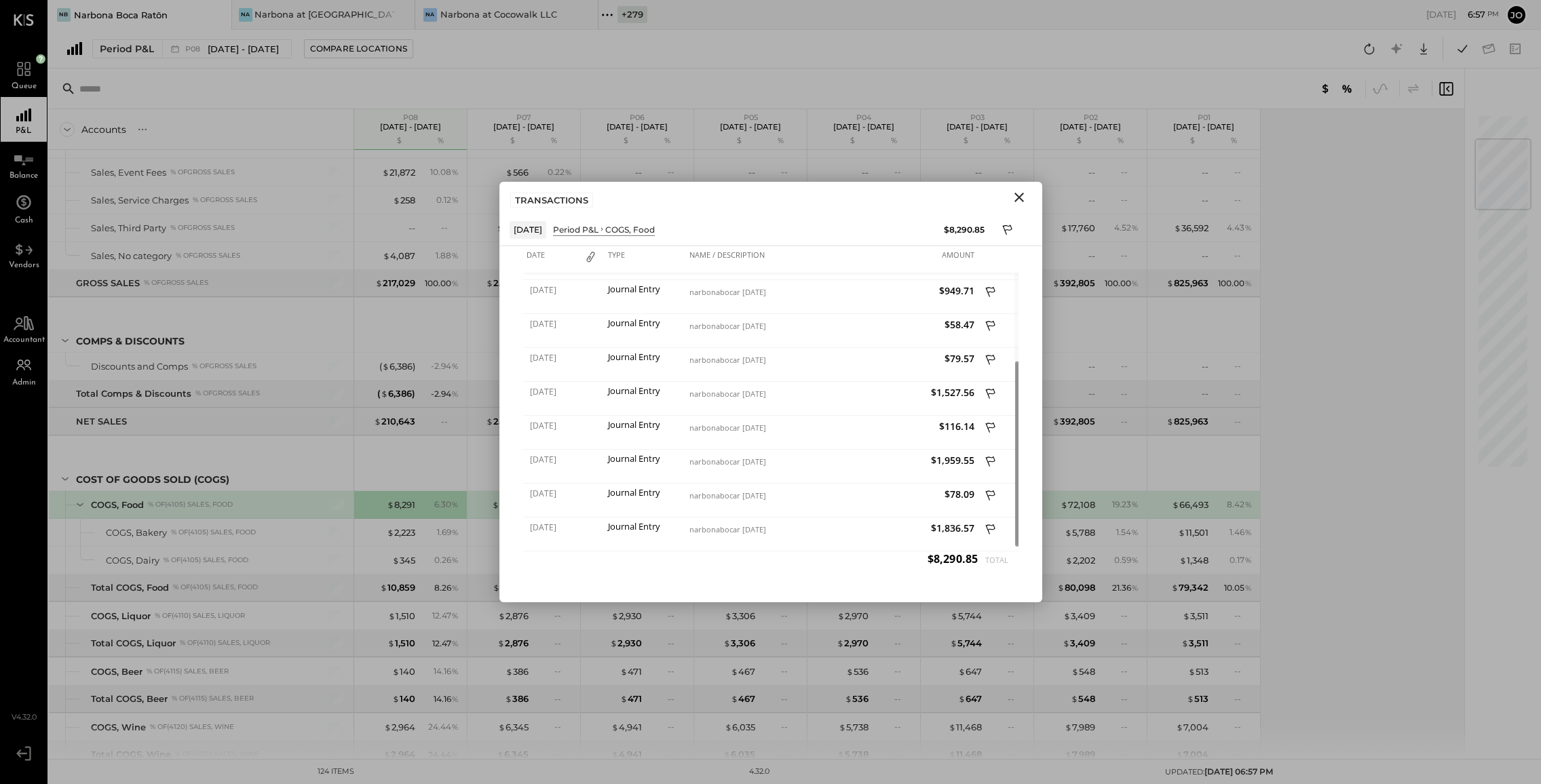
click at [1022, 194] on icon "Close" at bounding box center [1020, 198] width 10 height 10
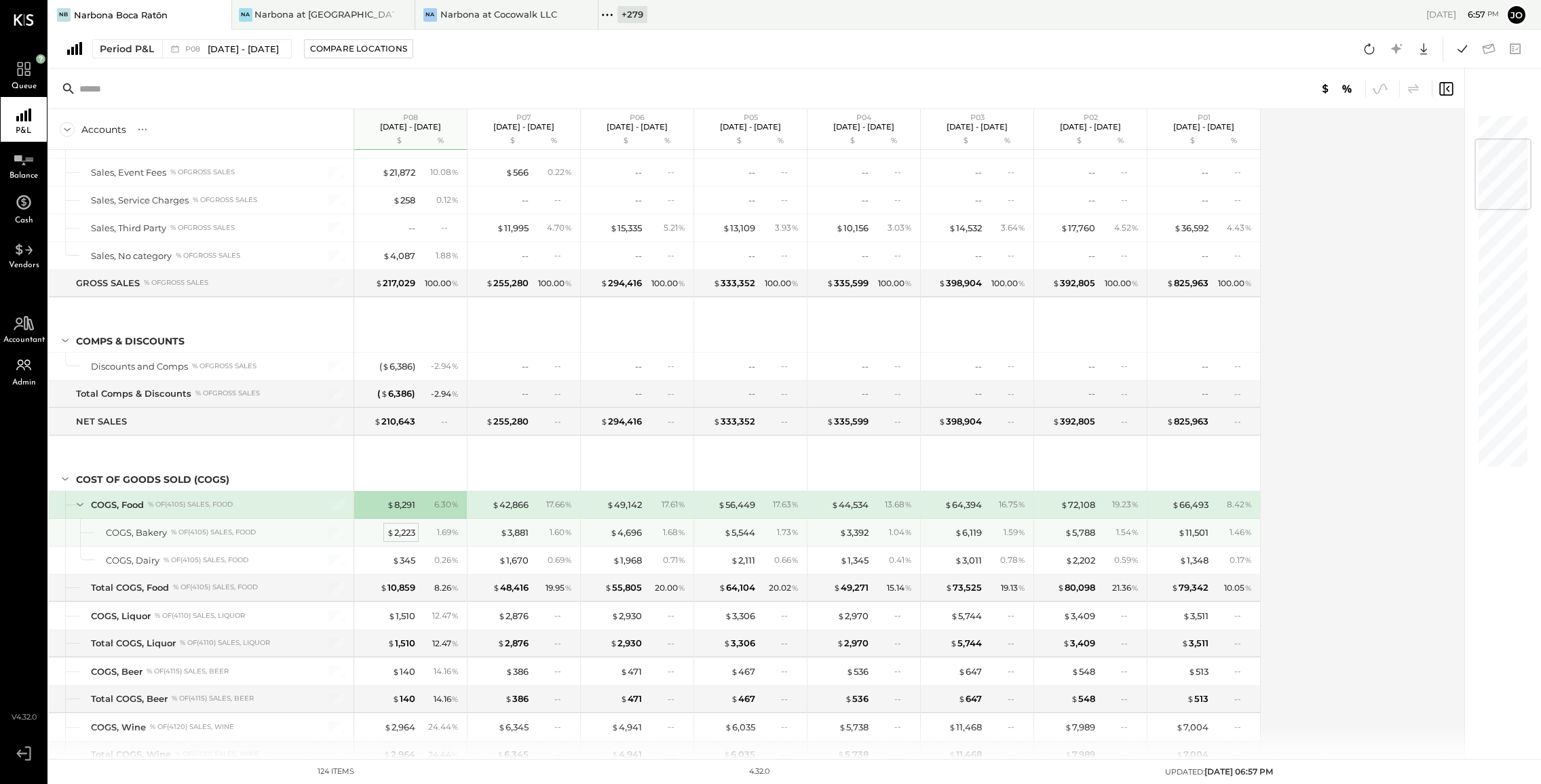
click at [409, 536] on div "$ 2,223" at bounding box center [401, 533] width 29 height 13
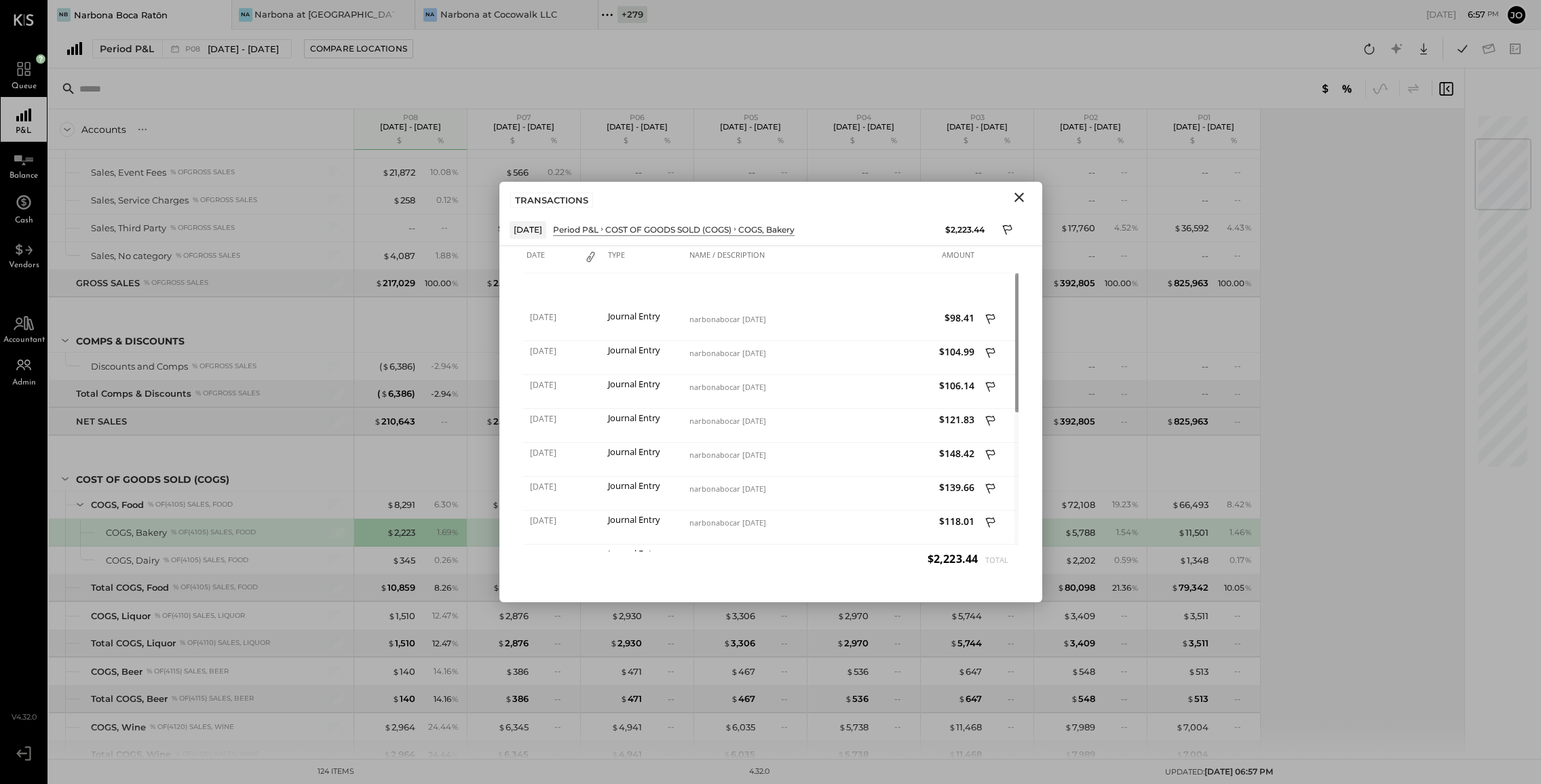
click at [1017, 201] on icon "Close" at bounding box center [1019, 197] width 16 height 16
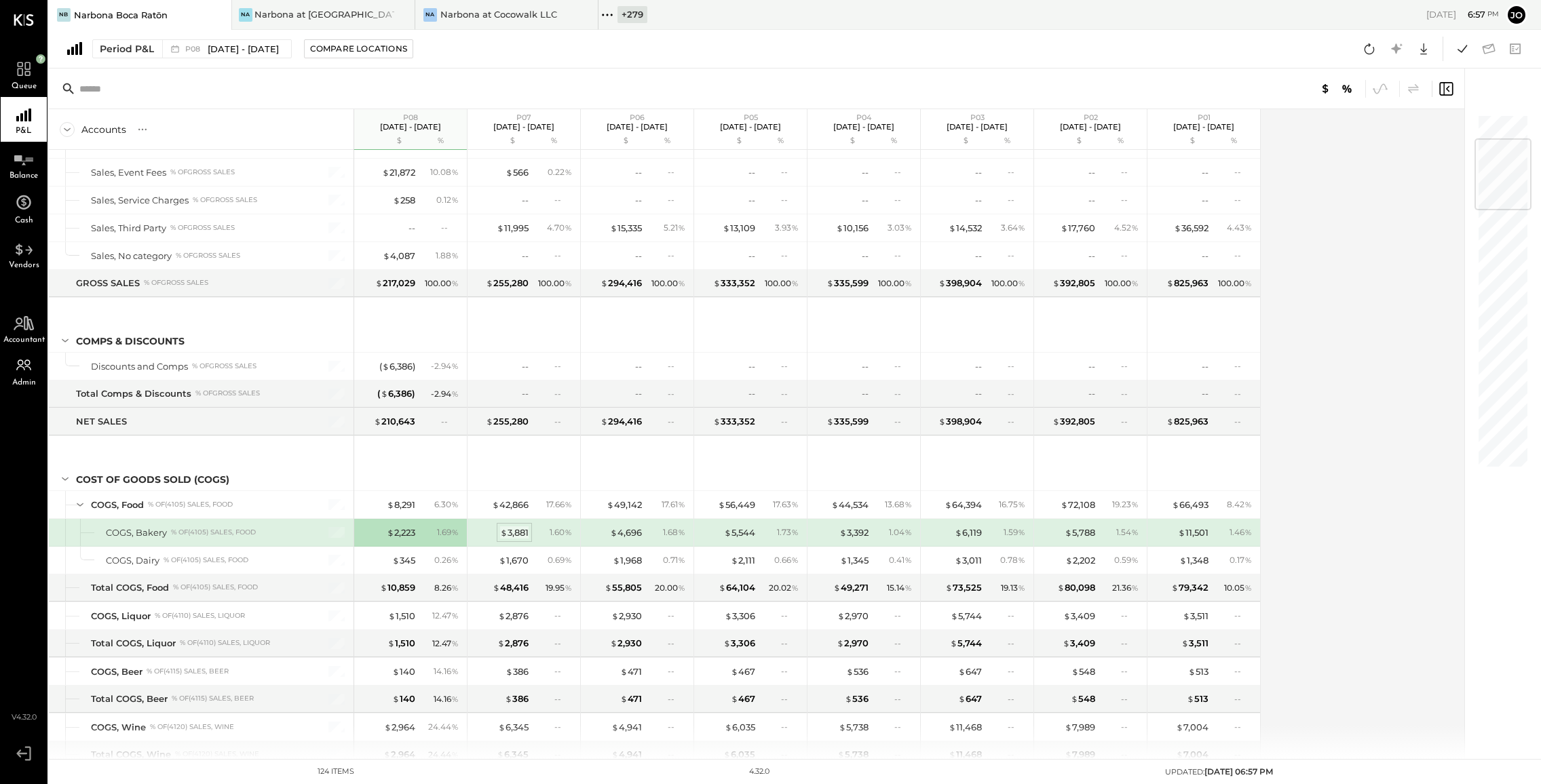
click at [512, 535] on div "$ 3,881" at bounding box center [514, 533] width 29 height 13
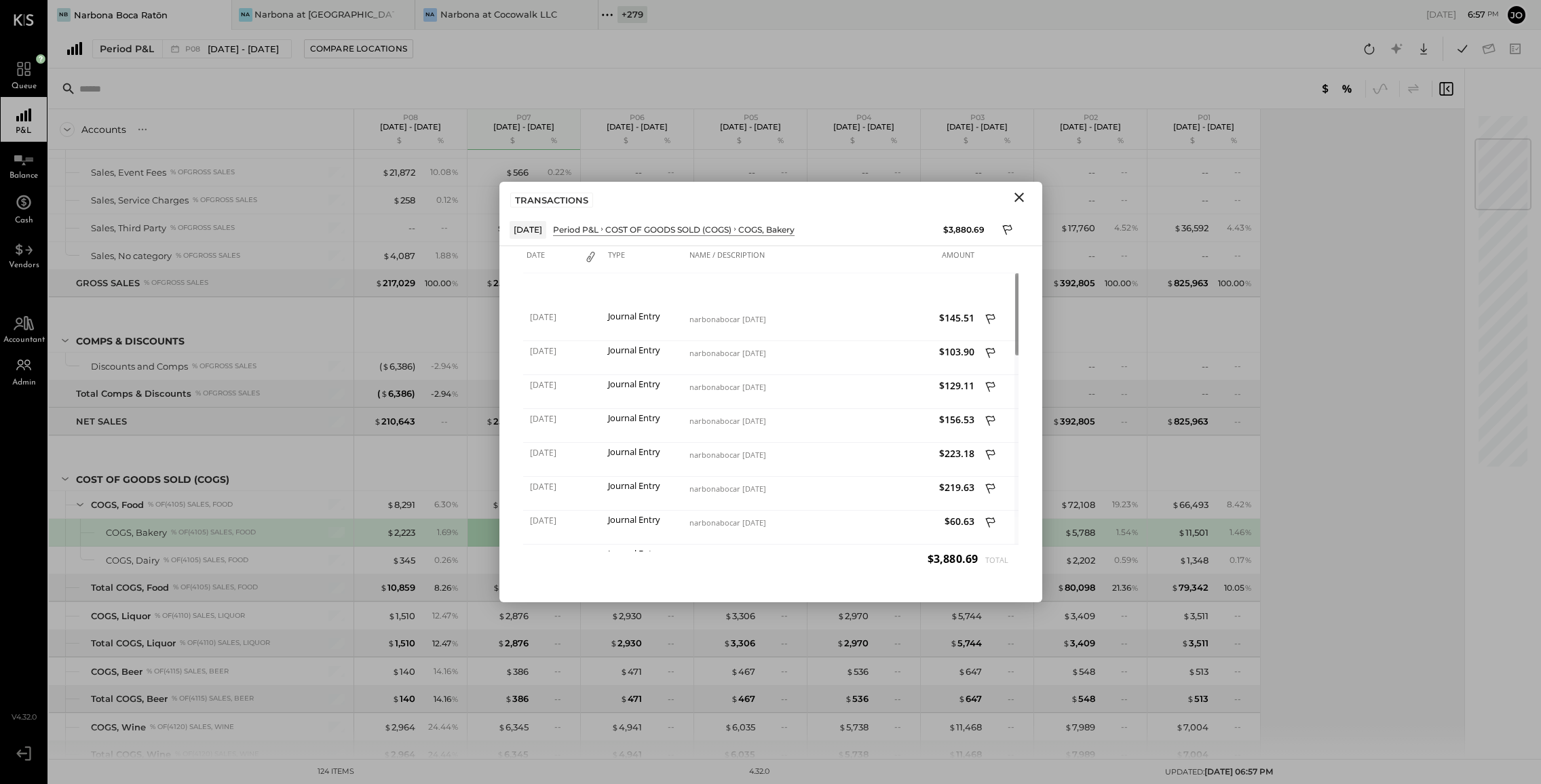
click at [1014, 199] on icon "Close" at bounding box center [1019, 197] width 16 height 16
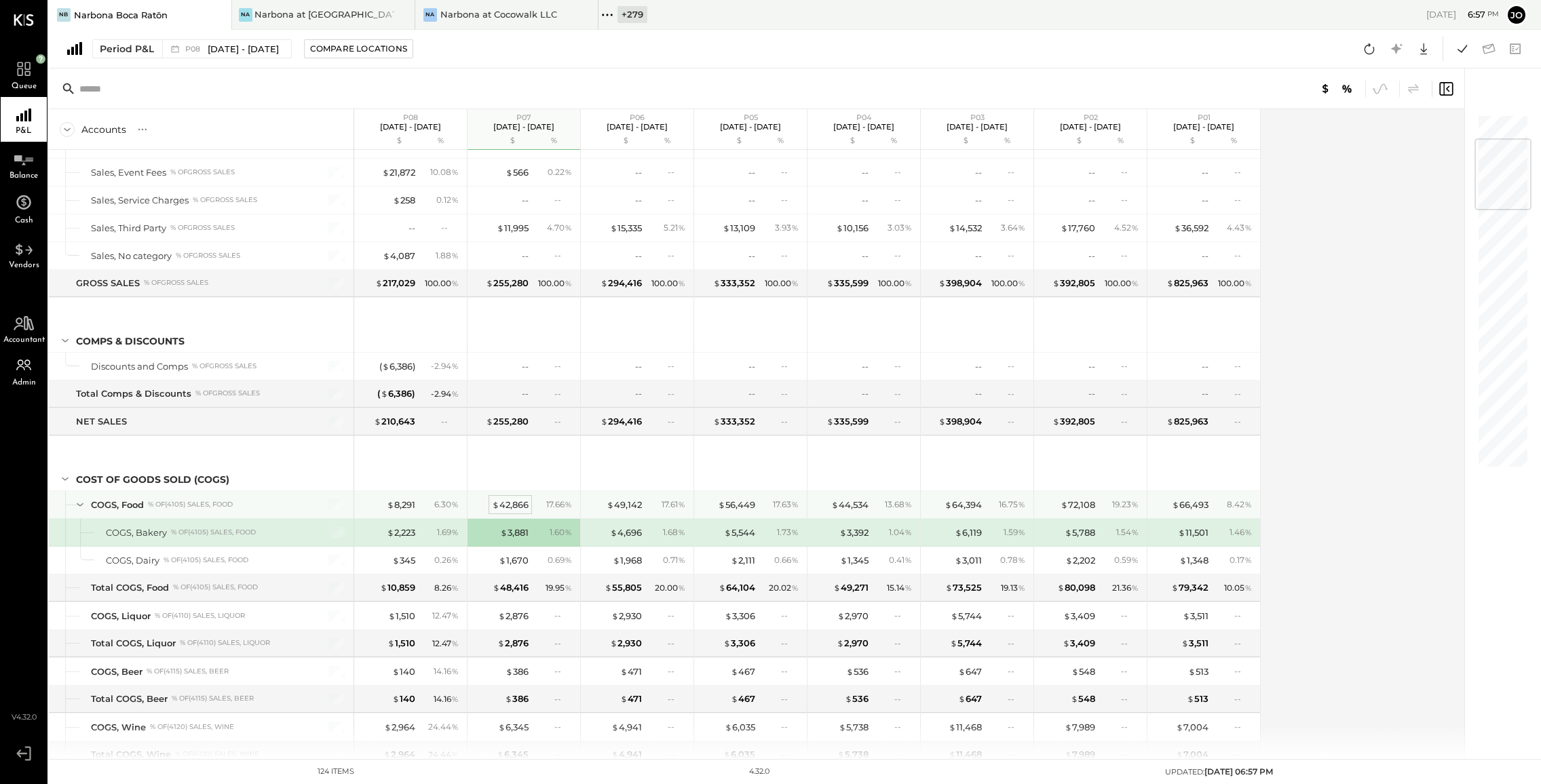
click at [506, 504] on div "$ 42,866" at bounding box center [510, 505] width 37 height 13
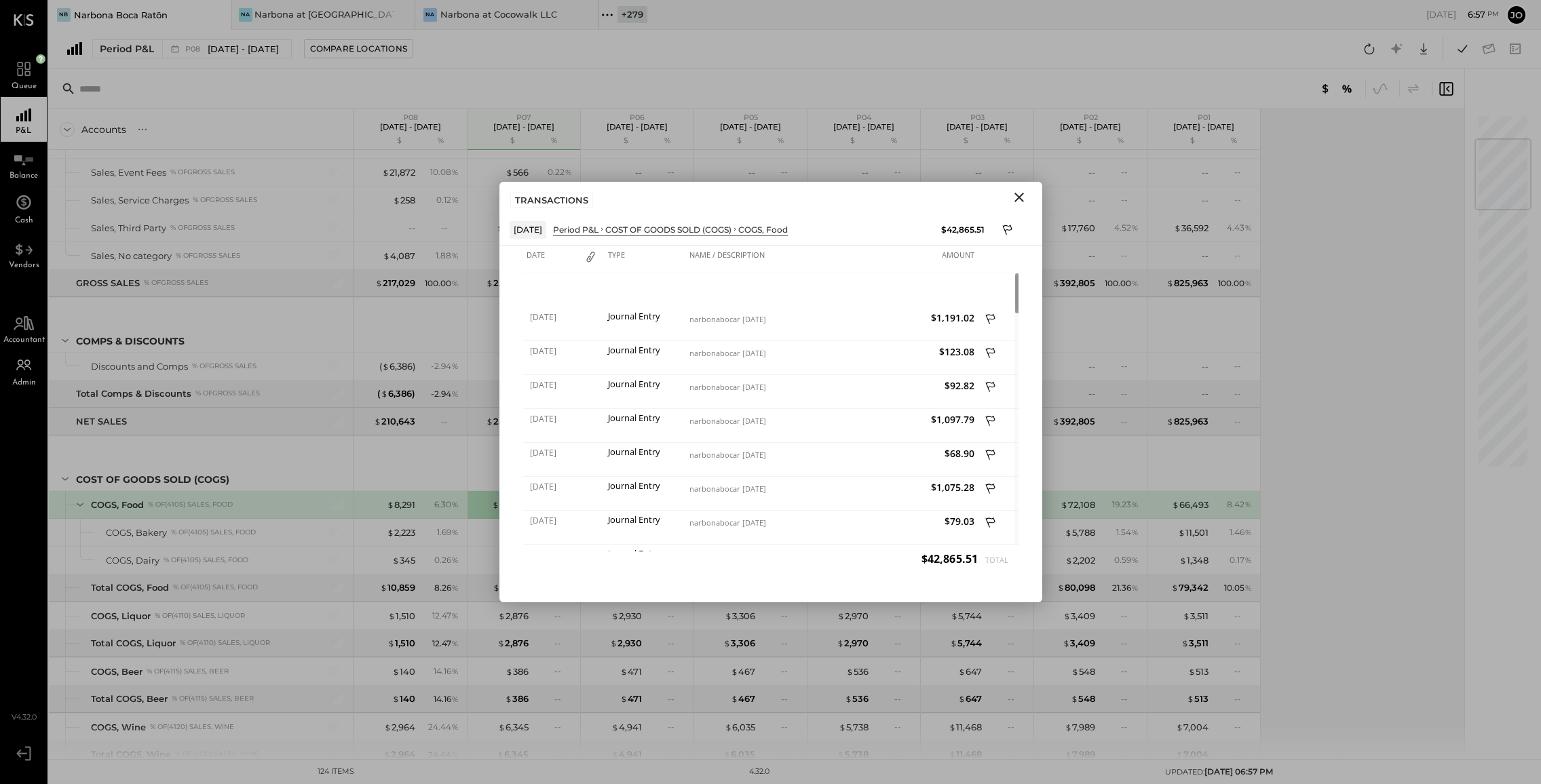
click at [1021, 200] on icon "Close" at bounding box center [1019, 197] width 16 height 16
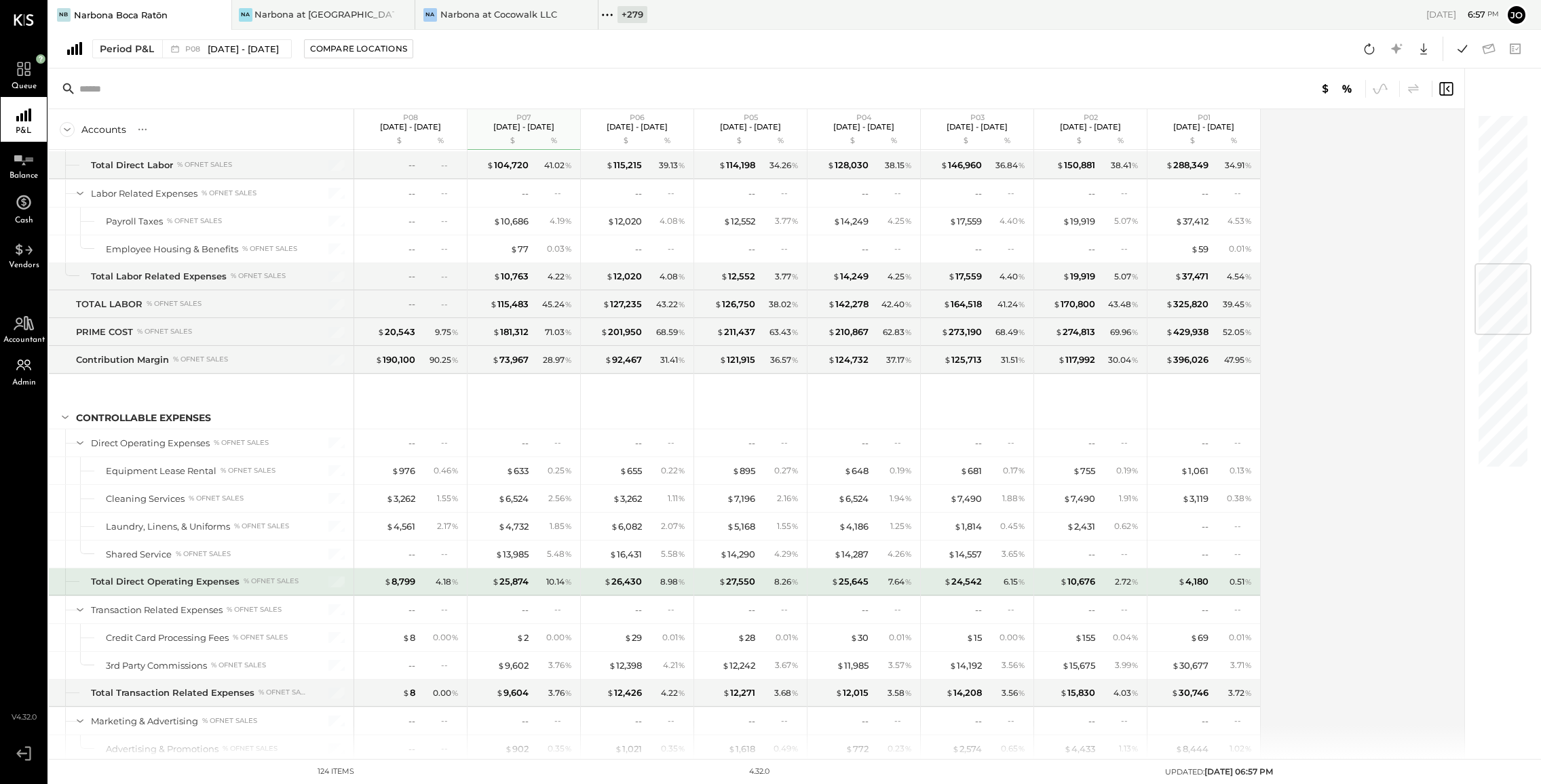
scroll to position [1536, 0]
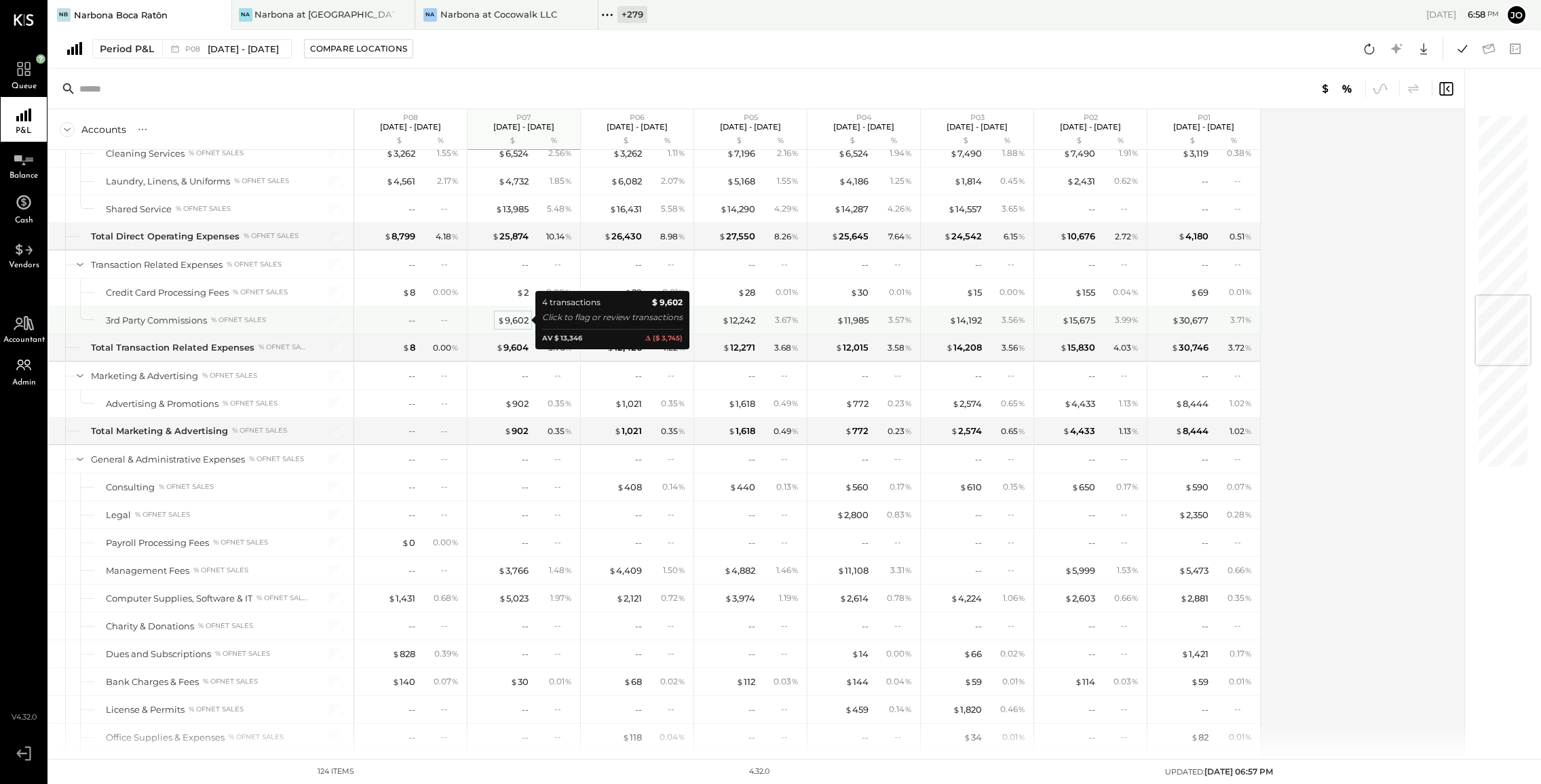
click at [504, 315] on span "$" at bounding box center [501, 320] width 8 height 11
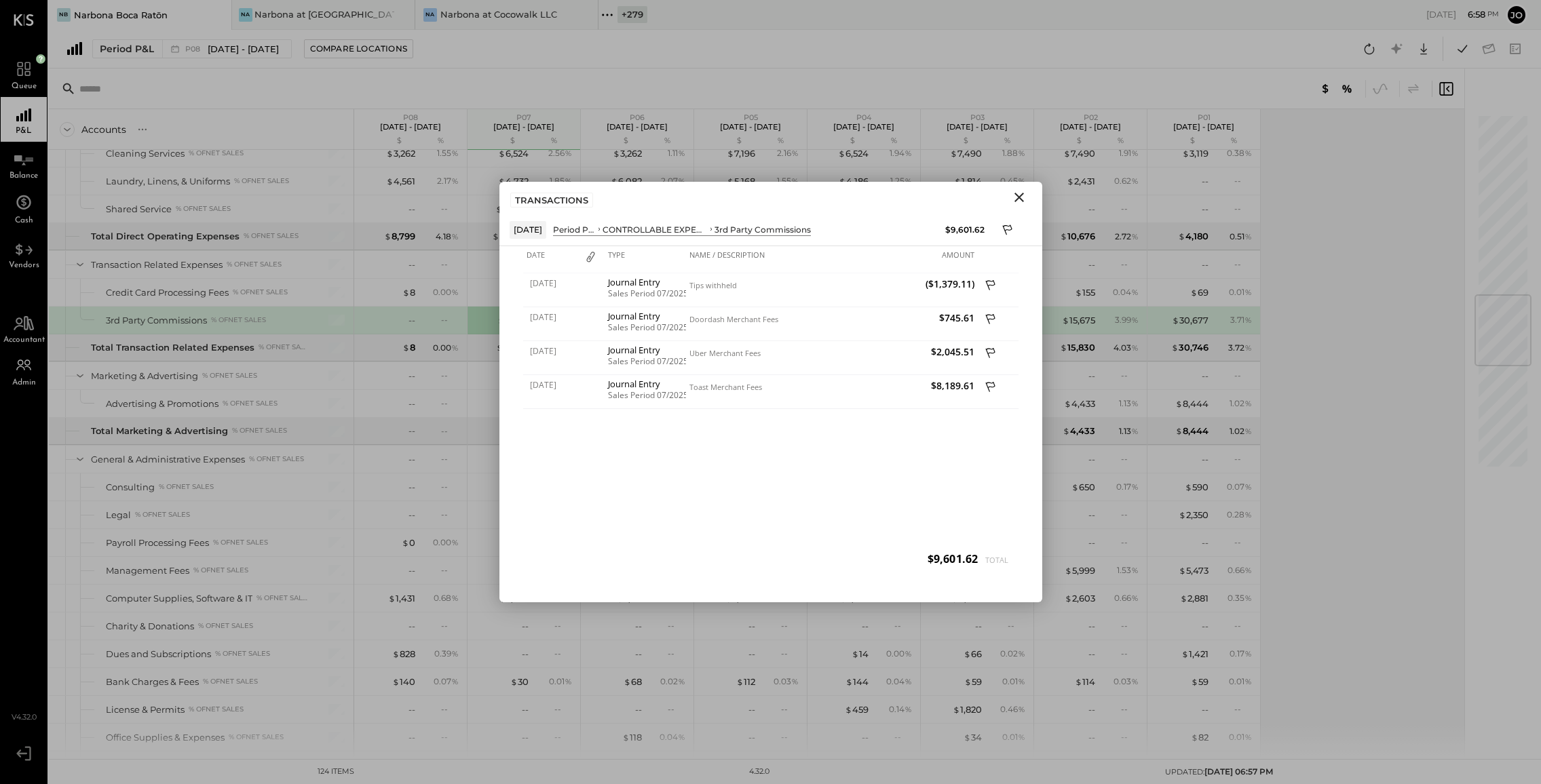
click at [1019, 199] on icon "Close" at bounding box center [1019, 197] width 16 height 16
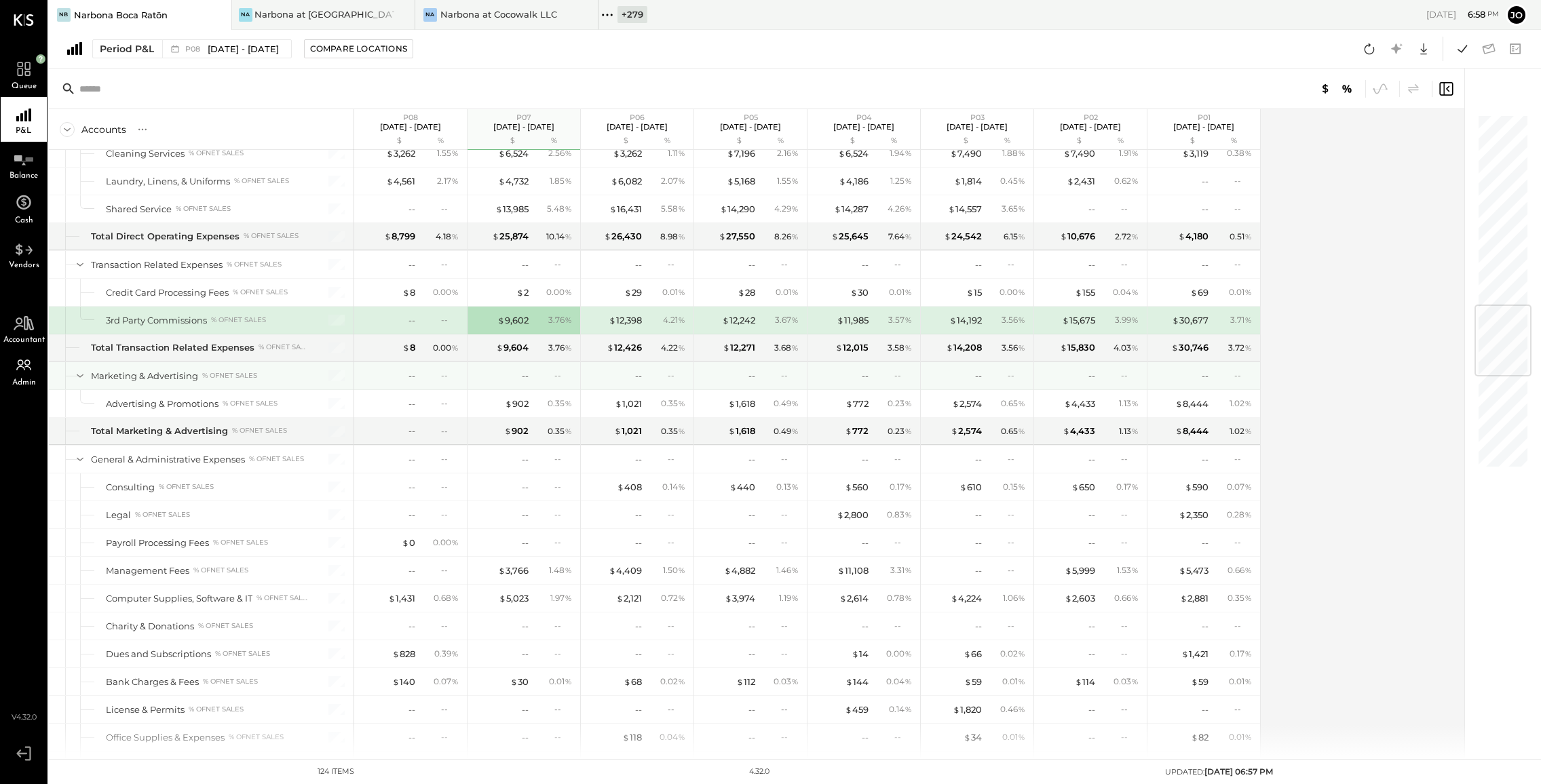
scroll to position [1751, 0]
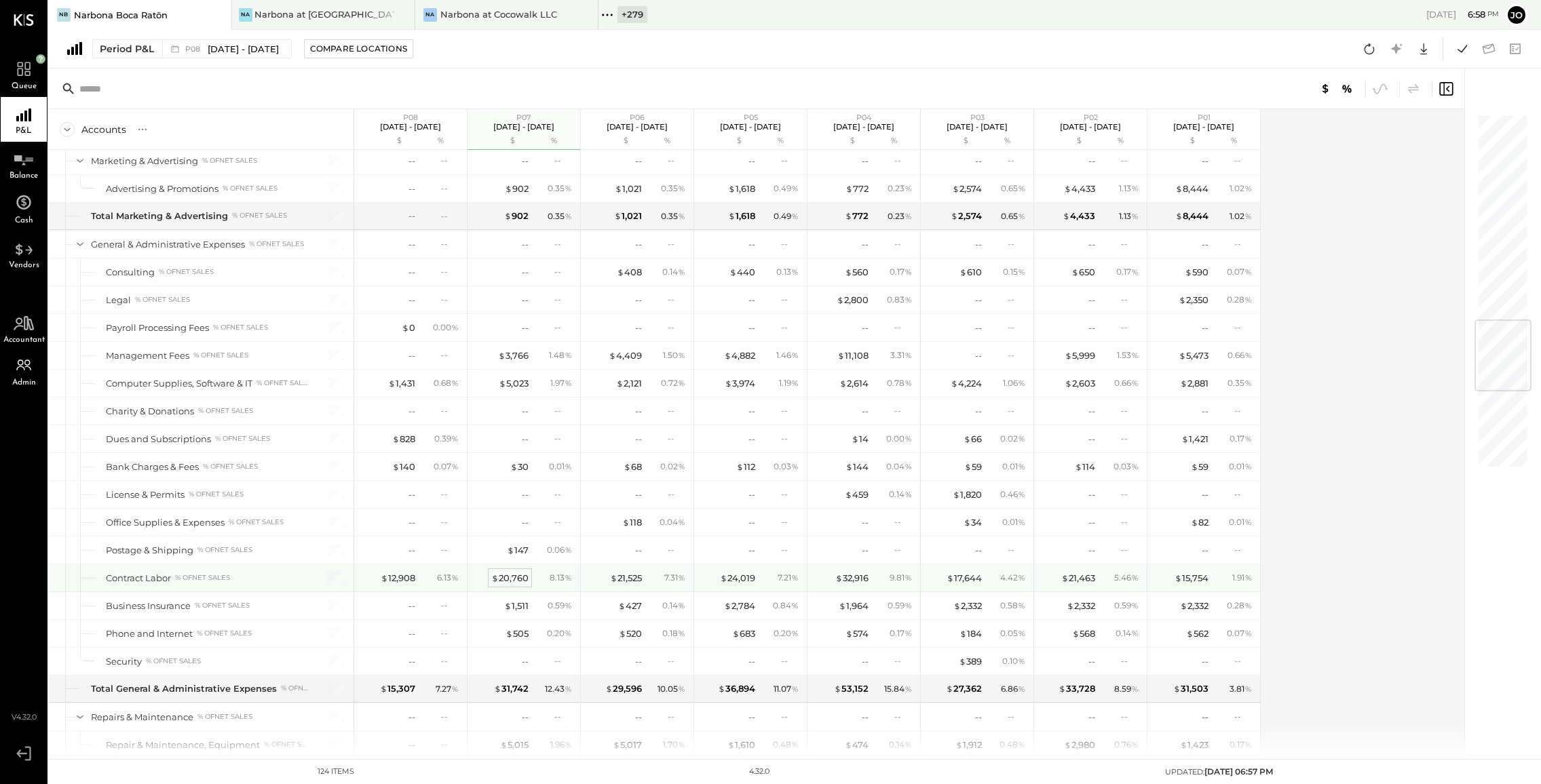
click at [519, 574] on div "$ 20,760" at bounding box center [510, 578] width 38 height 13
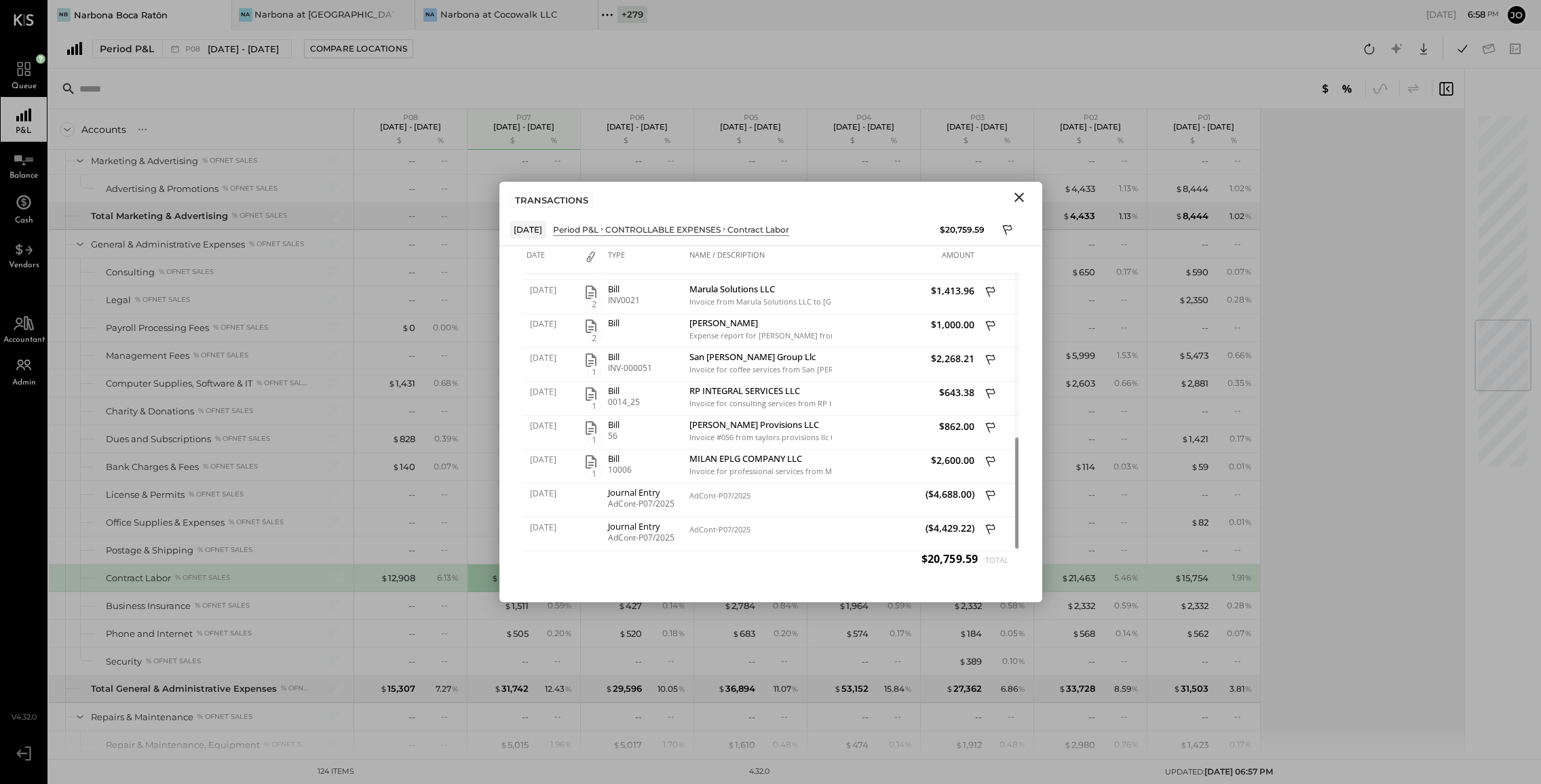
click at [1023, 199] on icon "Close" at bounding box center [1019, 197] width 16 height 16
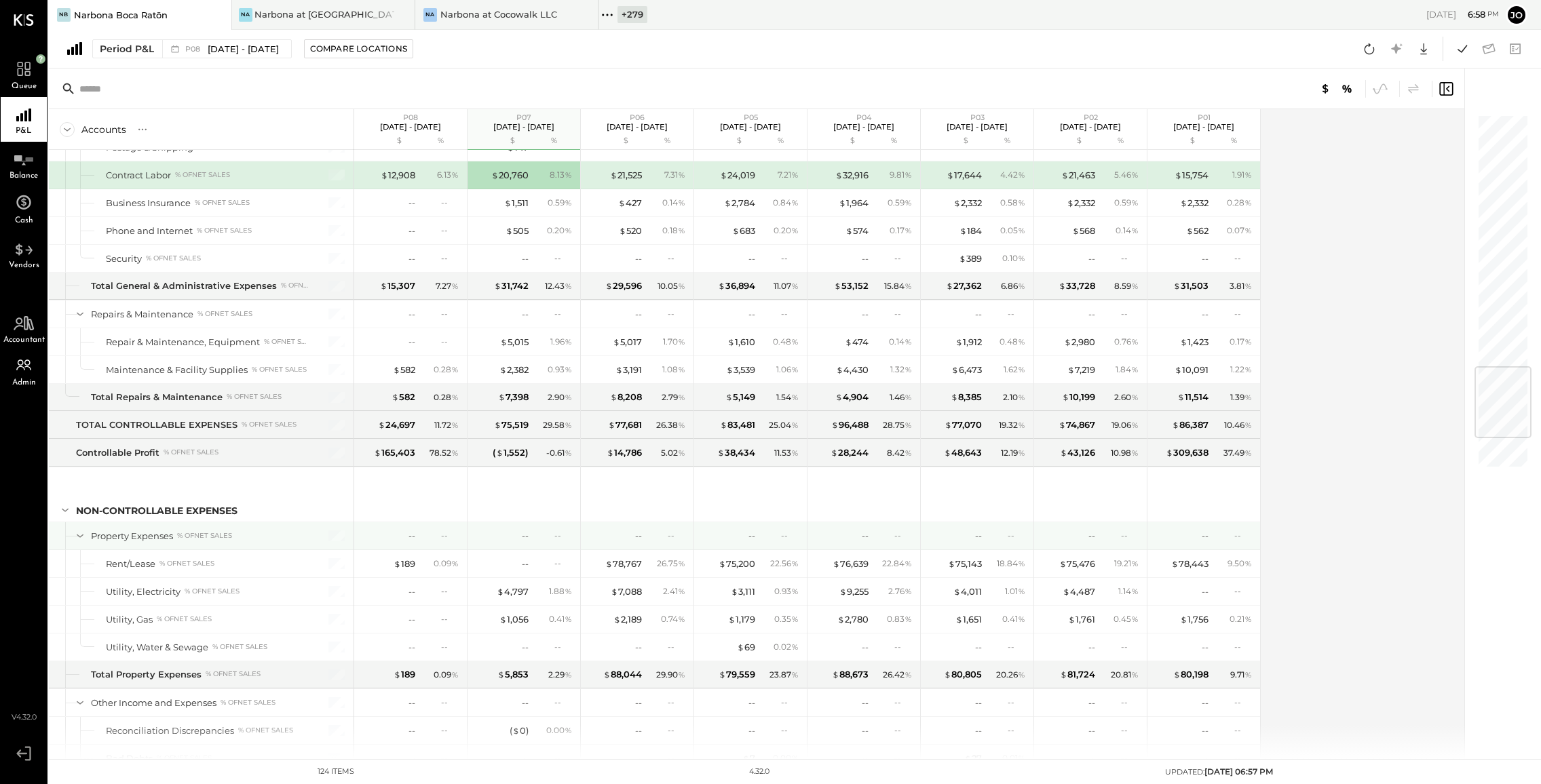
scroll to position [2159, 0]
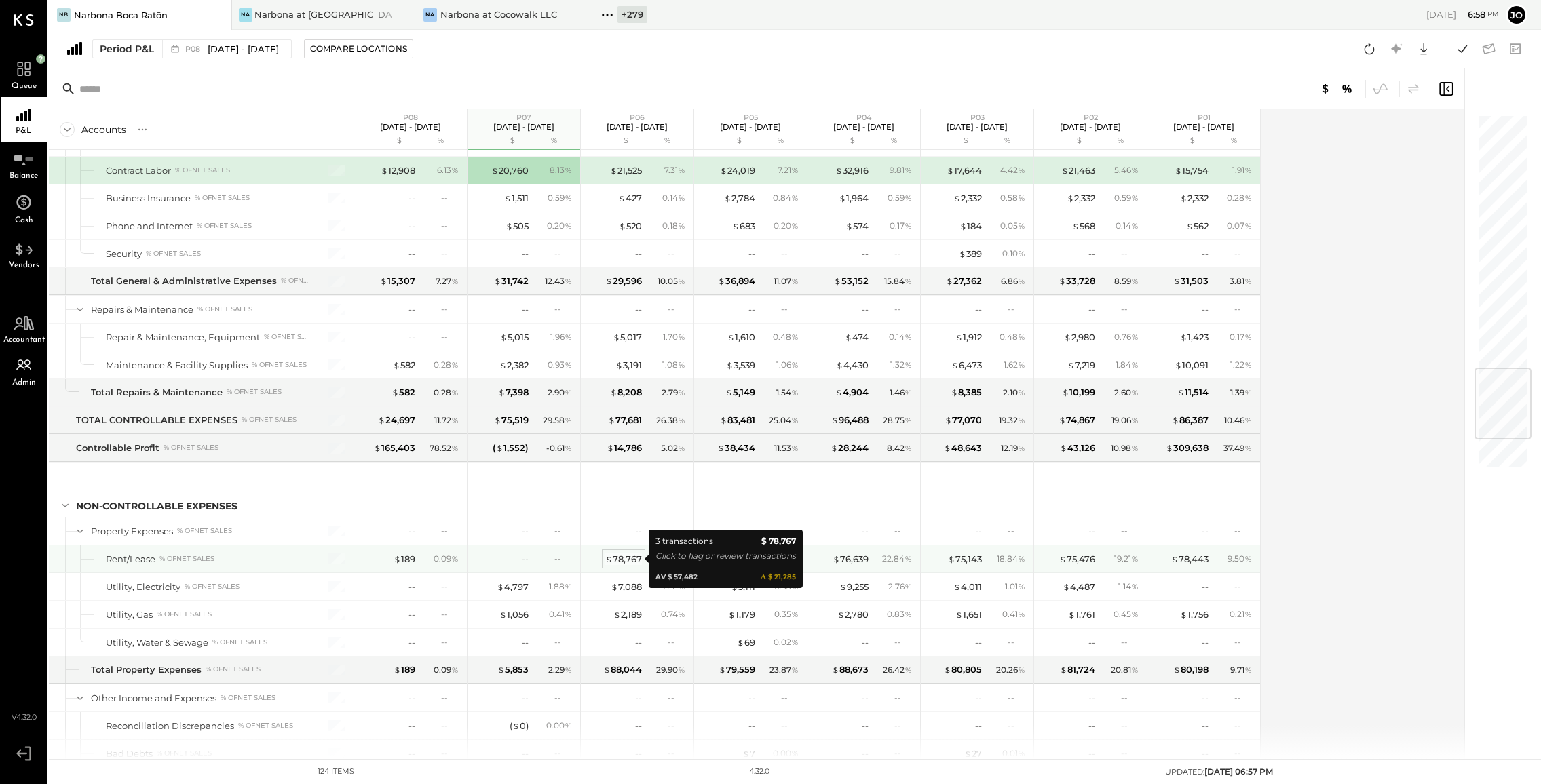
click at [629, 554] on div "$ 78,767" at bounding box center [623, 559] width 37 height 13
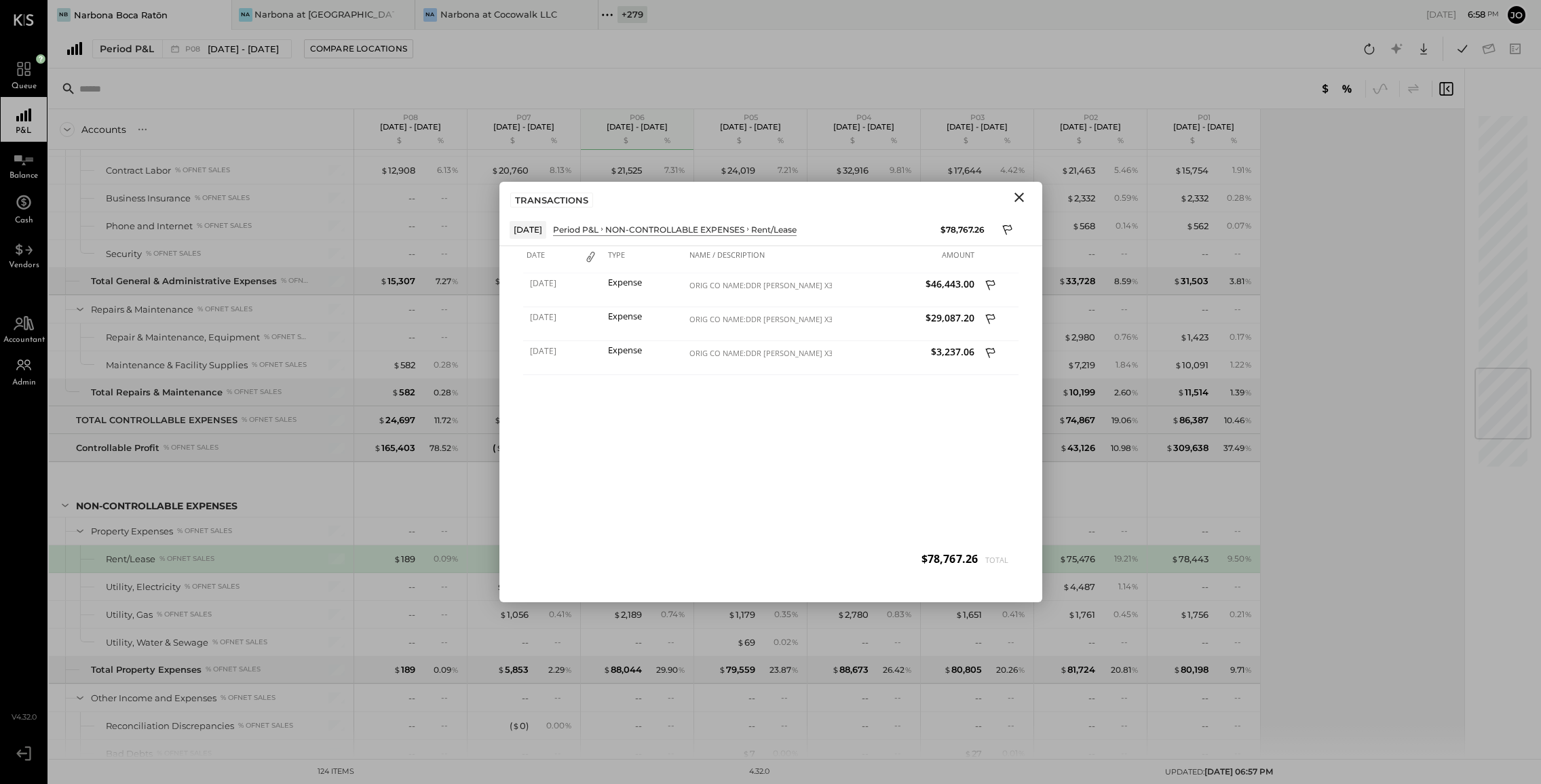
click at [1021, 199] on icon "Close" at bounding box center [1020, 198] width 10 height 10
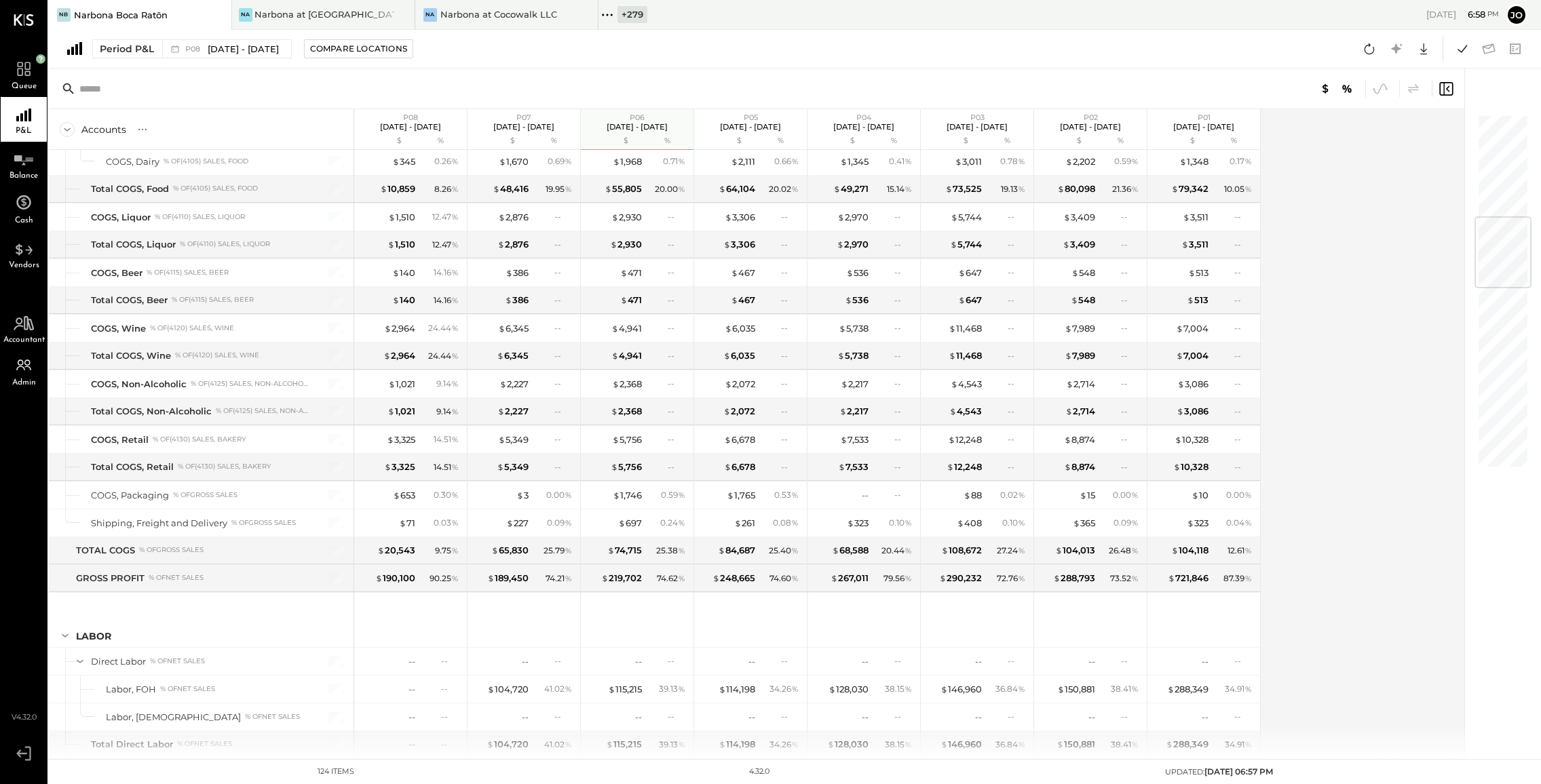
scroll to position [1332, 0]
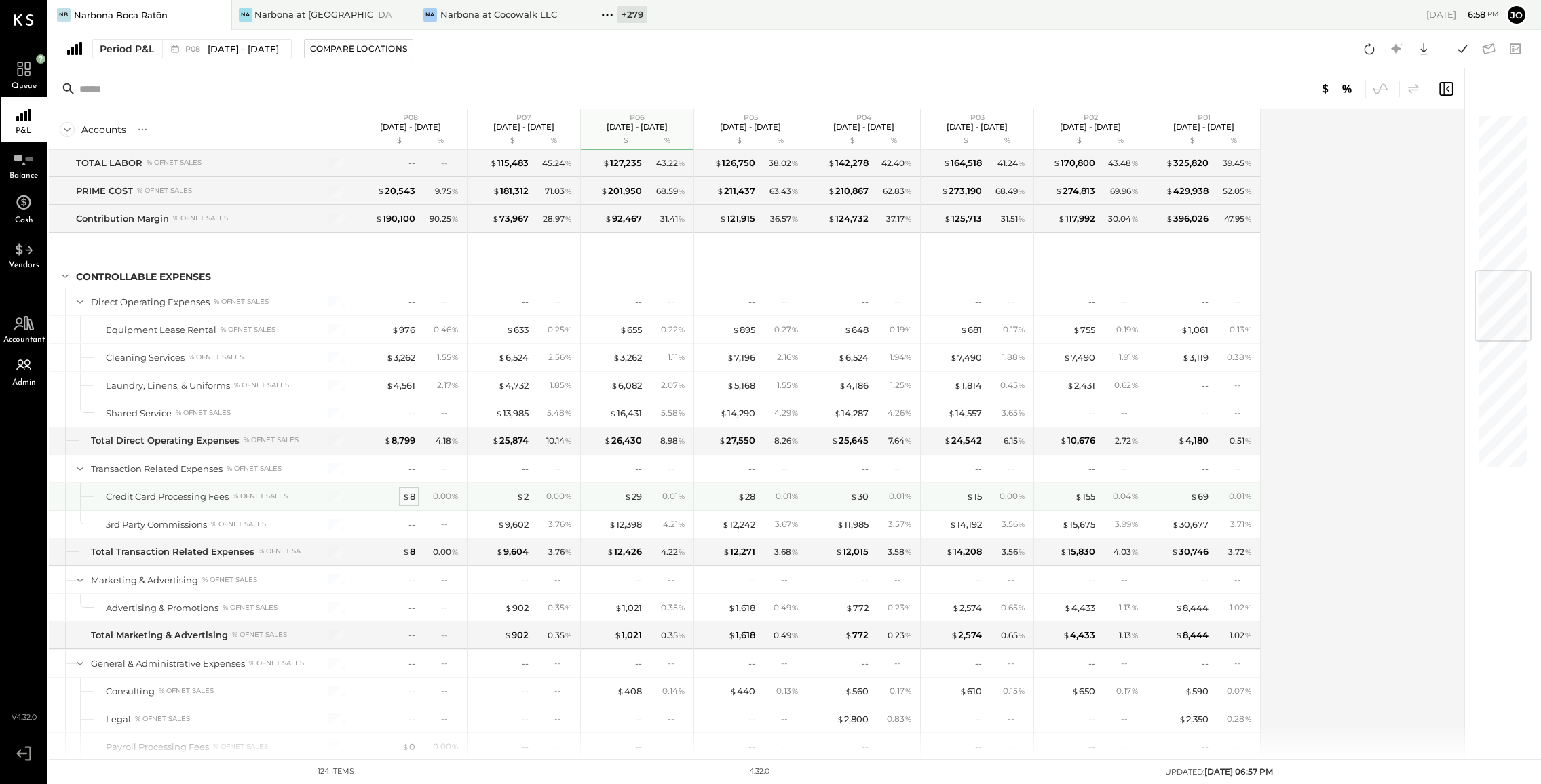
click at [412, 495] on div "$ 8" at bounding box center [408, 496] width 13 height 13
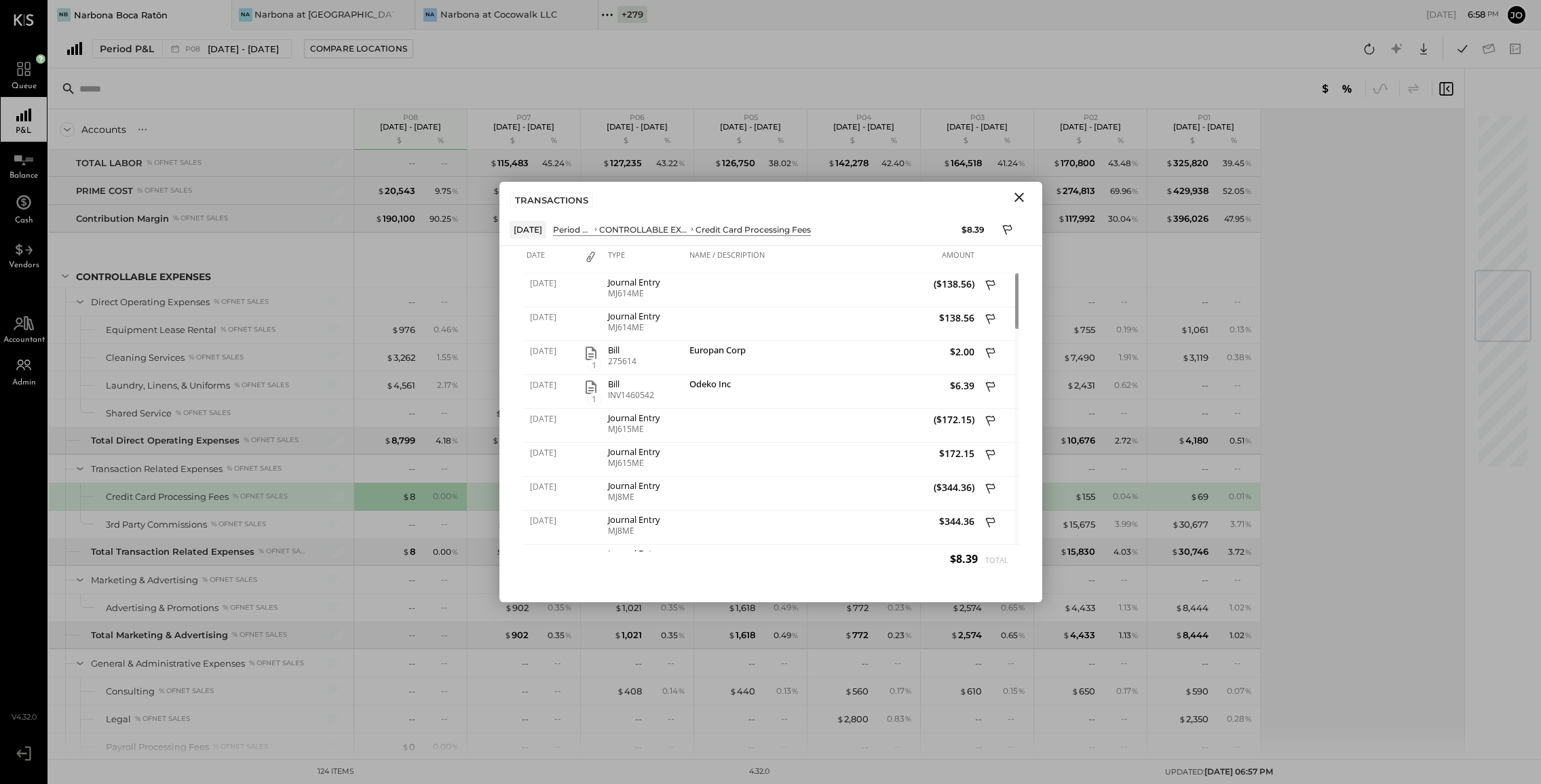
click at [1006, 230] on icon at bounding box center [1007, 230] width 10 height 10
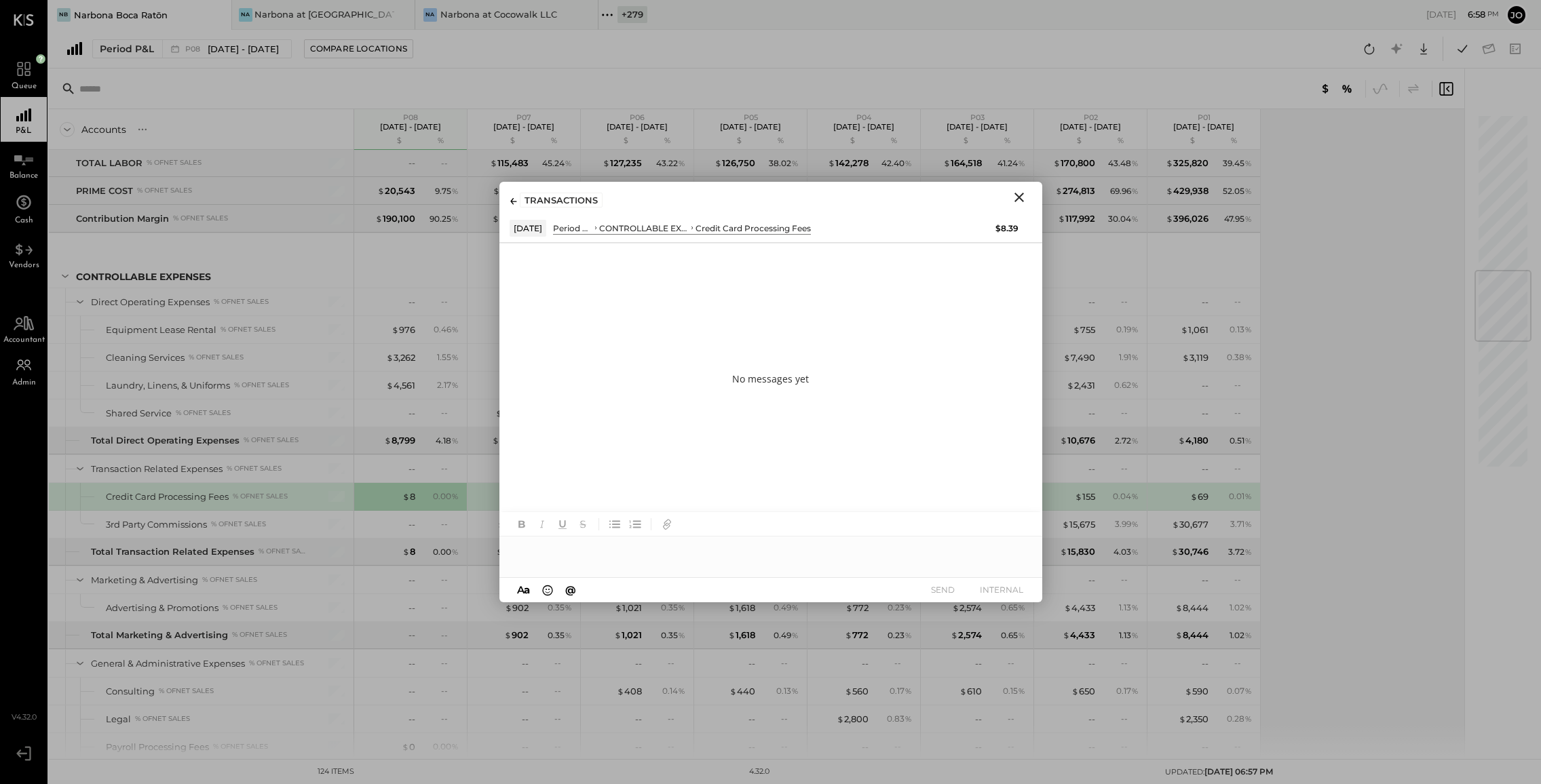
click at [788, 562] on div at bounding box center [770, 549] width 543 height 27
click at [651, 551] on div "**********" at bounding box center [770, 549] width 543 height 27
click at [779, 553] on div "**********" at bounding box center [770, 549] width 543 height 27
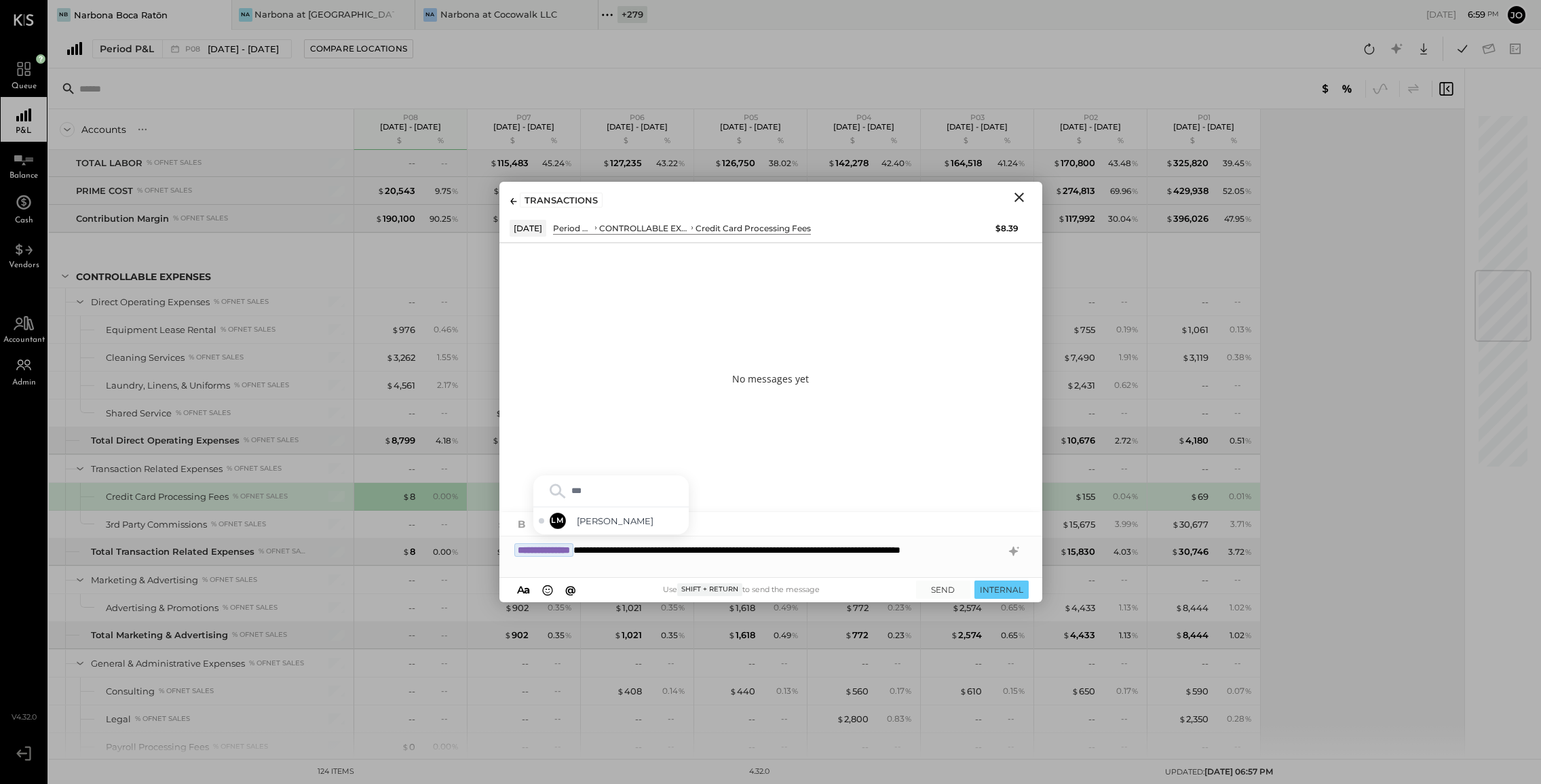
type input "****"
type input "***"
click at [1008, 584] on button "INTERNAL" at bounding box center [1001, 590] width 54 height 19
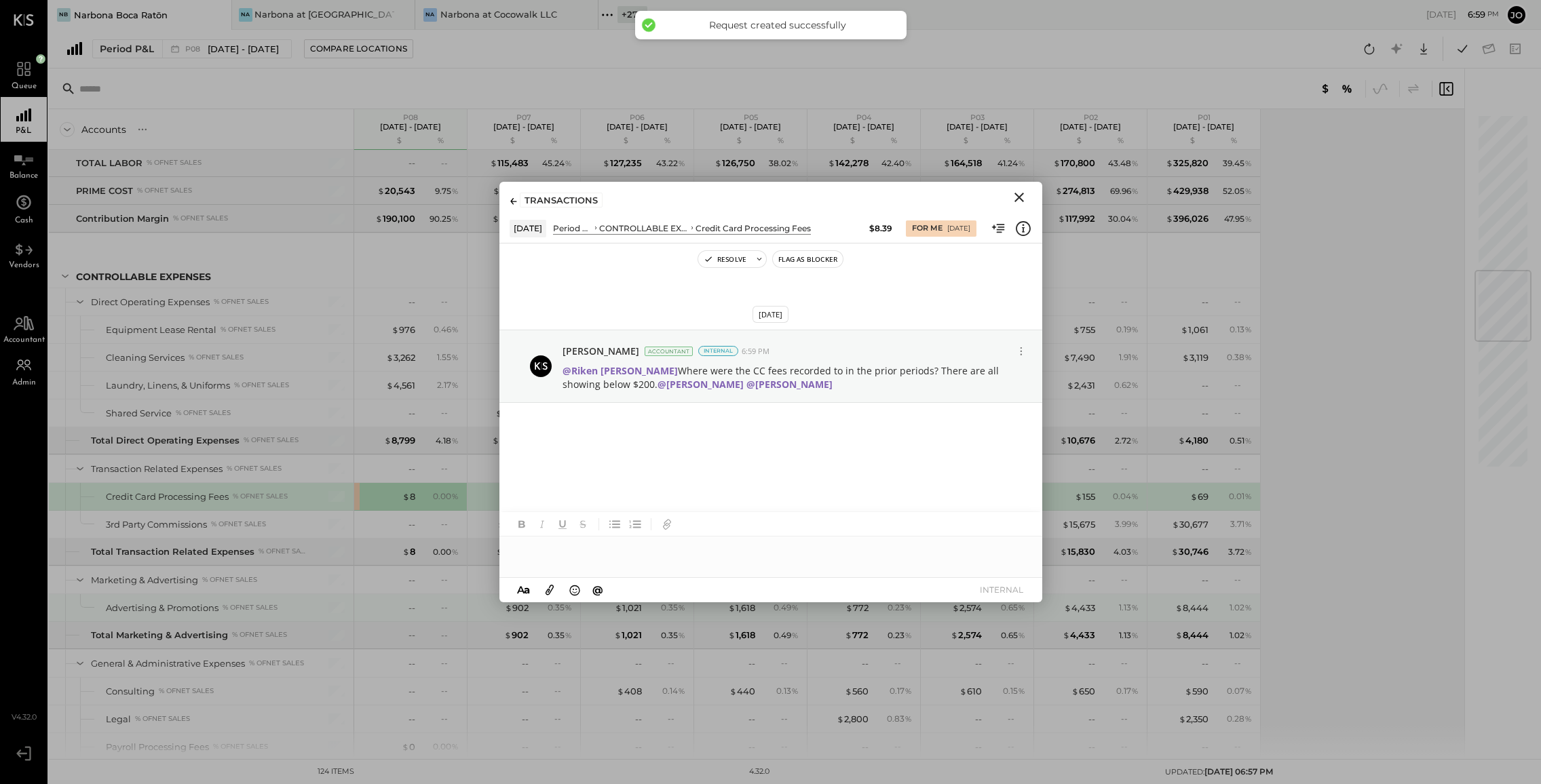
click at [448, 614] on div "-- --" at bounding box center [412, 607] width 102 height 27
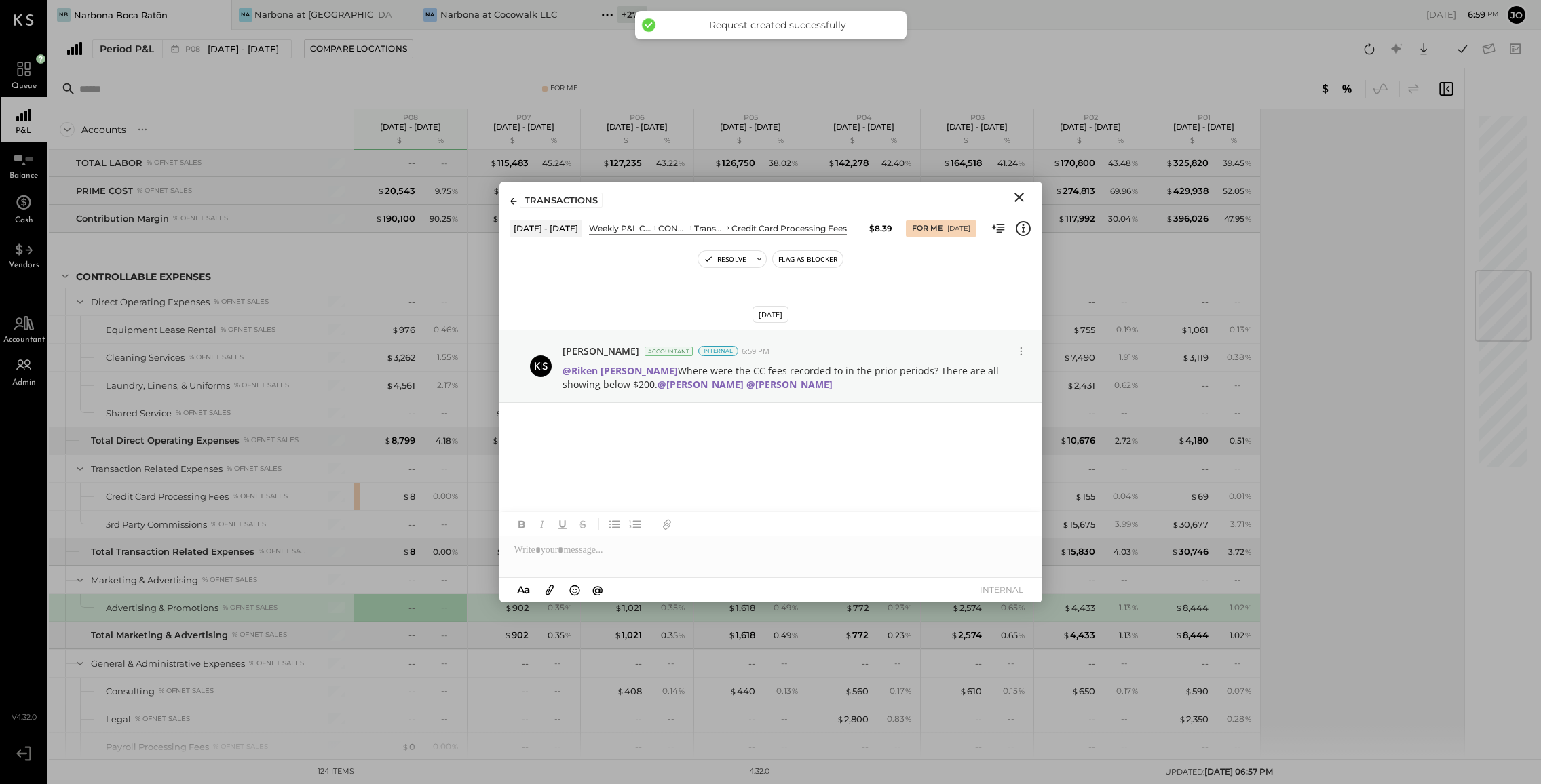
click at [1020, 192] on icon "Close" at bounding box center [1019, 197] width 16 height 16
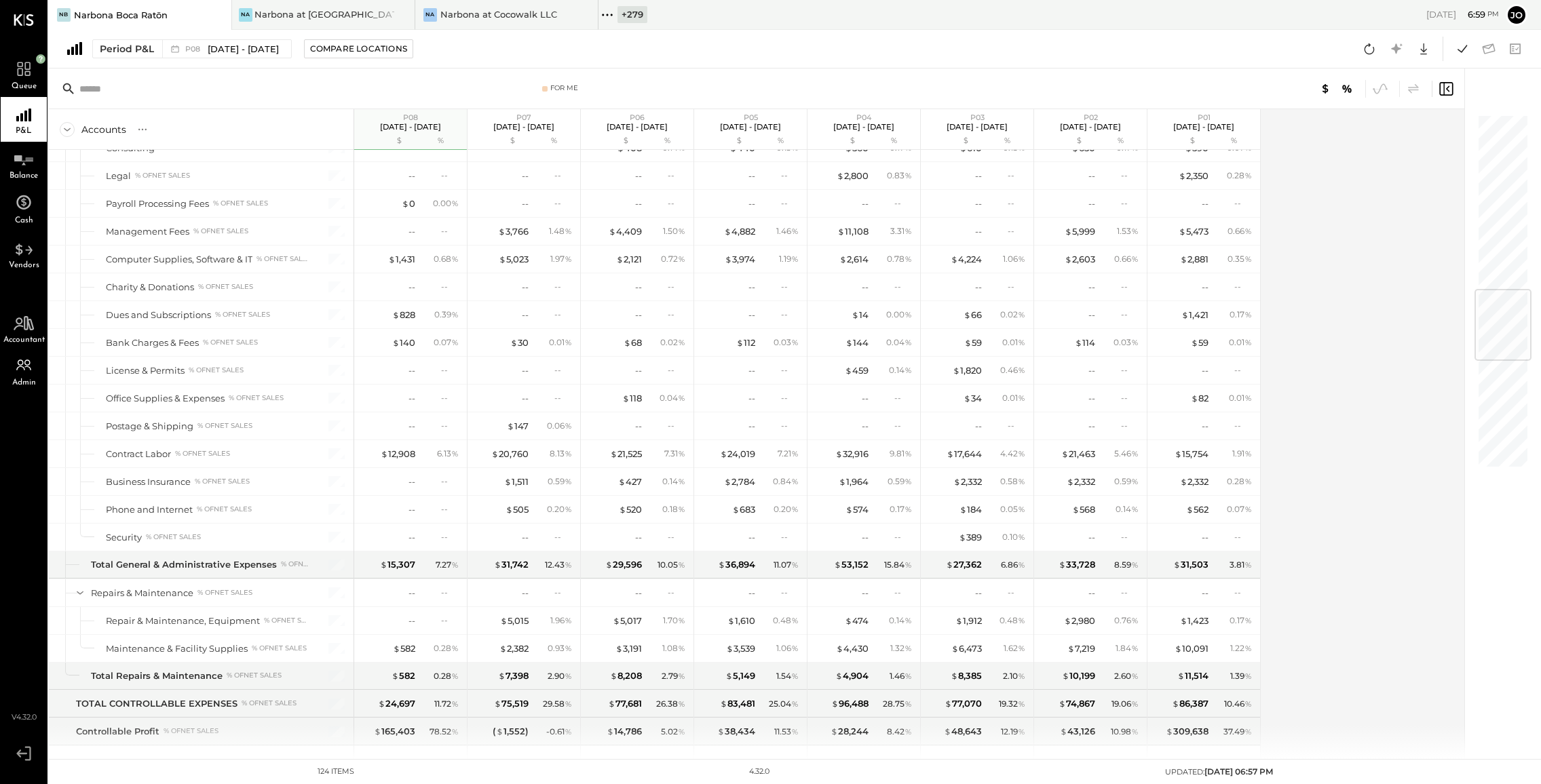
scroll to position [2397, 0]
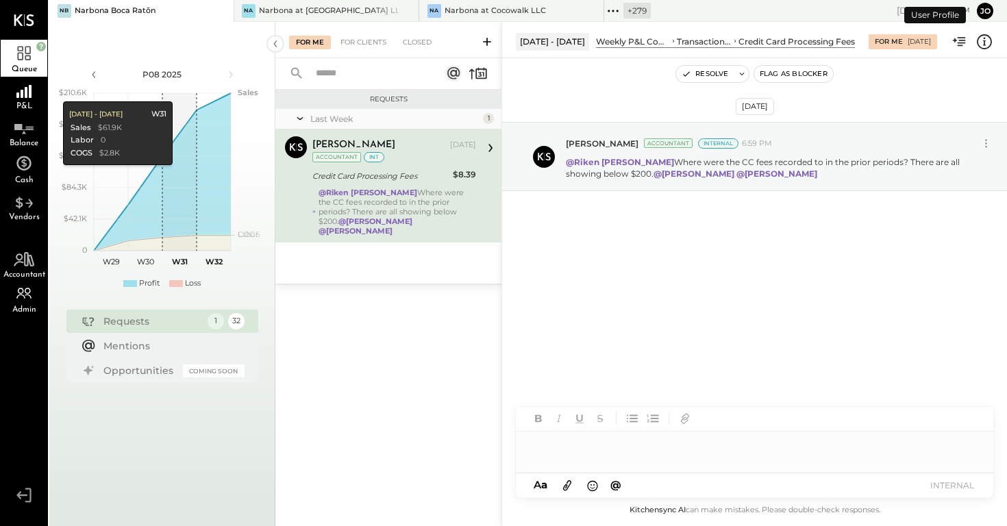
click at [228, 8] on icon at bounding box center [221, 11] width 17 height 16
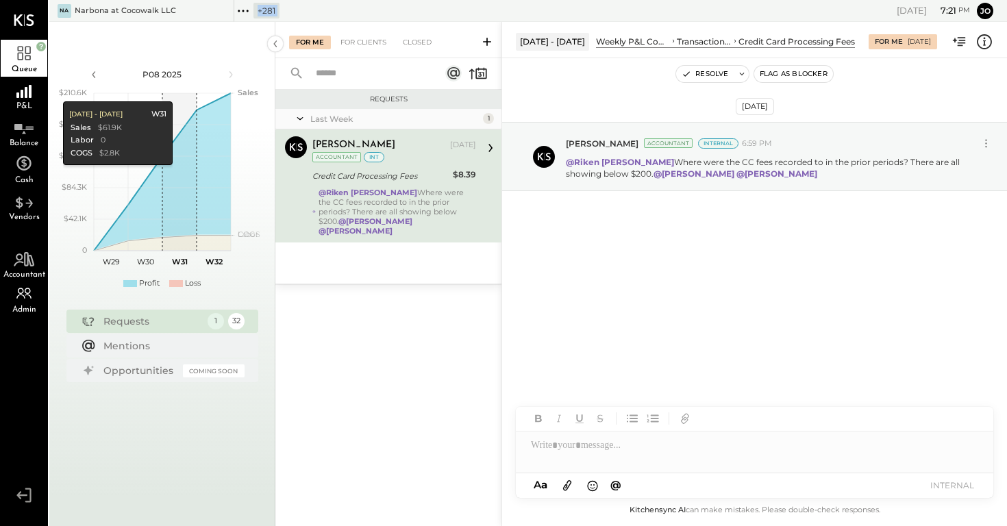
click at [228, 8] on icon at bounding box center [221, 11] width 17 height 16
click at [60, 8] on icon at bounding box center [58, 11] width 18 height 18
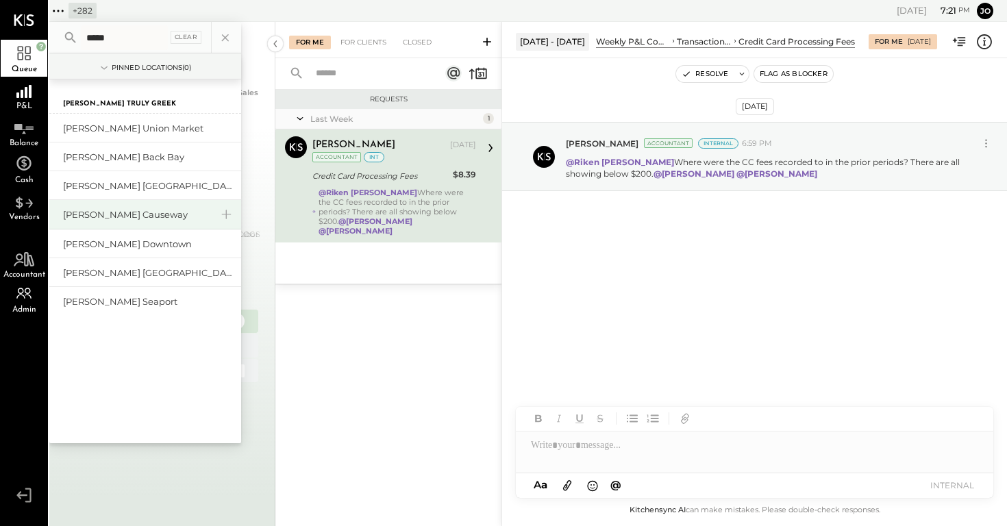
type input "*****"
click at [134, 213] on div "[PERSON_NAME] Causeway" at bounding box center [137, 214] width 148 height 13
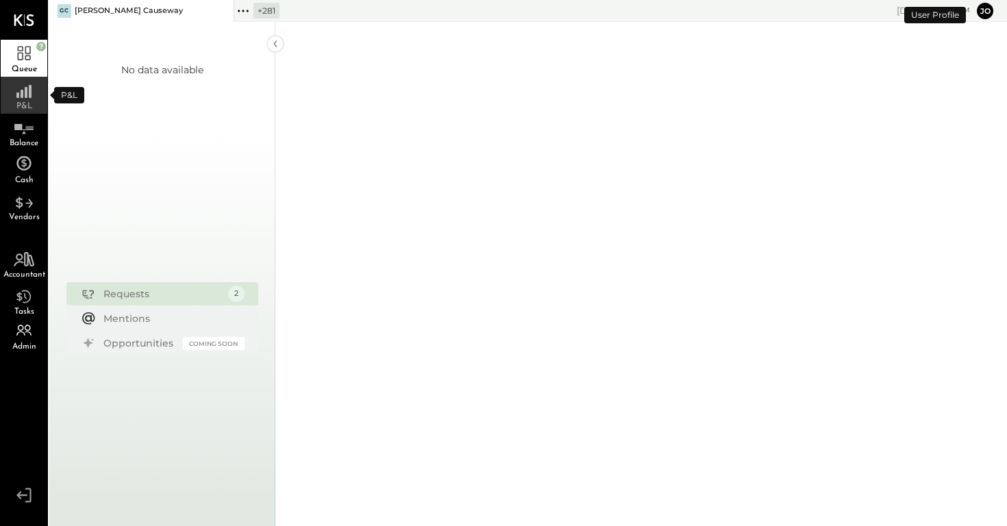
click at [22, 95] on rect at bounding box center [22, 94] width 3 height 8
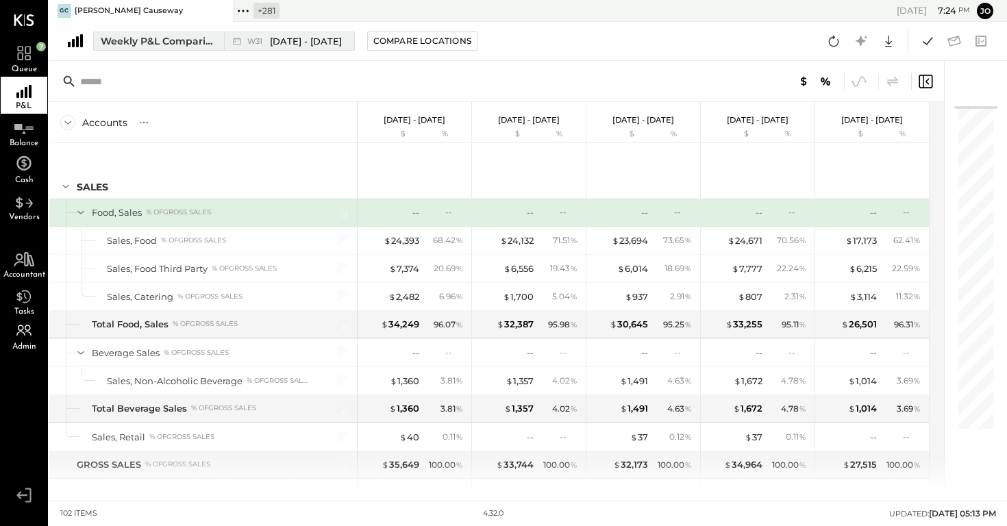
click at [254, 35] on div "W31 [DATE] - [DATE]" at bounding box center [294, 41] width 95 height 13
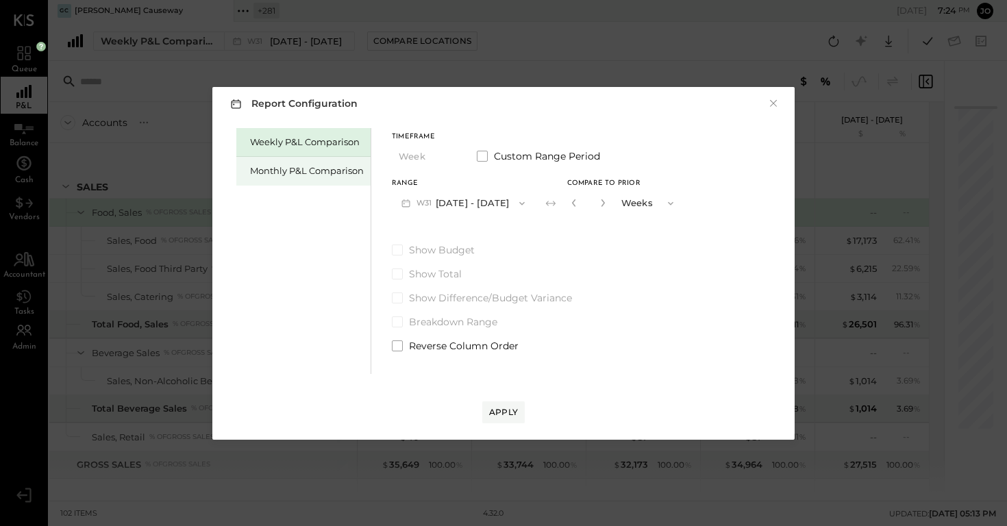
click at [336, 180] on div "Monthly P&L Comparison" at bounding box center [303, 171] width 134 height 29
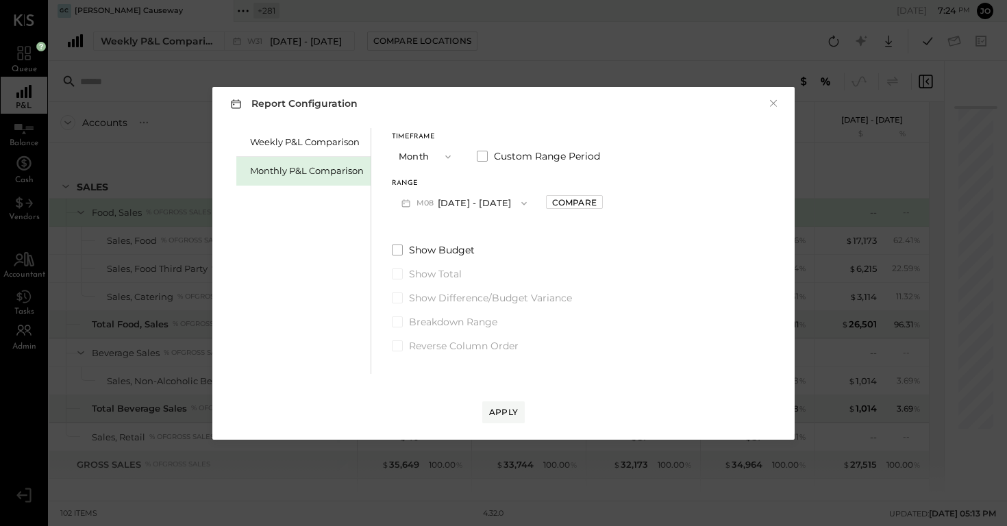
click at [433, 155] on button "Month" at bounding box center [426, 156] width 69 height 25
click at [432, 175] on div "Quarter" at bounding box center [426, 181] width 67 height 25
click at [576, 198] on div "Compare" at bounding box center [567, 203] width 45 height 12
click at [600, 201] on icon "button" at bounding box center [597, 203] width 3 height 8
click at [574, 206] on button "button" at bounding box center [568, 202] width 11 height 15
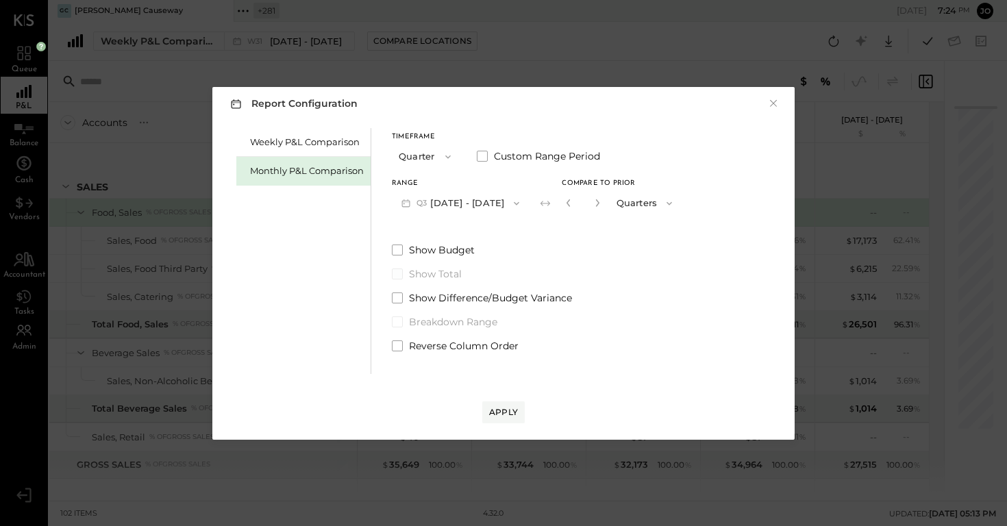
click at [441, 274] on span "Show Total" at bounding box center [435, 274] width 53 height 14
click at [602, 202] on icon "button" at bounding box center [597, 203] width 8 height 8
type input "*"
click at [528, 224] on div "Timeframe Quarter Custom Range Period Range Q3 Jul 1 - Sep 30, 2025 Compare to …" at bounding box center [537, 240] width 290 height 225
click at [445, 282] on div "Show Budget Show Total Show Difference/Budget Variance Breakdown Range Reverse …" at bounding box center [537, 298] width 290 height 110
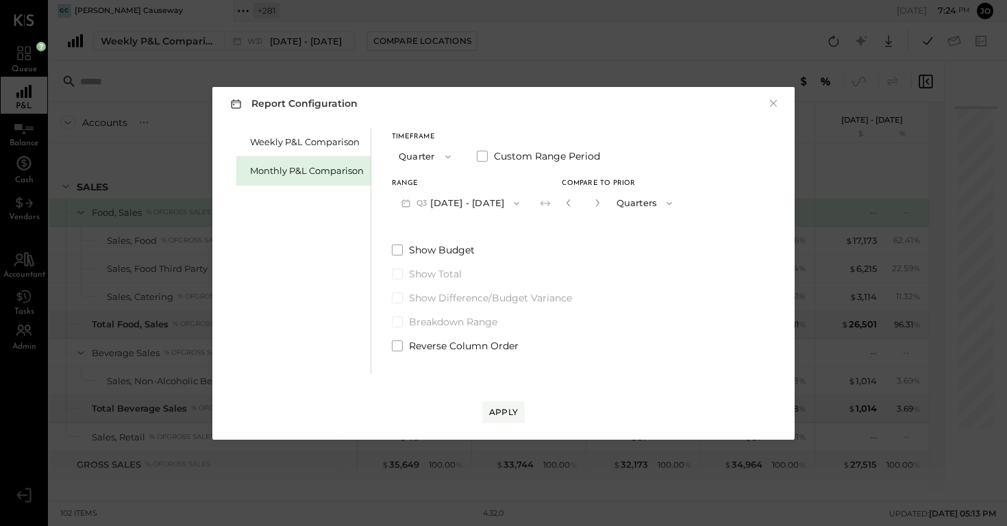
click at [445, 273] on span "Show Total" at bounding box center [435, 274] width 53 height 14
click at [511, 420] on button "Apply" at bounding box center [503, 413] width 42 height 22
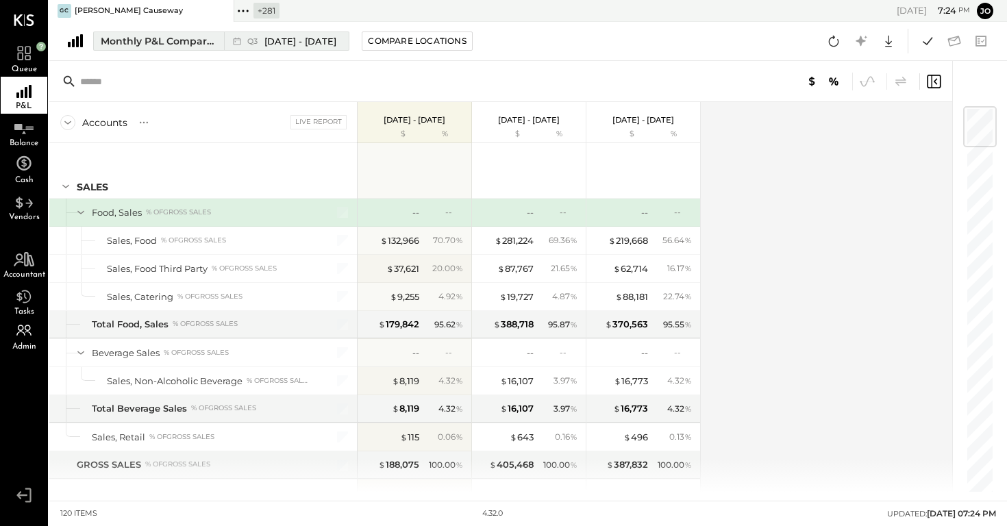
click at [293, 43] on span "Jul 1 - Sep 30, 2025" at bounding box center [301, 41] width 72 height 13
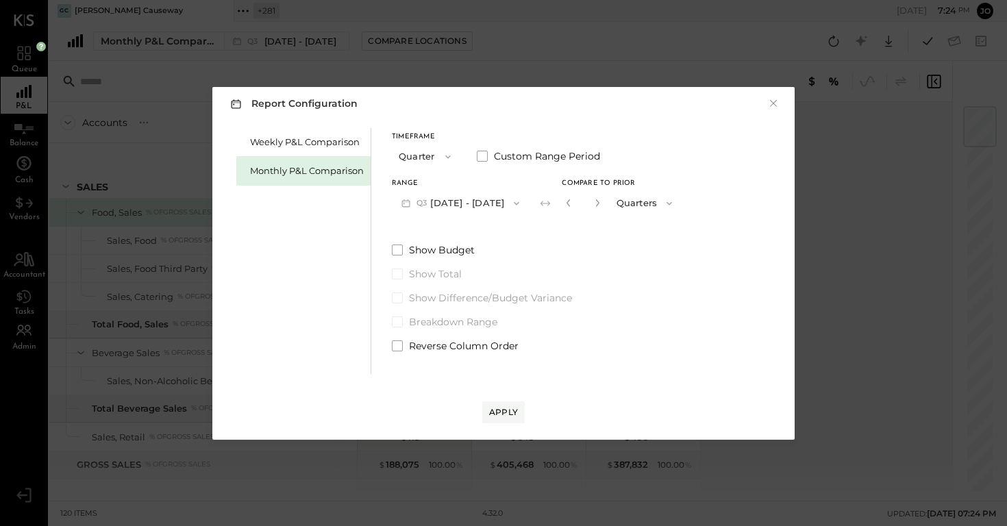
click at [432, 164] on button "Quarter" at bounding box center [426, 156] width 69 height 25
click at [441, 204] on div "YTD" at bounding box center [426, 205] width 67 height 25
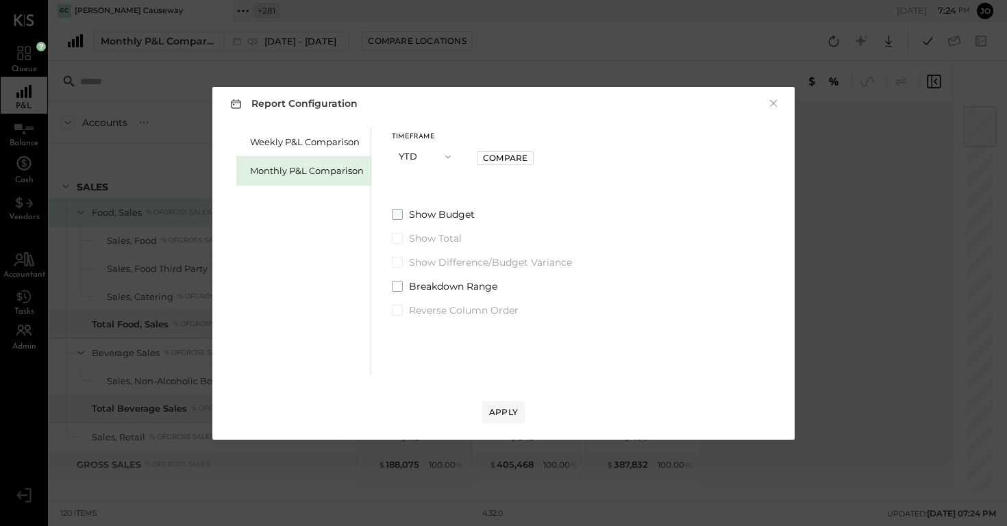
click at [469, 217] on span "Show Budget" at bounding box center [442, 215] width 66 height 14
click at [466, 217] on span "Show Budget" at bounding box center [443, 215] width 69 height 14
click at [448, 236] on span "Show Total" at bounding box center [435, 239] width 53 height 14
click at [495, 162] on div "Compare" at bounding box center [505, 158] width 45 height 12
click at [522, 154] on input "*" at bounding box center [515, 156] width 18 height 23
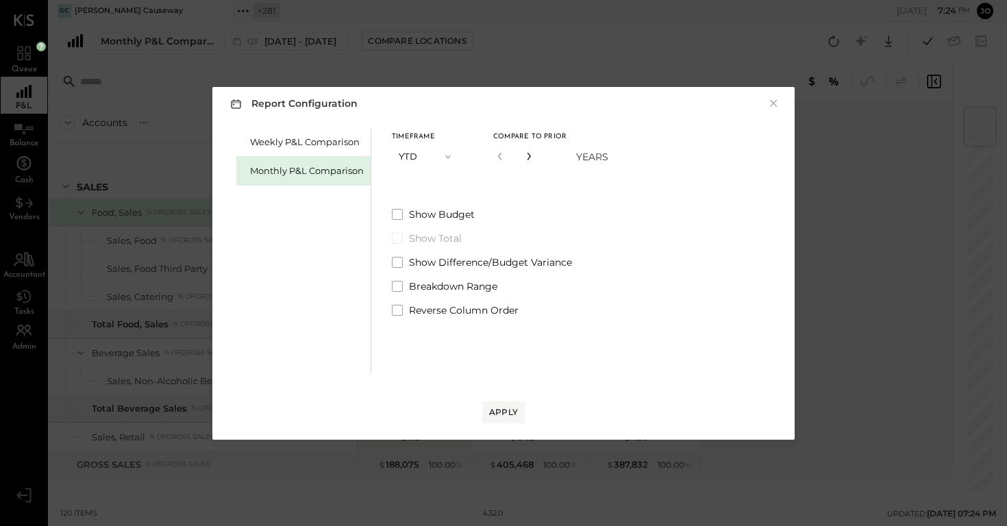
click at [524, 154] on button "button" at bounding box center [529, 156] width 11 height 15
click at [499, 156] on icon "button" at bounding box center [500, 156] width 8 height 8
type input "*"
click at [428, 151] on button "YTD" at bounding box center [426, 156] width 69 height 25
click at [427, 160] on div "Month" at bounding box center [426, 157] width 67 height 25
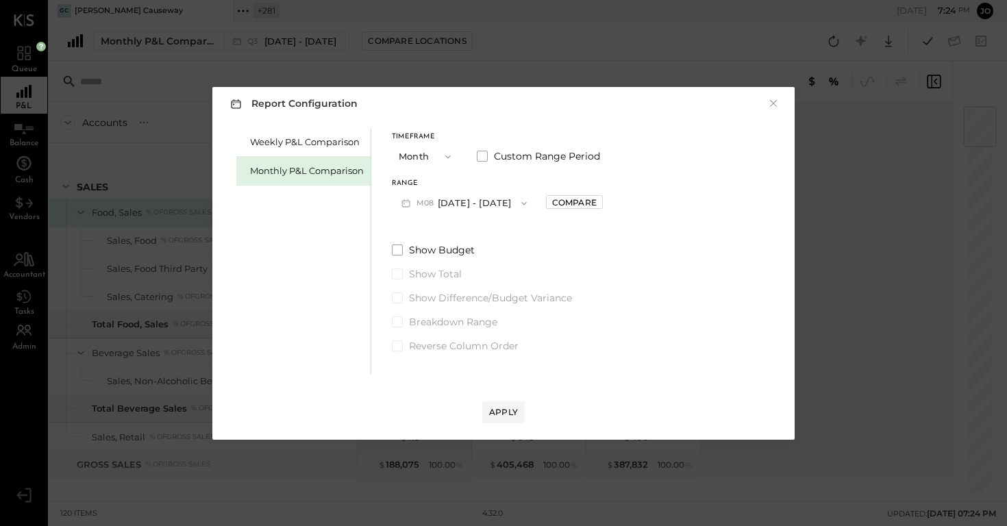
click at [522, 202] on icon "button" at bounding box center [524, 202] width 5 height 3
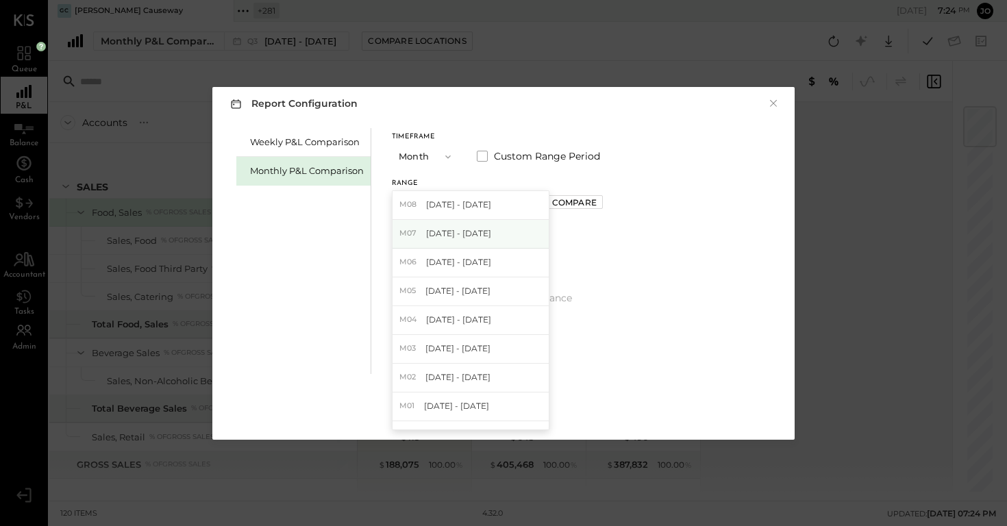
click at [502, 223] on div "M07 Jul 1 - 31, 2025" at bounding box center [471, 234] width 156 height 29
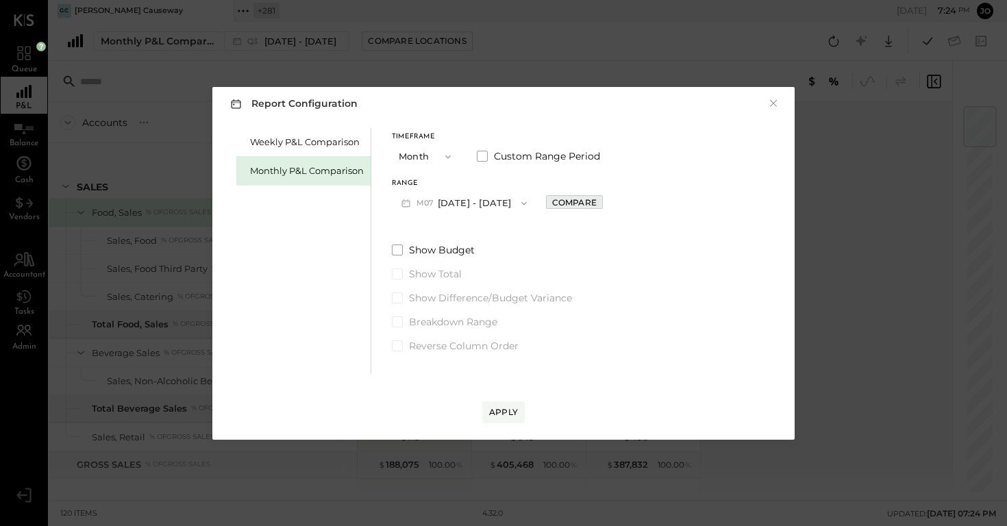
click at [560, 202] on div "Compare" at bounding box center [574, 203] width 45 height 12
click at [601, 201] on icon "button" at bounding box center [605, 203] width 8 height 8
click at [569, 204] on div "*" at bounding box center [590, 203] width 42 height 25
click at [571, 203] on button "button" at bounding box center [576, 202] width 11 height 15
type input "*"
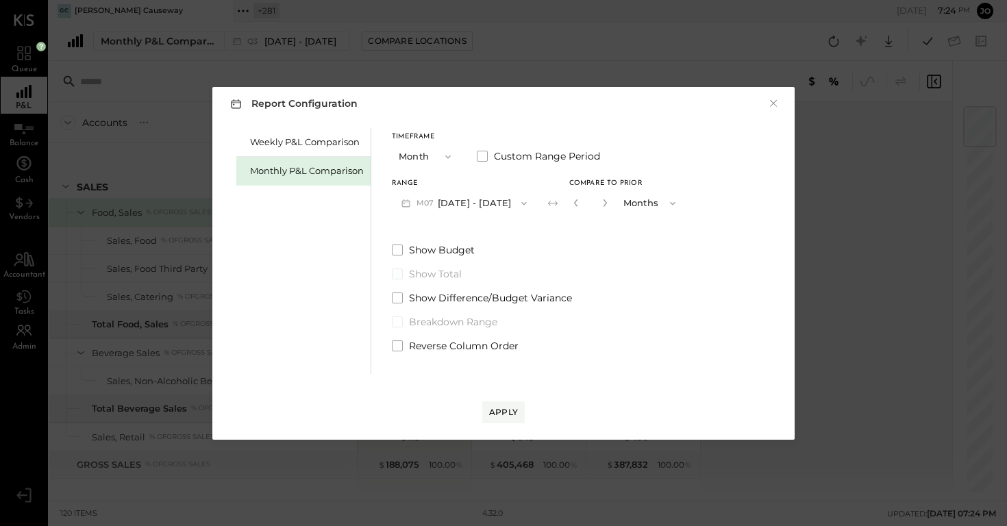
click at [436, 273] on span "Show Total" at bounding box center [435, 274] width 53 height 14
click at [437, 162] on button "Month" at bounding box center [426, 156] width 69 height 25
click at [431, 228] on div "Year" at bounding box center [426, 230] width 67 height 25
click at [458, 200] on button "2025 Jan 1 - Dec 31, 2025" at bounding box center [464, 203] width 145 height 25
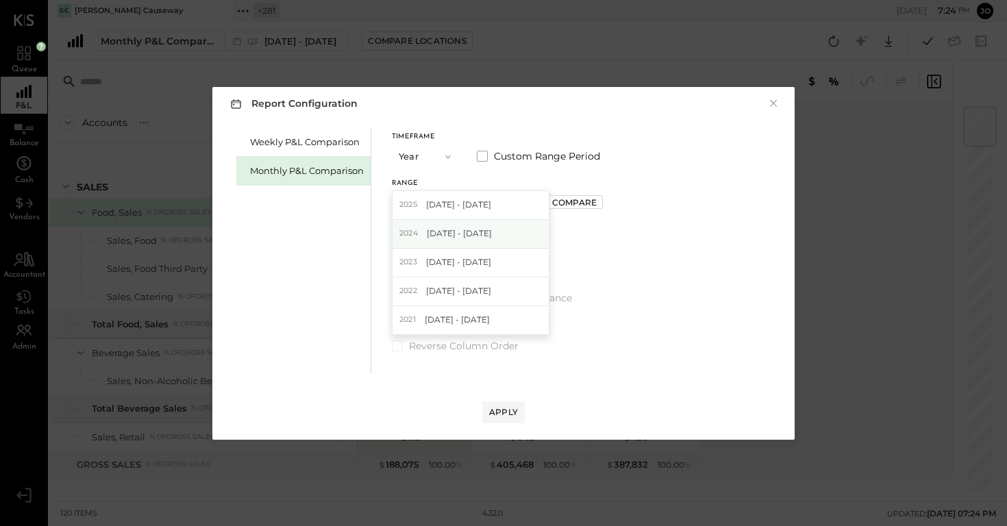
click at [462, 240] on div "2024 Jan 1 - Dec 31, 2024" at bounding box center [471, 234] width 156 height 29
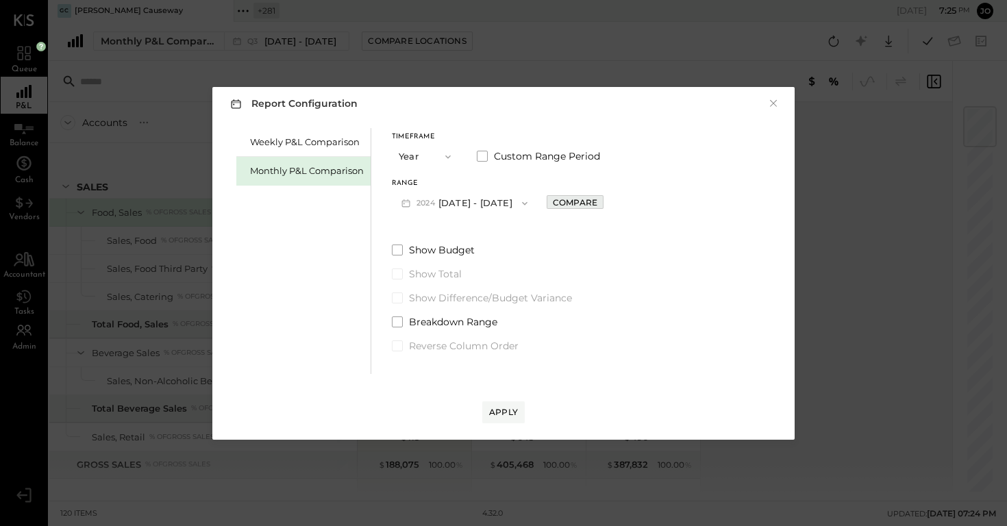
click at [580, 208] on div "Compare" at bounding box center [575, 203] width 45 height 12
click at [628, 200] on div "*" at bounding box center [606, 203] width 73 height 25
click at [610, 200] on icon "button" at bounding box center [606, 203] width 8 height 8
click at [583, 198] on button "button" at bounding box center [577, 202] width 11 height 15
type input "*"
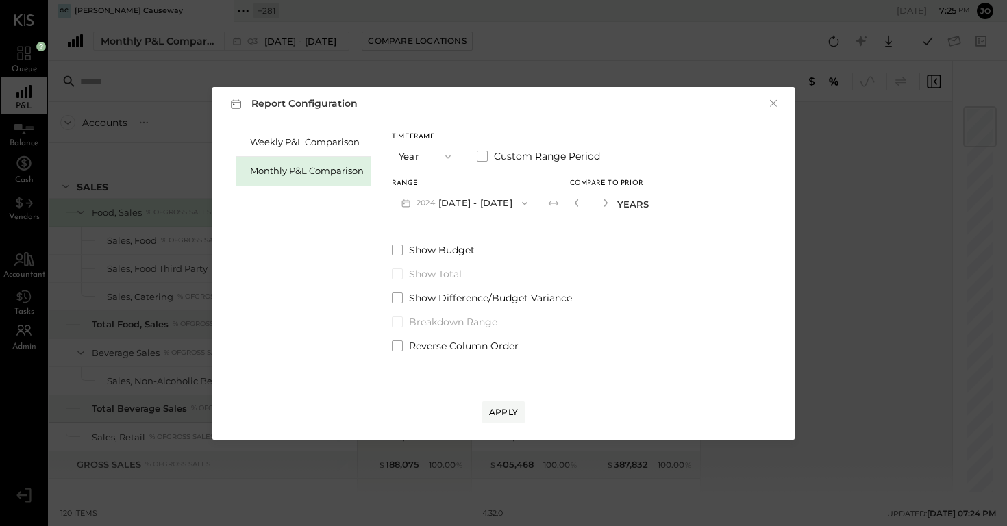
click at [451, 162] on button "Year" at bounding box center [426, 156] width 69 height 25
click at [434, 158] on div "Month" at bounding box center [426, 157] width 67 height 25
click at [439, 158] on span "button" at bounding box center [445, 156] width 18 height 11
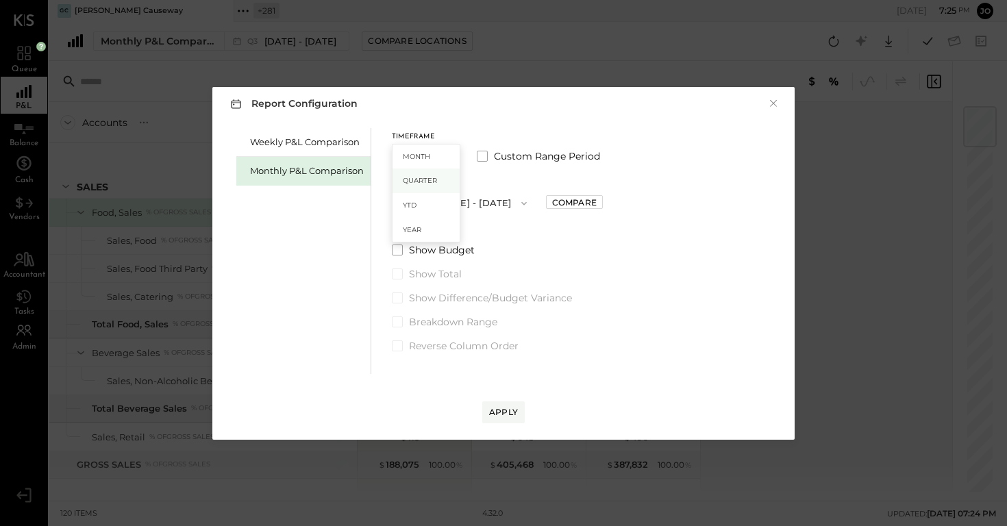
click at [439, 180] on div "Quarter" at bounding box center [426, 181] width 67 height 25
click at [457, 320] on span "Breakdown Range" at bounding box center [453, 322] width 88 height 14
click at [485, 206] on button "Q3 Jul 1 - Sep 30, 2025" at bounding box center [460, 203] width 137 height 25
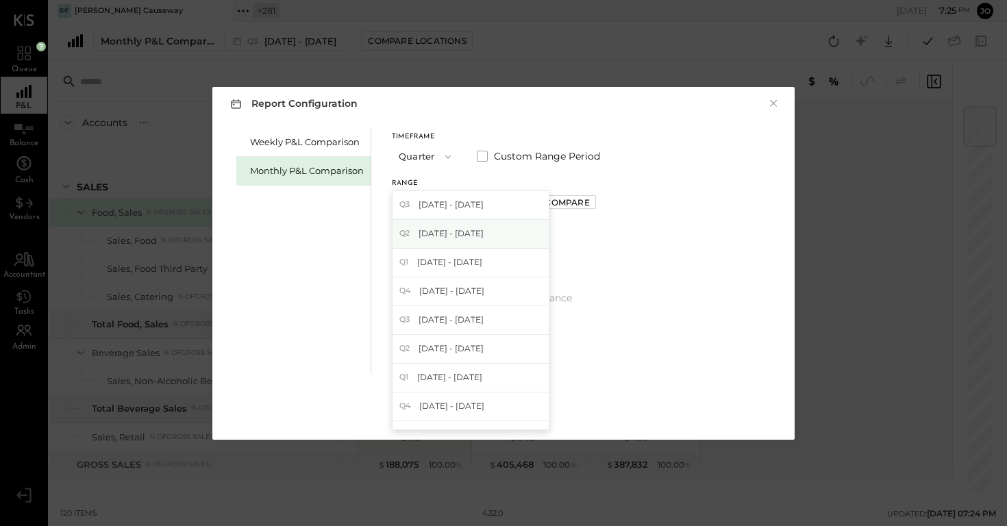
click at [482, 238] on span "Apr 1 - Jun 30, 2025" at bounding box center [451, 234] width 65 height 12
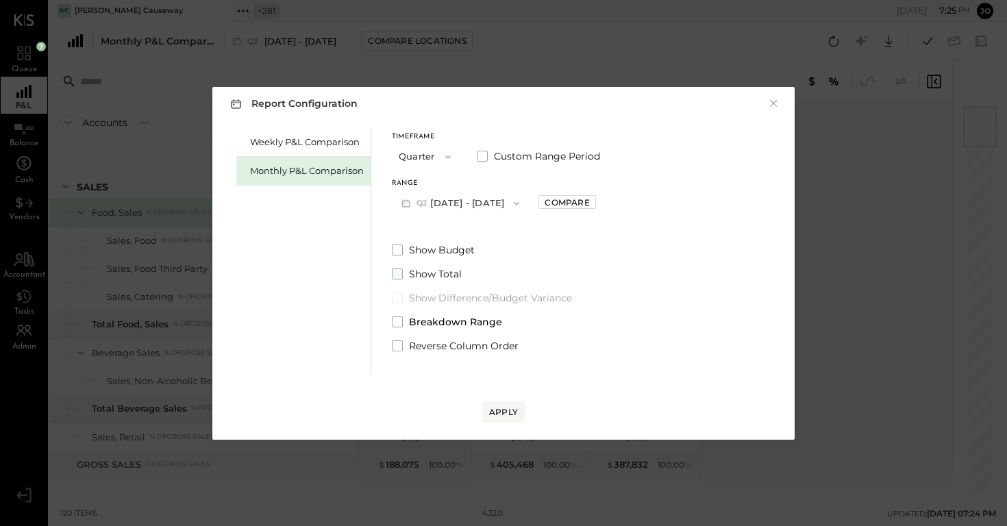
click at [453, 268] on span "Show Total" at bounding box center [435, 274] width 53 height 14
click at [586, 207] on div "Compare" at bounding box center [567, 203] width 45 height 12
click at [602, 202] on icon "button" at bounding box center [597, 203] width 8 height 8
click at [573, 201] on icon "button" at bounding box center [569, 203] width 8 height 8
type input "*"
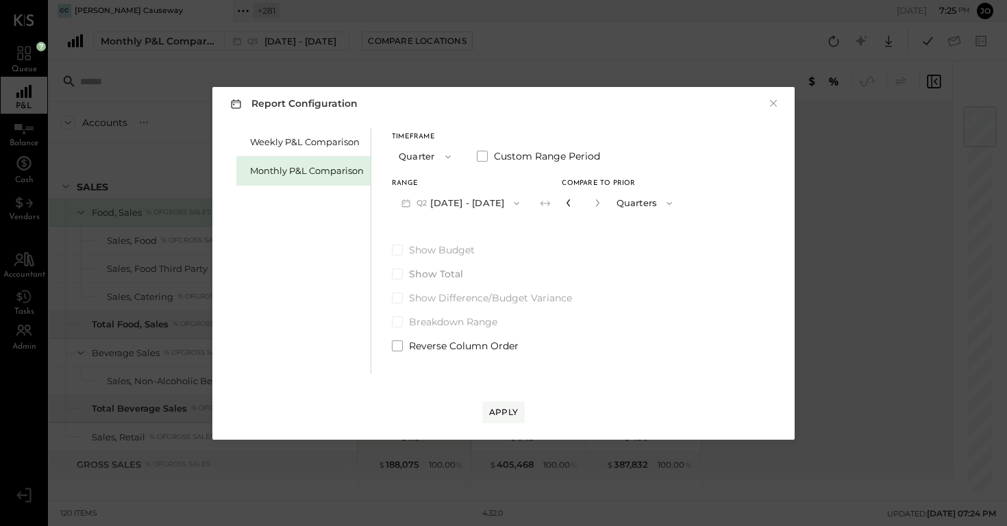
click at [573, 201] on icon "button" at bounding box center [569, 203] width 8 height 8
click at [589, 199] on div "Compare" at bounding box center [567, 203] width 45 height 12
click at [603, 208] on button "button" at bounding box center [597, 202] width 11 height 15
click at [574, 200] on button "button" at bounding box center [568, 202] width 11 height 15
type input "*"
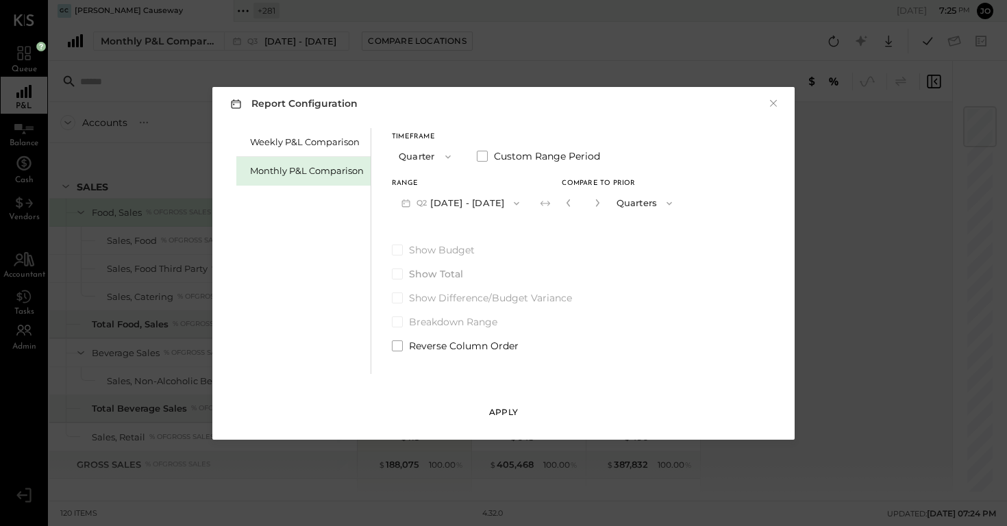
click at [511, 414] on div "Apply" at bounding box center [503, 412] width 29 height 12
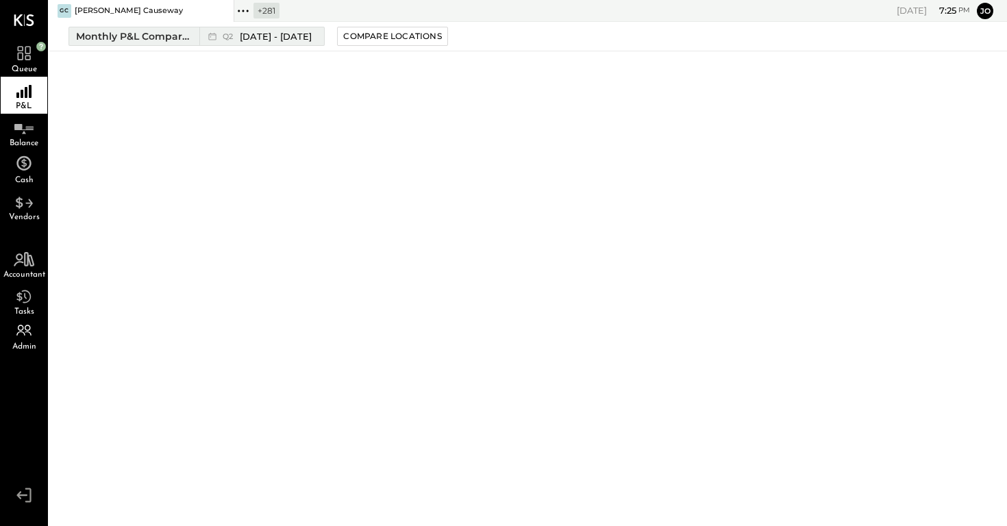
click at [306, 40] on span "Apr 1 - Jun 30, 2025" at bounding box center [276, 36] width 72 height 13
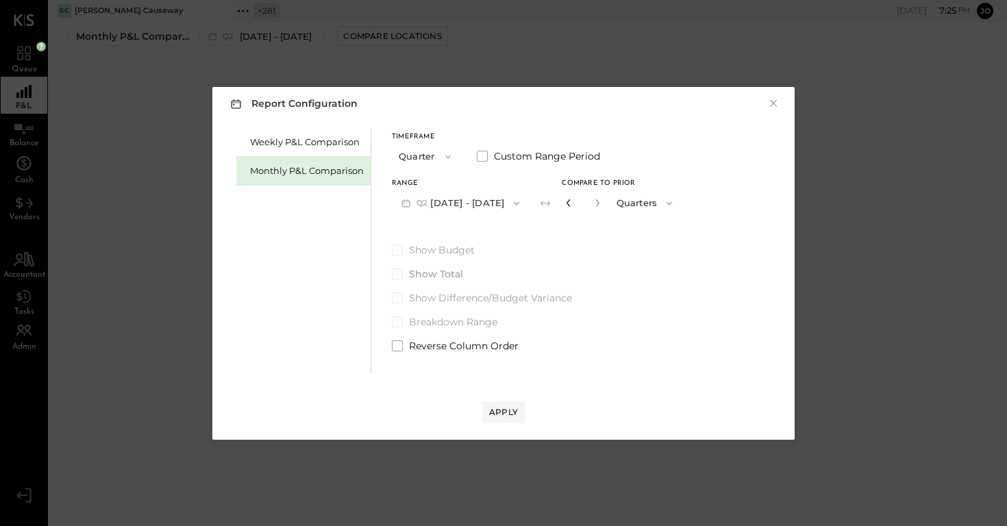
click at [573, 204] on icon "button" at bounding box center [569, 203] width 8 height 8
click at [456, 319] on span "Breakdown Range" at bounding box center [453, 322] width 88 height 14
click at [445, 269] on span "Show Total" at bounding box center [435, 274] width 53 height 14
click at [517, 413] on button "Apply" at bounding box center [503, 413] width 42 height 22
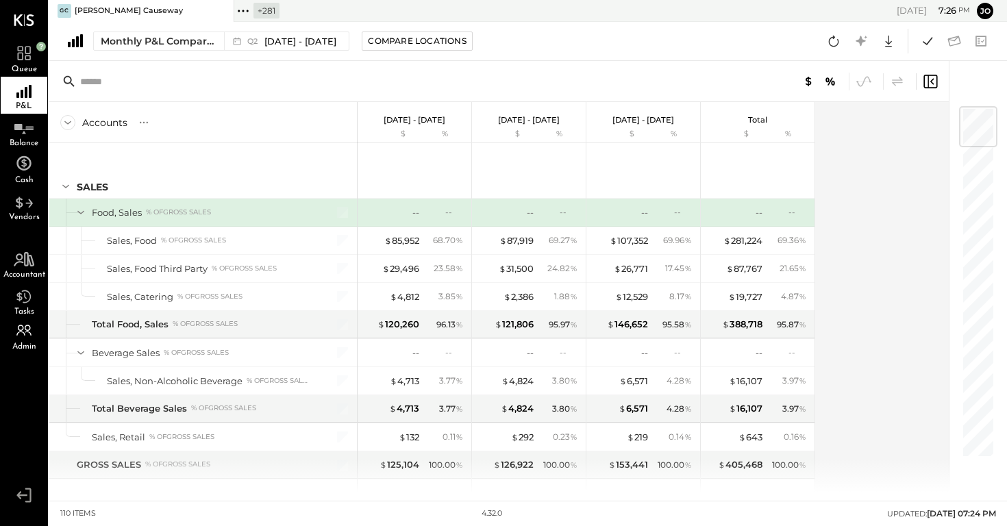
click at [903, 277] on div "Accounts S % GL Jun 1 - 30, 2025 $ % May 1 - 31, 2025 $ % Apr 1 - 30, 2025 $ % …" at bounding box center [500, 297] width 902 height 391
